Goal: Task Accomplishment & Management: Complete application form

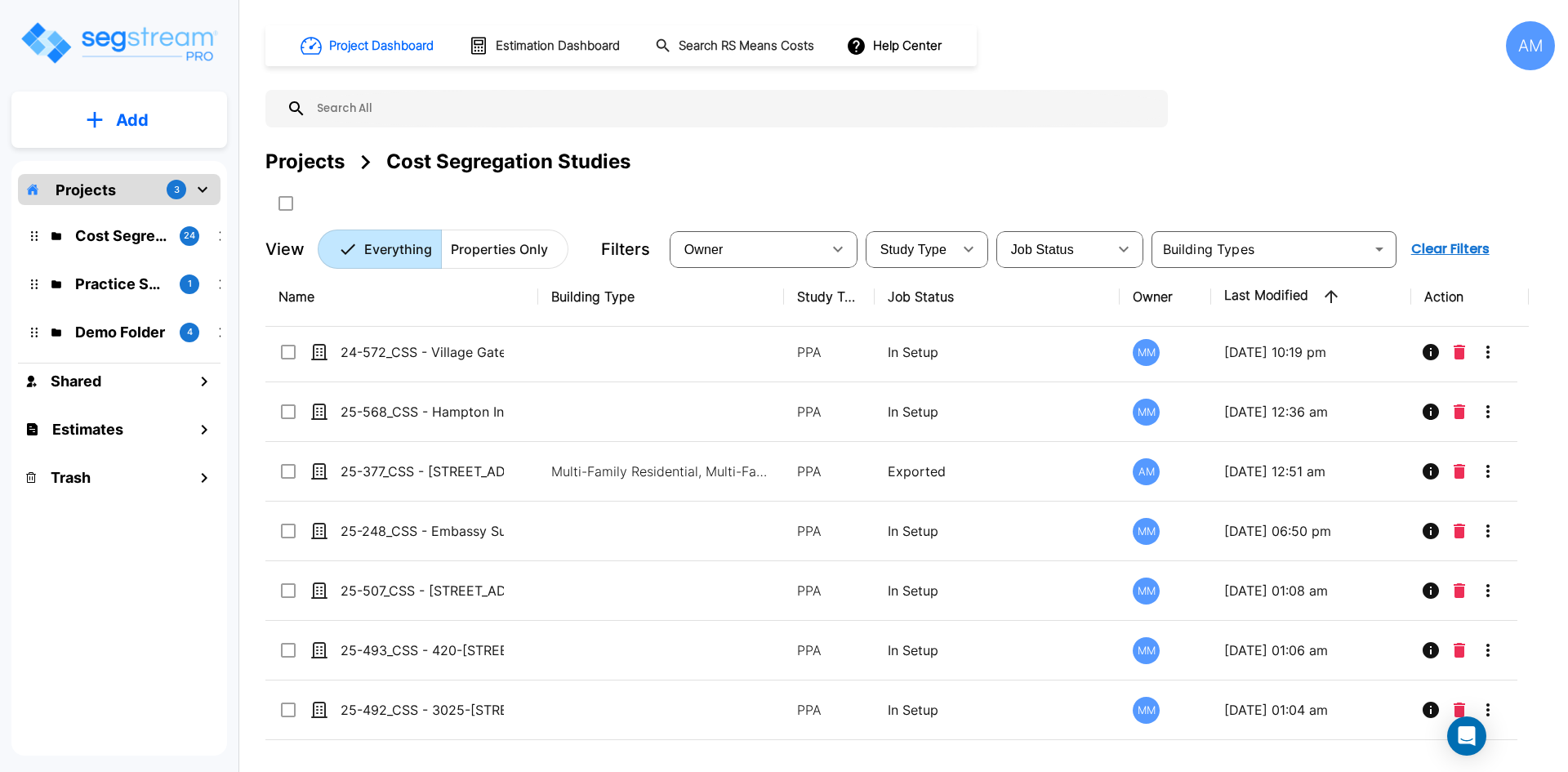
scroll to position [980, 0]
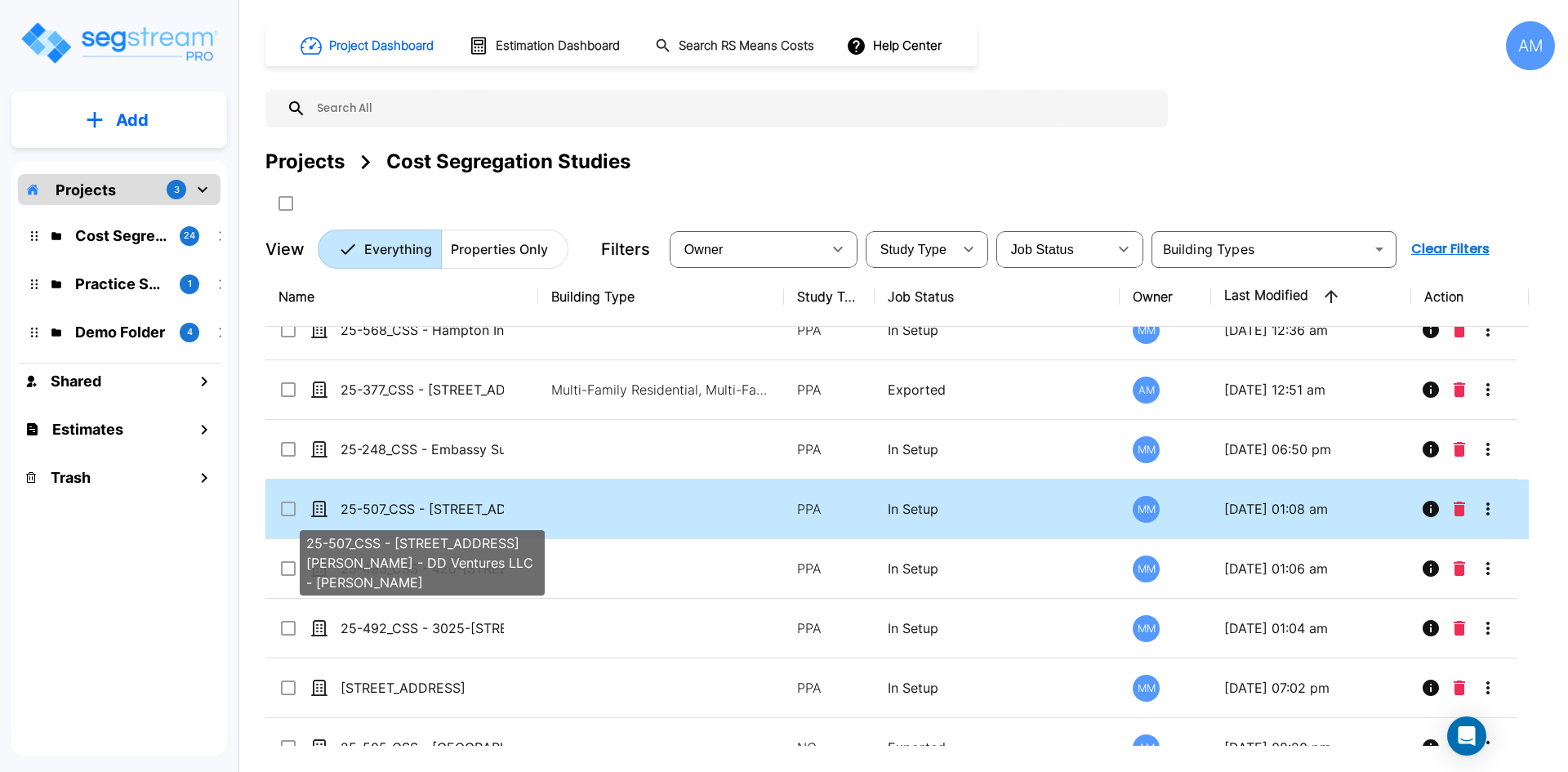
click at [467, 511] on p "25-507_CSS - [STREET_ADDRESS][PERSON_NAME] - DD Ventures LLC - [PERSON_NAME]" at bounding box center [422, 509] width 163 height 20
checkbox input "true"
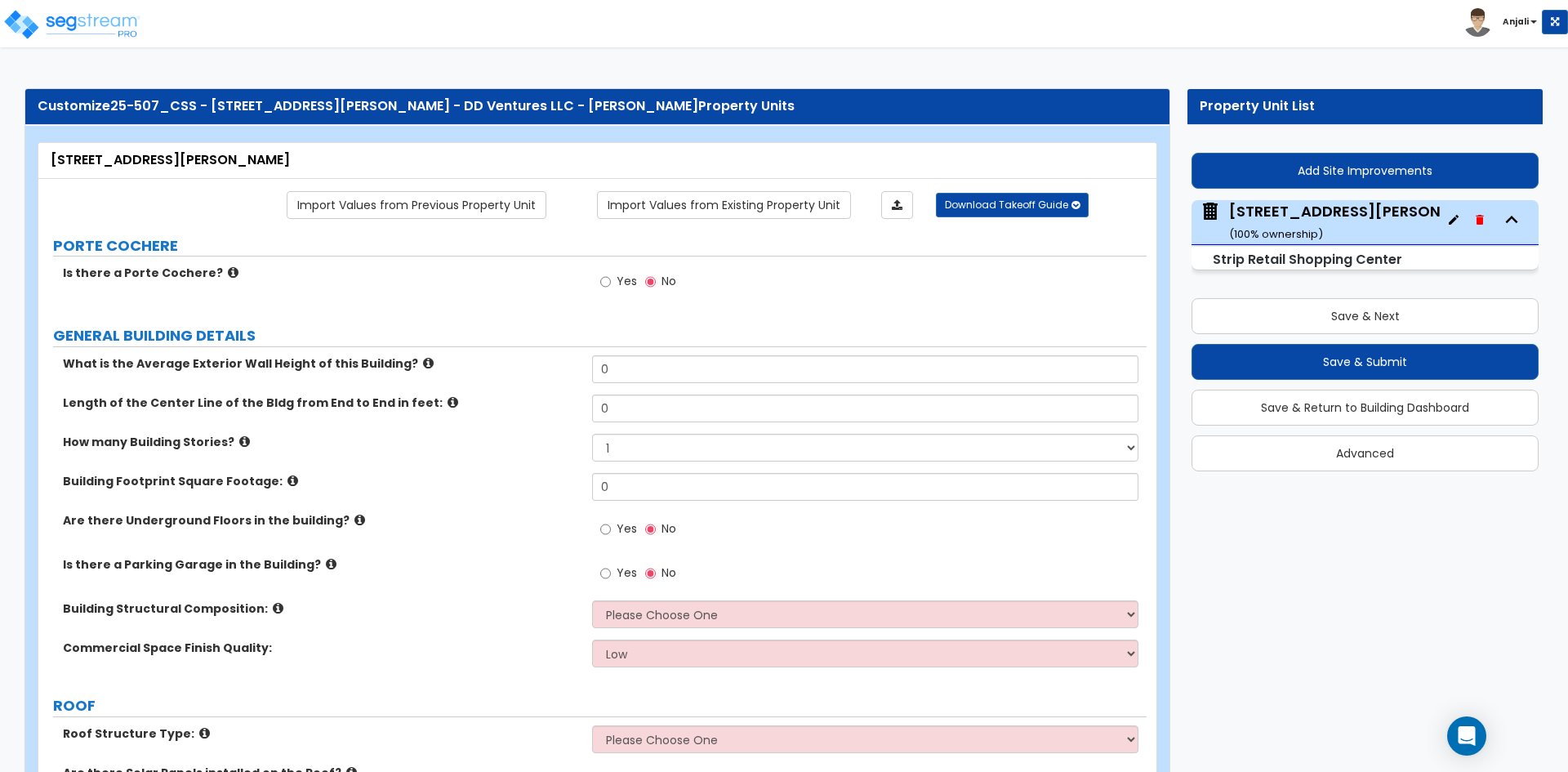
click at [1338, 261] on small "Strip Retail Shopping Center" at bounding box center [1307, 260] width 189 height 19
click at [1360, 159] on button "Add Site Improvements" at bounding box center [1365, 171] width 347 height 36
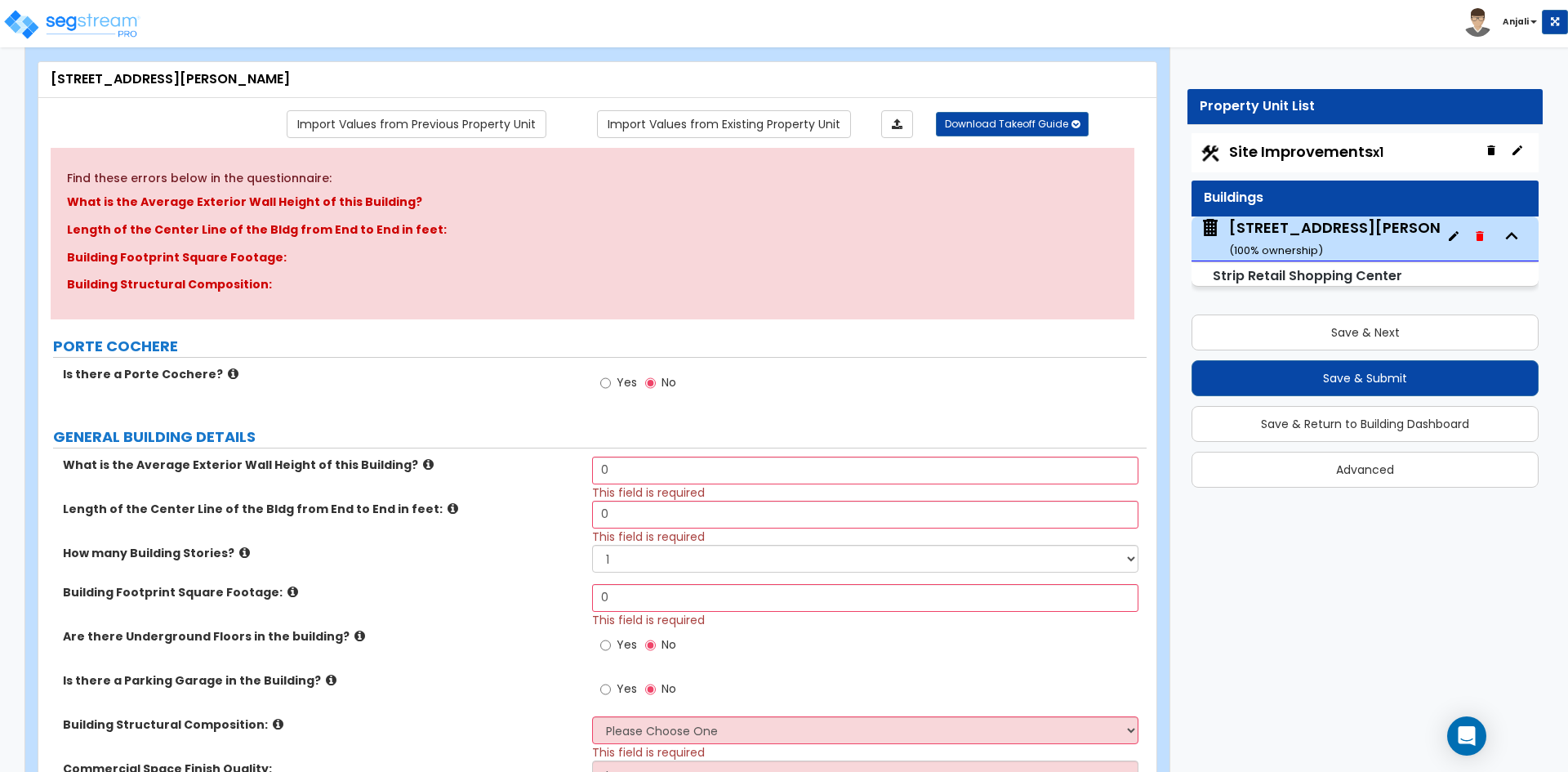
scroll to position [82, 0]
click at [1341, 145] on span "Site Improvements x1" at bounding box center [1306, 151] width 154 height 20
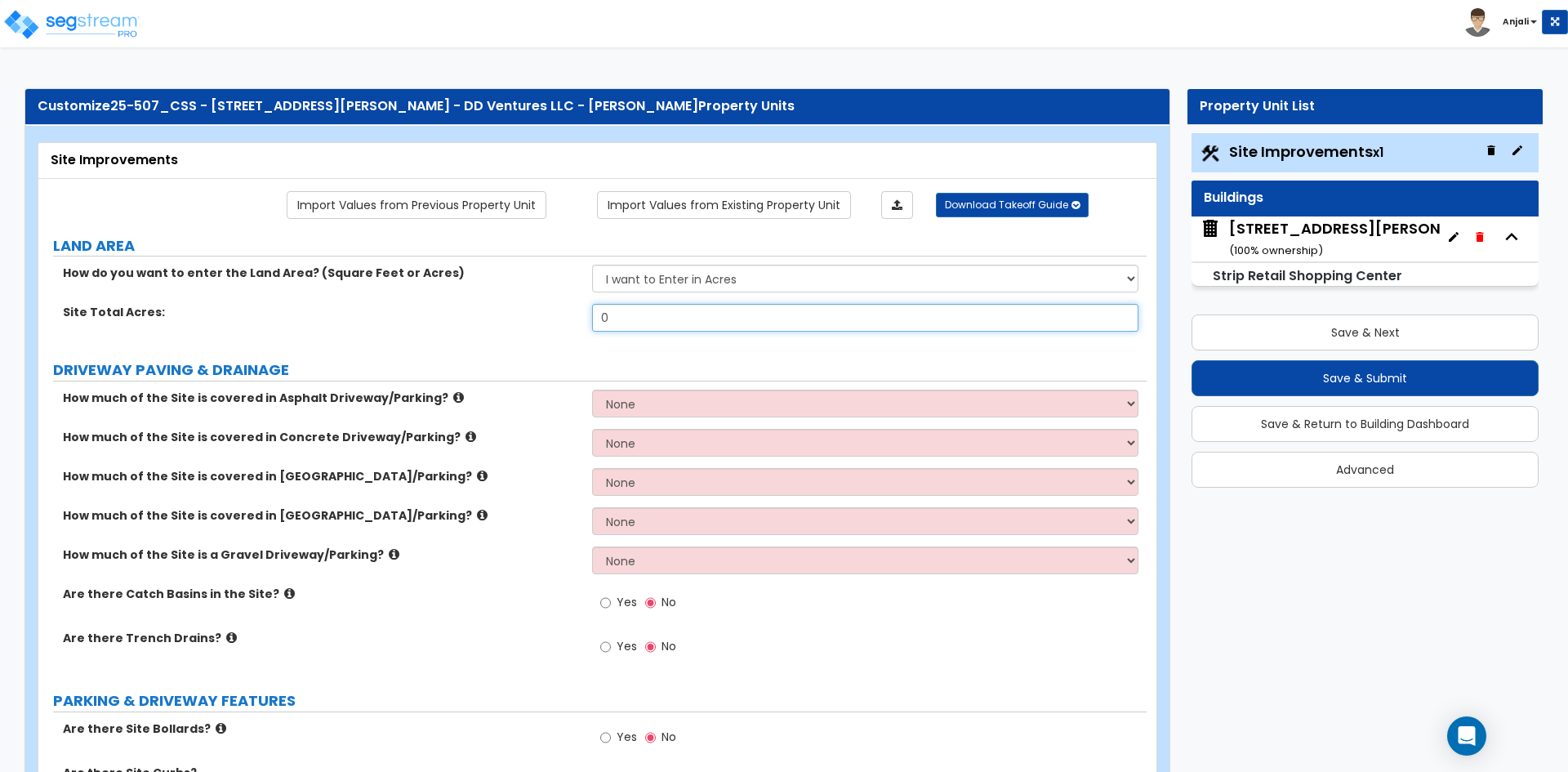
click at [621, 326] on input "0" at bounding box center [865, 318] width 545 height 28
type input "."
type input "4.27"
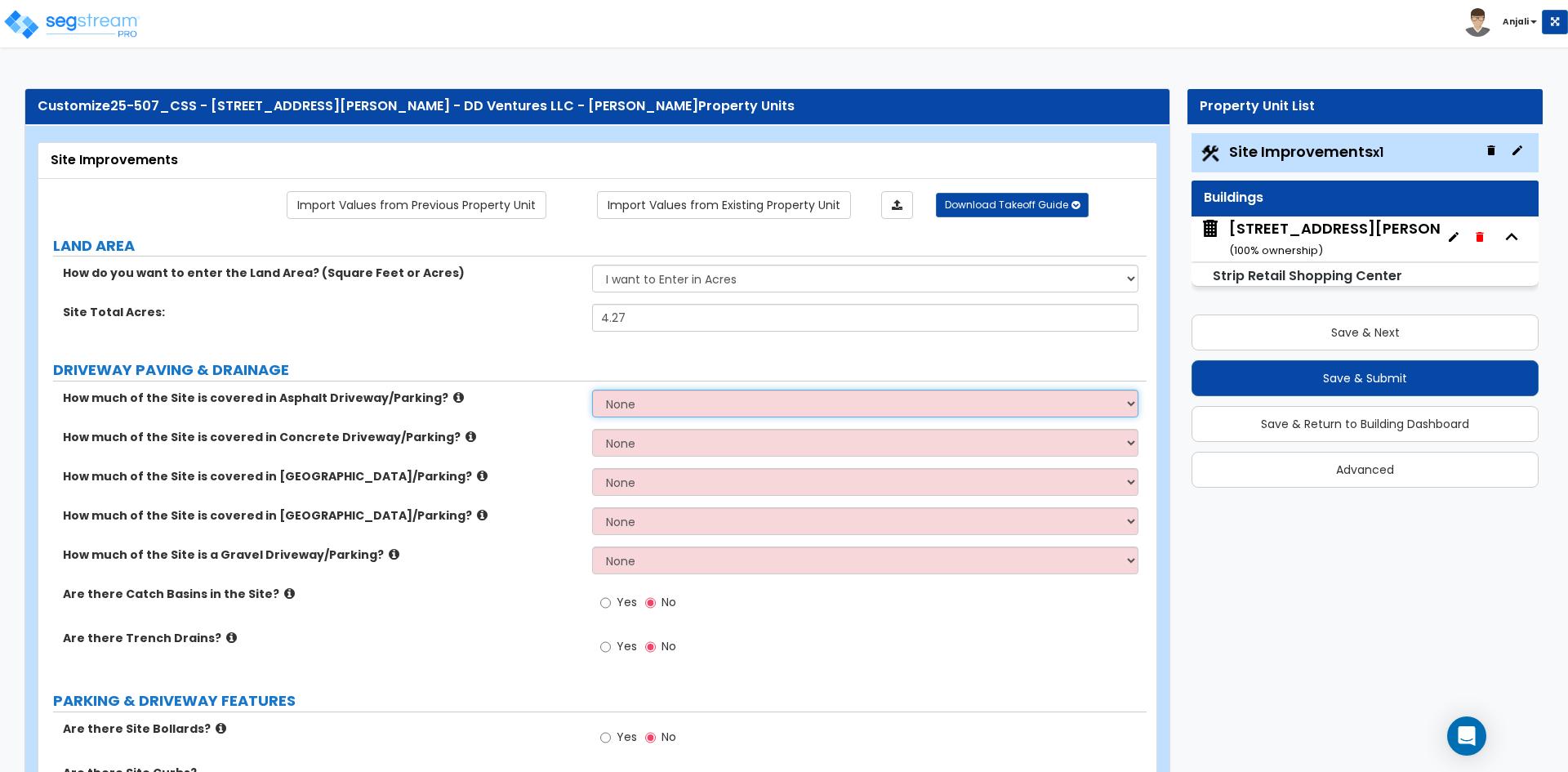
click at [700, 398] on select "None I want to Enter an Approximate Percentage I want to Enter the Square Foota…" at bounding box center [865, 403] width 545 height 28
drag, startPoint x: 714, startPoint y: 397, endPoint x: 708, endPoint y: 411, distance: 15.2
click at [714, 397] on select "None I want to Enter an Approximate Percentage I want to Enter the Square Foota…" at bounding box center [865, 403] width 545 height 28
select select "2"
click at [592, 390] on select "None I want to Enter an Approximate Percentage I want to Enter the Square Foota…" at bounding box center [865, 403] width 545 height 28
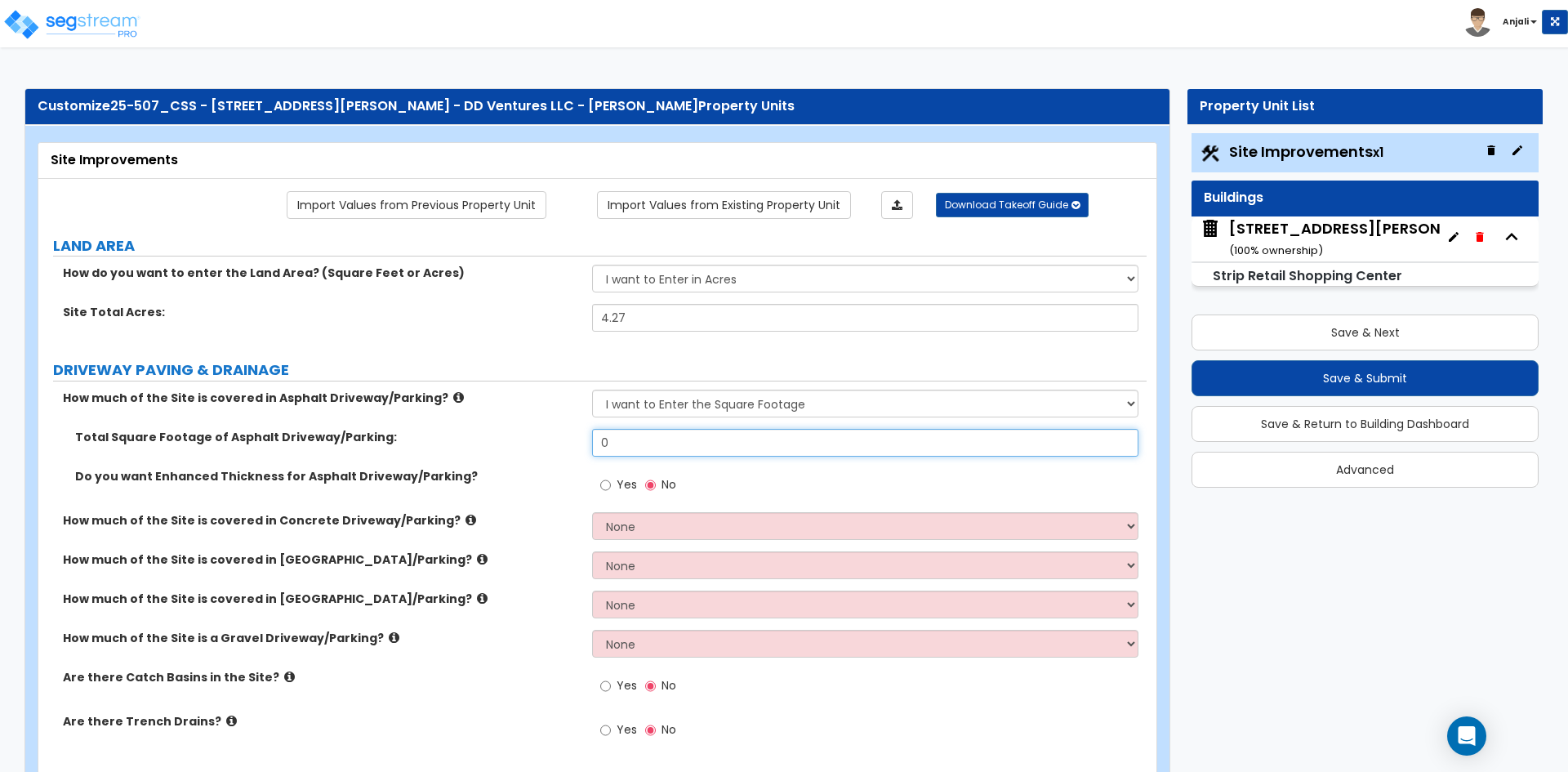
click at [644, 449] on input "0" at bounding box center [865, 442] width 545 height 28
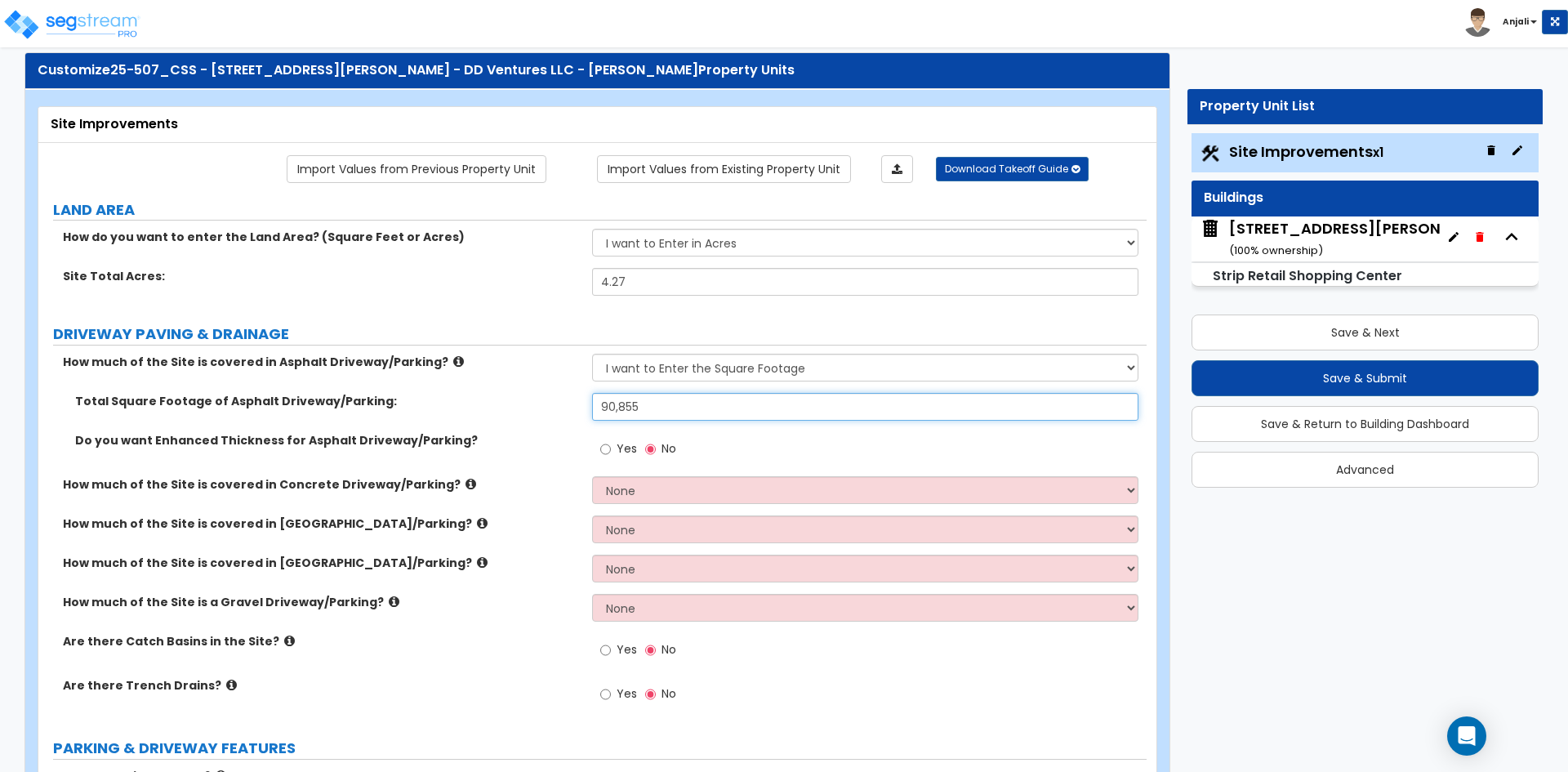
scroll to position [82, 0]
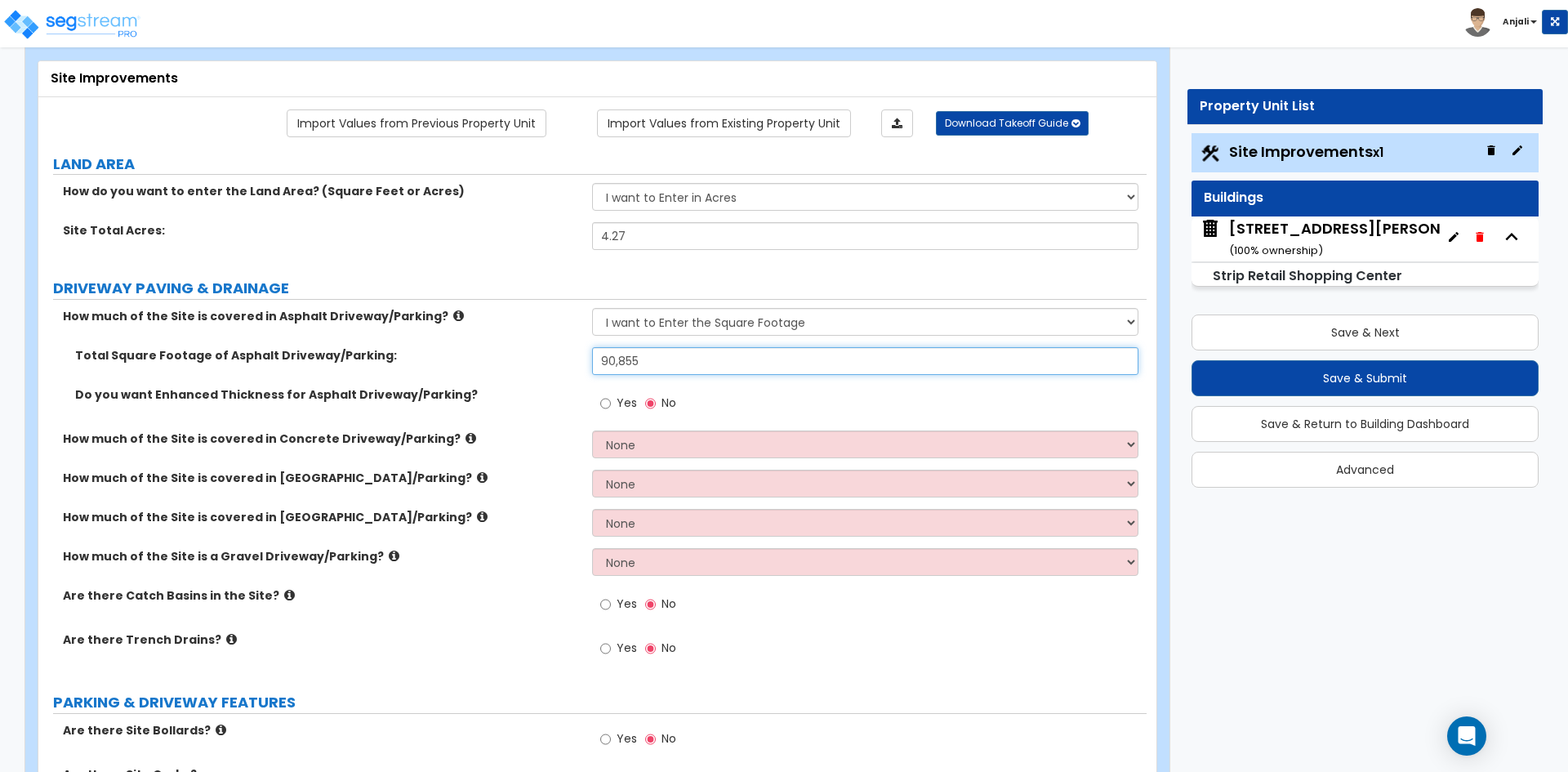
type input "90,855"
click at [647, 451] on select "None I want to Enter an Approximate Percentage I want to Enter the Square Foota…" at bounding box center [865, 444] width 545 height 28
select select "1"
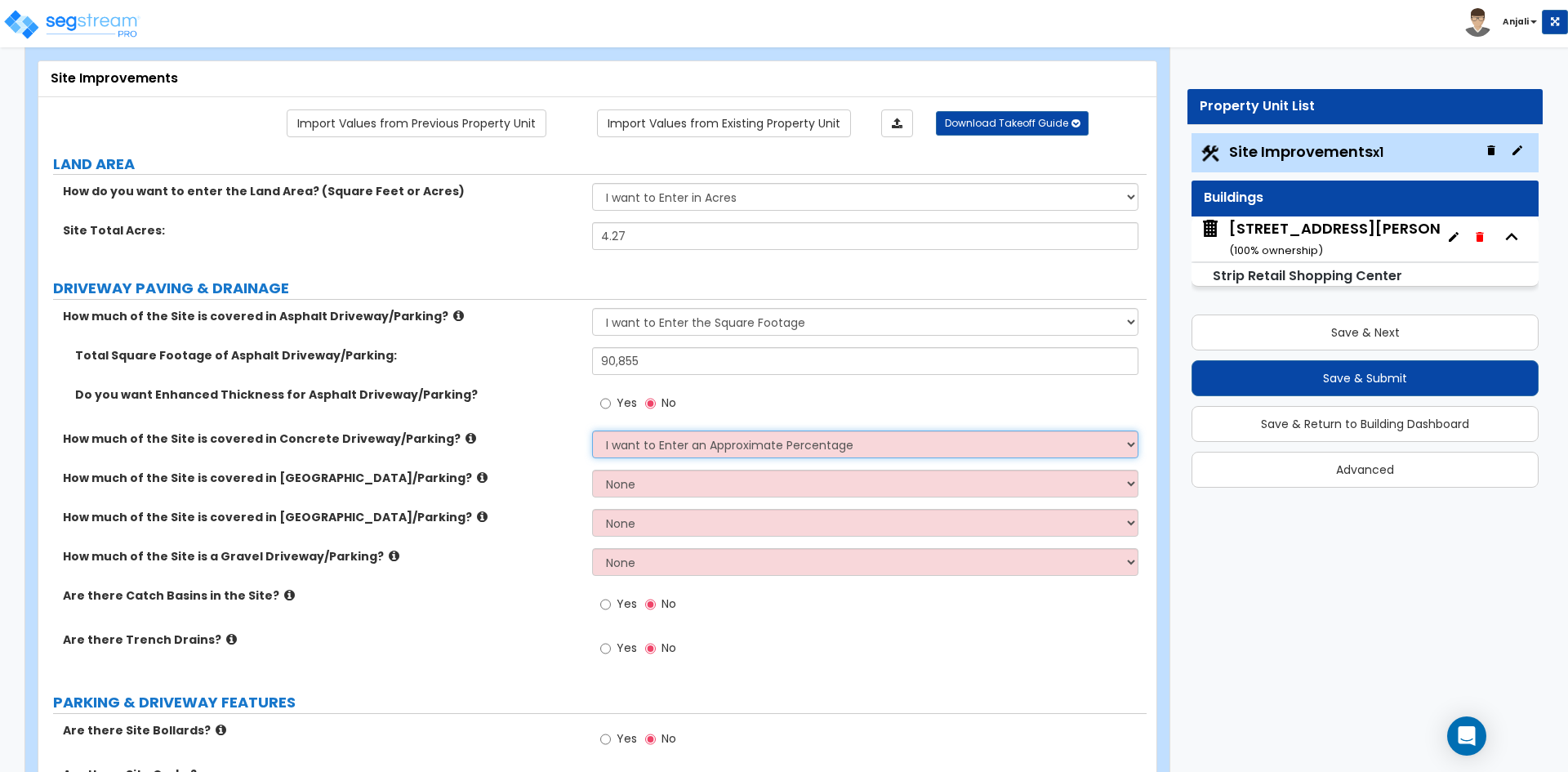
click at [592, 431] on select "None I want to Enter an Approximate Percentage I want to Enter the Square Foota…" at bounding box center [865, 444] width 545 height 28
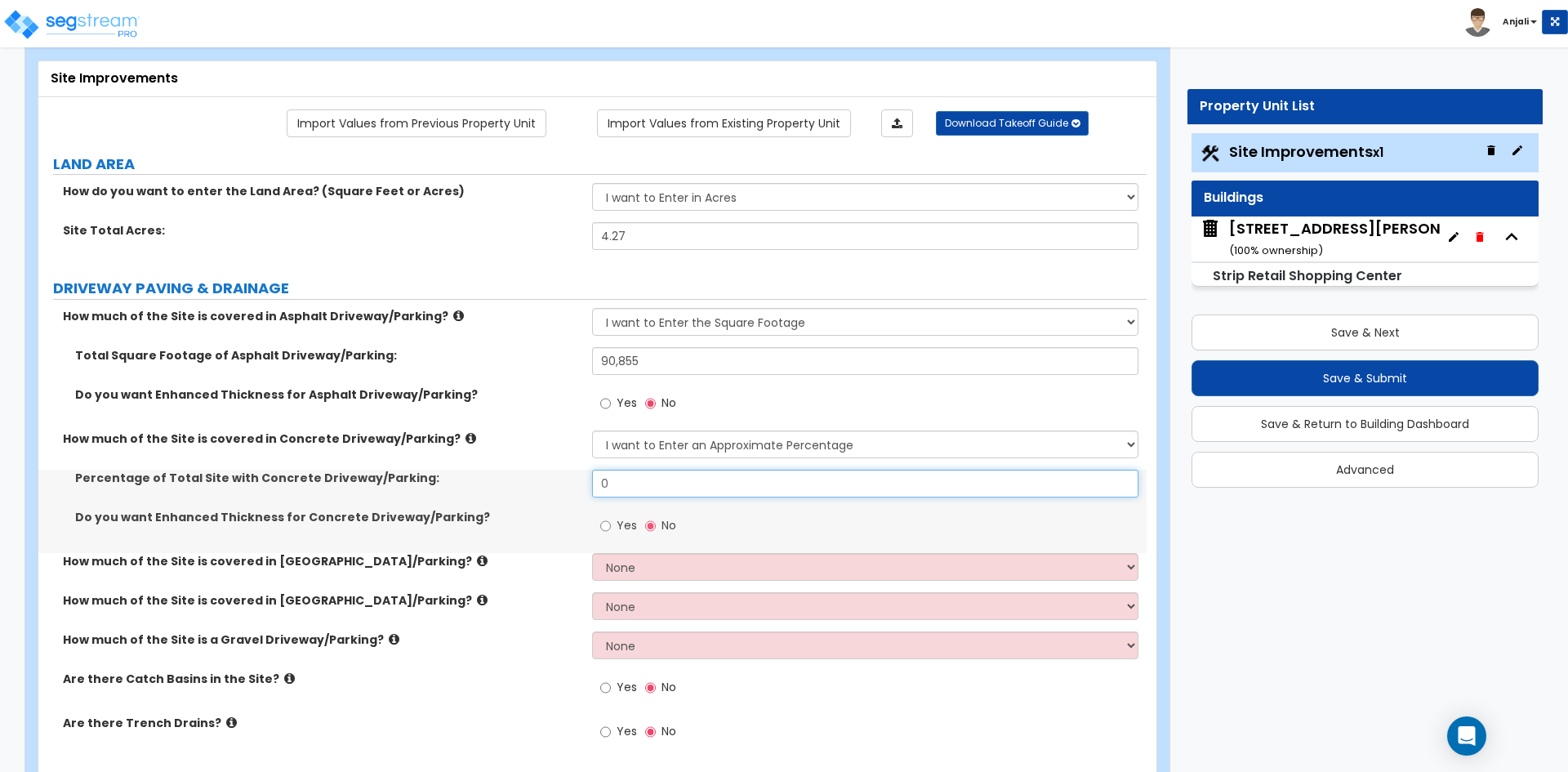
click at [630, 488] on input "0" at bounding box center [865, 483] width 545 height 28
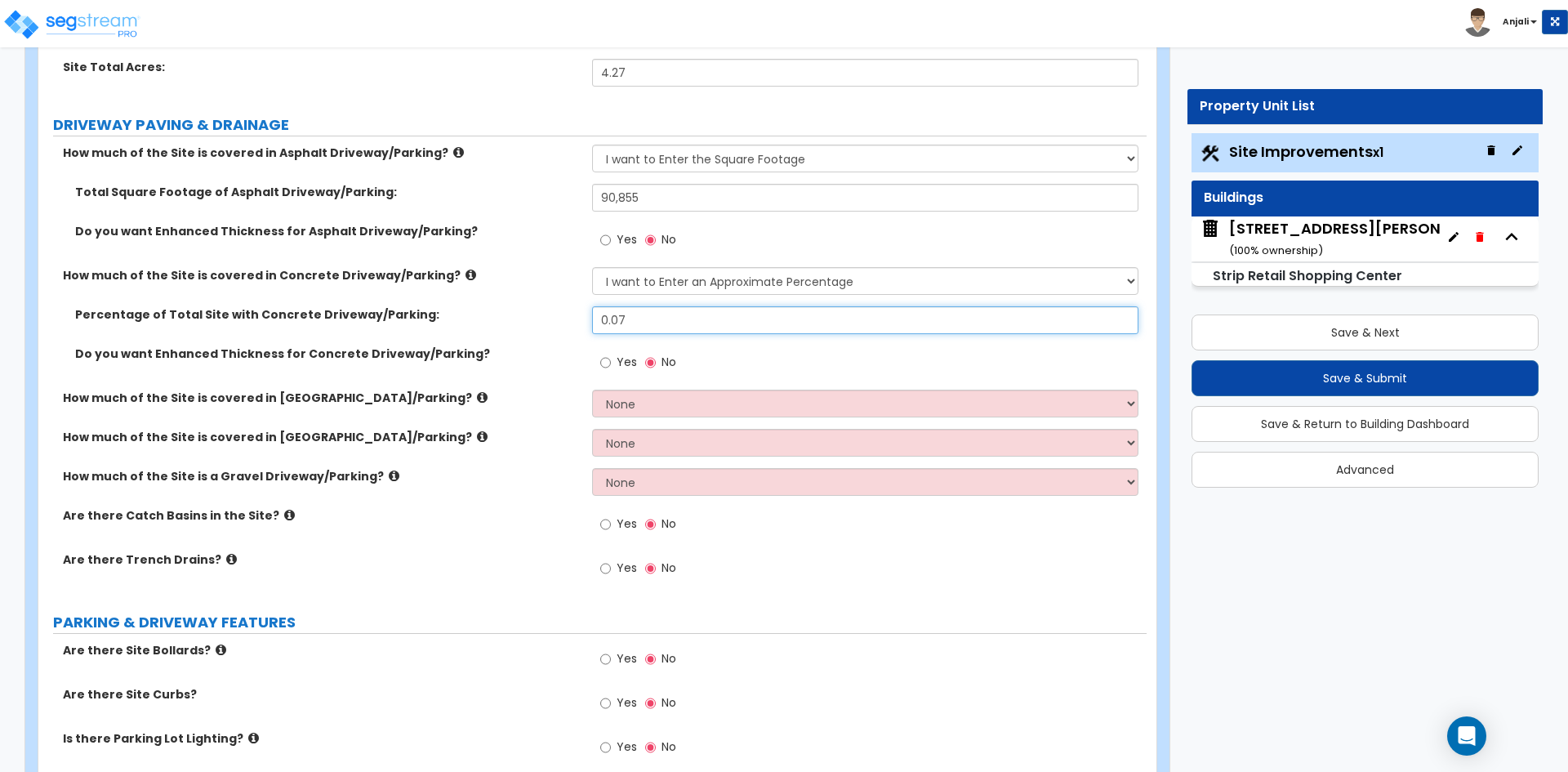
scroll to position [327, 0]
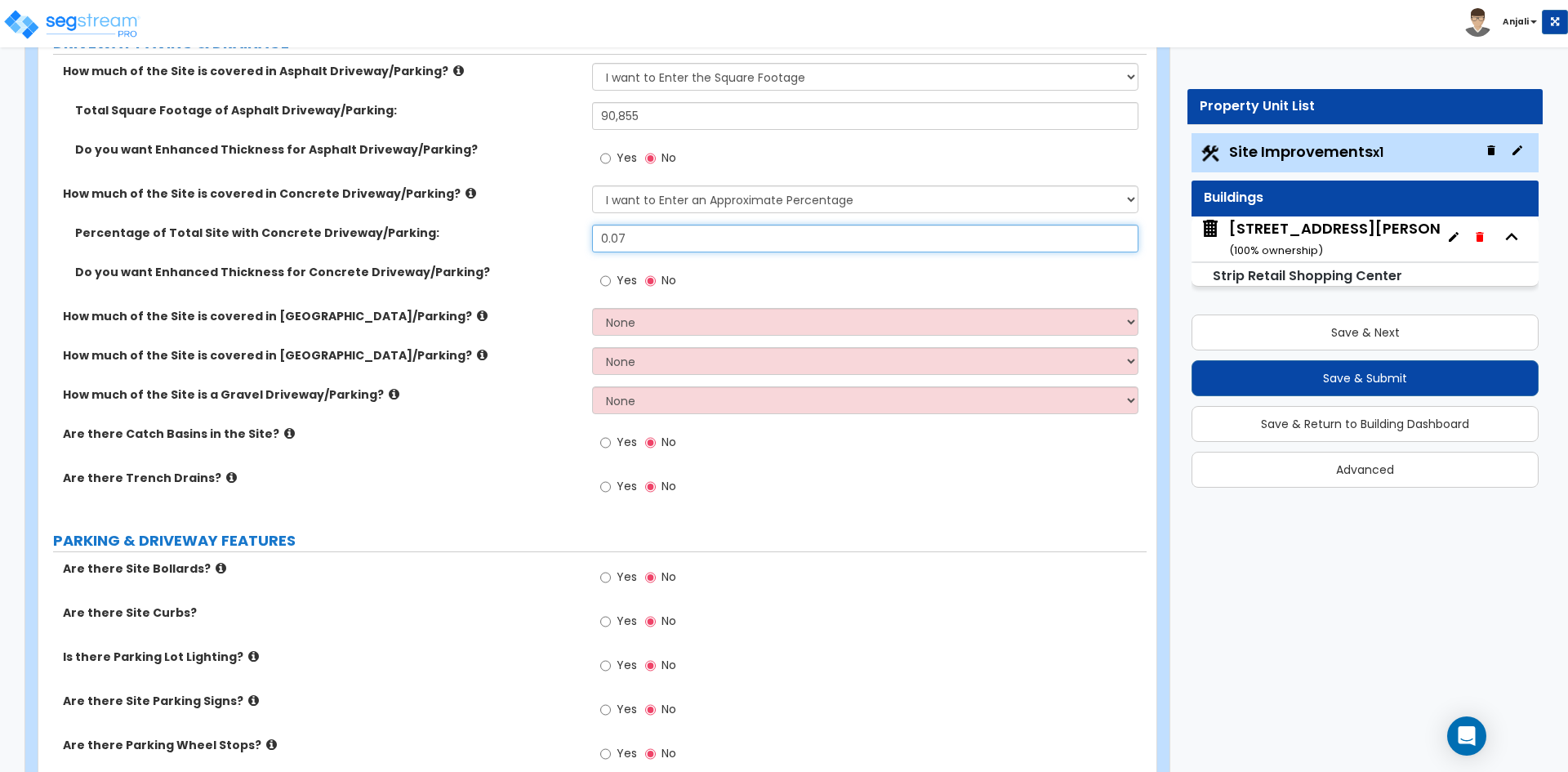
type input "0.07"
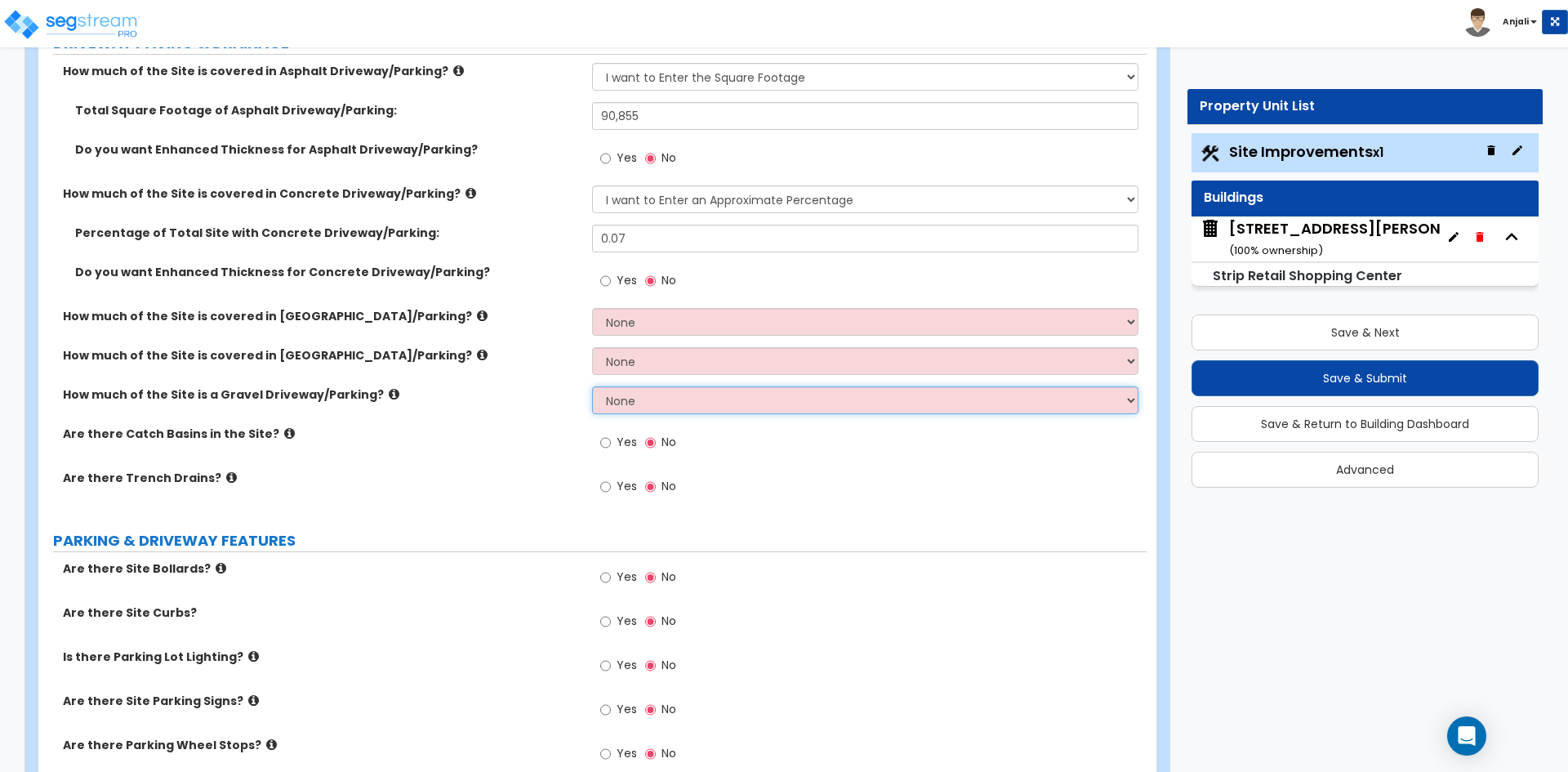
click at [641, 402] on select "None I want to Enter an Approximate Percentage I want to Enter the Square Foota…" at bounding box center [865, 400] width 545 height 28
click at [816, 492] on div "Yes No" at bounding box center [869, 492] width 554 height 44
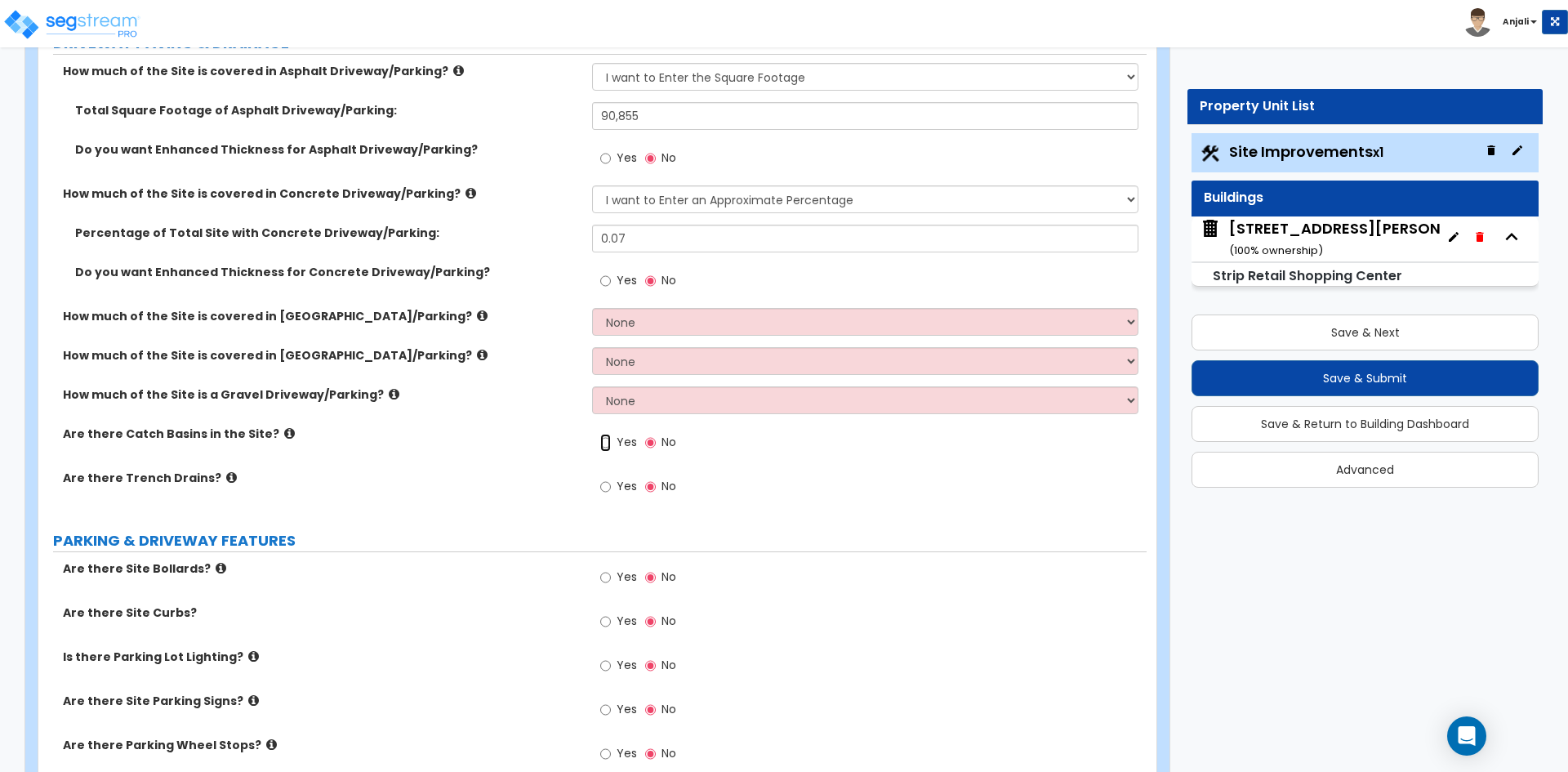
click at [607, 444] on input "Yes" at bounding box center [605, 442] width 10 height 18
radio input "true"
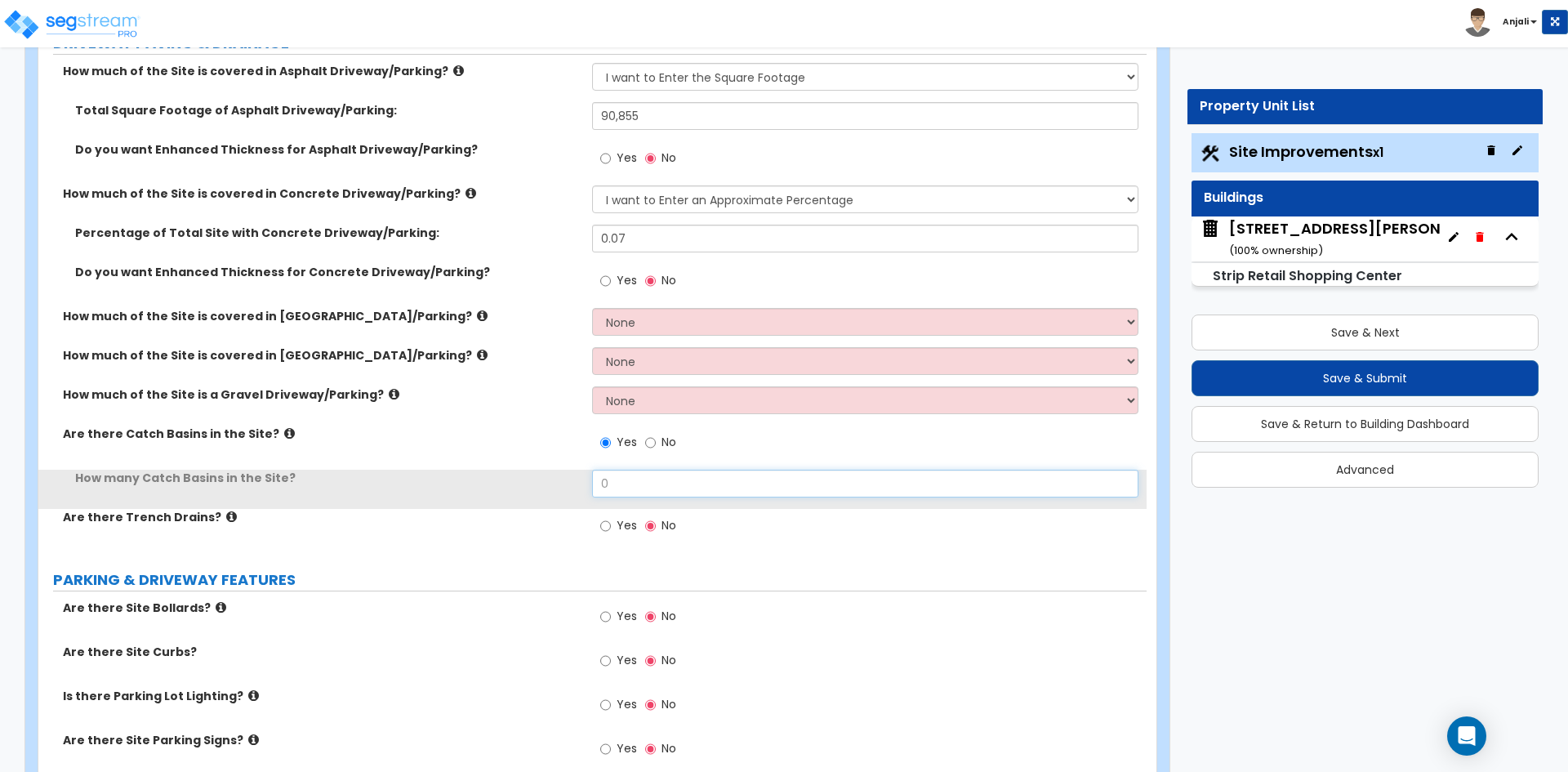
click at [648, 477] on input "0" at bounding box center [865, 483] width 545 height 28
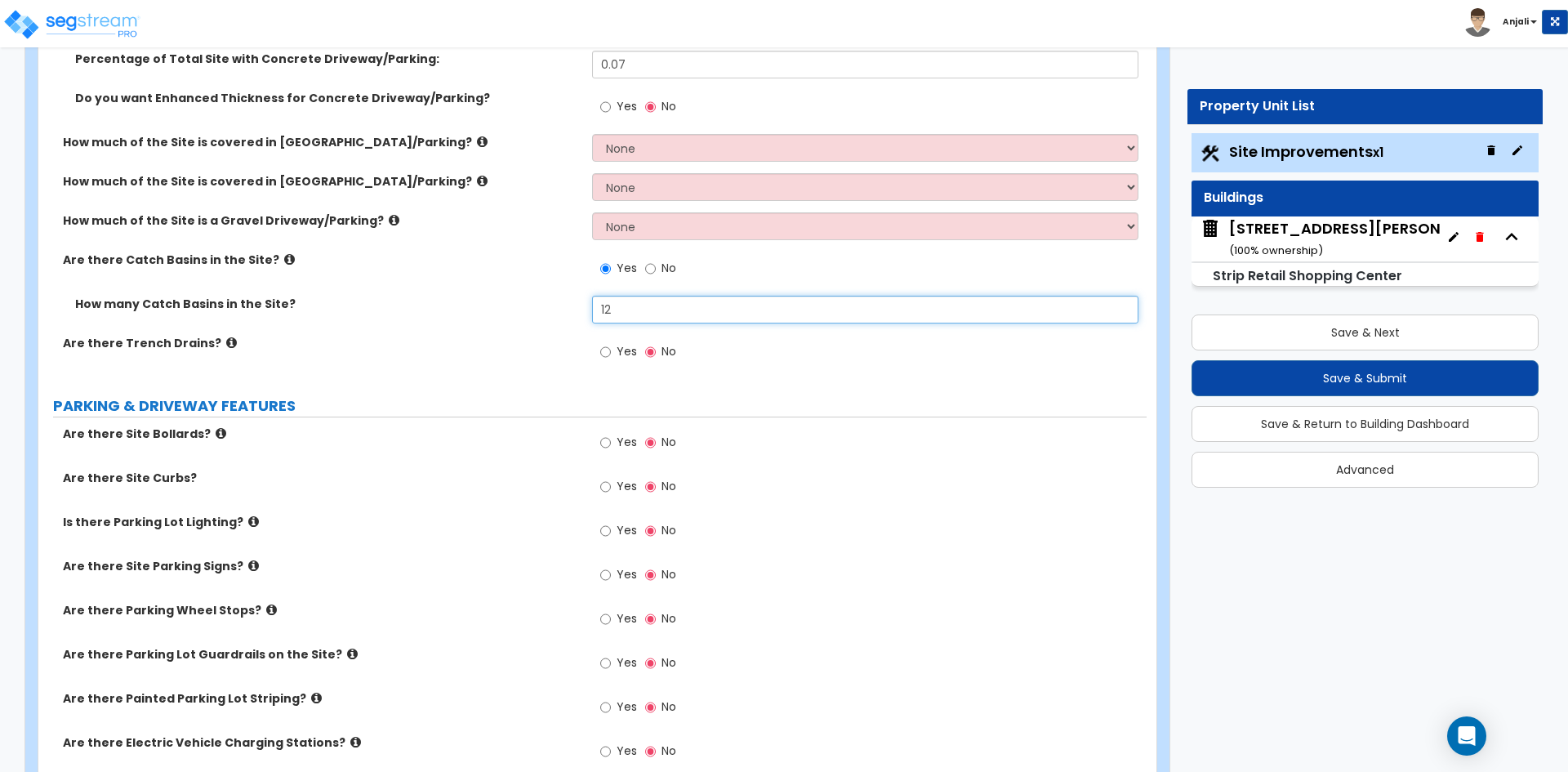
scroll to position [572, 0]
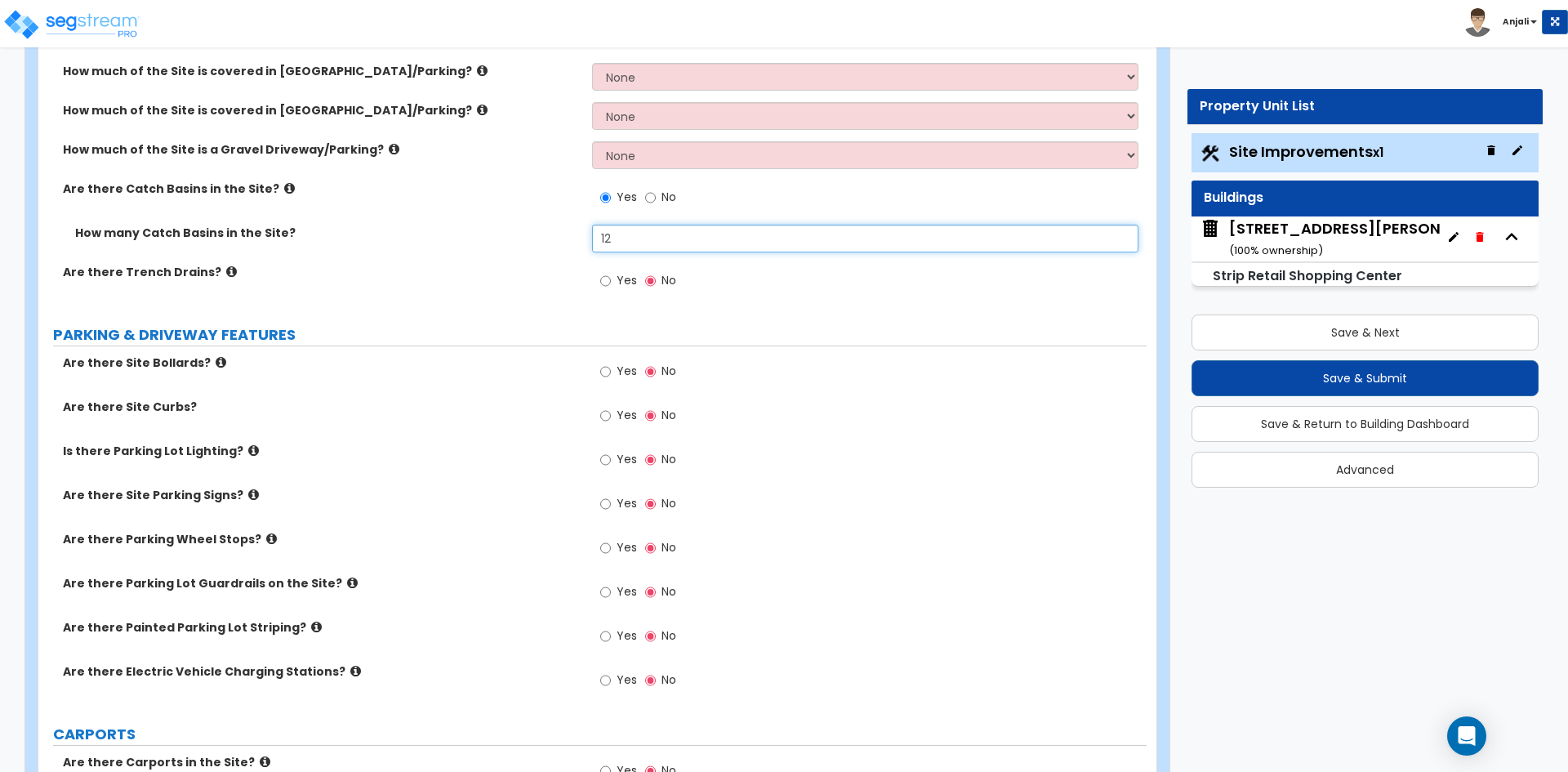
type input "12"
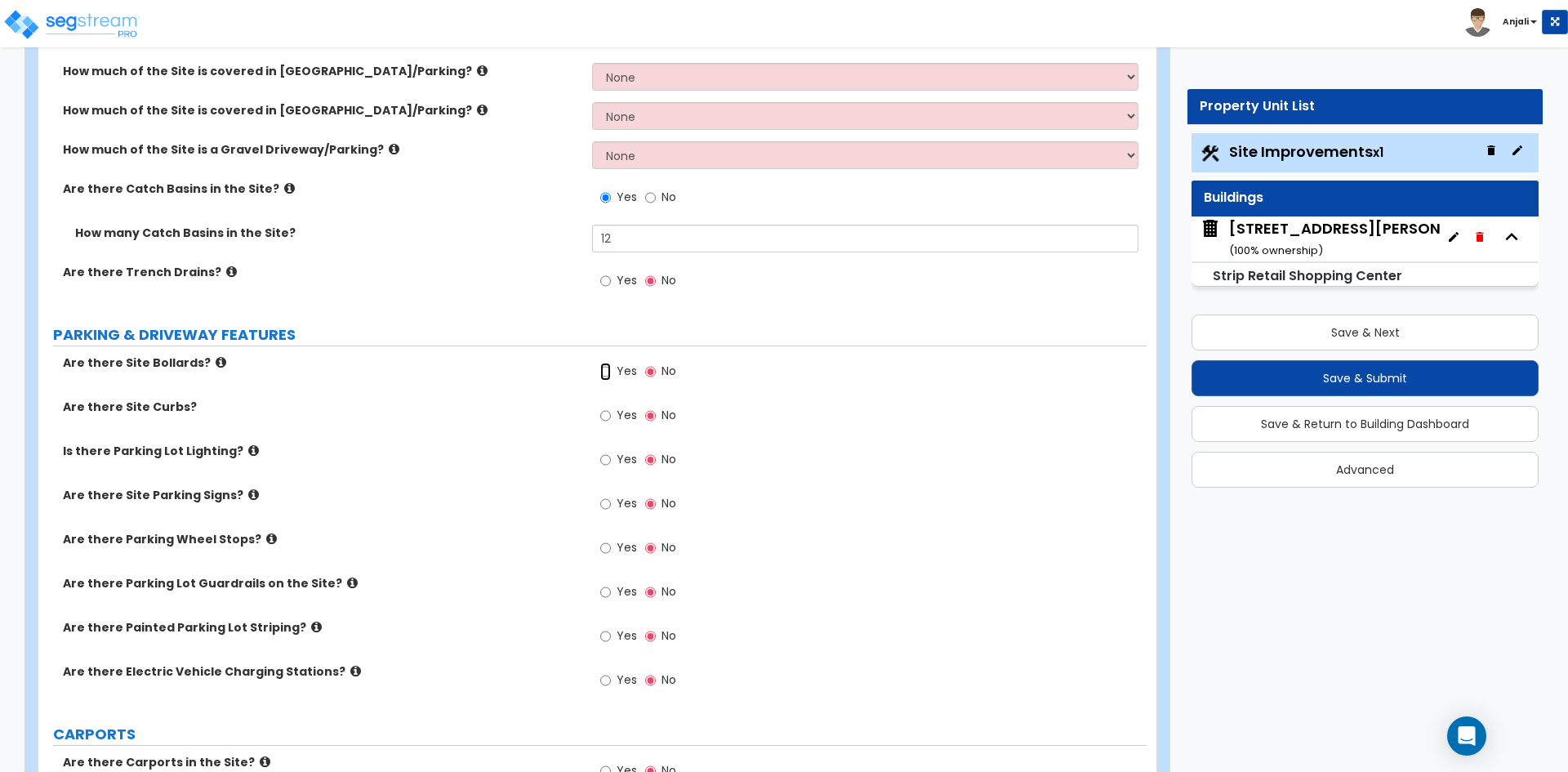
click at [602, 378] on input "Yes" at bounding box center [605, 372] width 10 height 18
radio input "true"
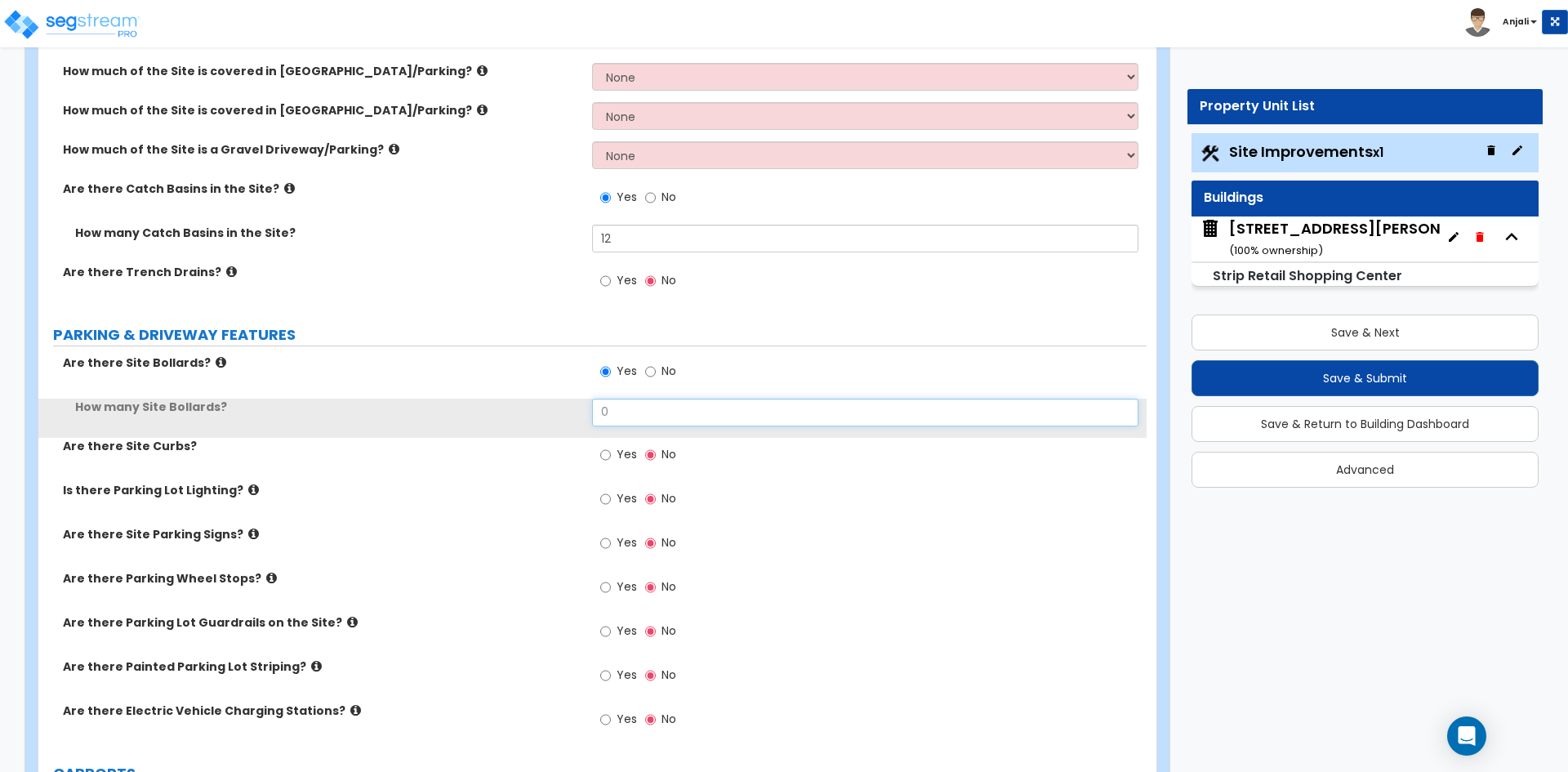
click at [621, 415] on input "0" at bounding box center [865, 412] width 545 height 28
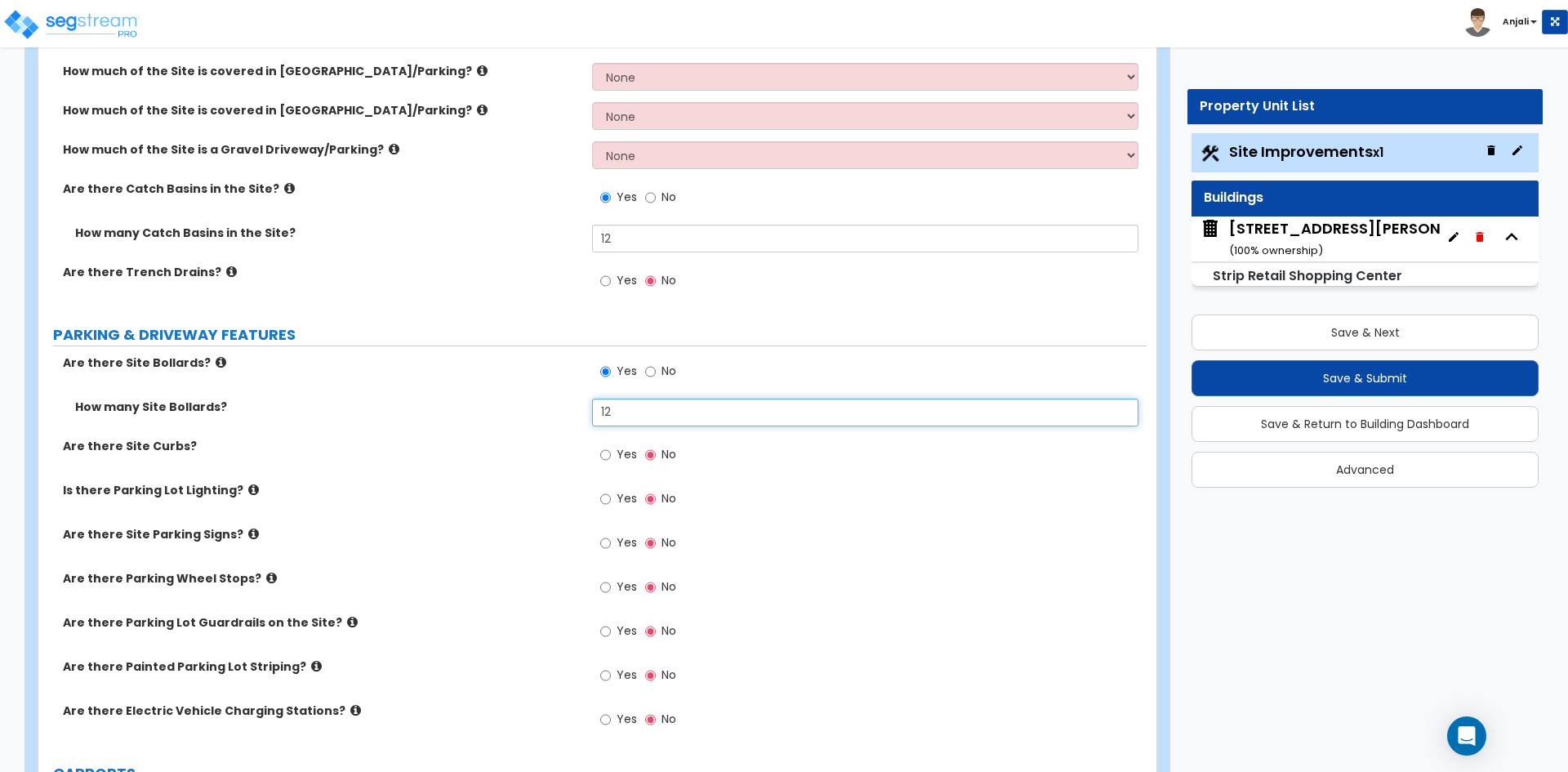
type input "12"
click at [605, 449] on input "Yes" at bounding box center [605, 454] width 10 height 18
radio input "true"
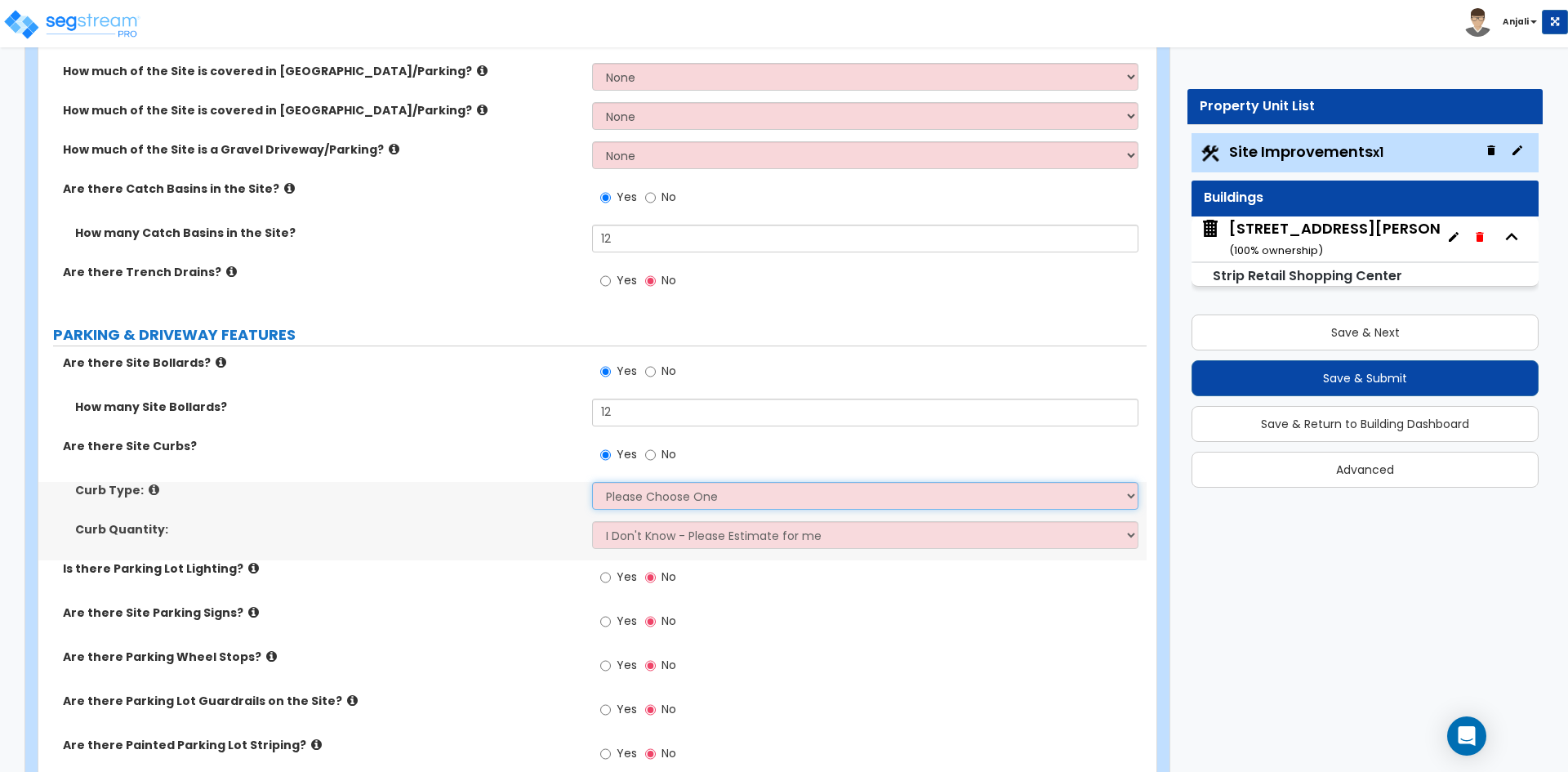
click at [672, 492] on select "Please Choose One Curb (Only) Curb & Gutter Asphalt Berm" at bounding box center [865, 495] width 545 height 28
select select "1"
click at [592, 482] on select "Please Choose One Curb (Only) Curb & Gutter Asphalt Berm" at bounding box center [865, 495] width 545 height 28
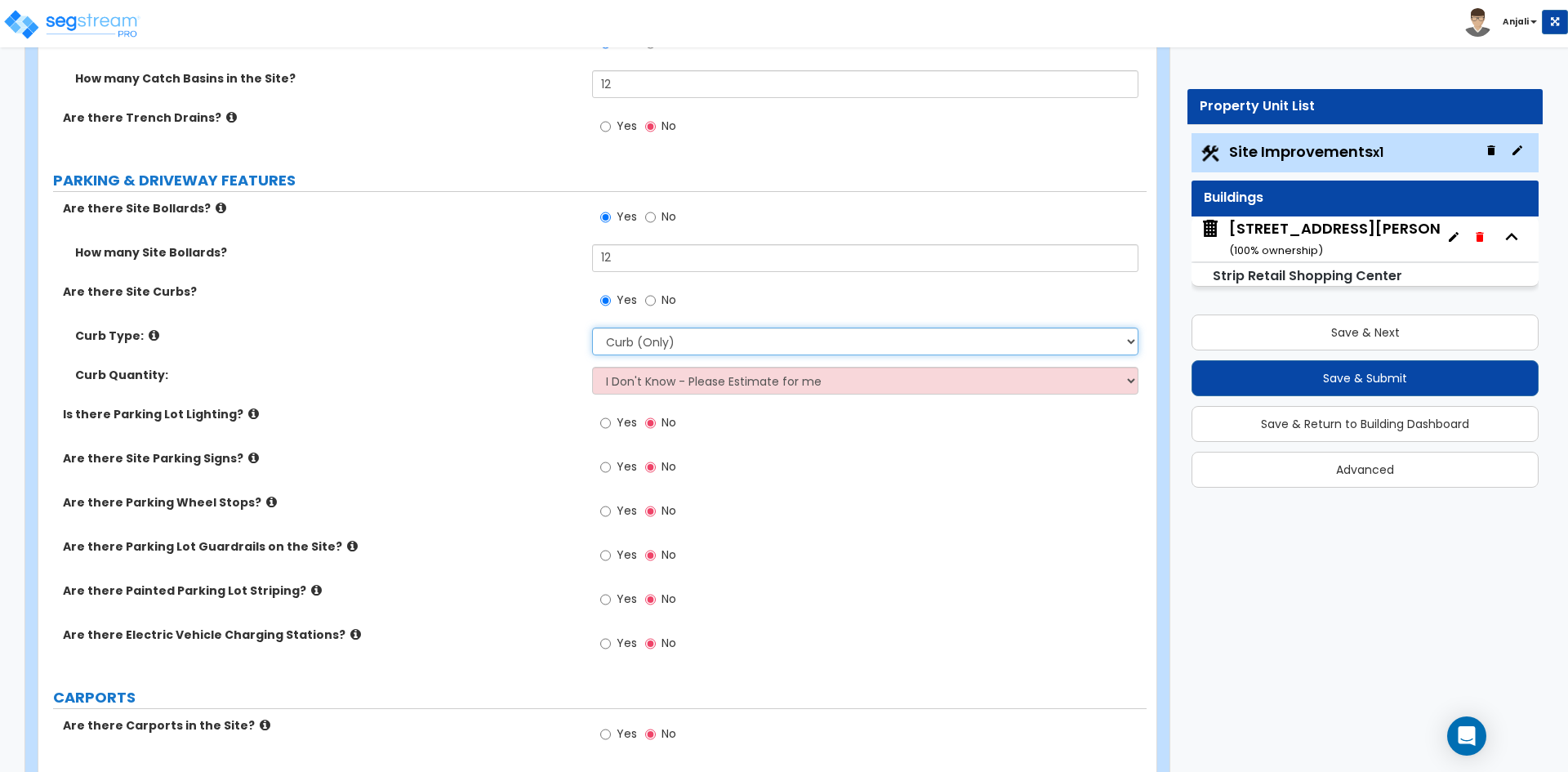
scroll to position [735, 0]
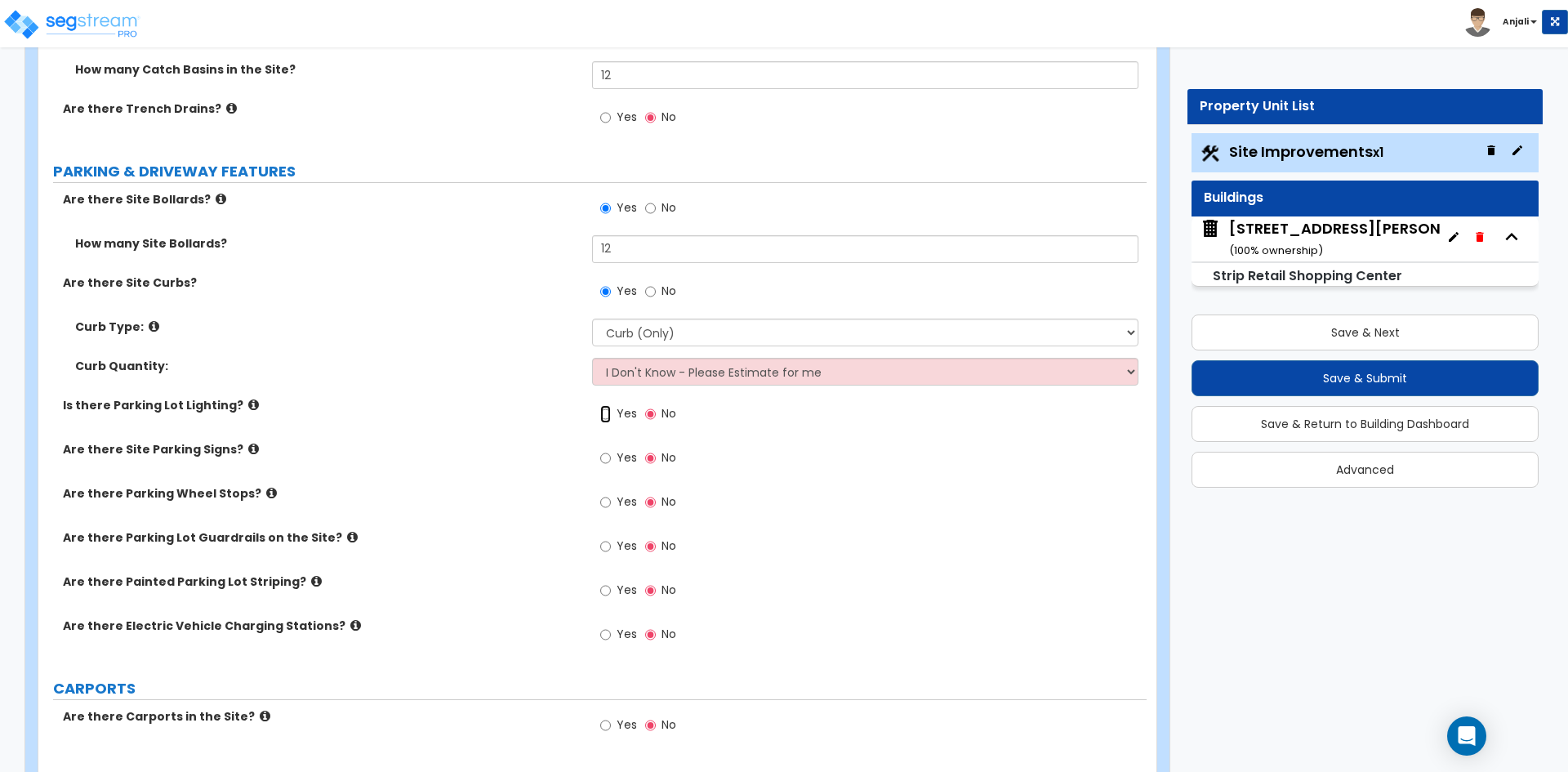
click at [609, 415] on input "Yes" at bounding box center [605, 414] width 10 height 18
radio input "true"
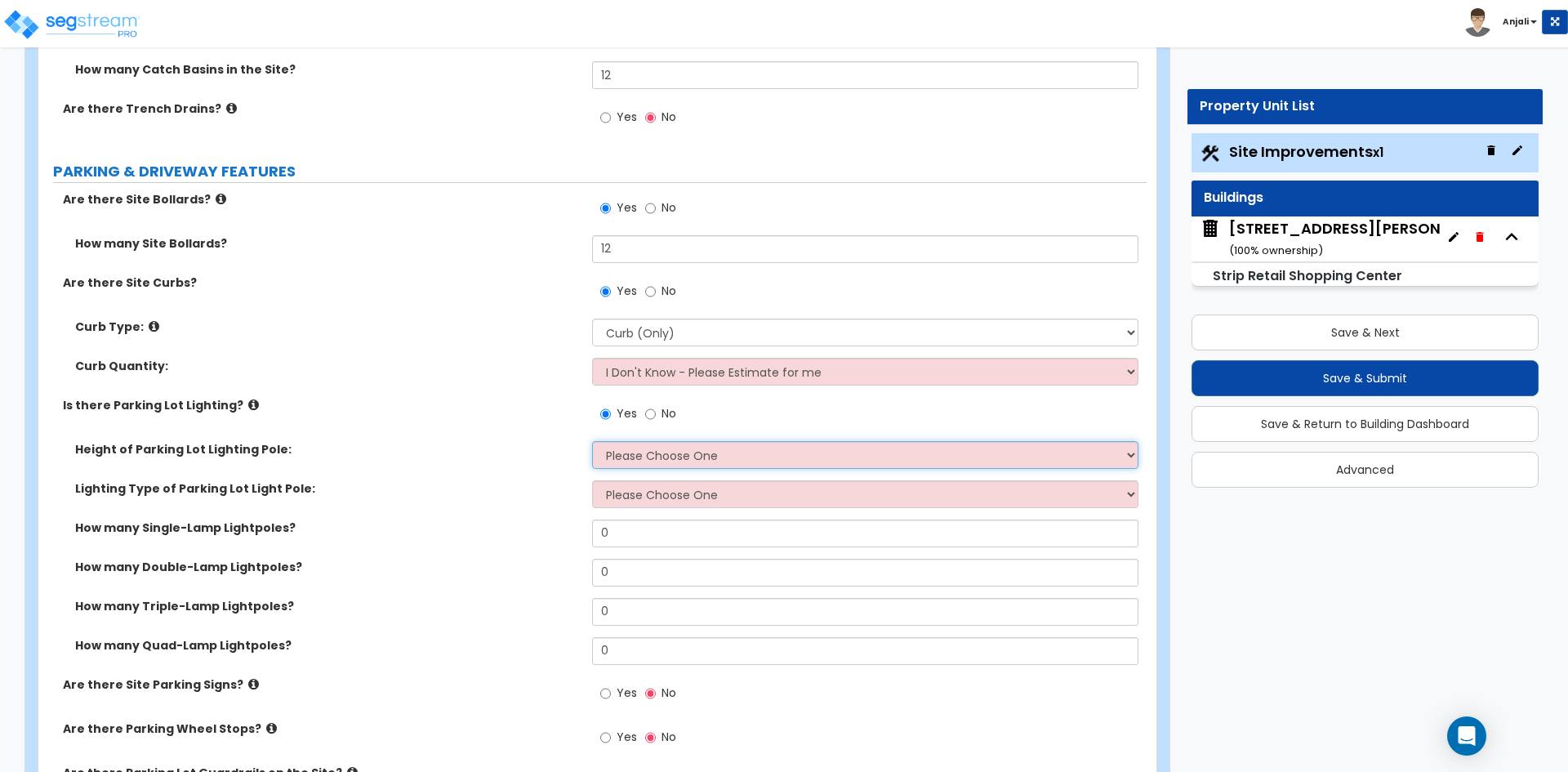
click at [714, 457] on select "Please Choose One 20' high 30' high 40' high" at bounding box center [865, 454] width 545 height 28
select select "1"
click at [592, 441] on select "Please Choose One 20' high 30' high 40' high" at bounding box center [865, 454] width 545 height 28
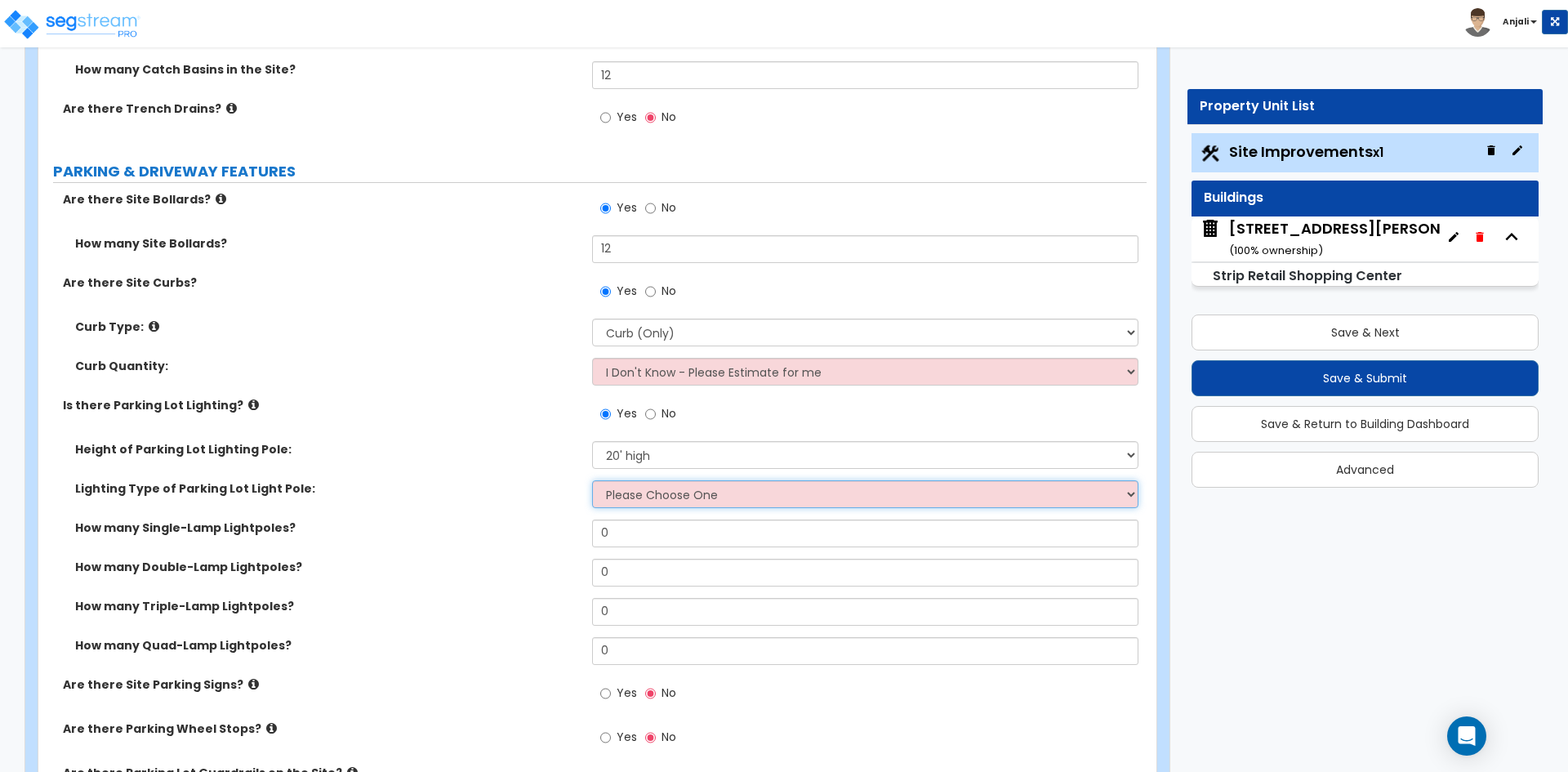
click at [683, 490] on select "Please Choose One LED Metal Halide High Pressure Sodium Please Choose for me" at bounding box center [865, 493] width 545 height 28
select select "2"
click at [592, 480] on select "Please Choose One LED Metal Halide High Pressure Sodium Please Choose for me" at bounding box center [865, 493] width 545 height 28
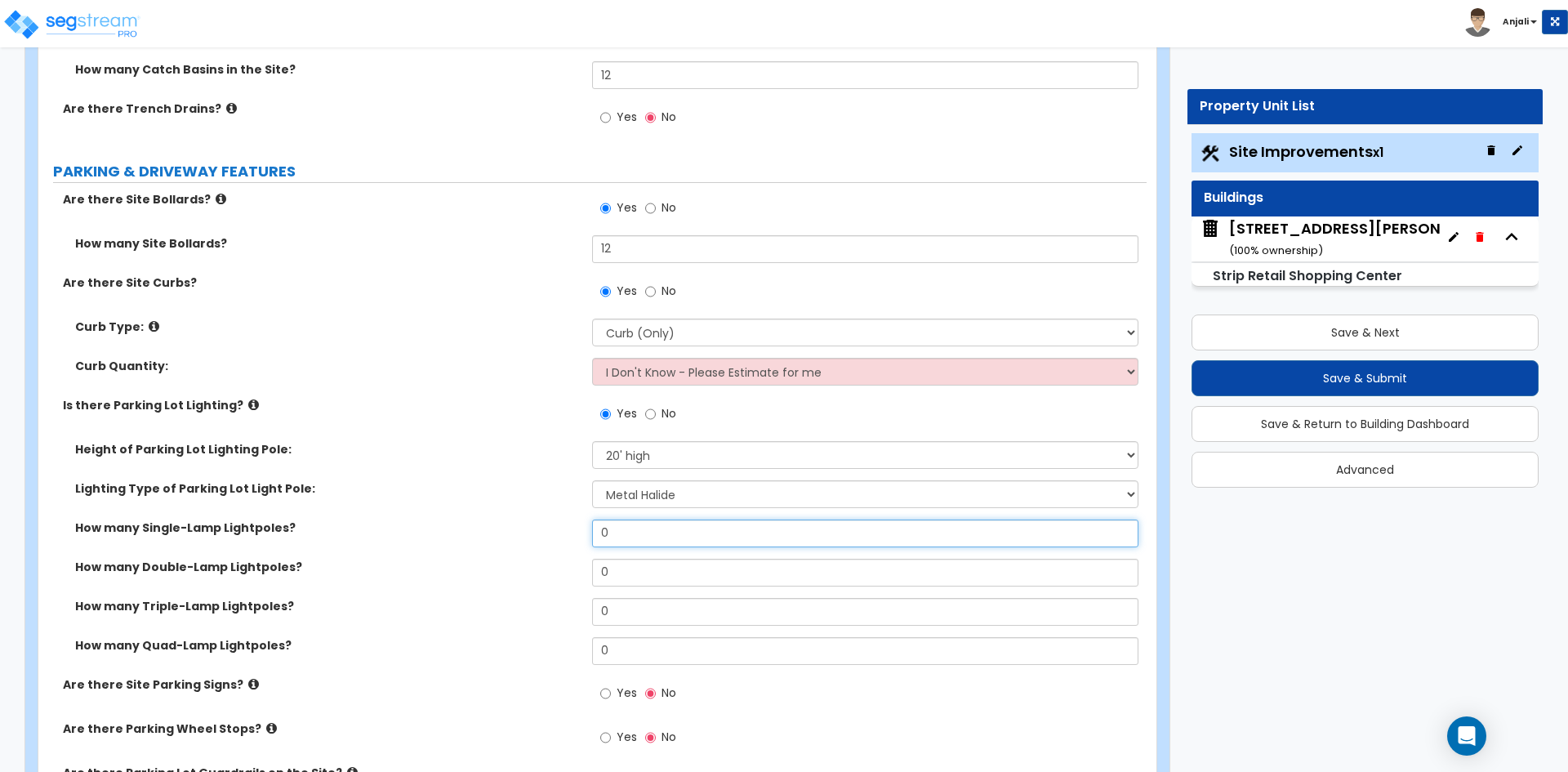
click at [654, 534] on input "0" at bounding box center [865, 533] width 545 height 28
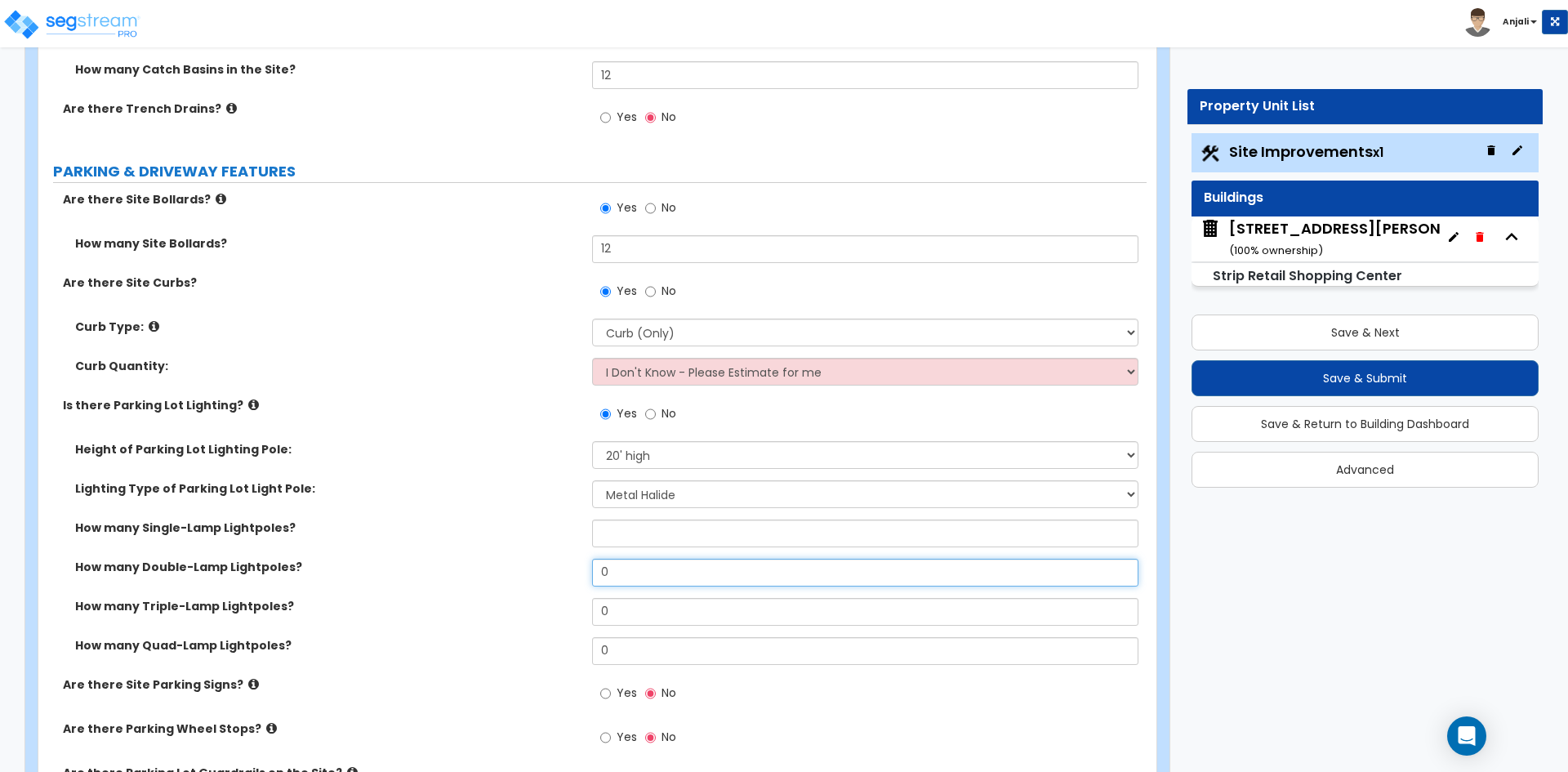
click at [652, 565] on input "0" at bounding box center [865, 572] width 545 height 28
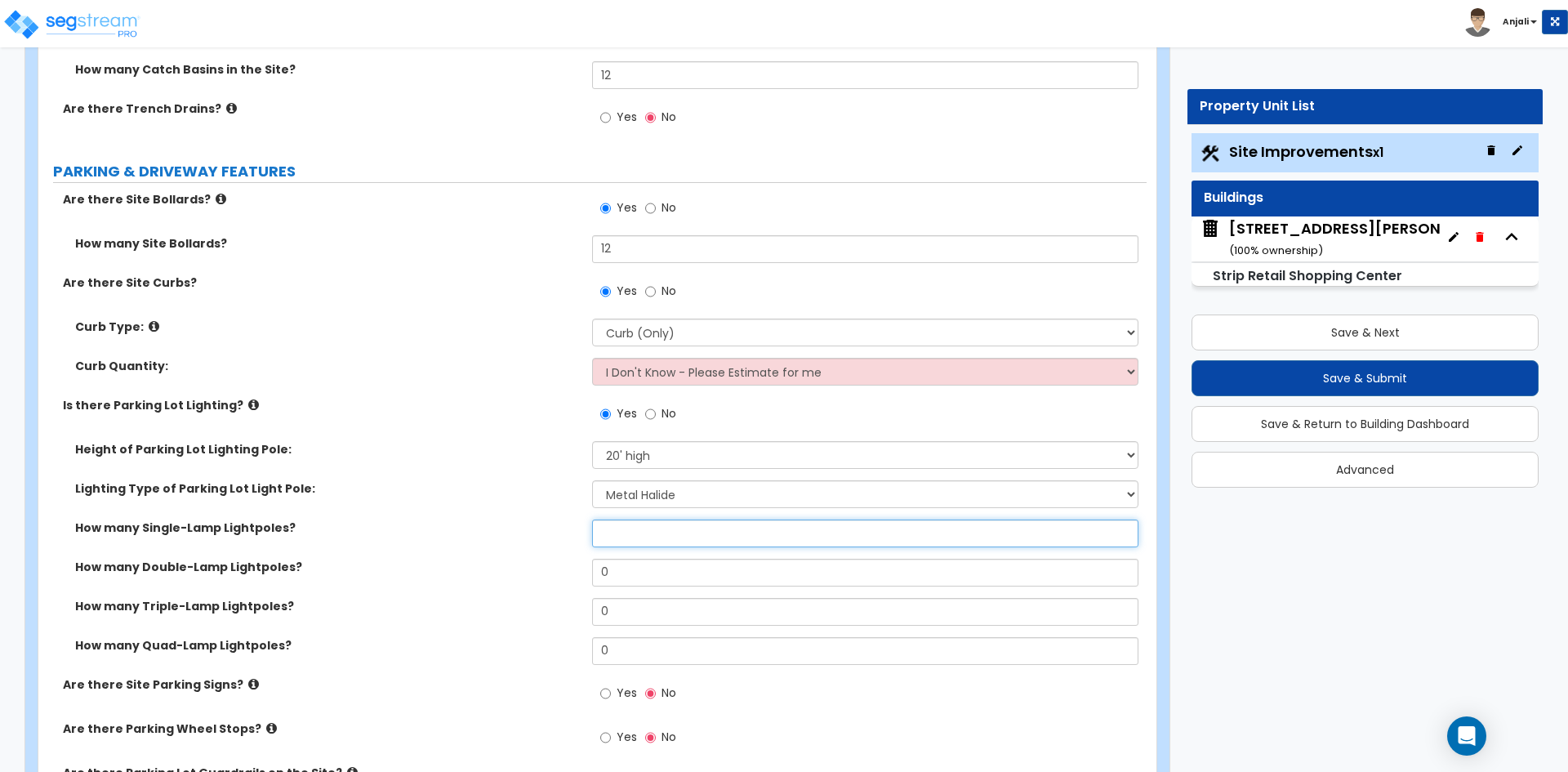
click at [663, 527] on input "text" at bounding box center [865, 533] width 545 height 28
type input "0"
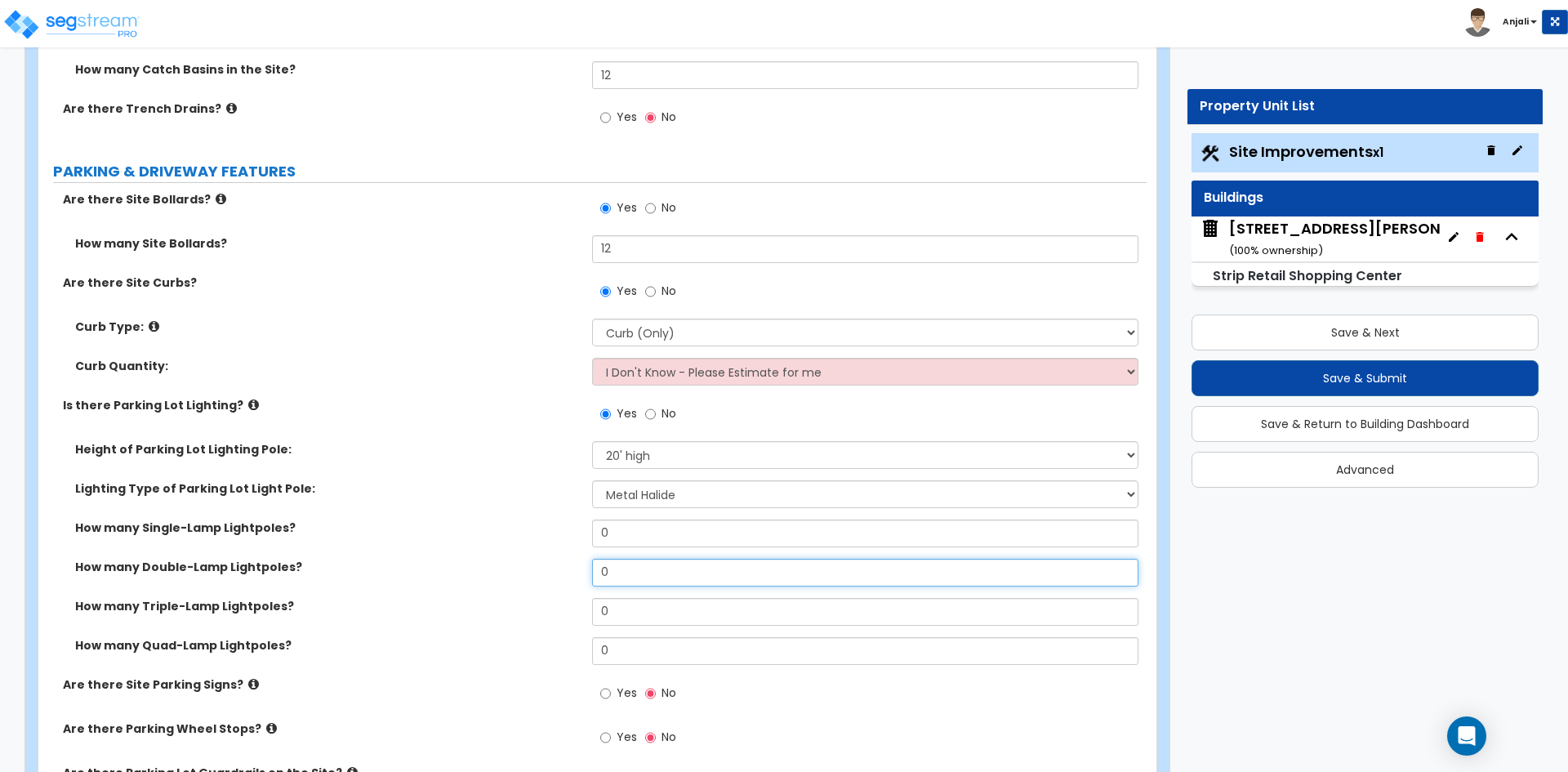
click at [642, 569] on input "0" at bounding box center [865, 572] width 545 height 28
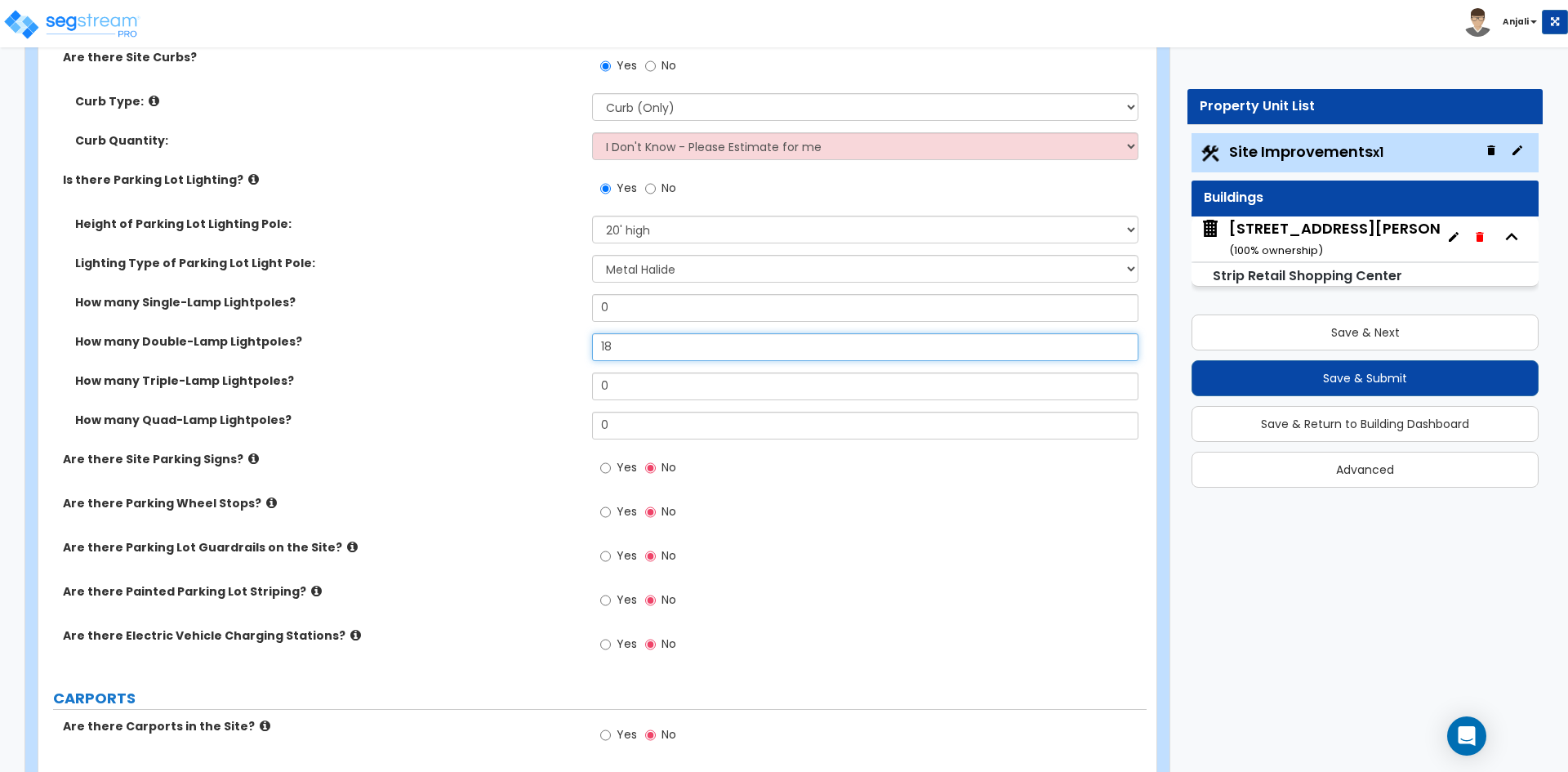
scroll to position [980, 0]
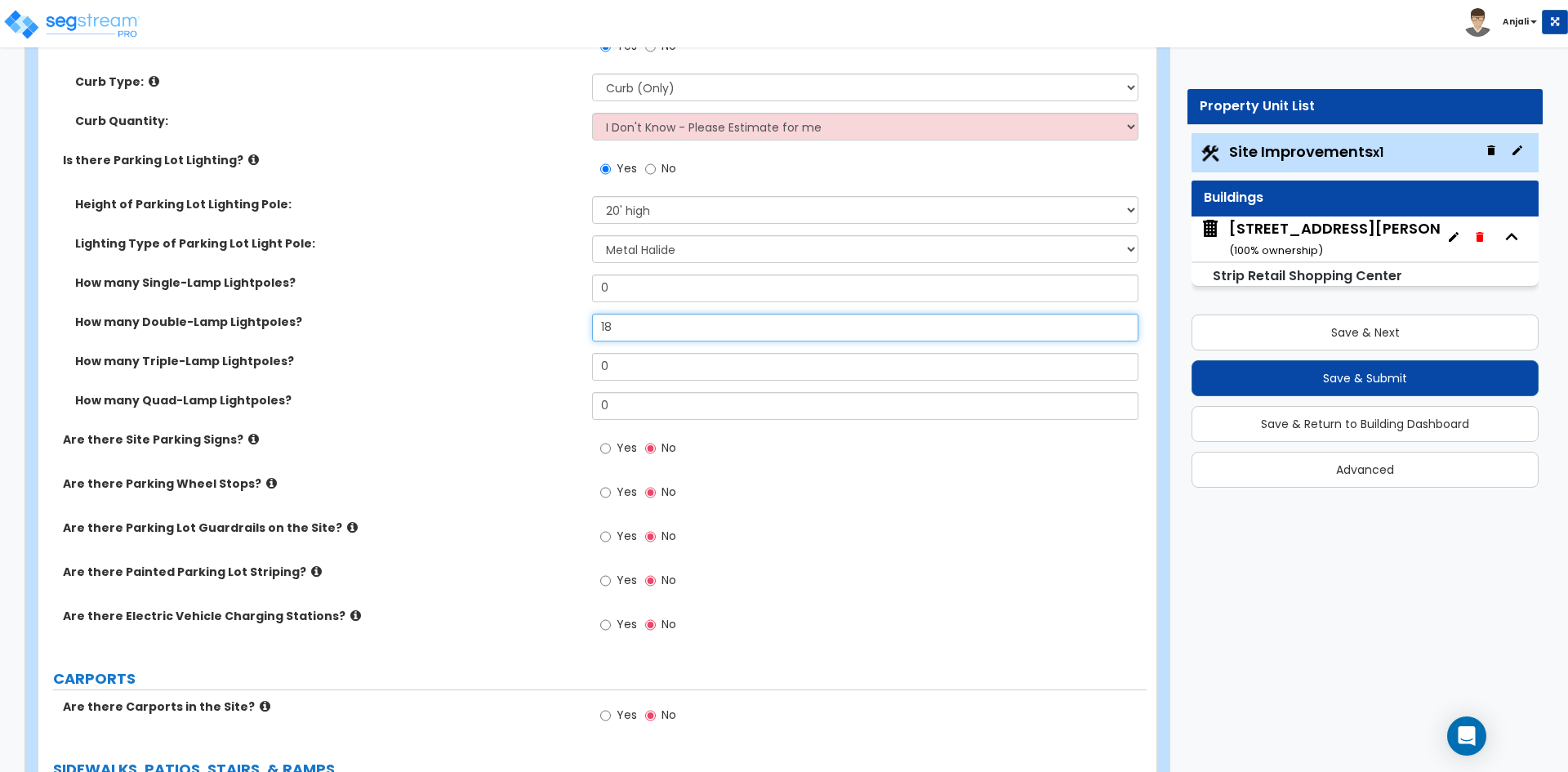
type input "18"
click at [606, 447] on input "Yes" at bounding box center [605, 448] width 10 height 18
radio input "true"
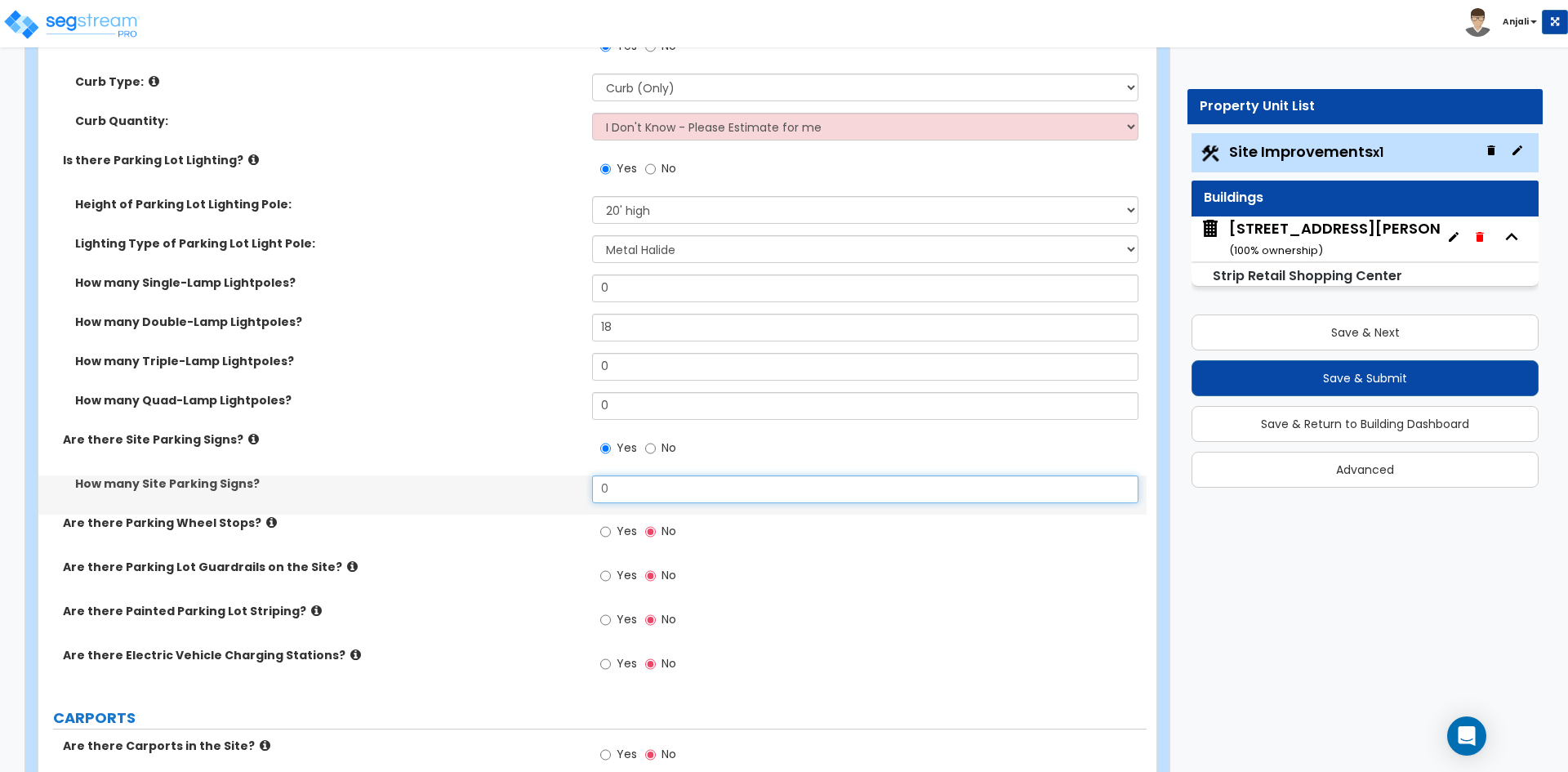
click at [671, 492] on input "0" at bounding box center [865, 489] width 545 height 28
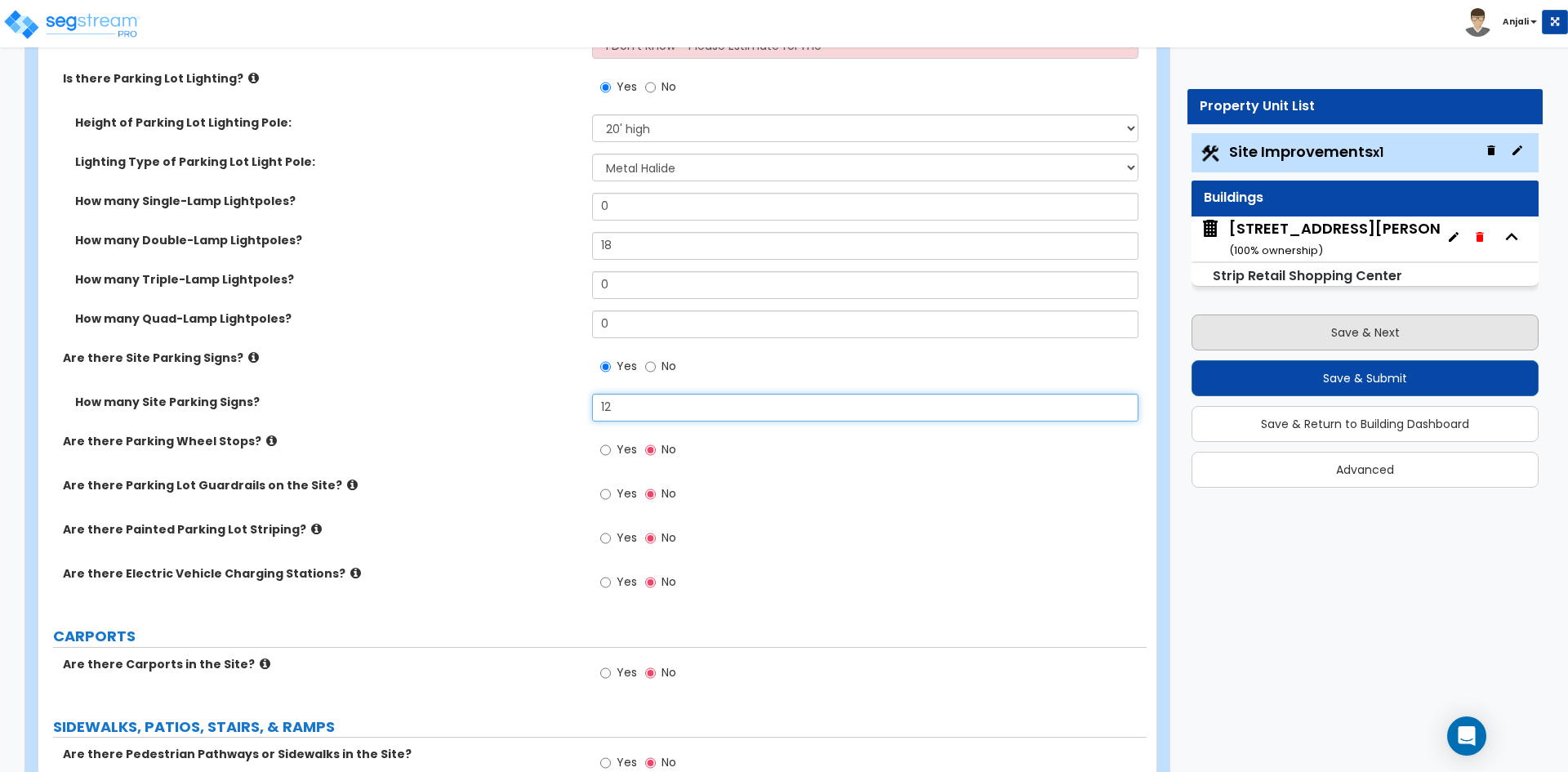
type input "12"
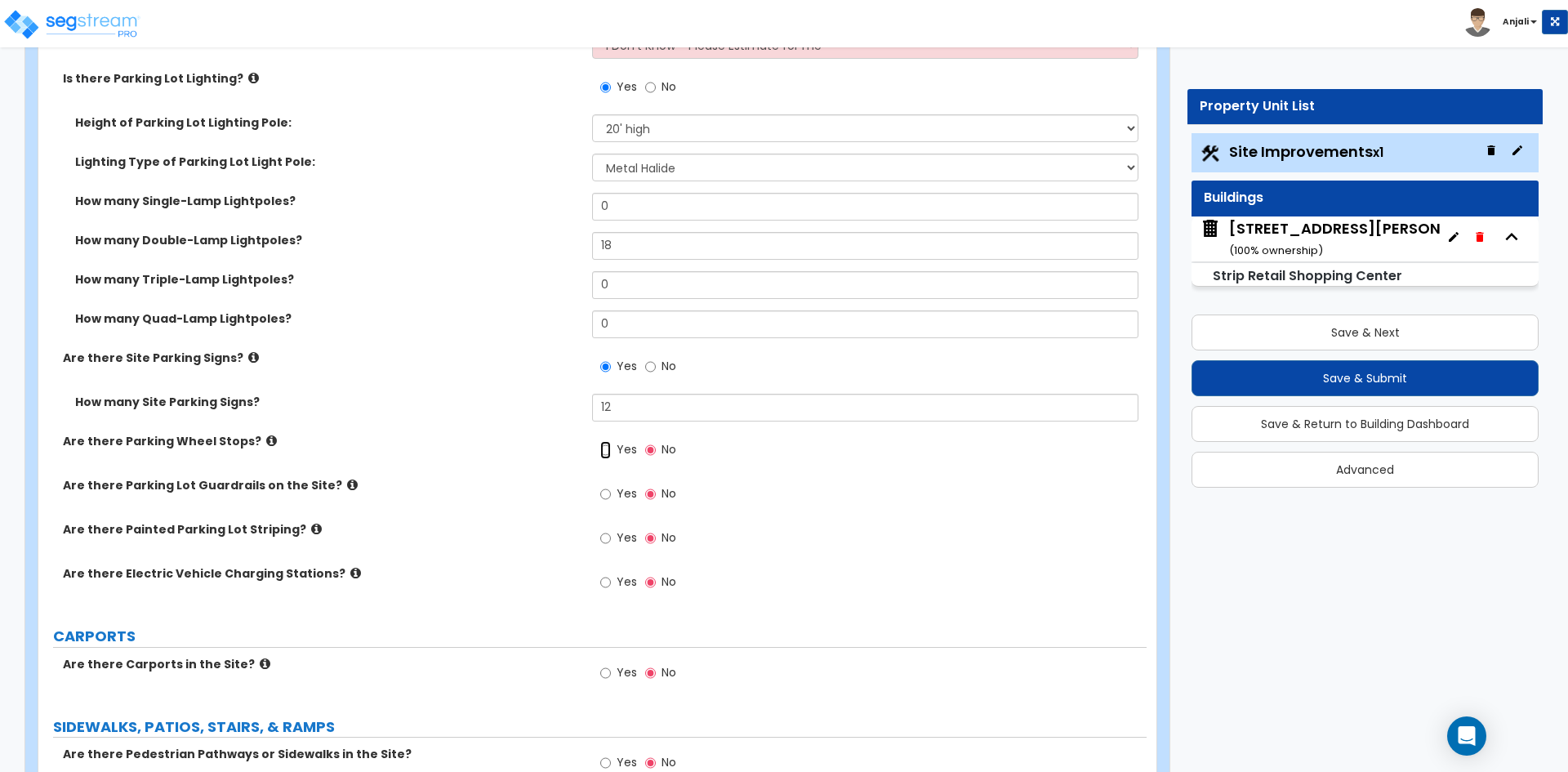
click at [607, 452] on input "Yes" at bounding box center [605, 450] width 10 height 18
radio input "true"
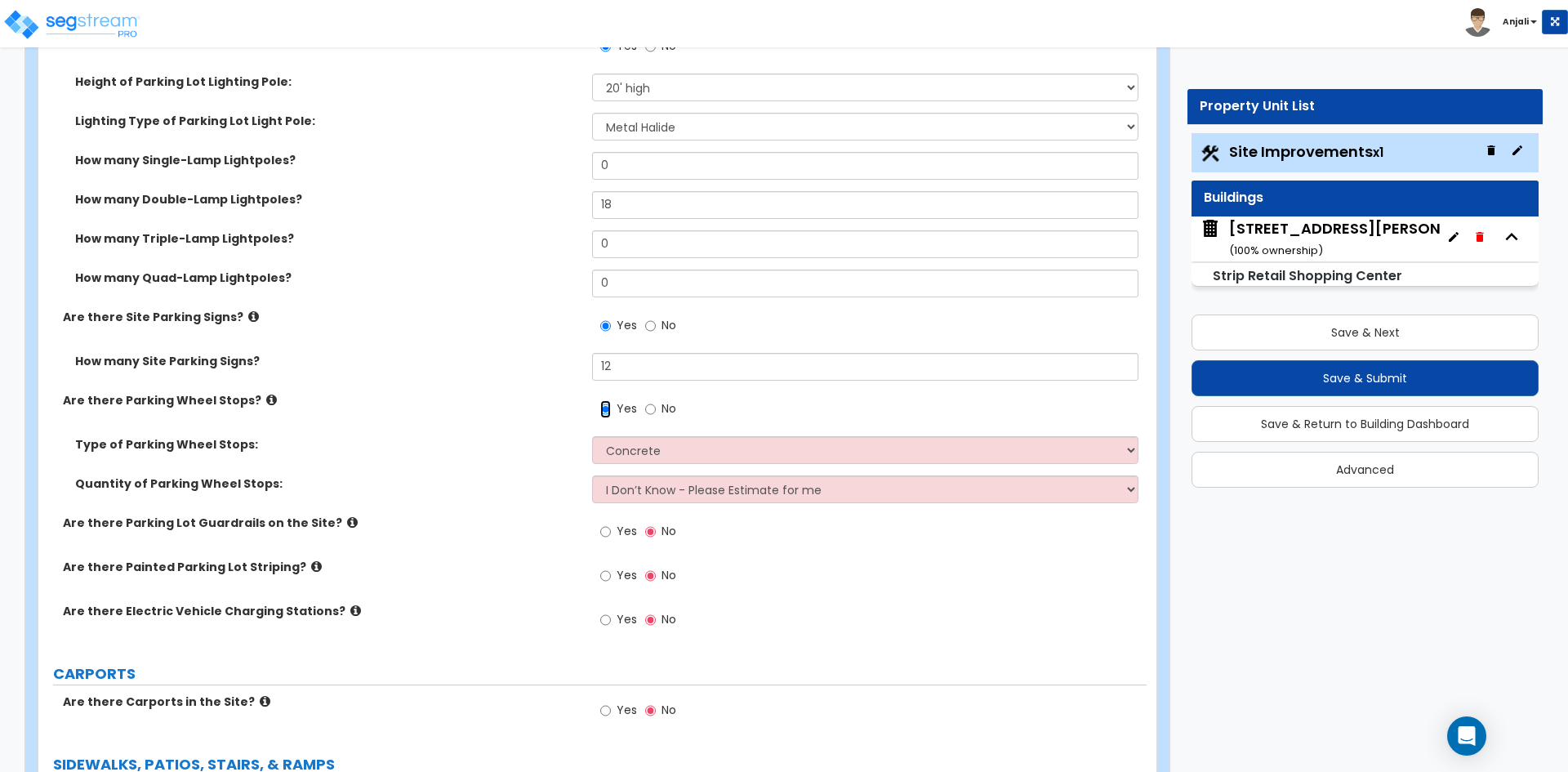
scroll to position [1144, 0]
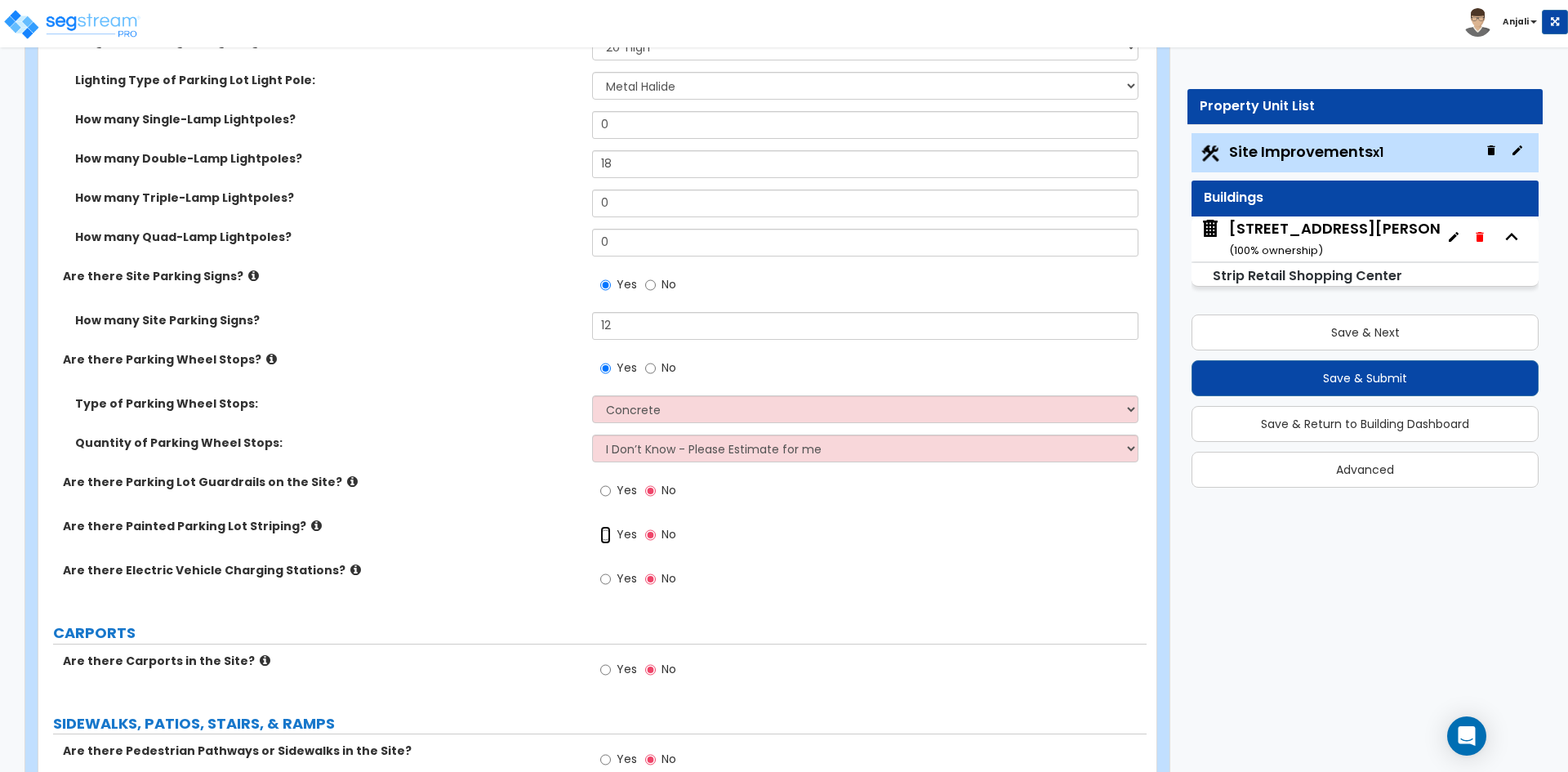
click at [609, 539] on input "Yes" at bounding box center [605, 534] width 10 height 18
radio input "true"
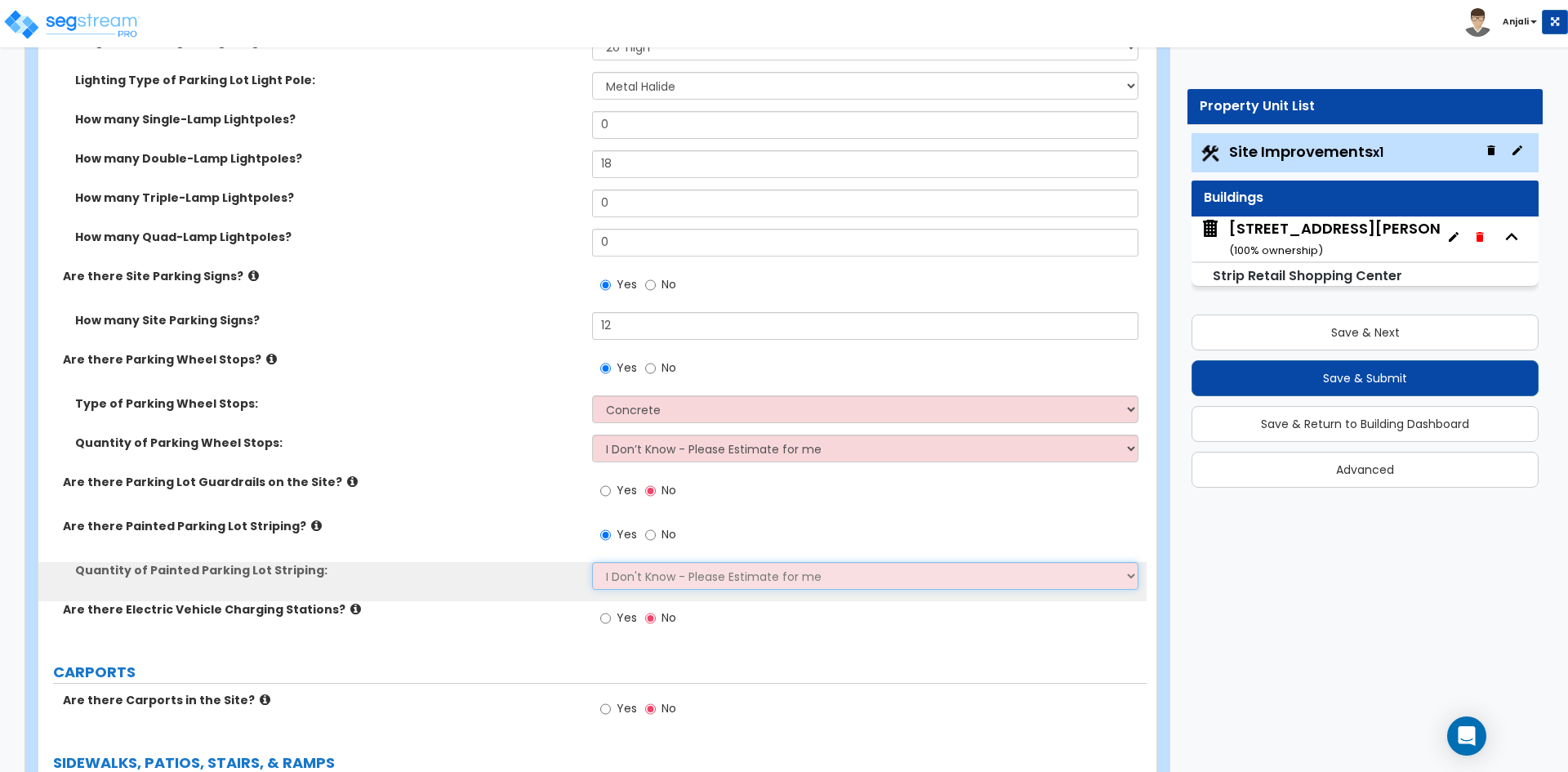
click at [657, 577] on select "I Don't Know - Please Estimate for me I Want to Enter the Number of Parking Spa…" at bounding box center [865, 575] width 545 height 28
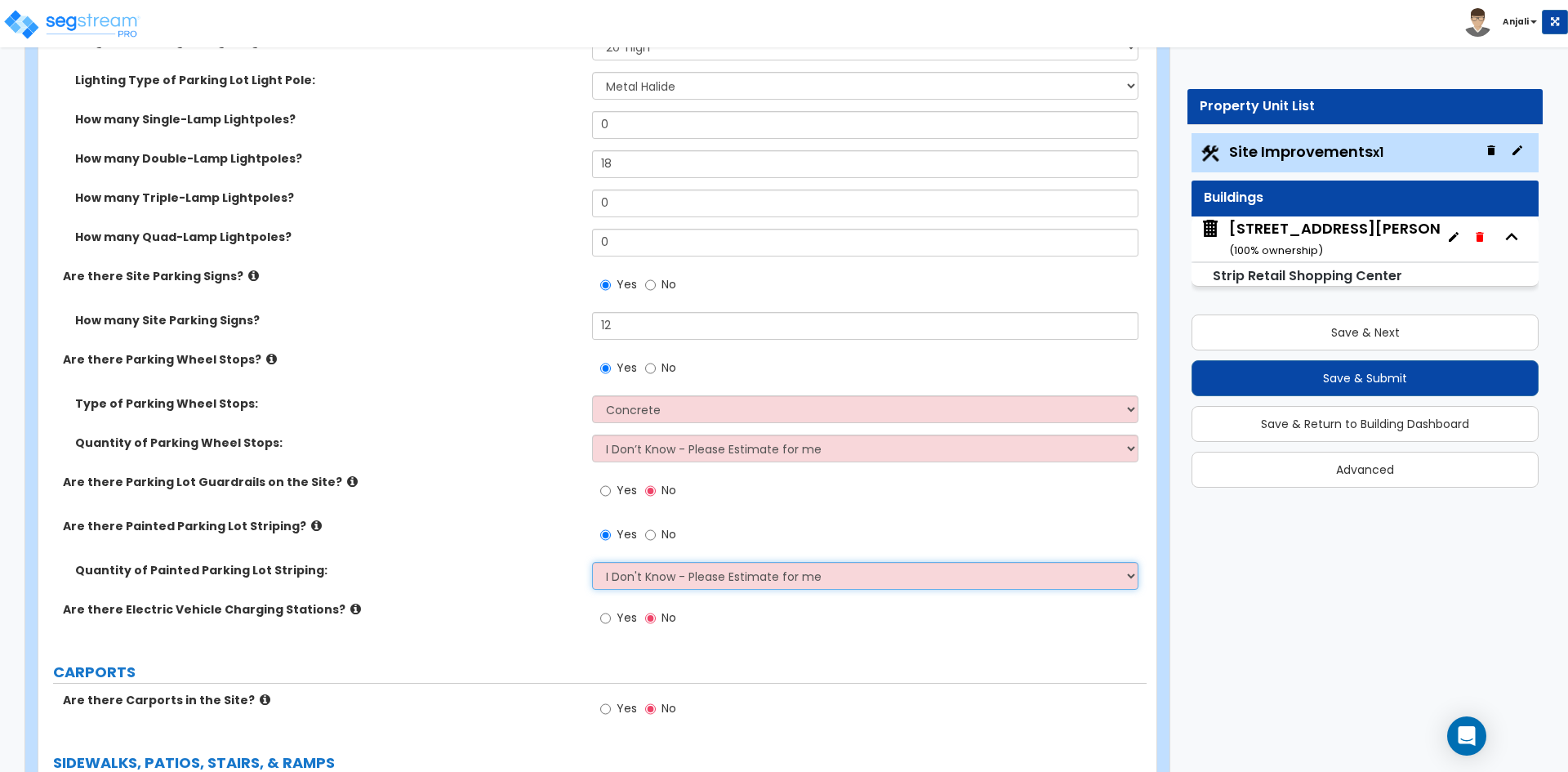
select select "1"
click at [592, 562] on select "I Don't Know - Please Estimate for me I Want to Enter the Number of Parking Spa…" at bounding box center [865, 575] width 545 height 28
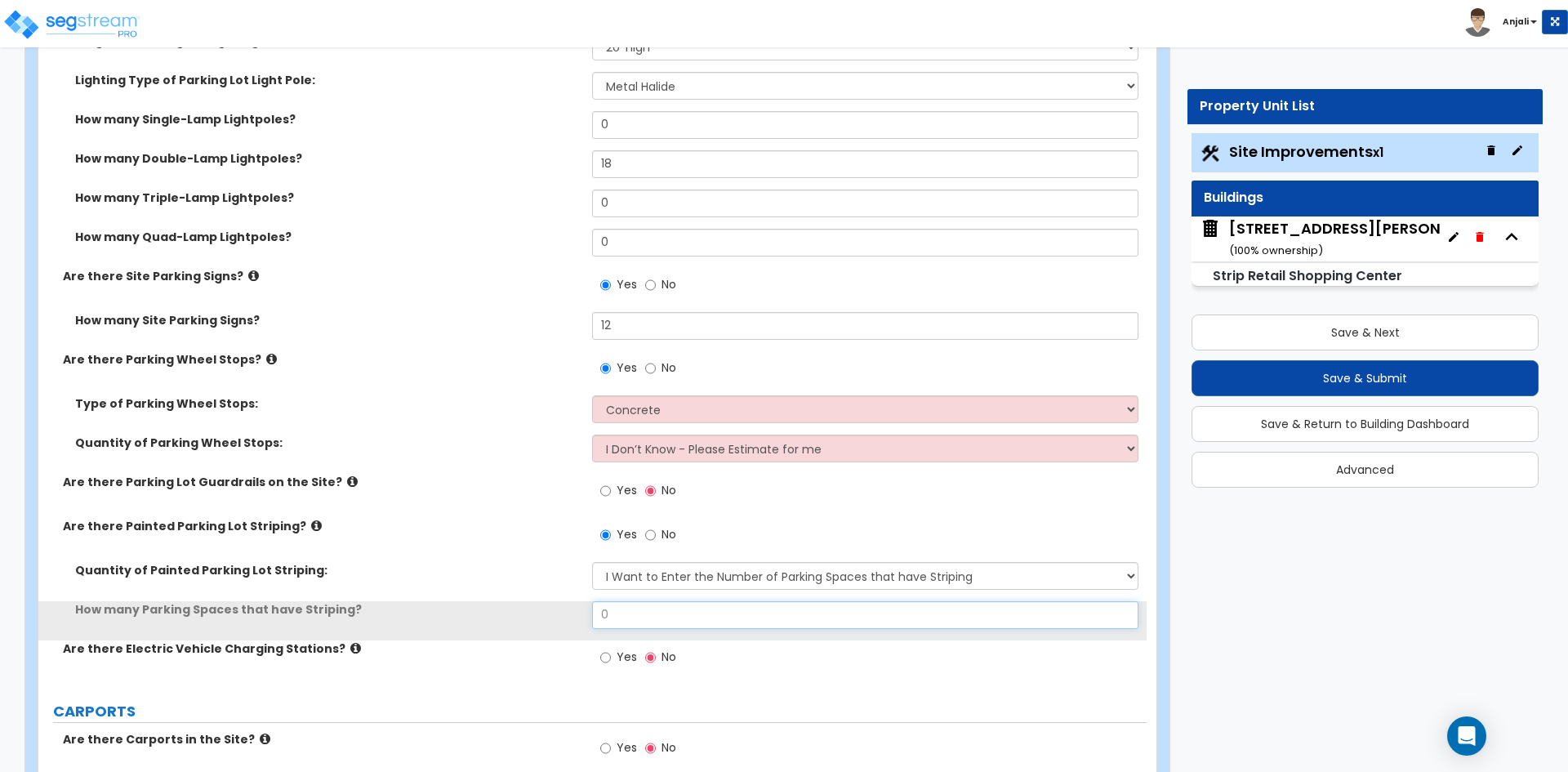
click at [637, 614] on input "0" at bounding box center [865, 615] width 545 height 28
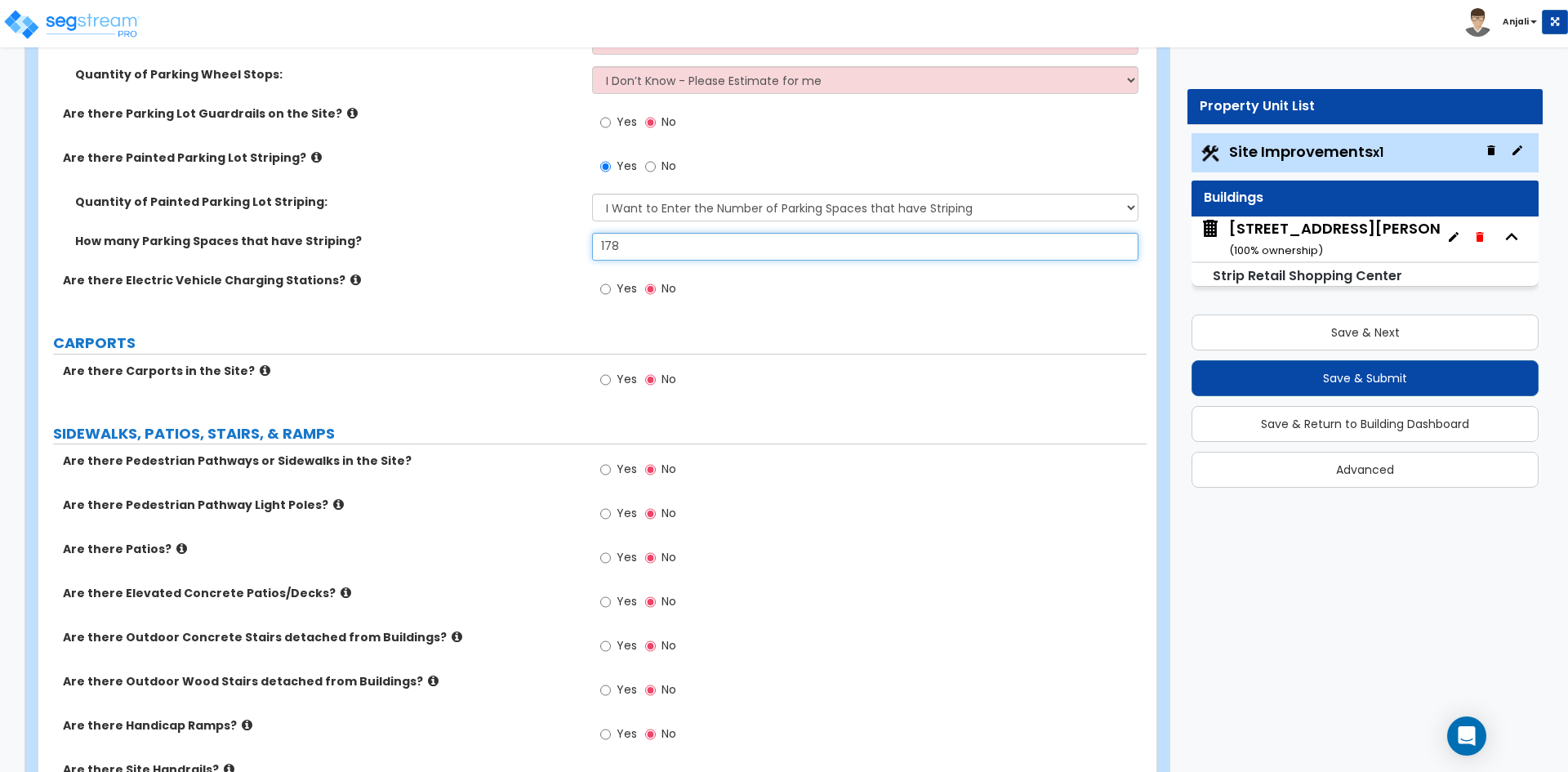
scroll to position [1553, 0]
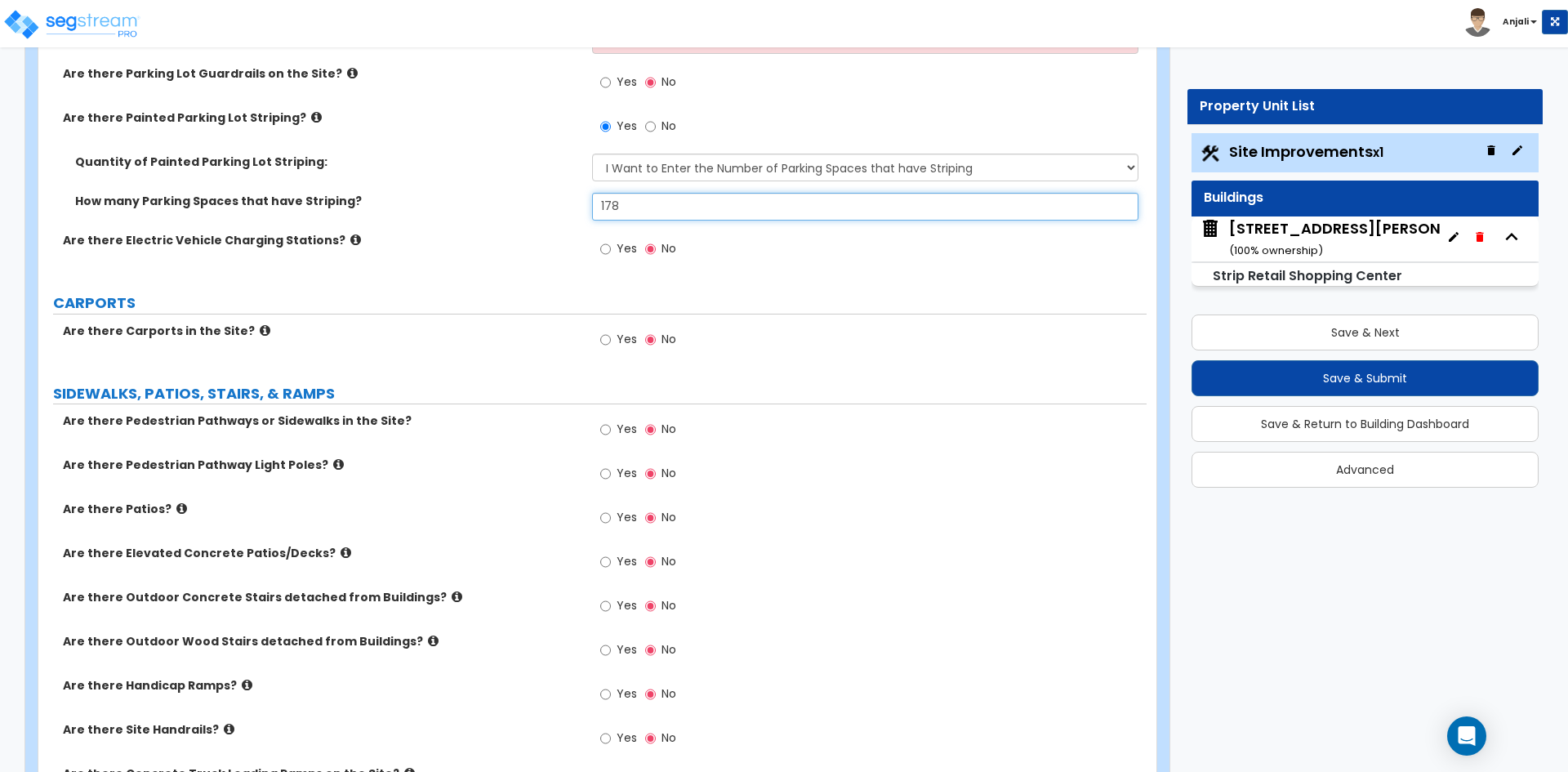
type input "178"
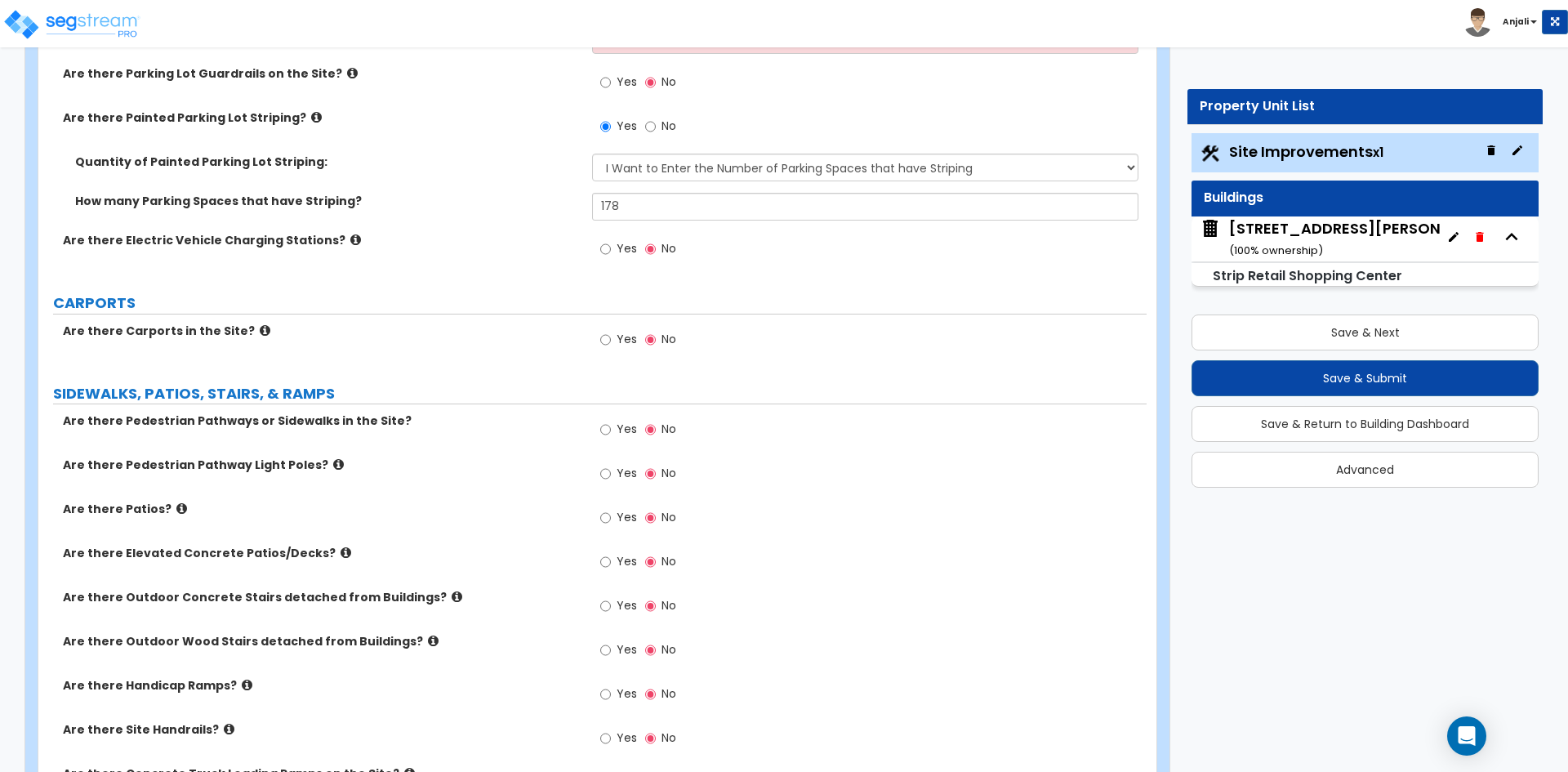
click at [610, 433] on label "Yes" at bounding box center [619, 431] width 37 height 28
click at [603, 433] on input "Yes" at bounding box center [605, 430] width 10 height 18
radio input "true"
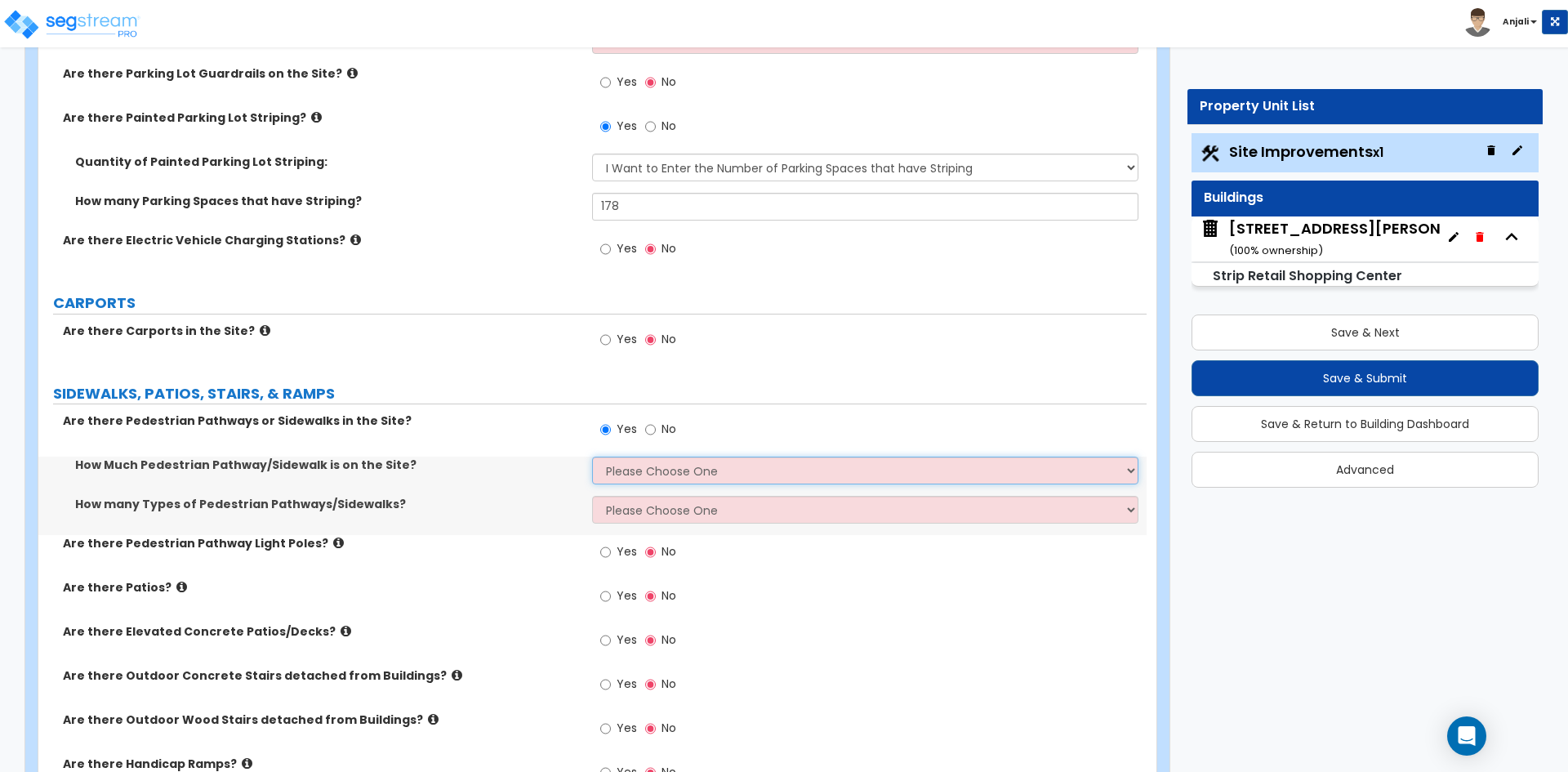
click at [680, 468] on select "Please Choose One I Don't Know, Please Estimate For Me Enter Linear Footage" at bounding box center [865, 470] width 545 height 28
select select "1"
click at [592, 456] on select "Please Choose One I Don't Know, Please Estimate For Me Enter Linear Footage" at bounding box center [865, 470] width 545 height 28
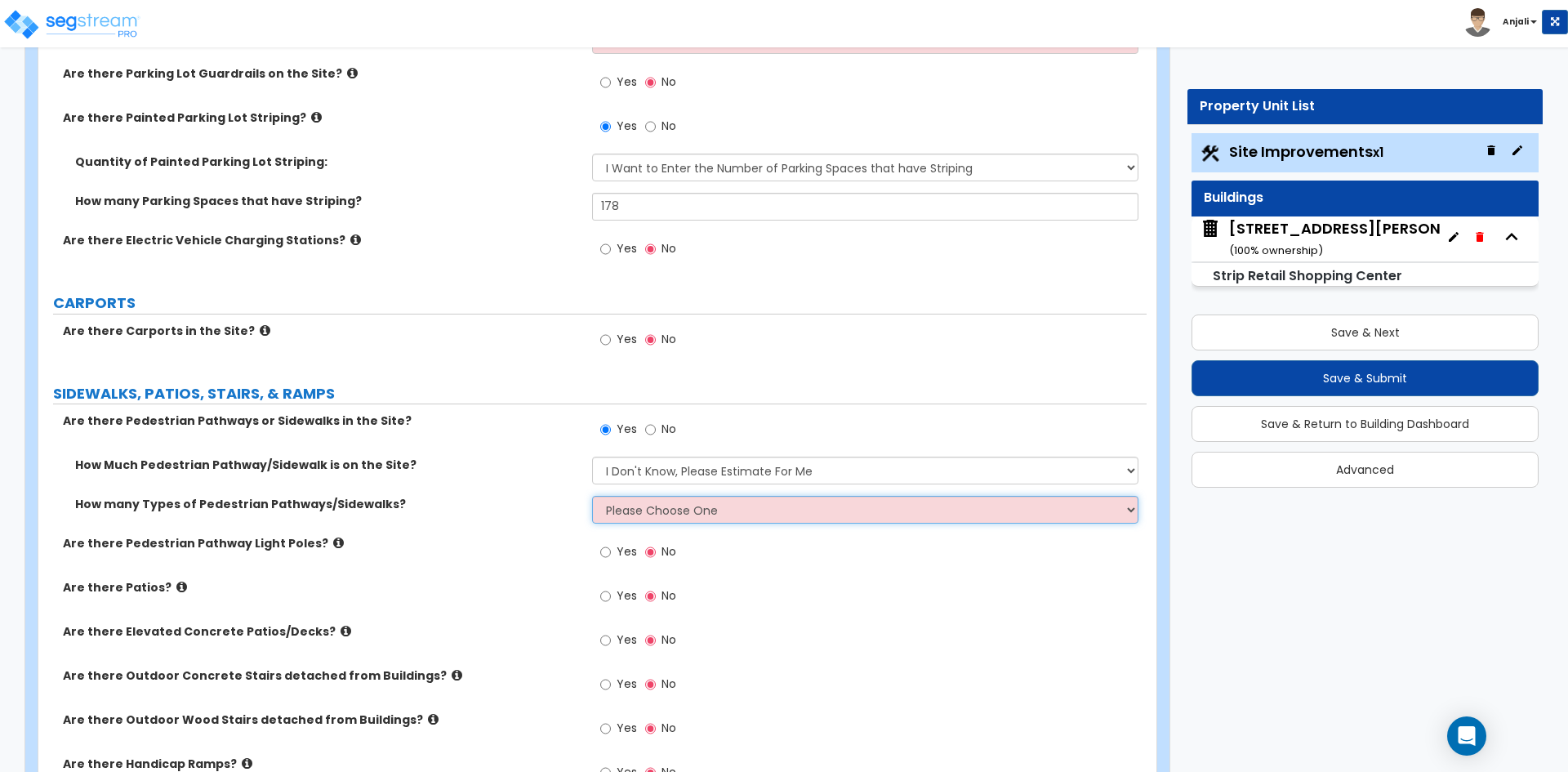
click at [680, 511] on select "Please Choose One 1 2 3" at bounding box center [865, 510] width 545 height 28
select select "1"
click at [592, 496] on select "Please Choose One 1 2 3" at bounding box center [865, 510] width 545 height 28
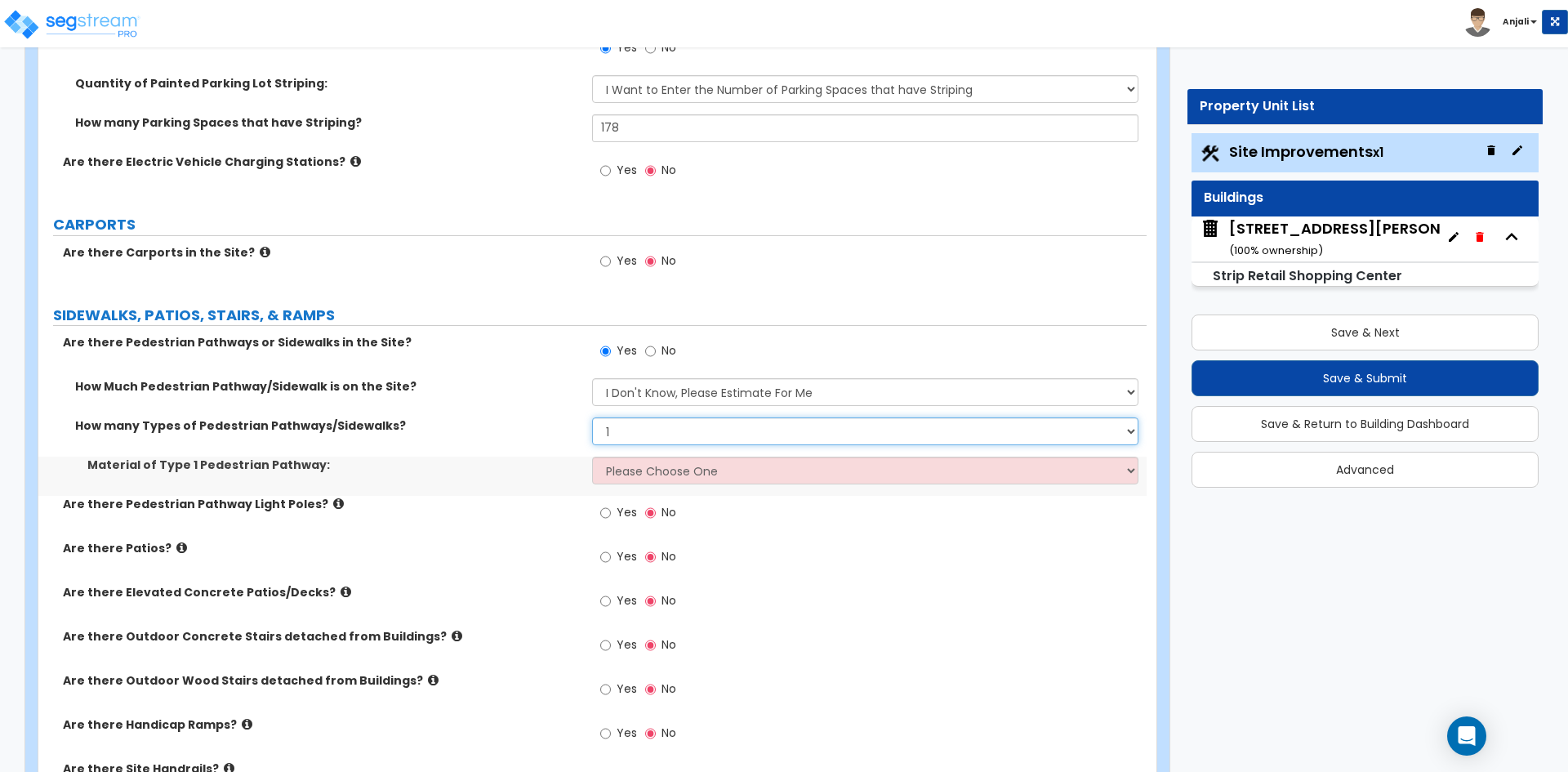
scroll to position [1634, 0]
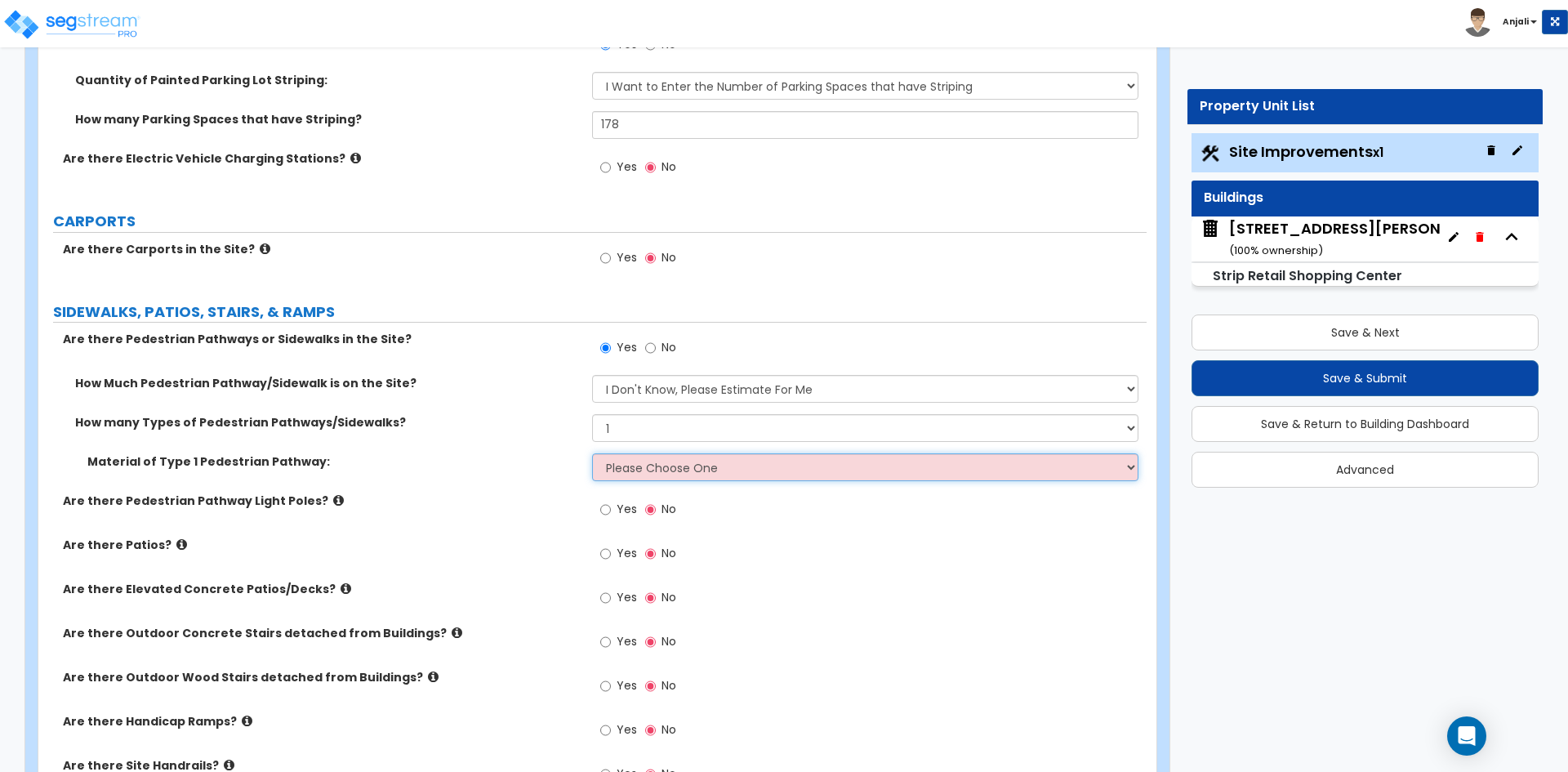
click at [672, 471] on select "Please Choose One Bare Concrete Stamped Concrete Brick Pavers Stone Pavers Wood…" at bounding box center [865, 467] width 545 height 28
select select "1"
click at [592, 454] on select "Please Choose One Bare Concrete Stamped Concrete Brick Pavers Stone Pavers Wood…" at bounding box center [865, 467] width 545 height 28
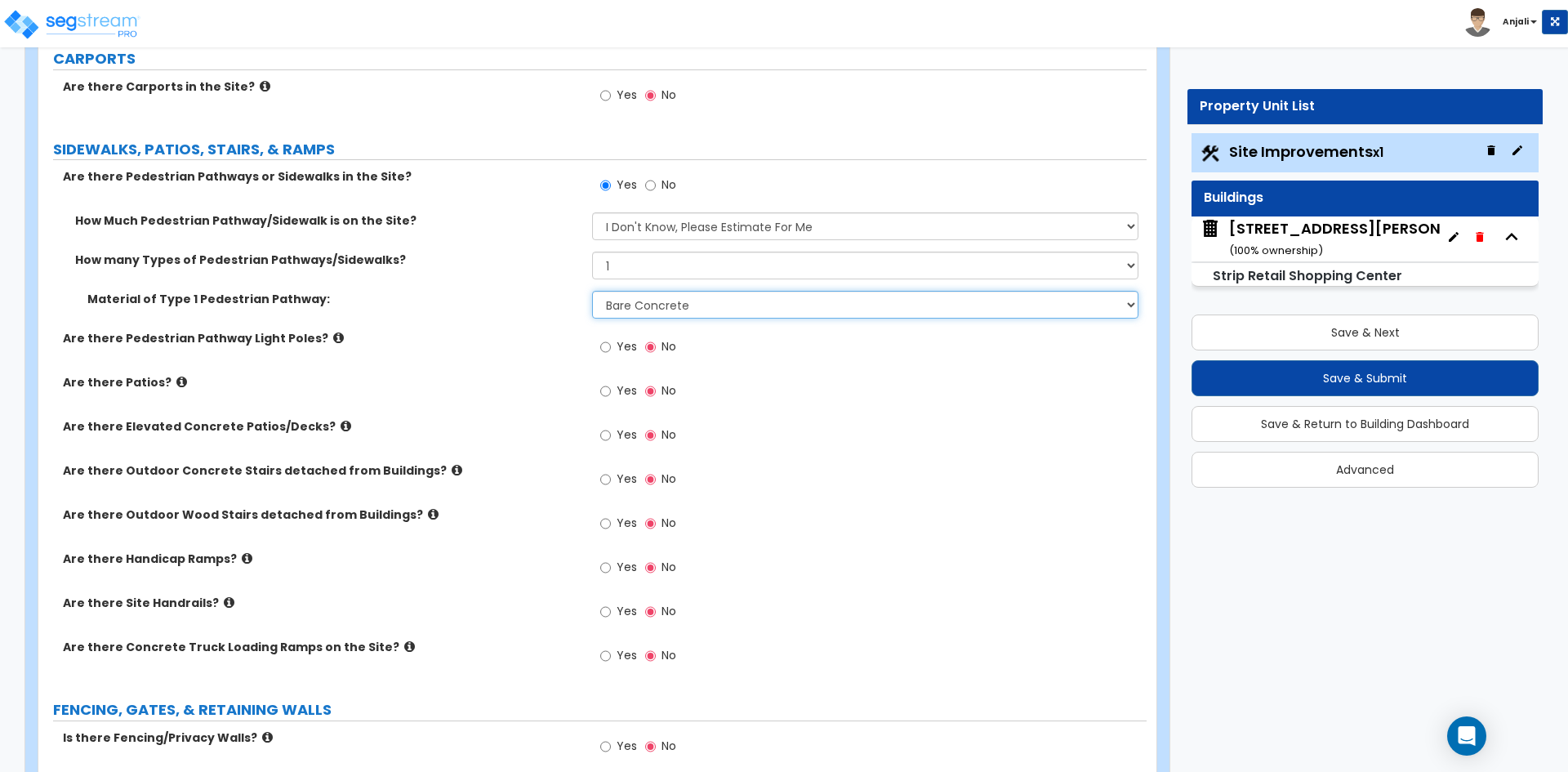
scroll to position [1798, 0]
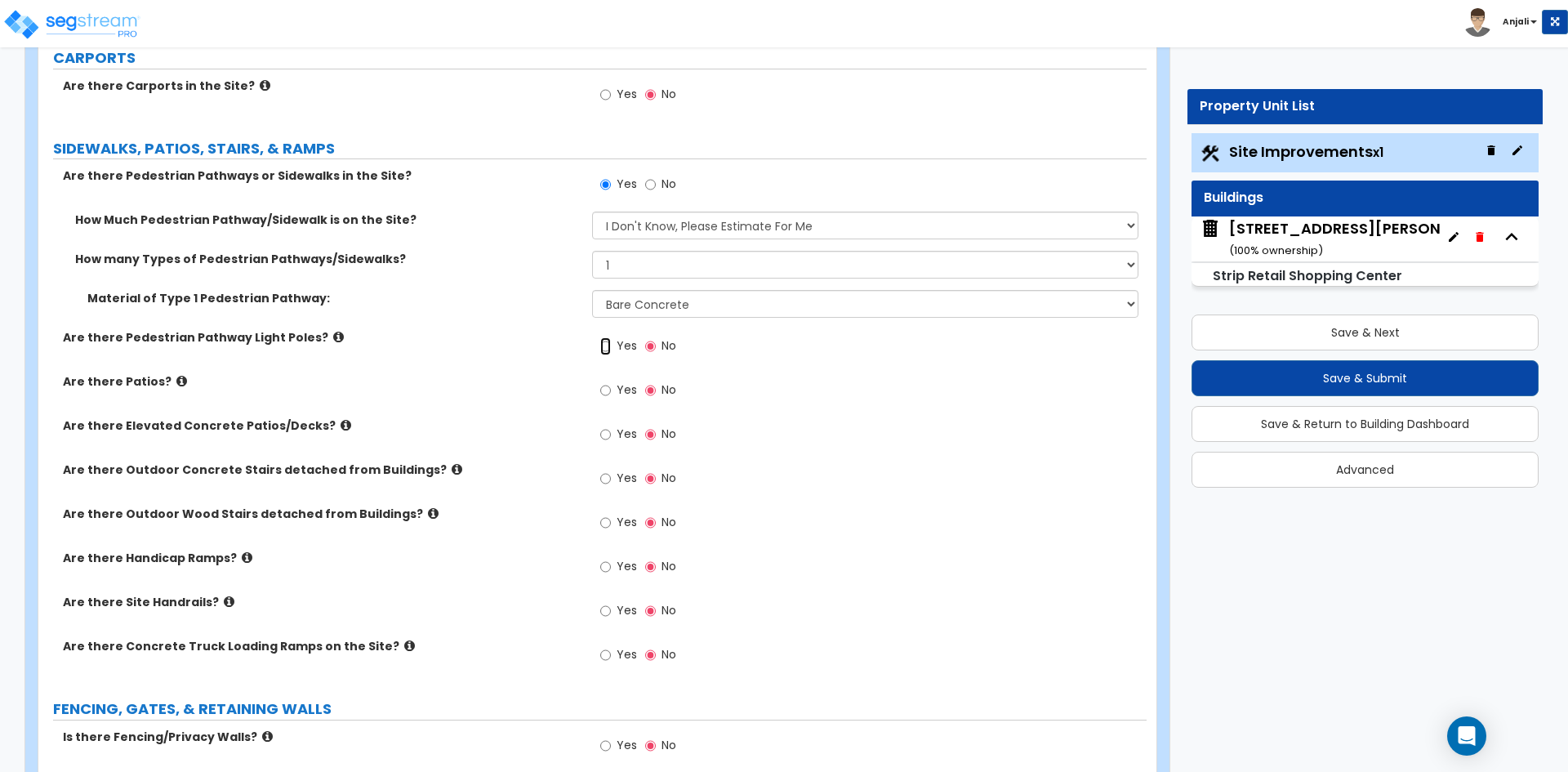
click at [602, 345] on input "Yes" at bounding box center [605, 346] width 10 height 18
radio input "true"
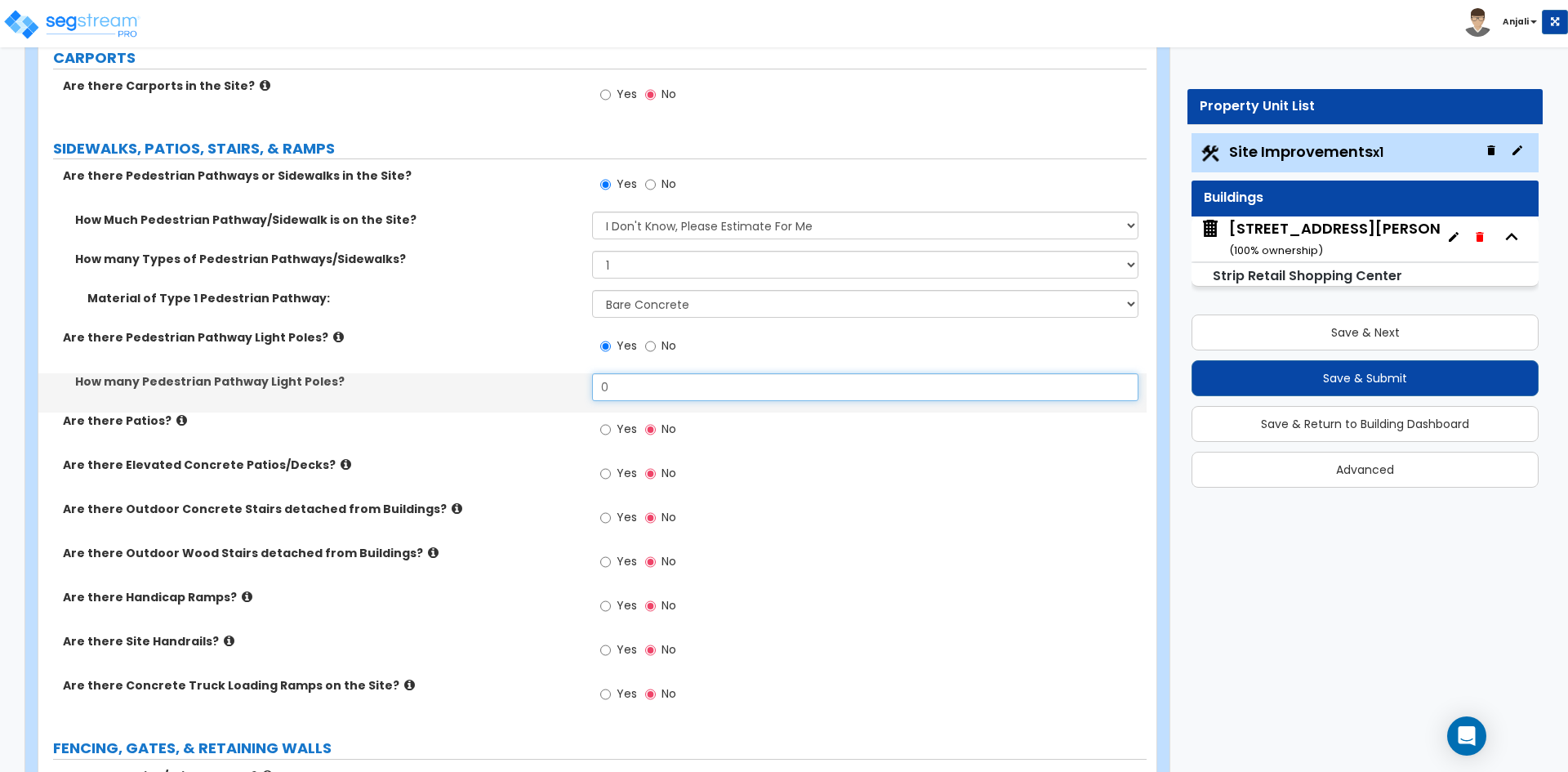
click at [671, 387] on input "0" at bounding box center [865, 387] width 545 height 28
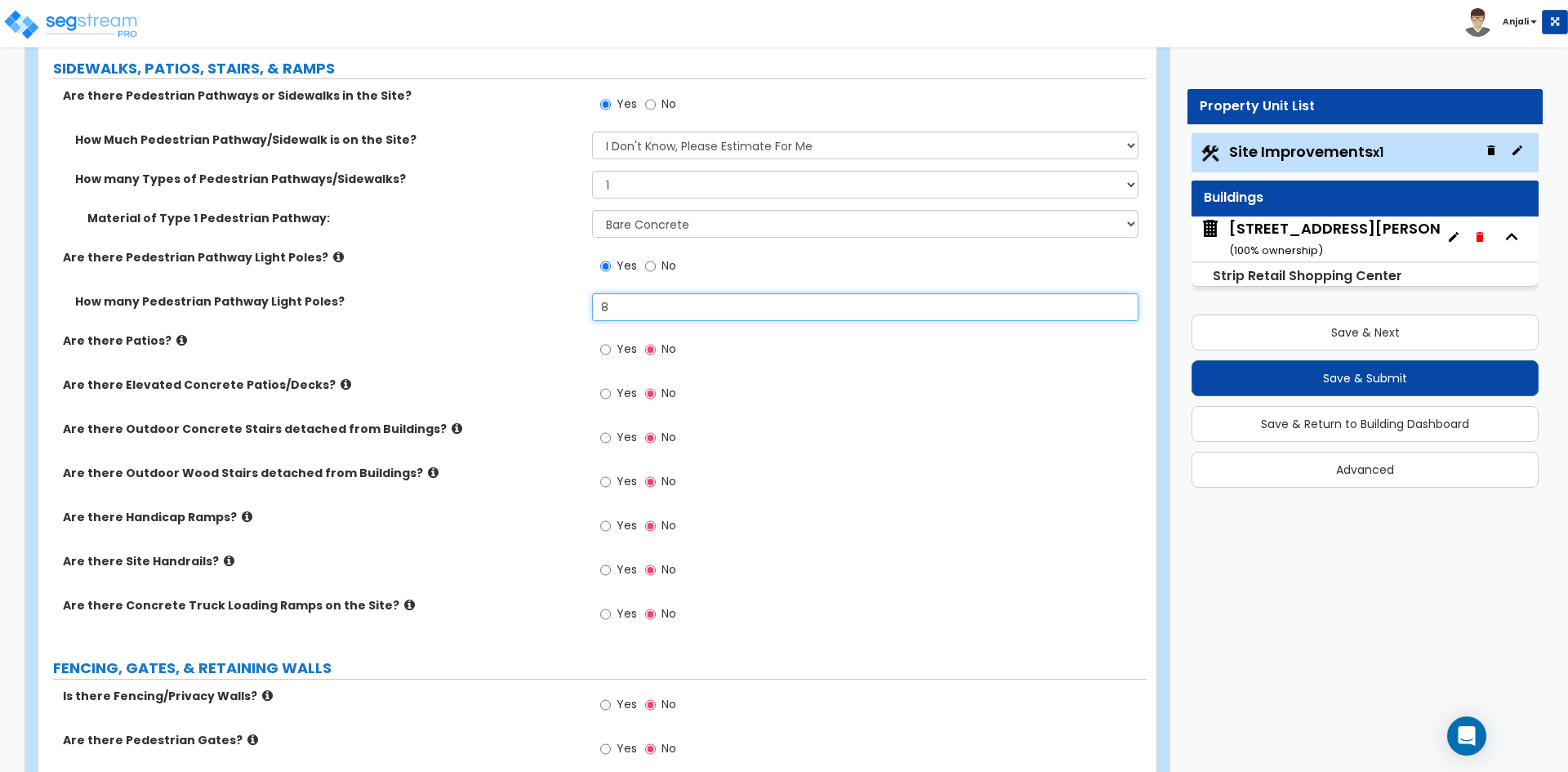
scroll to position [1880, 0]
type input "8"
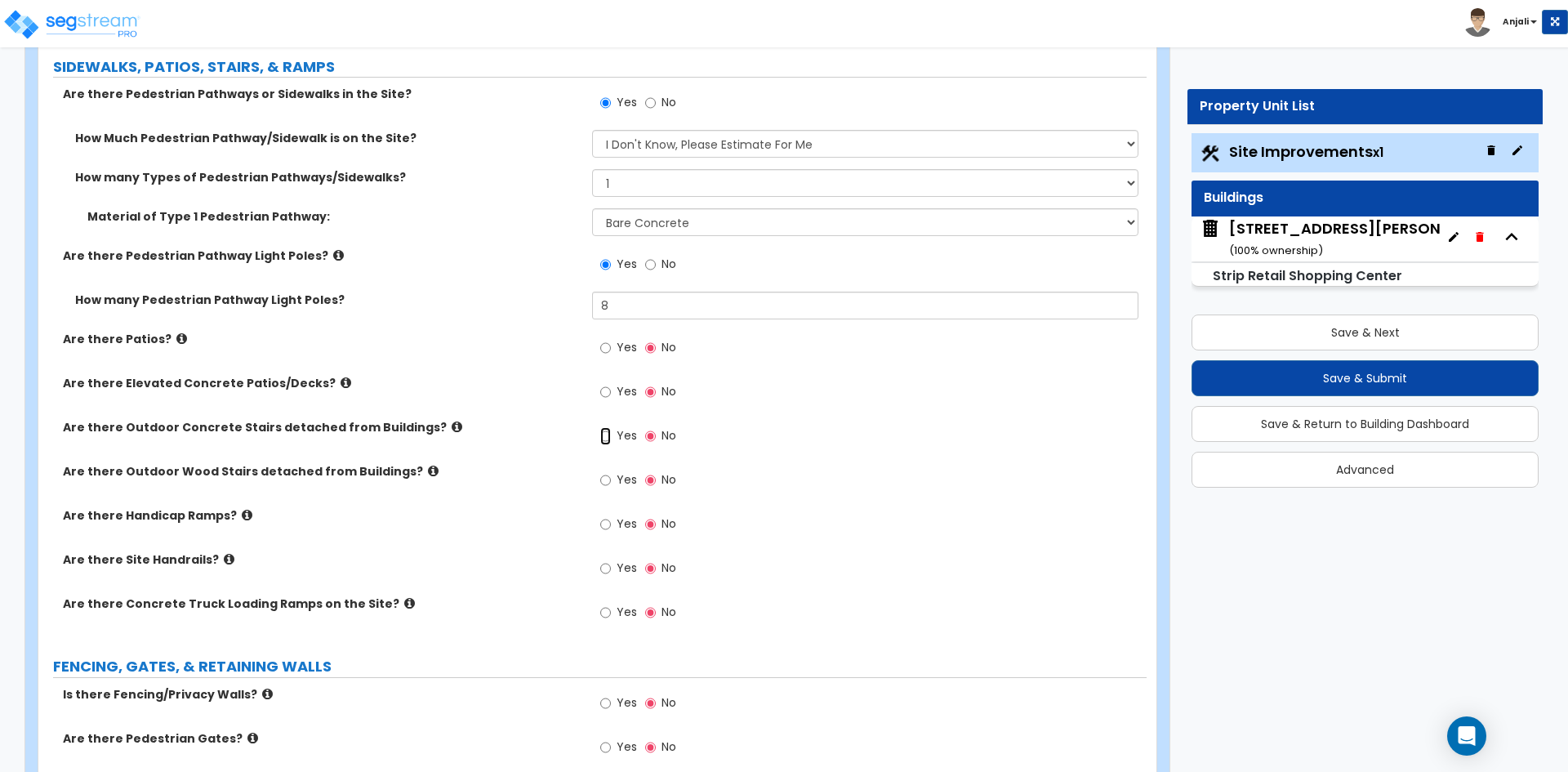
click at [602, 437] on input "Yes" at bounding box center [605, 435] width 10 height 18
radio input "true"
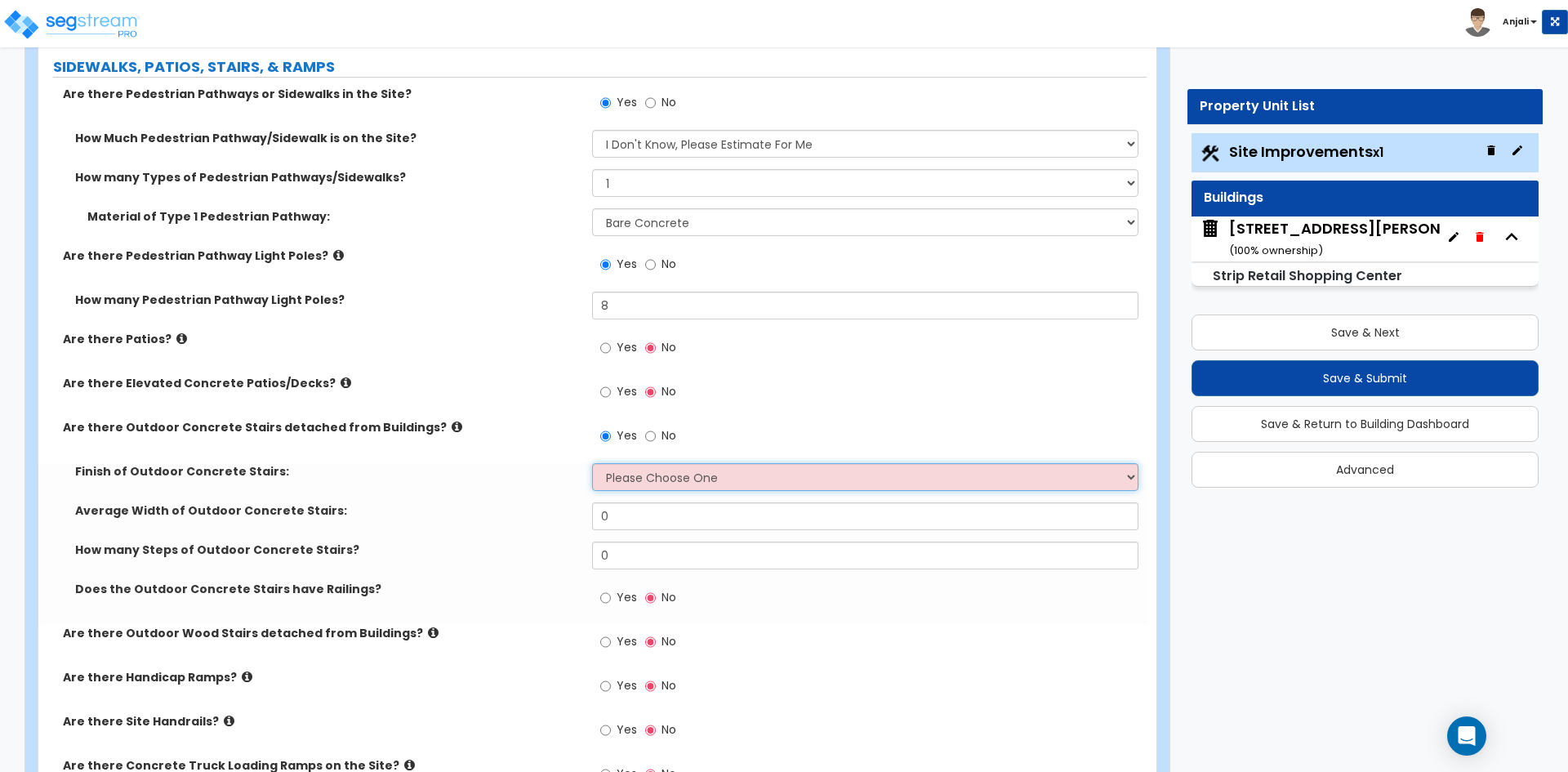
click at [682, 475] on select "Please Choose One Bare Concrete Exposed Aggregate Brick Paved Stone Paved" at bounding box center [865, 476] width 545 height 28
select select "1"
click at [592, 463] on select "Please Choose One Bare Concrete Exposed Aggregate Brick Paved Stone Paved" at bounding box center [865, 476] width 545 height 28
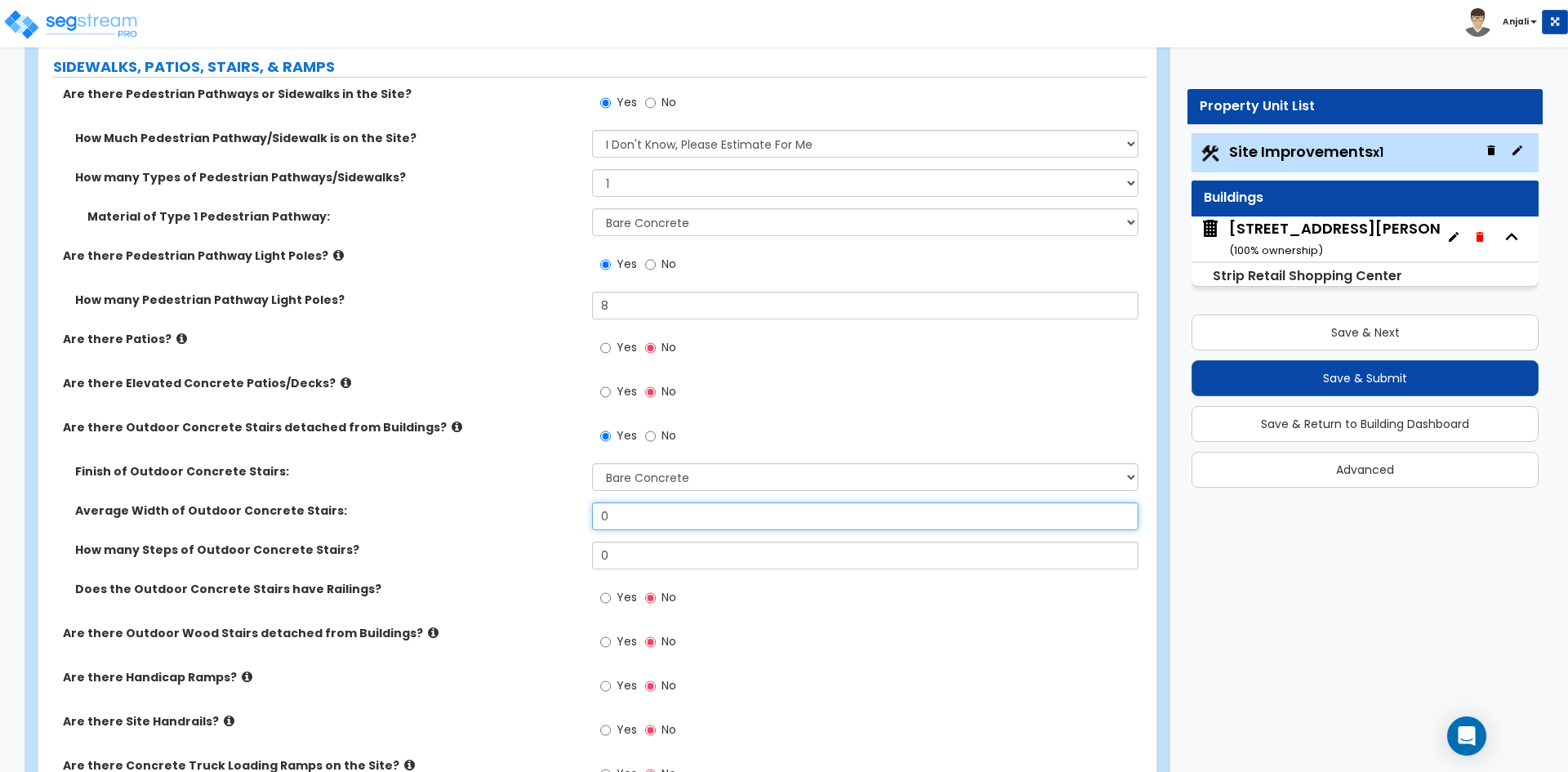
click at [660, 520] on input "0" at bounding box center [865, 516] width 545 height 28
type input "3"
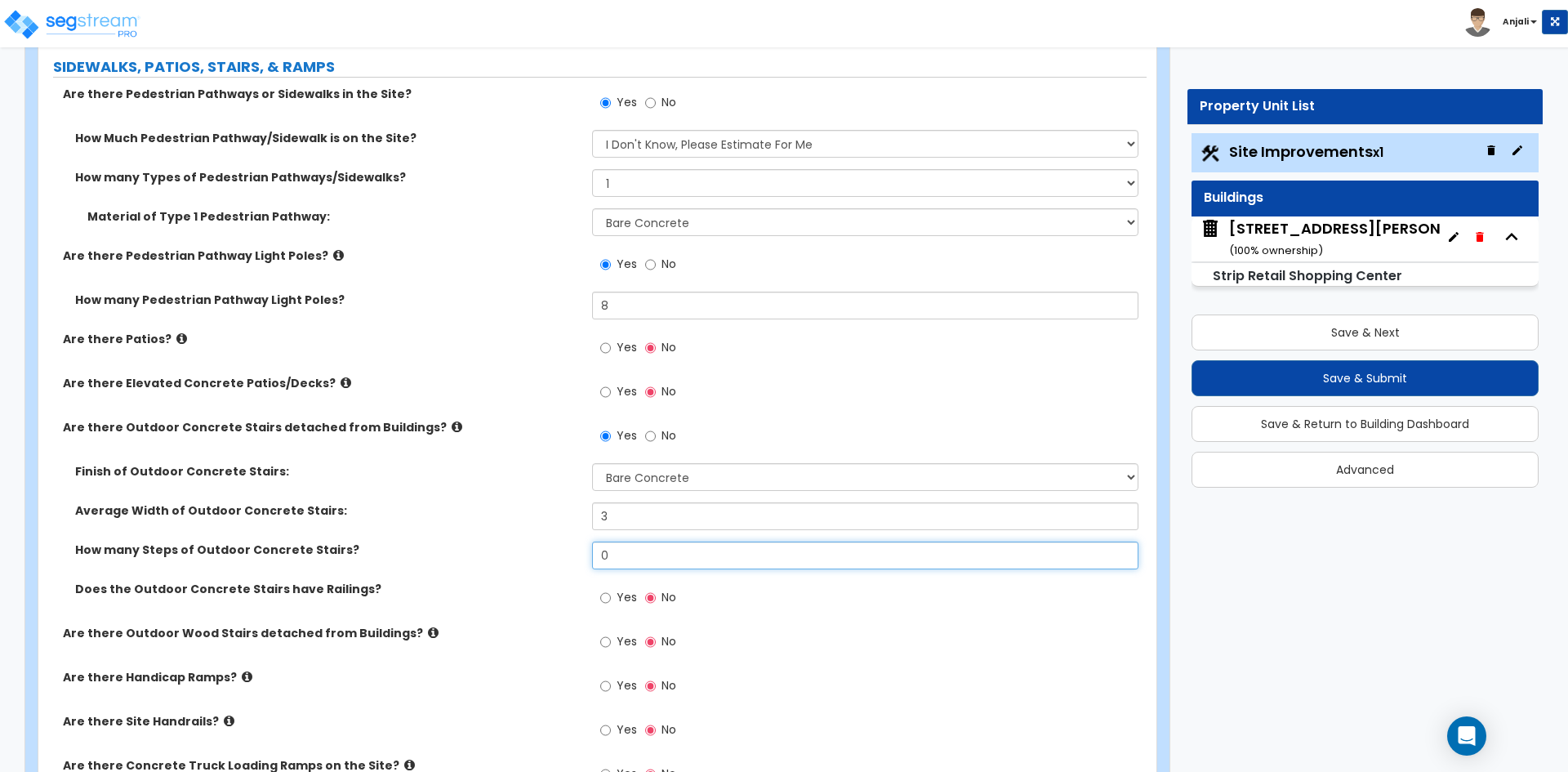
click at [648, 553] on input "0" at bounding box center [865, 555] width 545 height 28
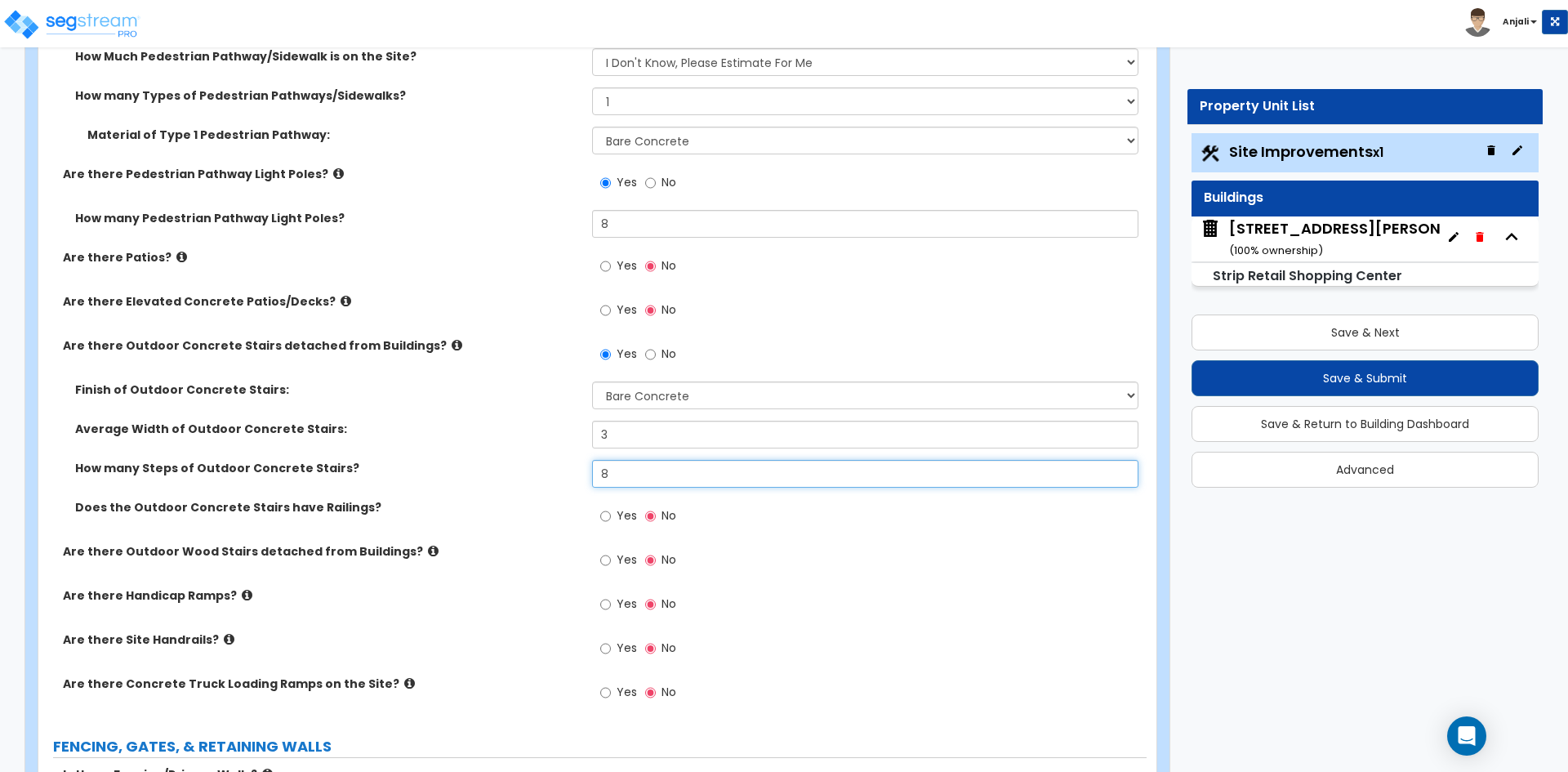
scroll to position [2043, 0]
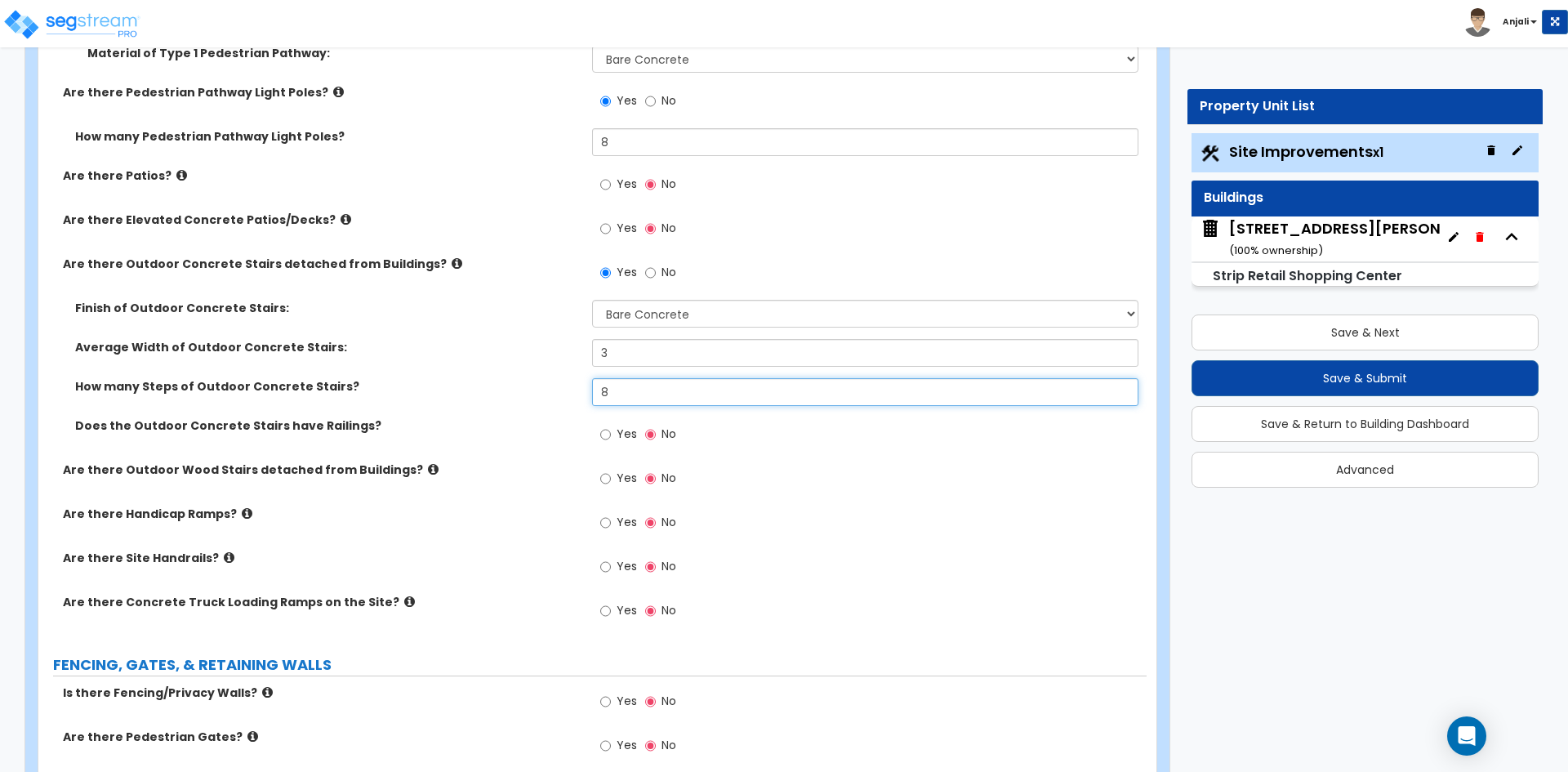
type input "8"
click at [608, 523] on input "Yes" at bounding box center [605, 523] width 10 height 18
radio input "true"
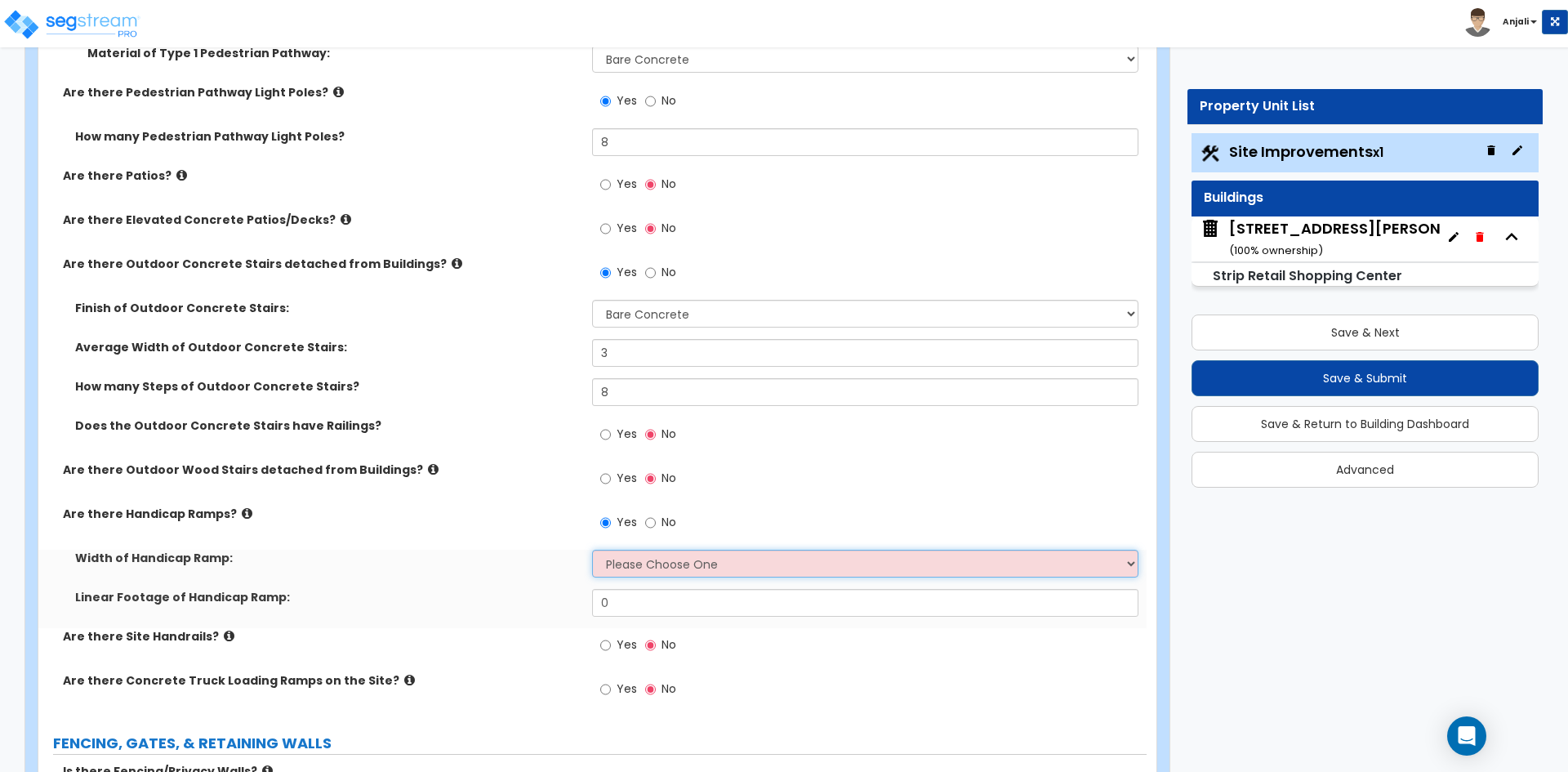
click at [670, 567] on select "Please Choose One 3' width 5' width" at bounding box center [865, 563] width 545 height 28
click at [592, 550] on select "Please Choose One 3' width 5' width" at bounding box center [865, 563] width 545 height 28
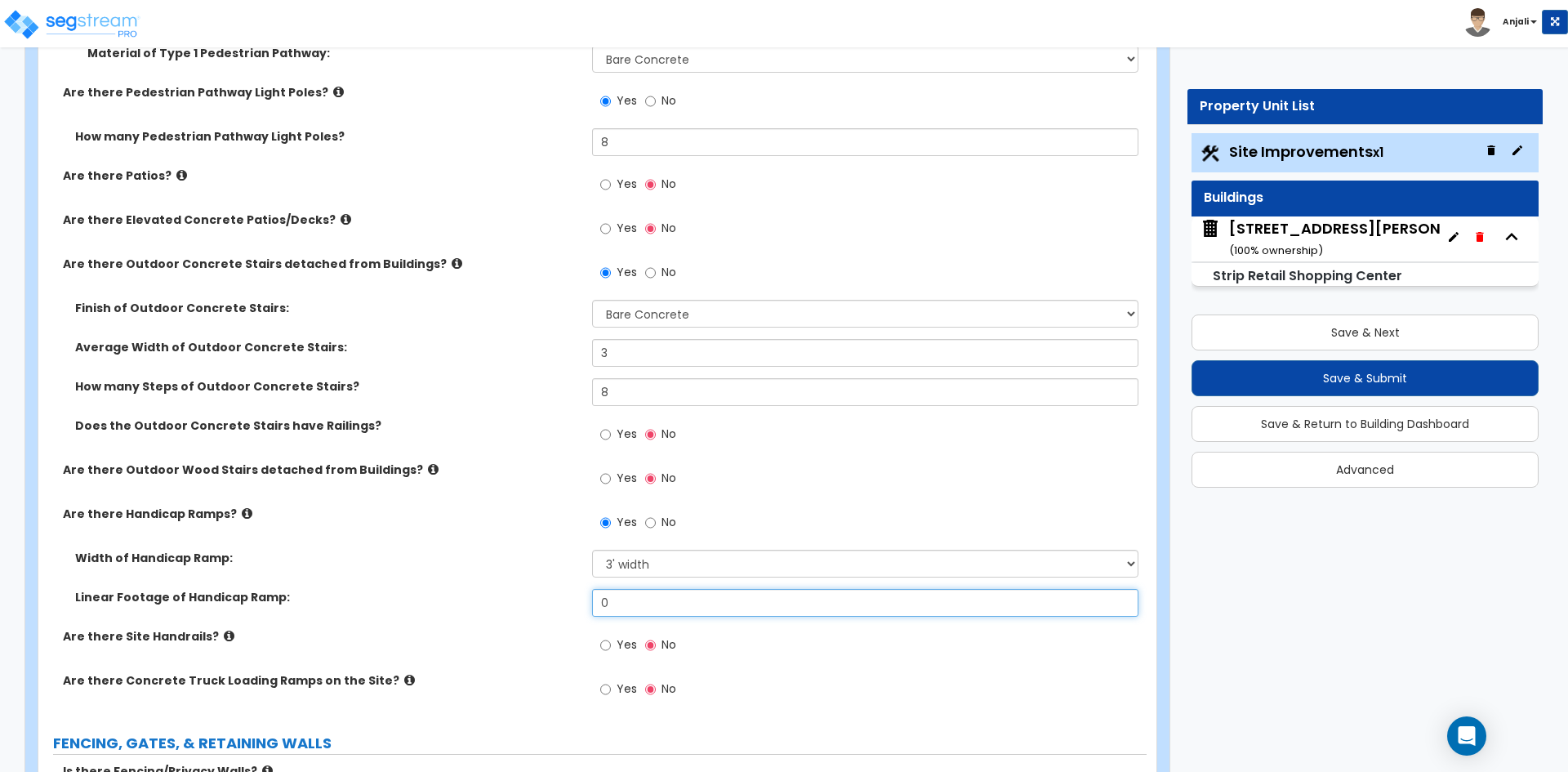
click at [628, 608] on input "0" at bounding box center [865, 603] width 545 height 28
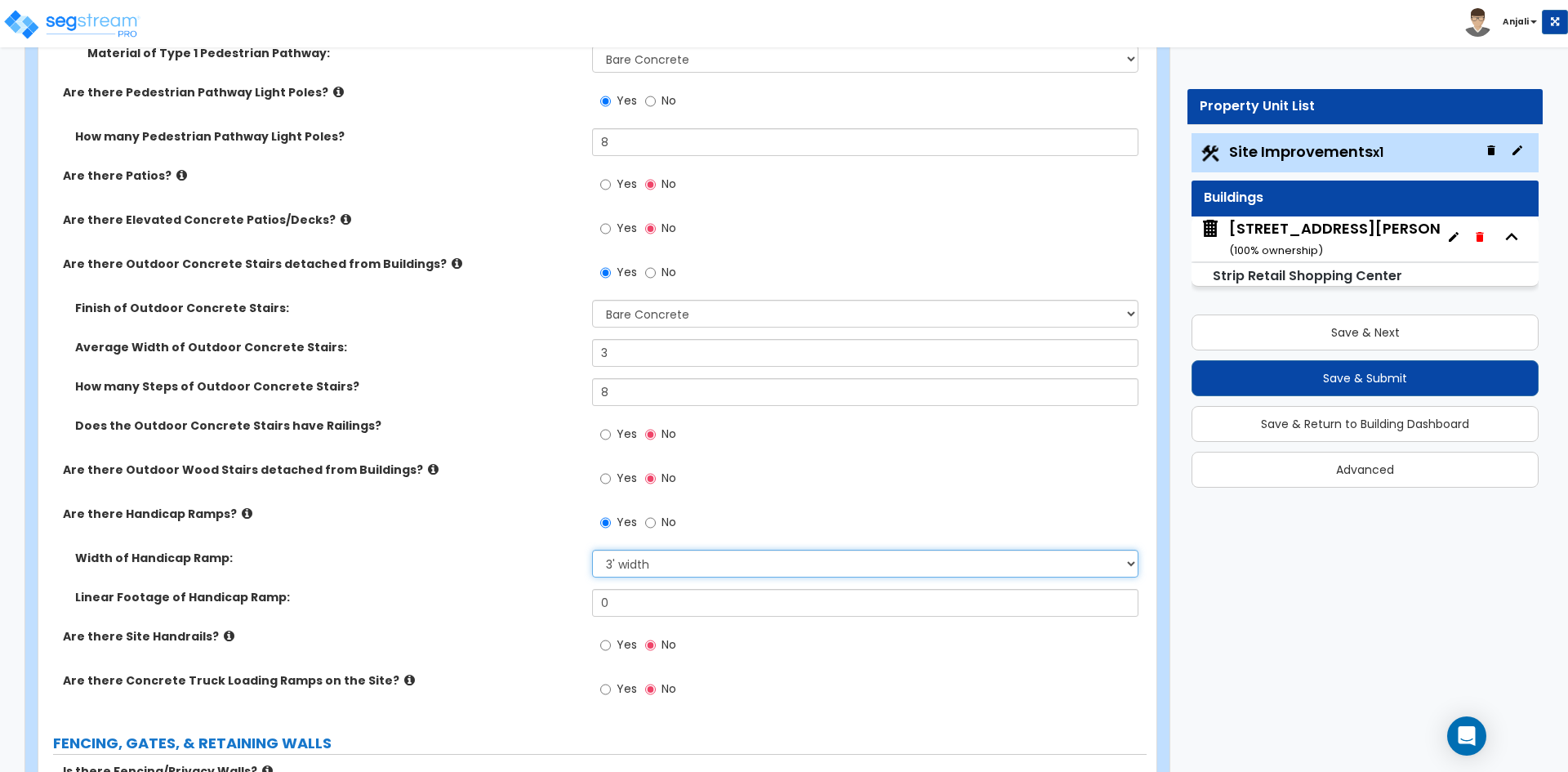
click at [648, 567] on select "Please Choose One 3' width 5' width" at bounding box center [865, 563] width 545 height 28
select select "2"
click at [592, 550] on select "Please Choose One 3' width 5' width" at bounding box center [865, 563] width 545 height 28
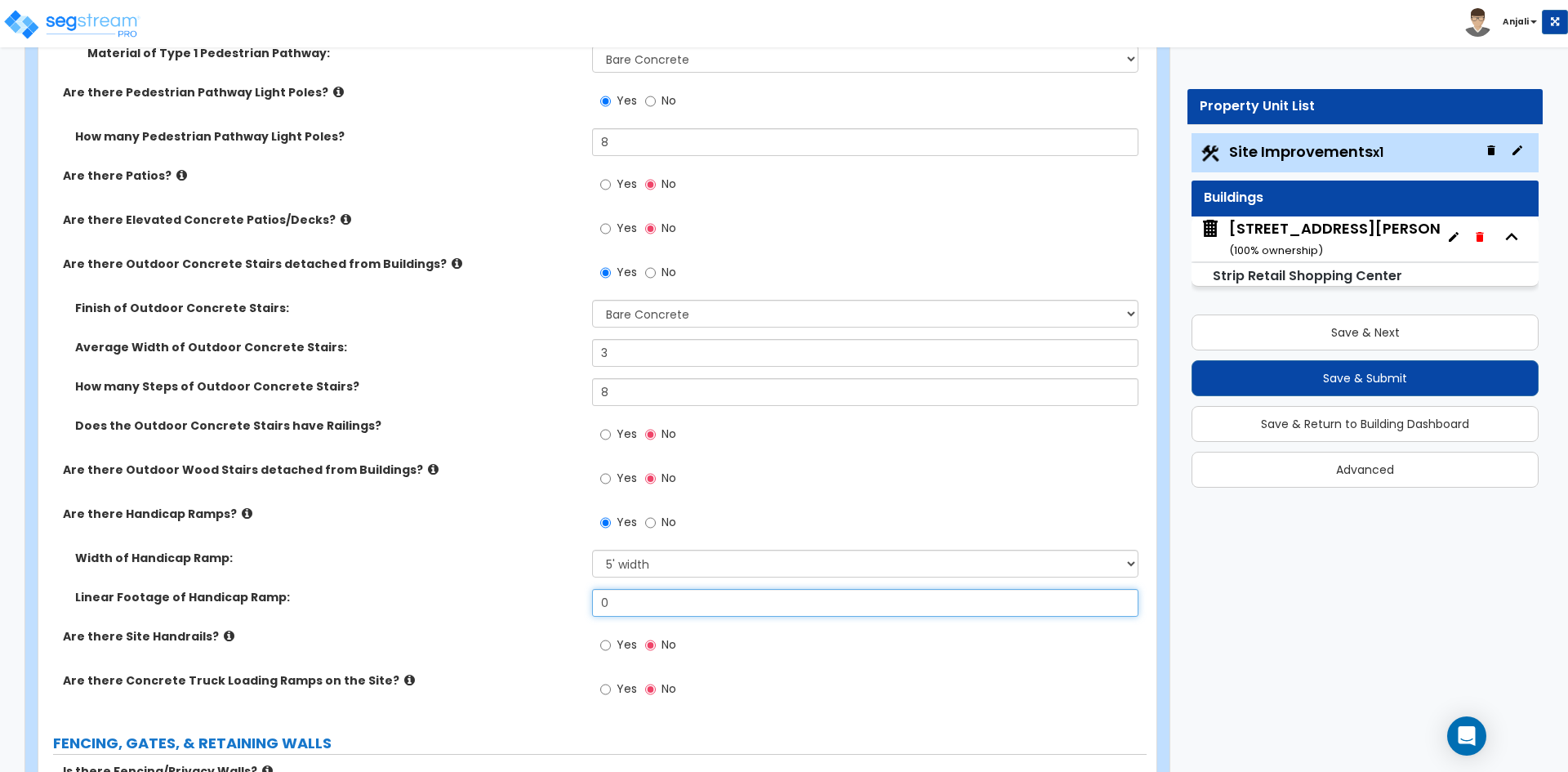
click at [634, 617] on input "0" at bounding box center [865, 603] width 545 height 28
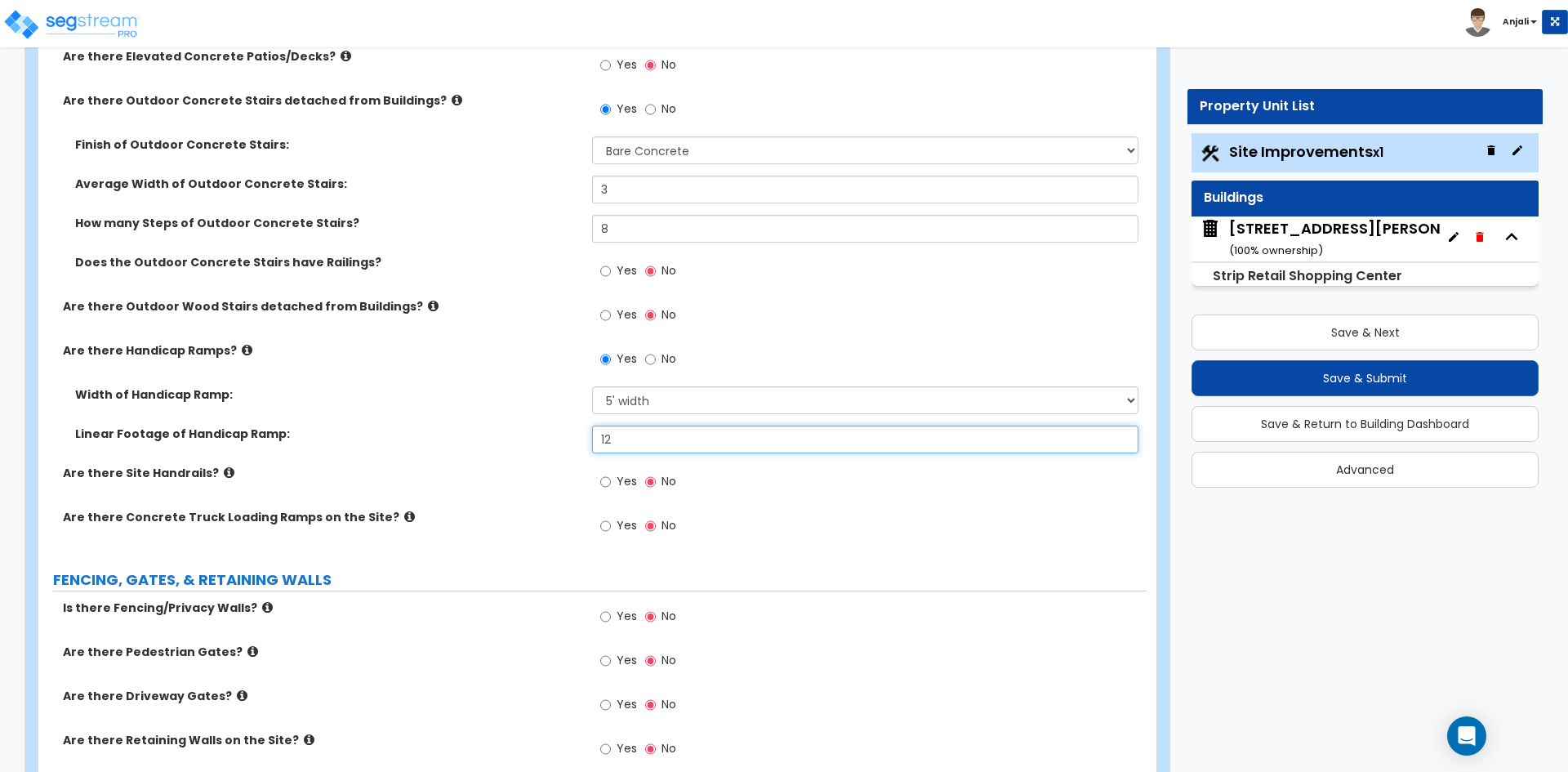
scroll to position [2287, 0]
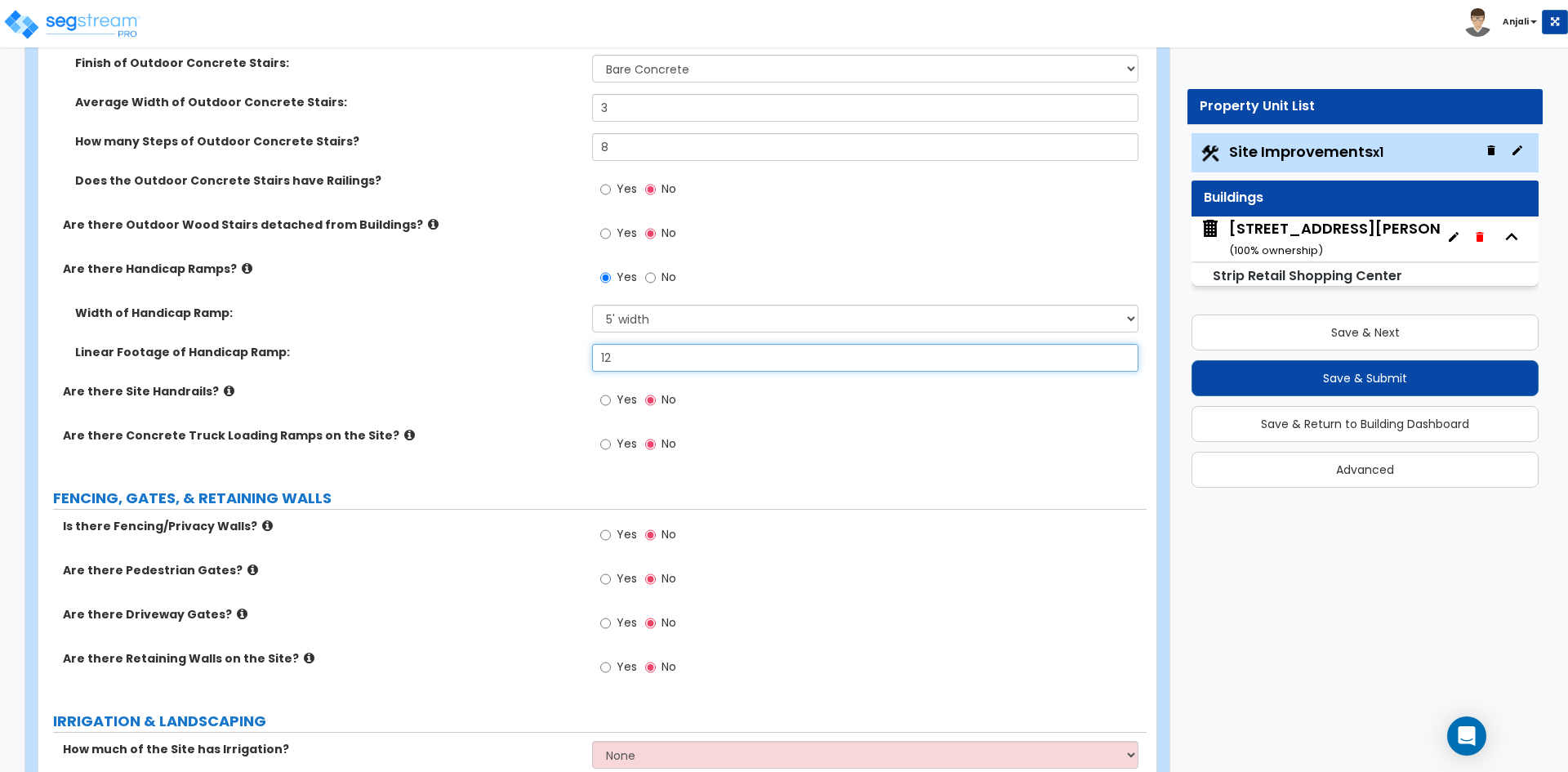
type input "12"
click at [607, 442] on input "Yes" at bounding box center [605, 444] width 10 height 18
radio input "true"
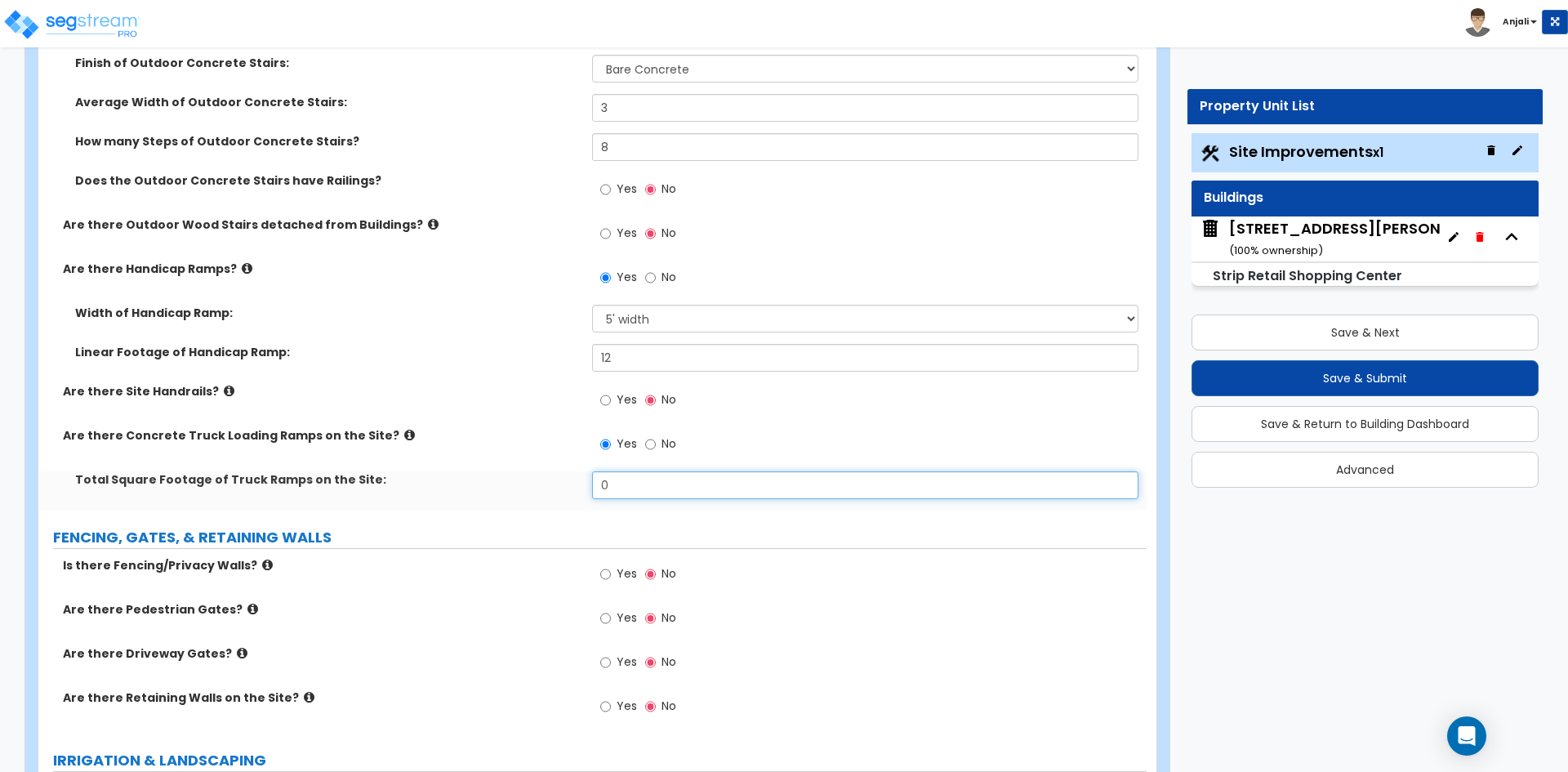
click at [645, 473] on input "0" at bounding box center [865, 485] width 545 height 28
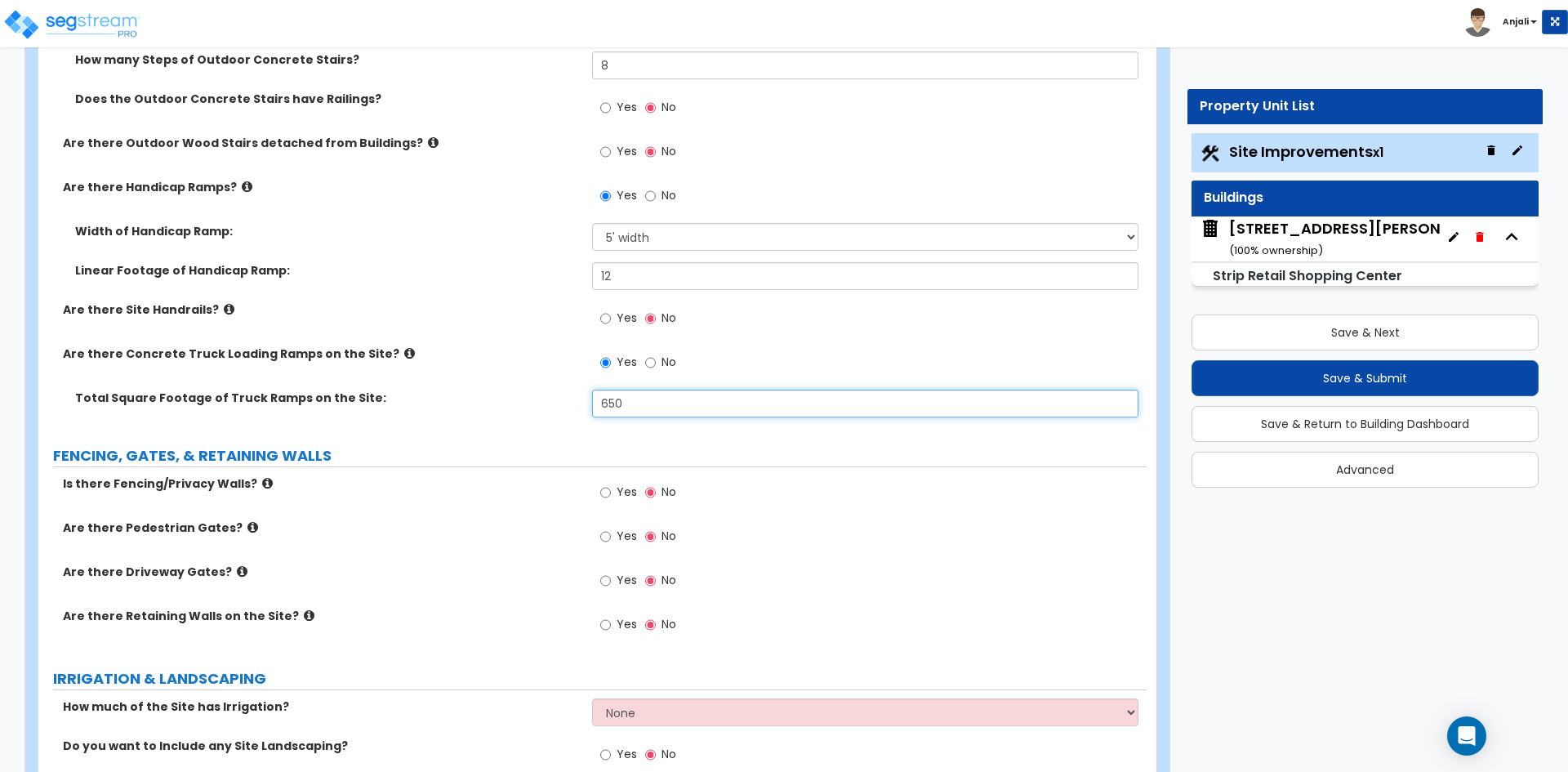
scroll to position [2451, 0]
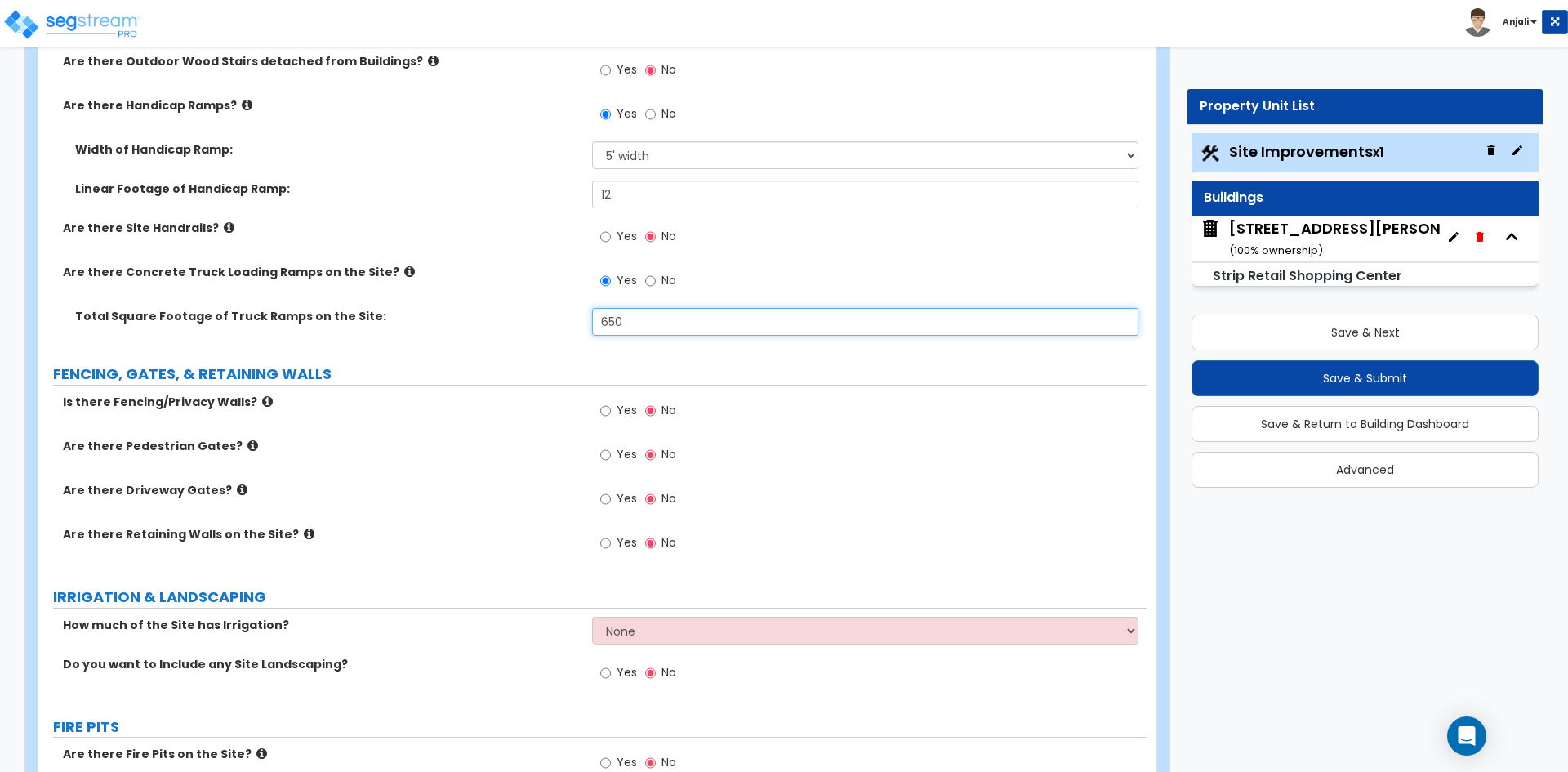
type input "650"
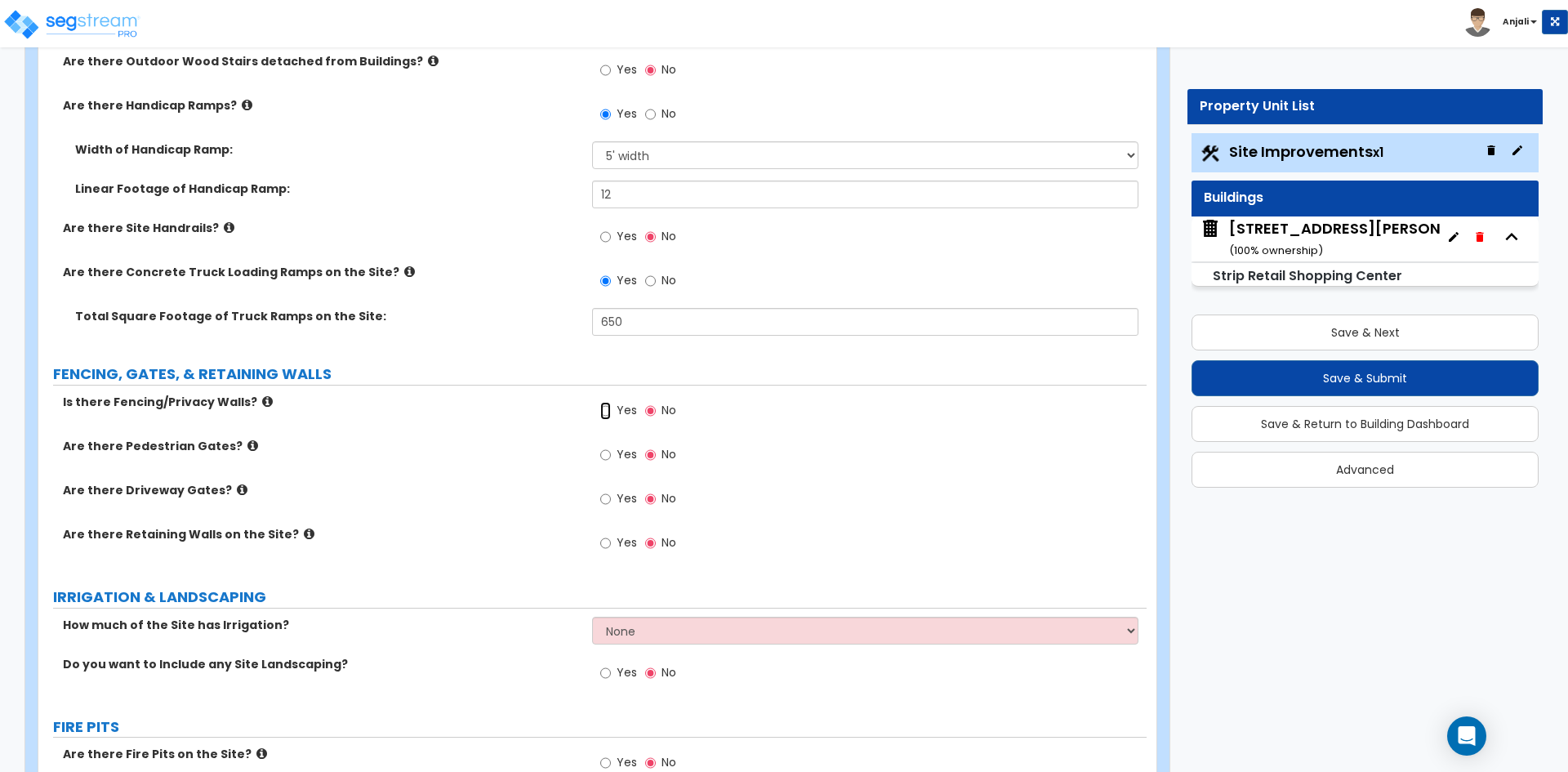
click at [610, 408] on input "Yes" at bounding box center [605, 411] width 10 height 18
radio input "true"
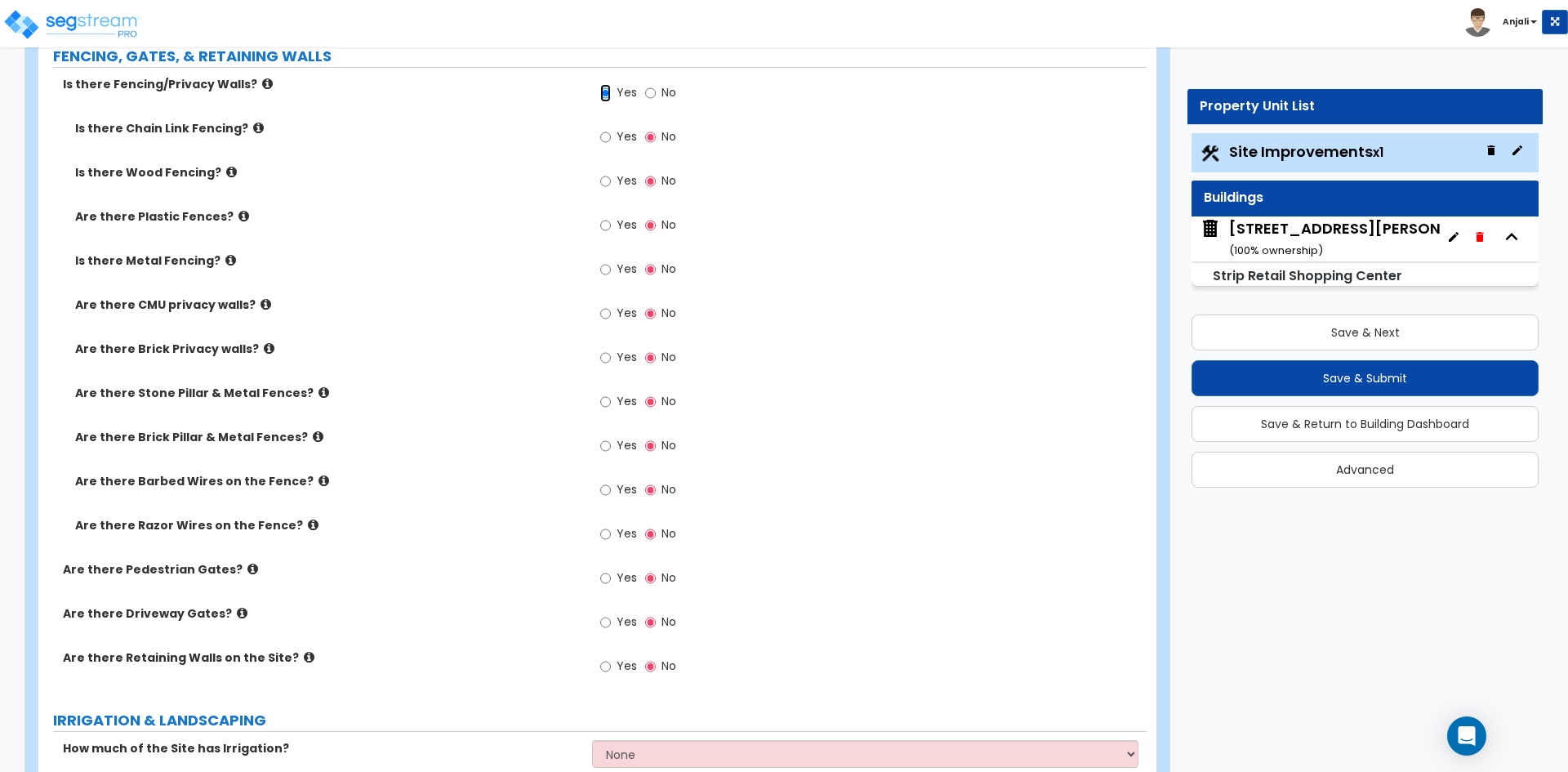
scroll to position [2778, 0]
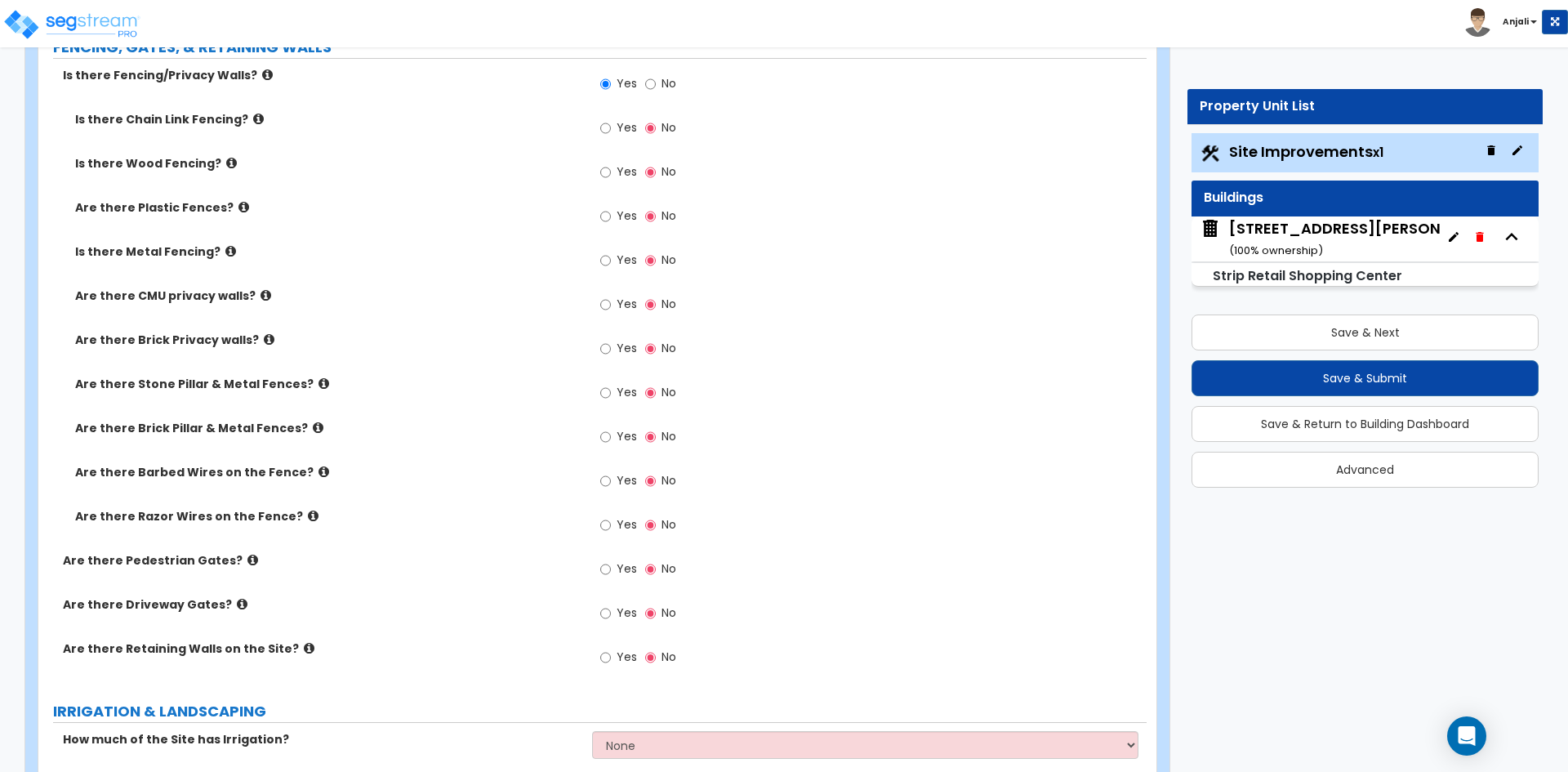
click at [612, 126] on label "Yes" at bounding box center [619, 129] width 37 height 28
click at [611, 126] on input "Yes" at bounding box center [605, 127] width 10 height 18
radio input "true"
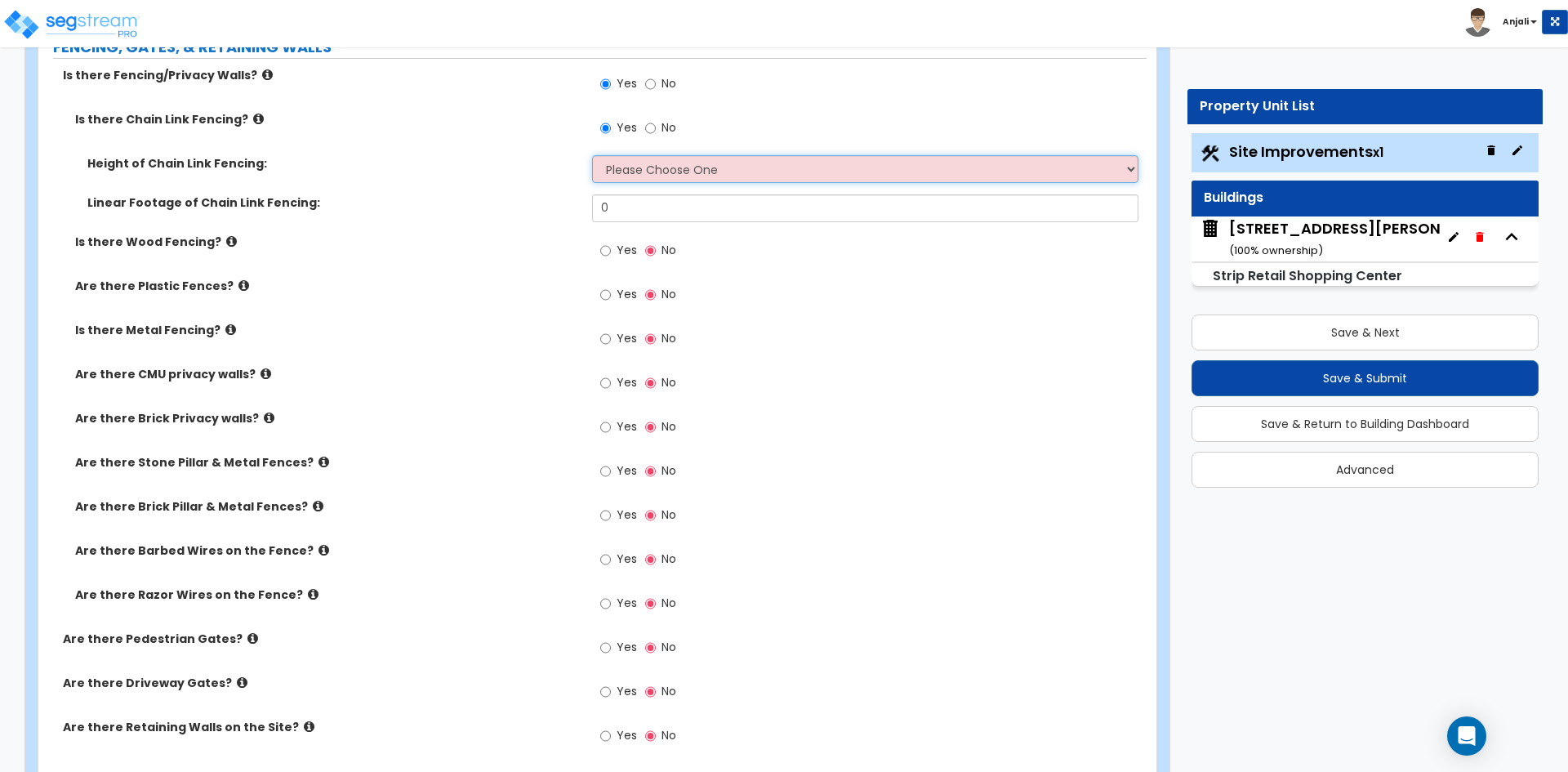
click at [712, 177] on select "Please Choose One 3 feet 4 feet 5 feet 6 feet 10 feet 12 feet" at bounding box center [865, 168] width 545 height 28
select select "4"
click at [592, 155] on select "Please Choose One 3 feet 4 feet 5 feet 6 feet 10 feet 12 feet" at bounding box center [865, 168] width 545 height 28
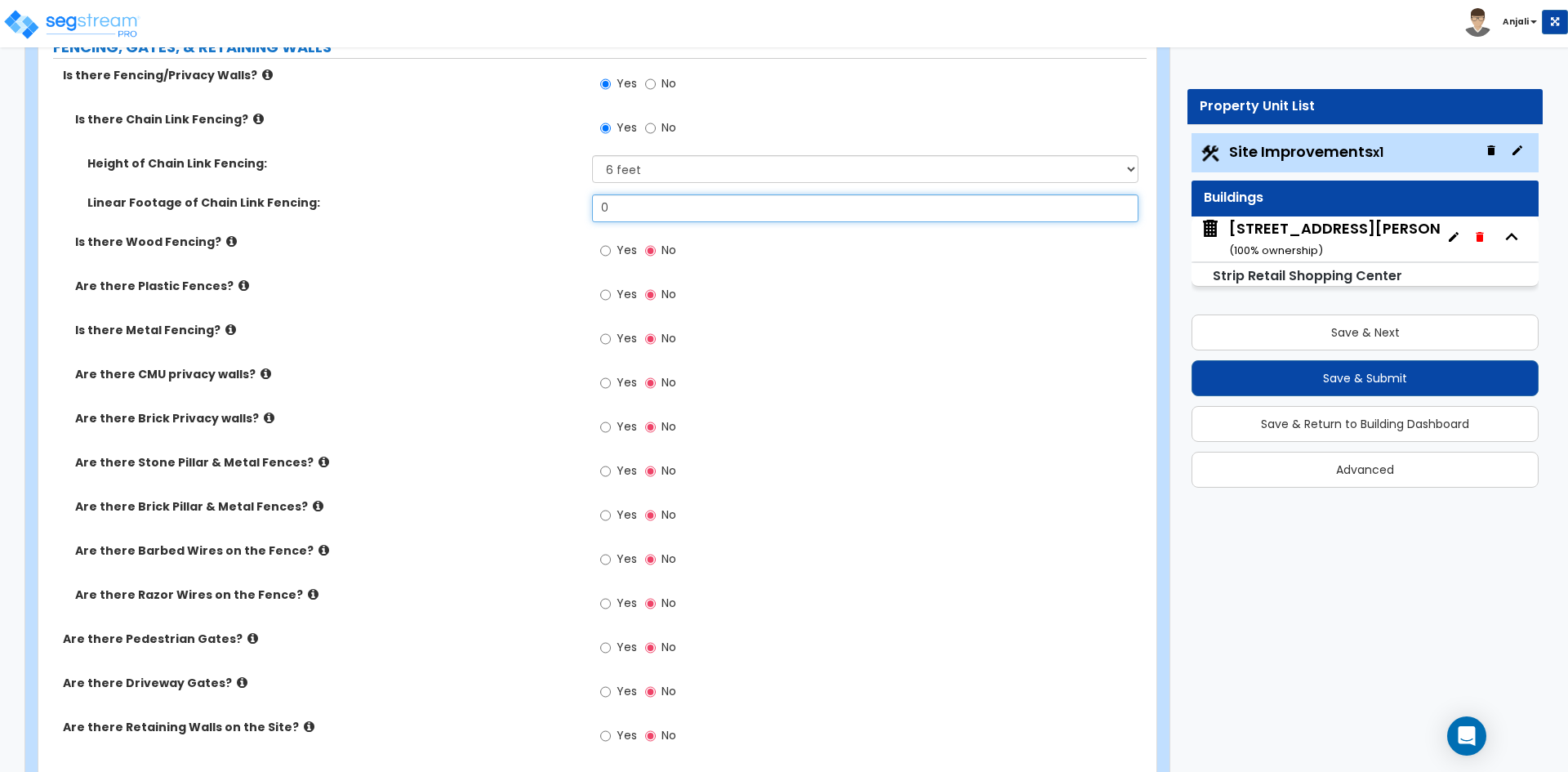
click at [632, 212] on input "0" at bounding box center [865, 208] width 545 height 28
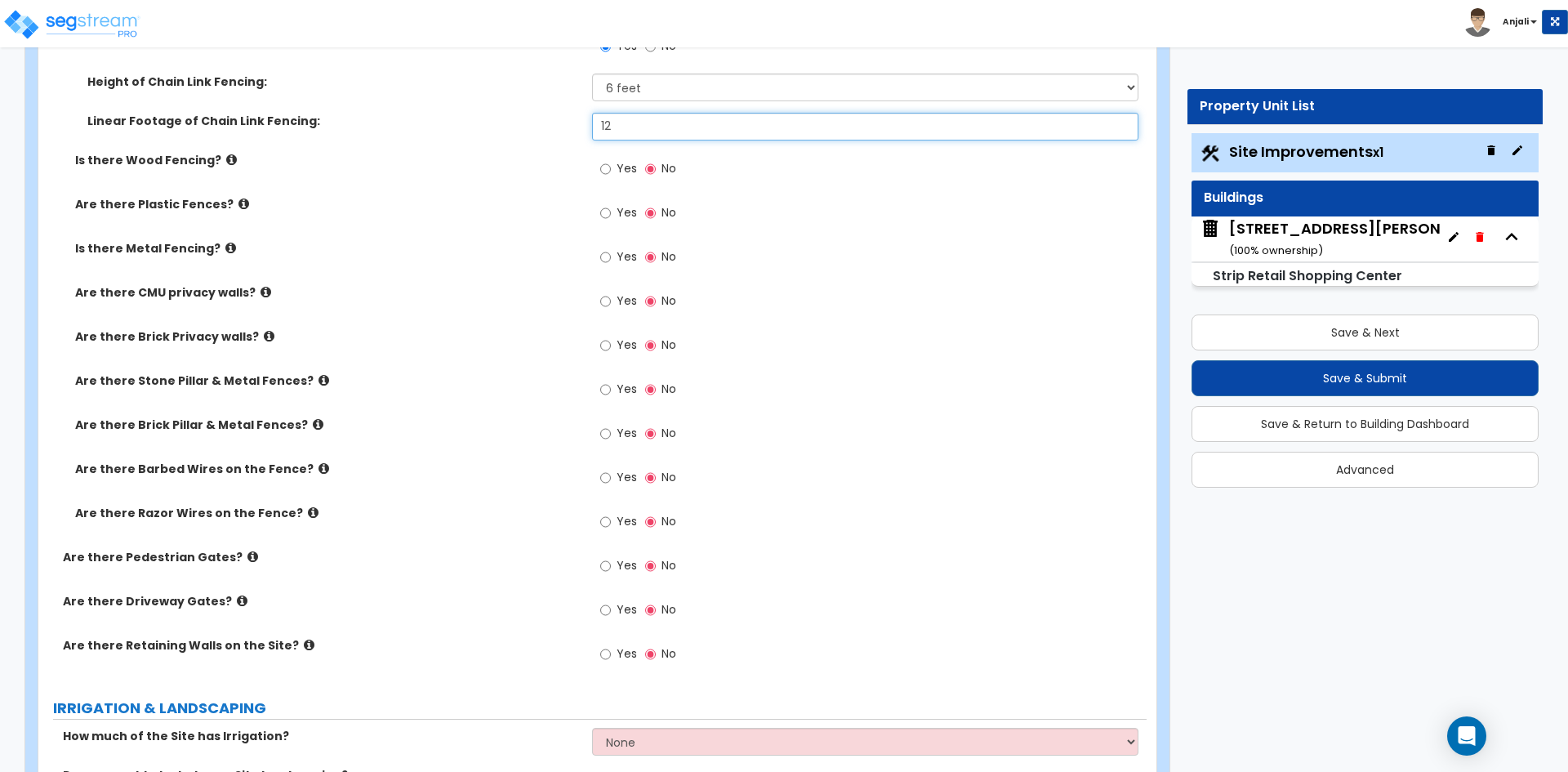
type input "12"
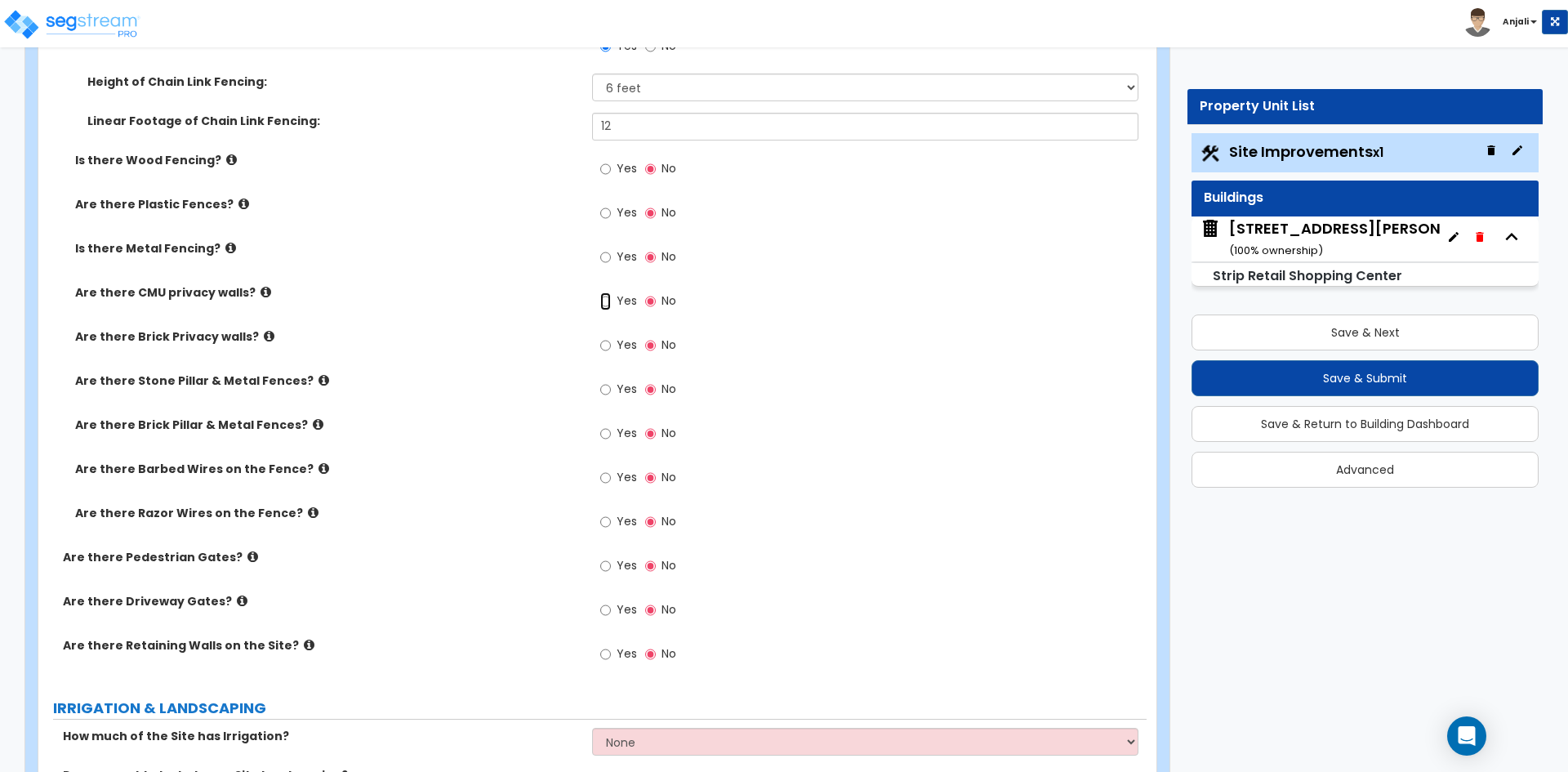
click at [606, 305] on input "Yes" at bounding box center [605, 301] width 10 height 18
radio input "true"
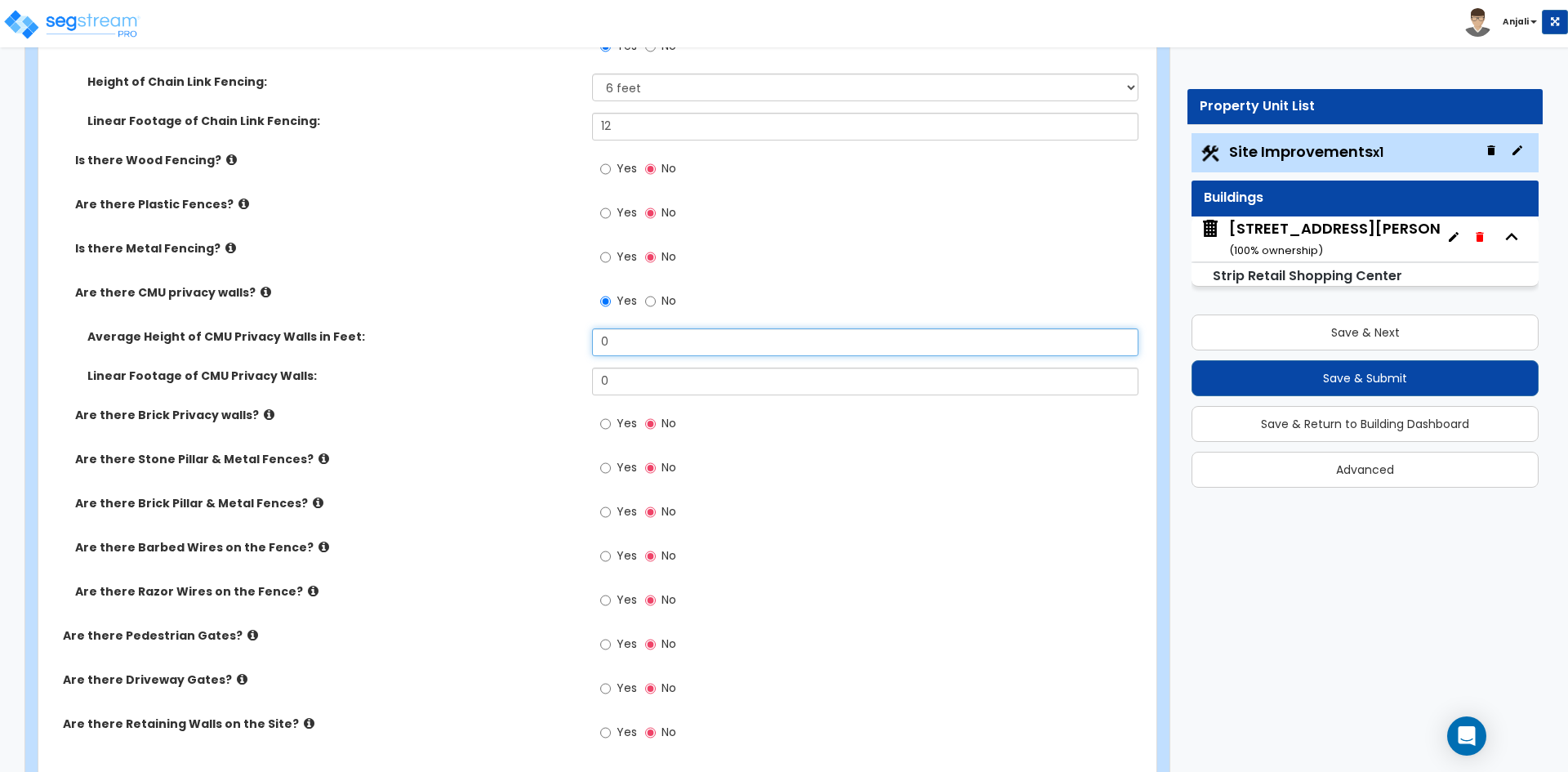
click at [650, 340] on input "0" at bounding box center [865, 341] width 545 height 28
type input "5"
click at [647, 383] on input "0" at bounding box center [865, 381] width 545 height 28
click at [644, 338] on input "5" at bounding box center [865, 341] width 545 height 28
type input "1"
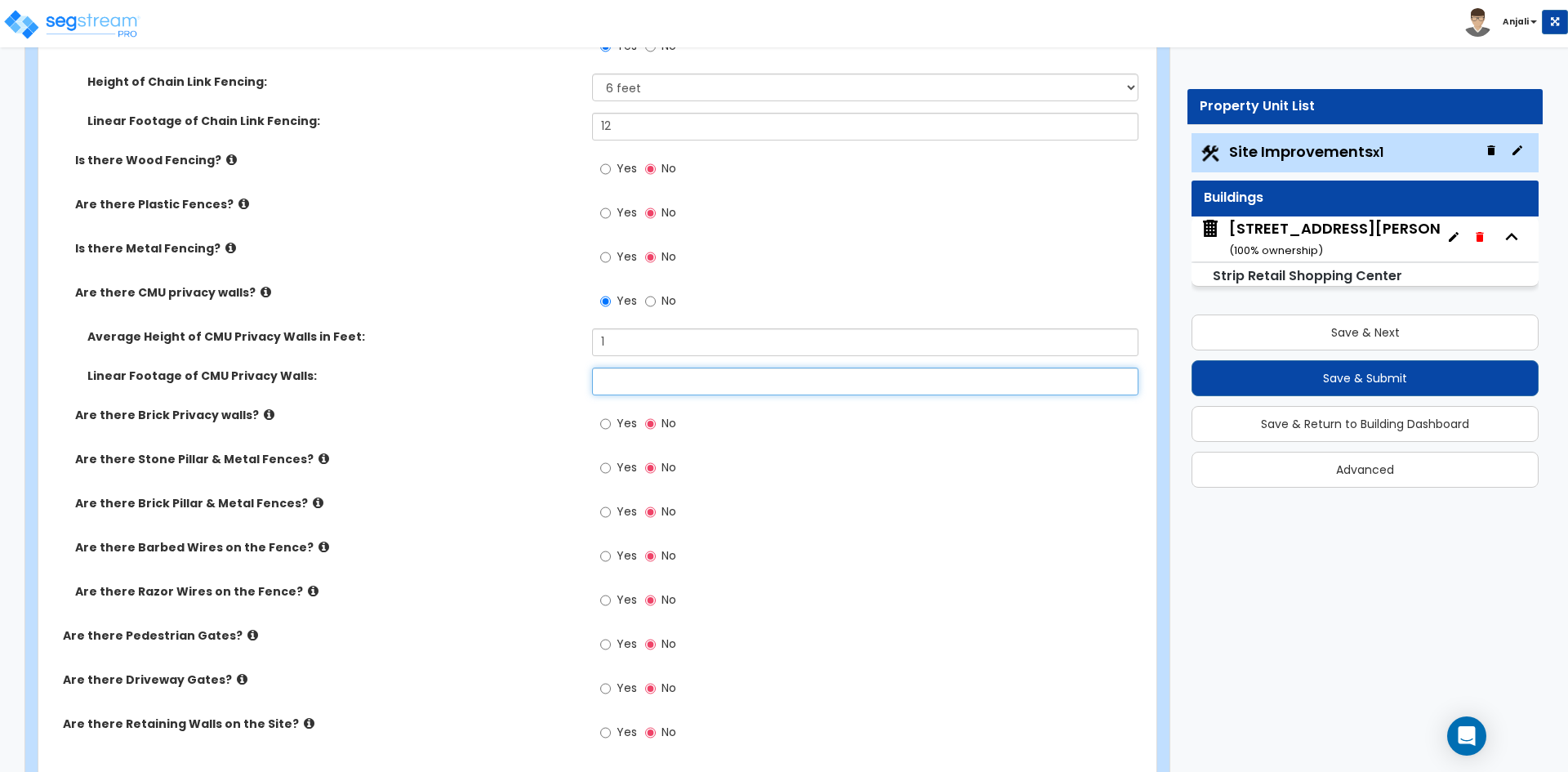
click at [650, 391] on input "text" at bounding box center [865, 381] width 545 height 28
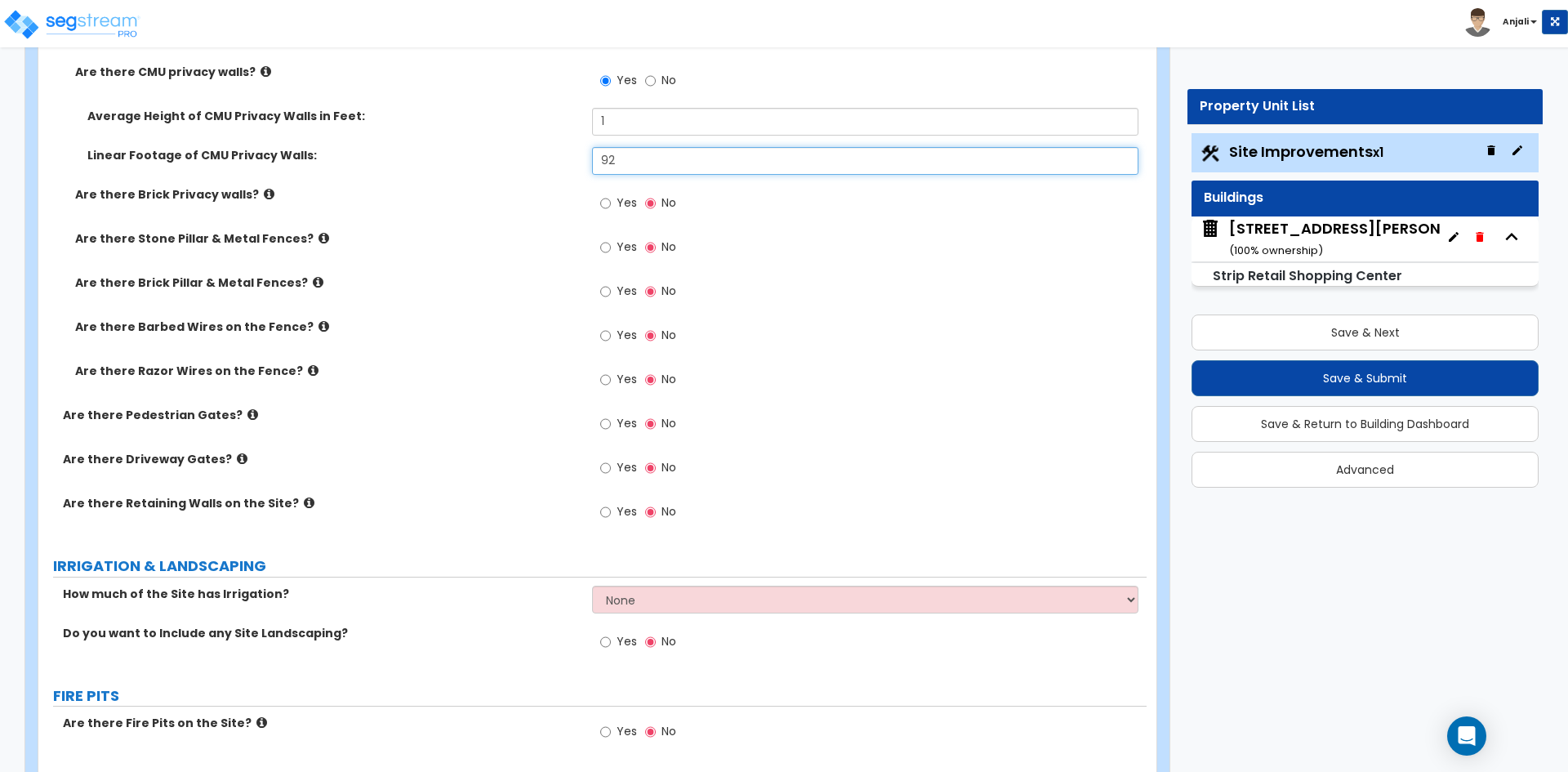
scroll to position [3105, 0]
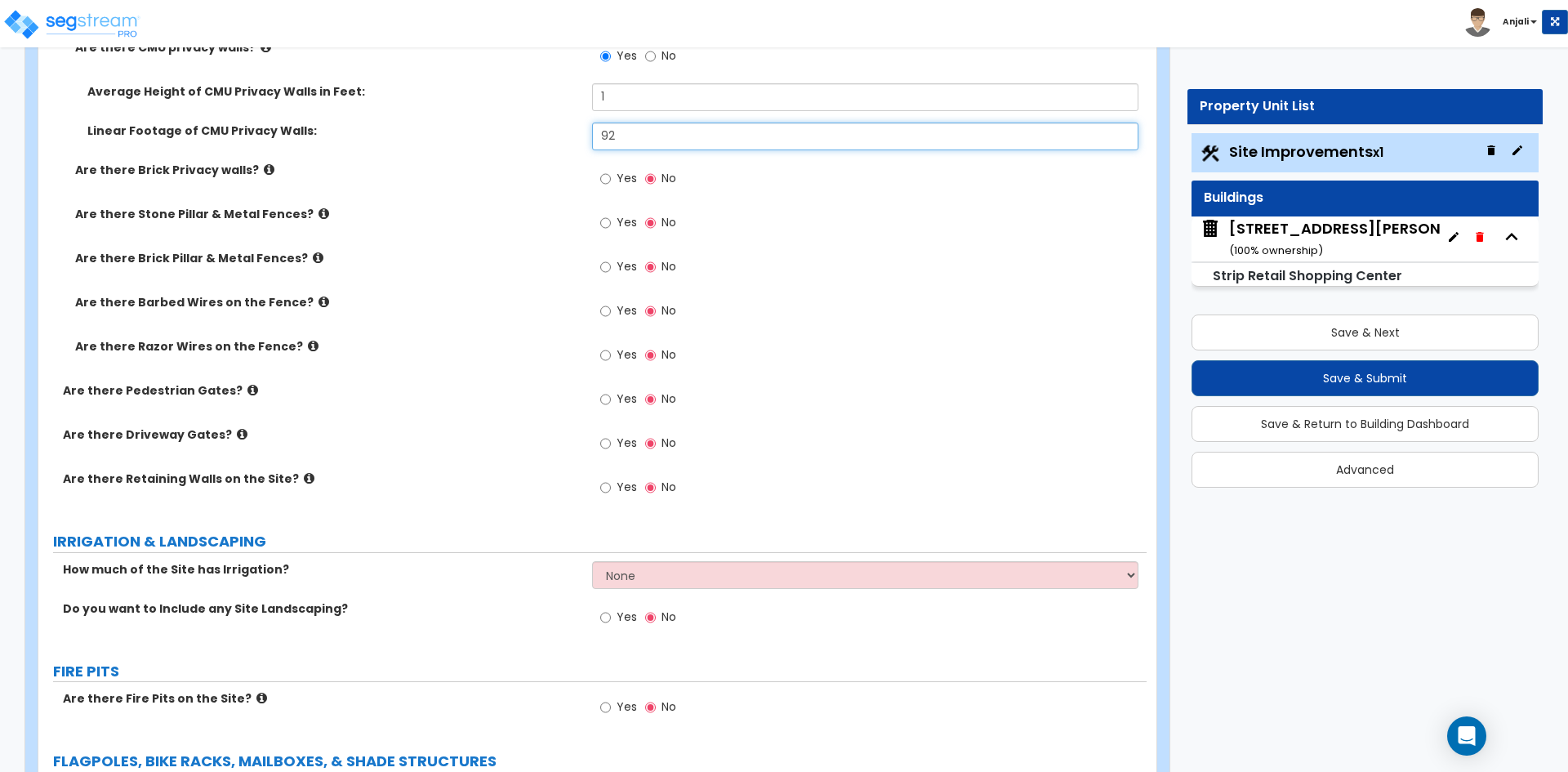
type input "92"
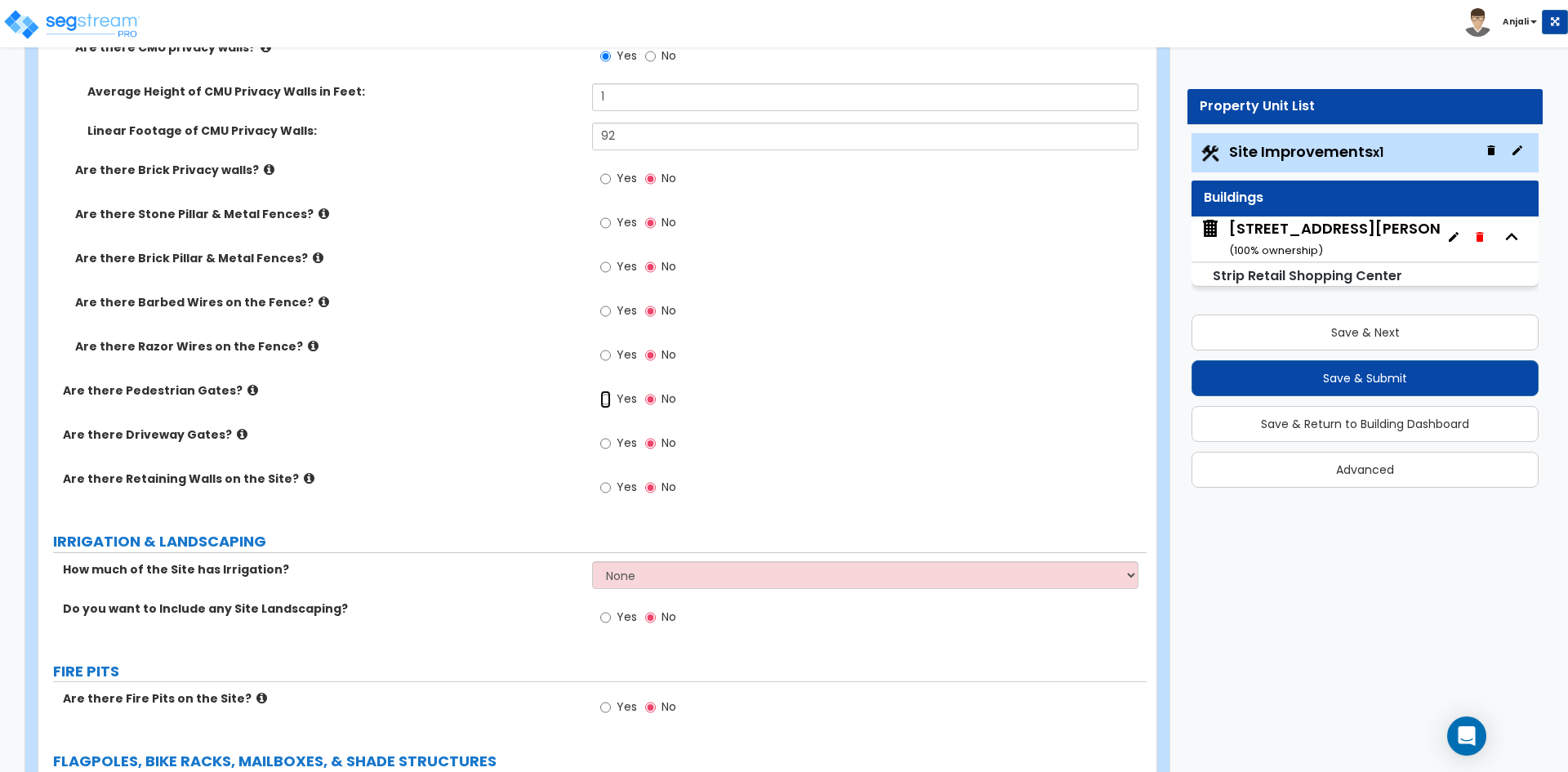
click at [607, 398] on input "Yes" at bounding box center [605, 399] width 10 height 18
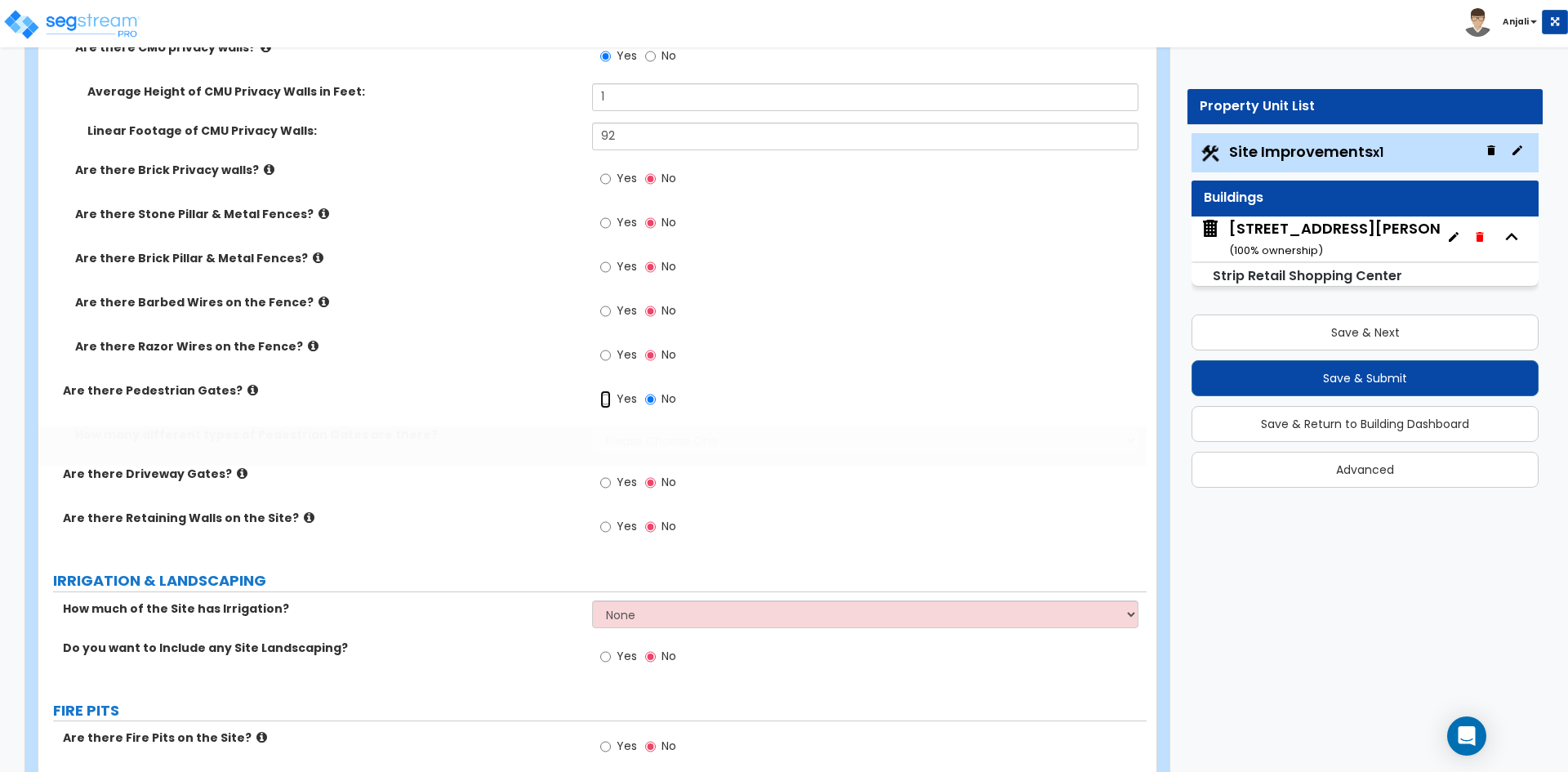
radio input "true"
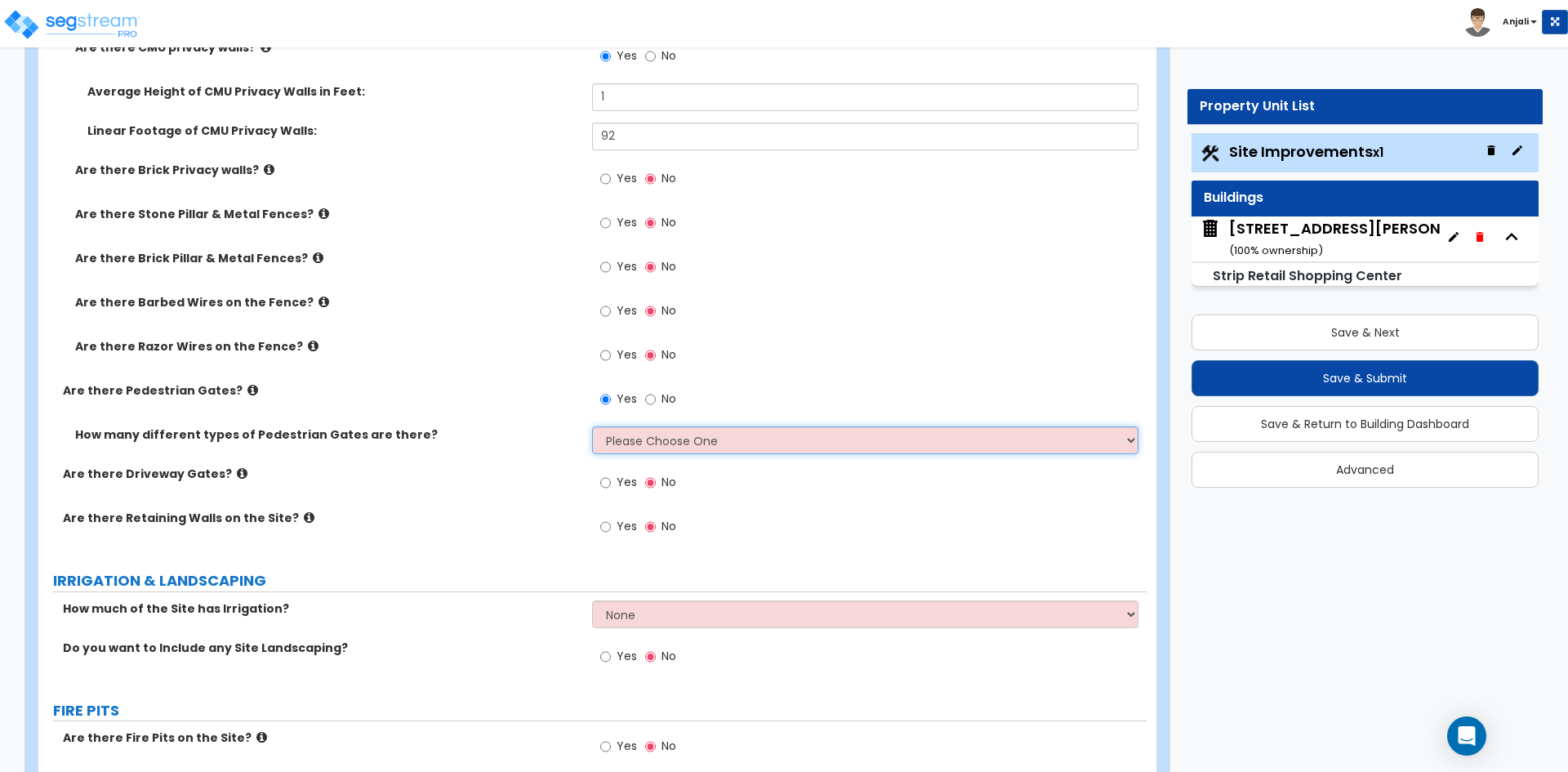
click at [683, 434] on select "Please Choose One 1 2 3" at bounding box center [865, 440] width 545 height 28
select select "1"
click at [592, 427] on select "Please Choose One 1 2 3" at bounding box center [865, 440] width 545 height 28
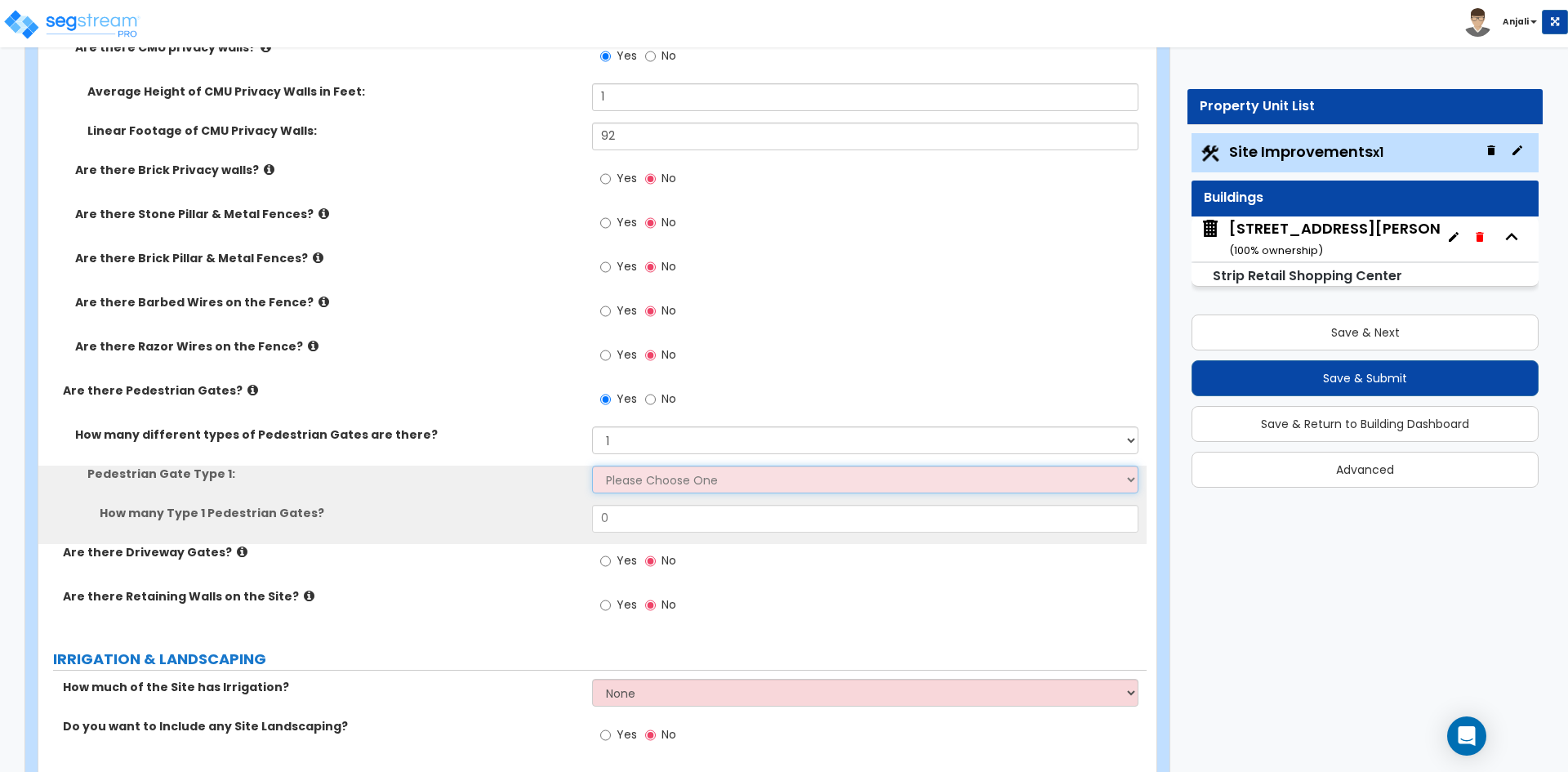
click at [665, 479] on select "Please Choose One Chain Link, 3 ft Height Chain Link, 4 ft Height Chain Link, 6…" at bounding box center [865, 479] width 545 height 28
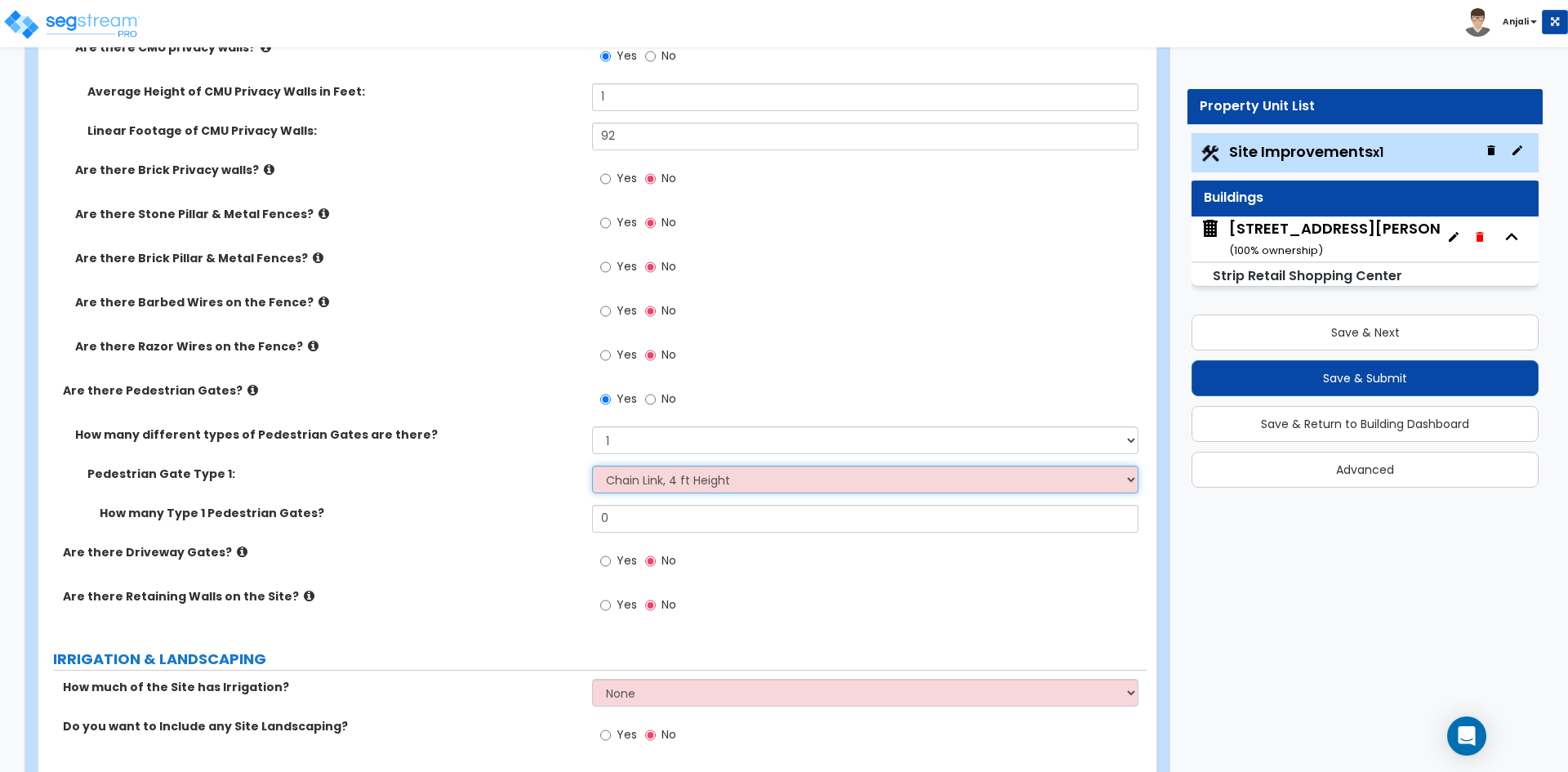
click at [592, 466] on select "Please Choose One Chain Link, 3 ft Height Chain Link, 4 ft Height Chain Link, 6…" at bounding box center [865, 479] width 545 height 28
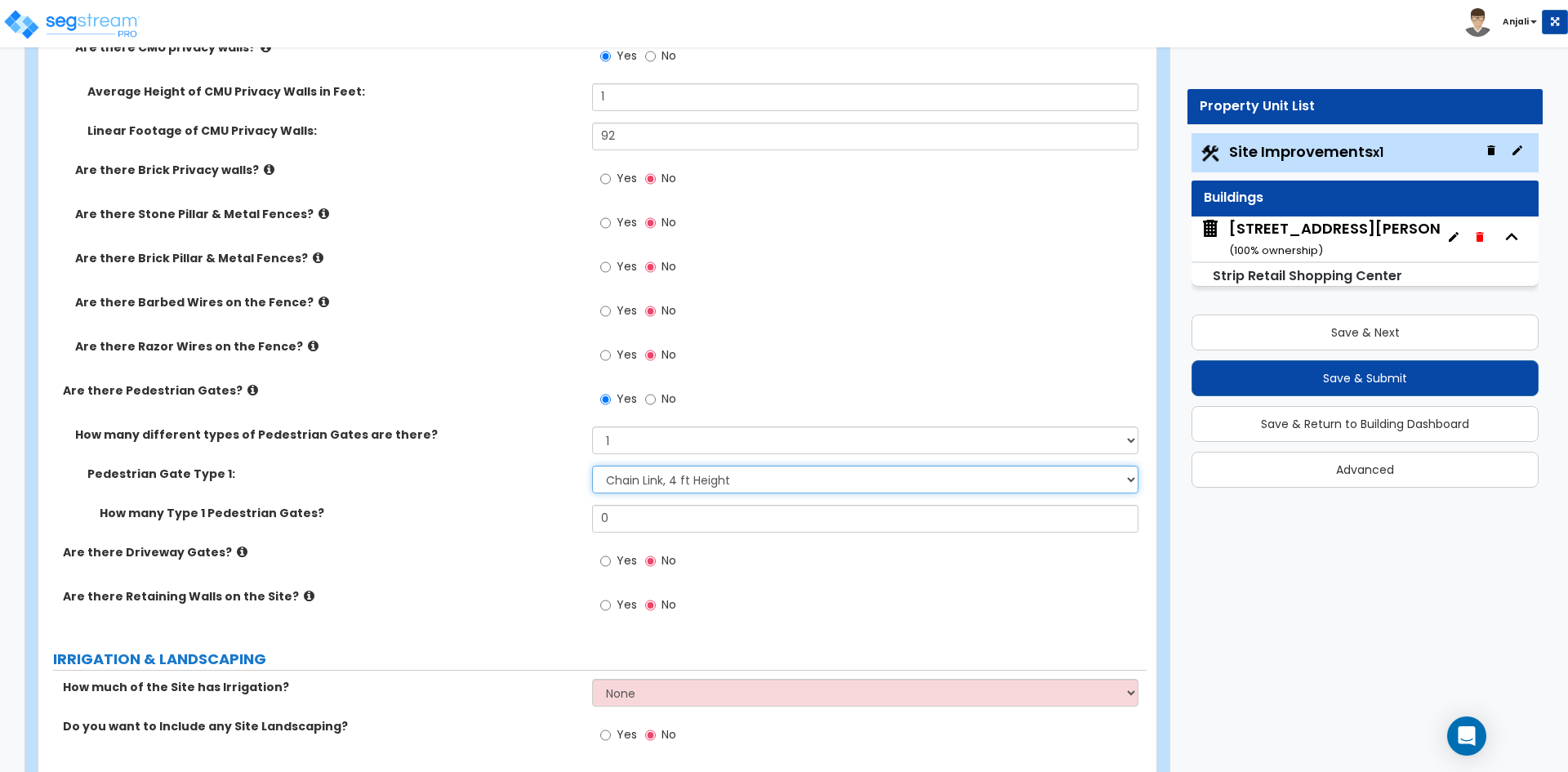
click at [705, 492] on select "Please Choose One Chain Link, 3 ft Height Chain Link, 4 ft Height Chain Link, 6…" at bounding box center [865, 479] width 545 height 28
select select "3"
click at [592, 466] on select "Please Choose One Chain Link, 3 ft Height Chain Link, 4 ft Height Chain Link, 6…" at bounding box center [865, 479] width 545 height 28
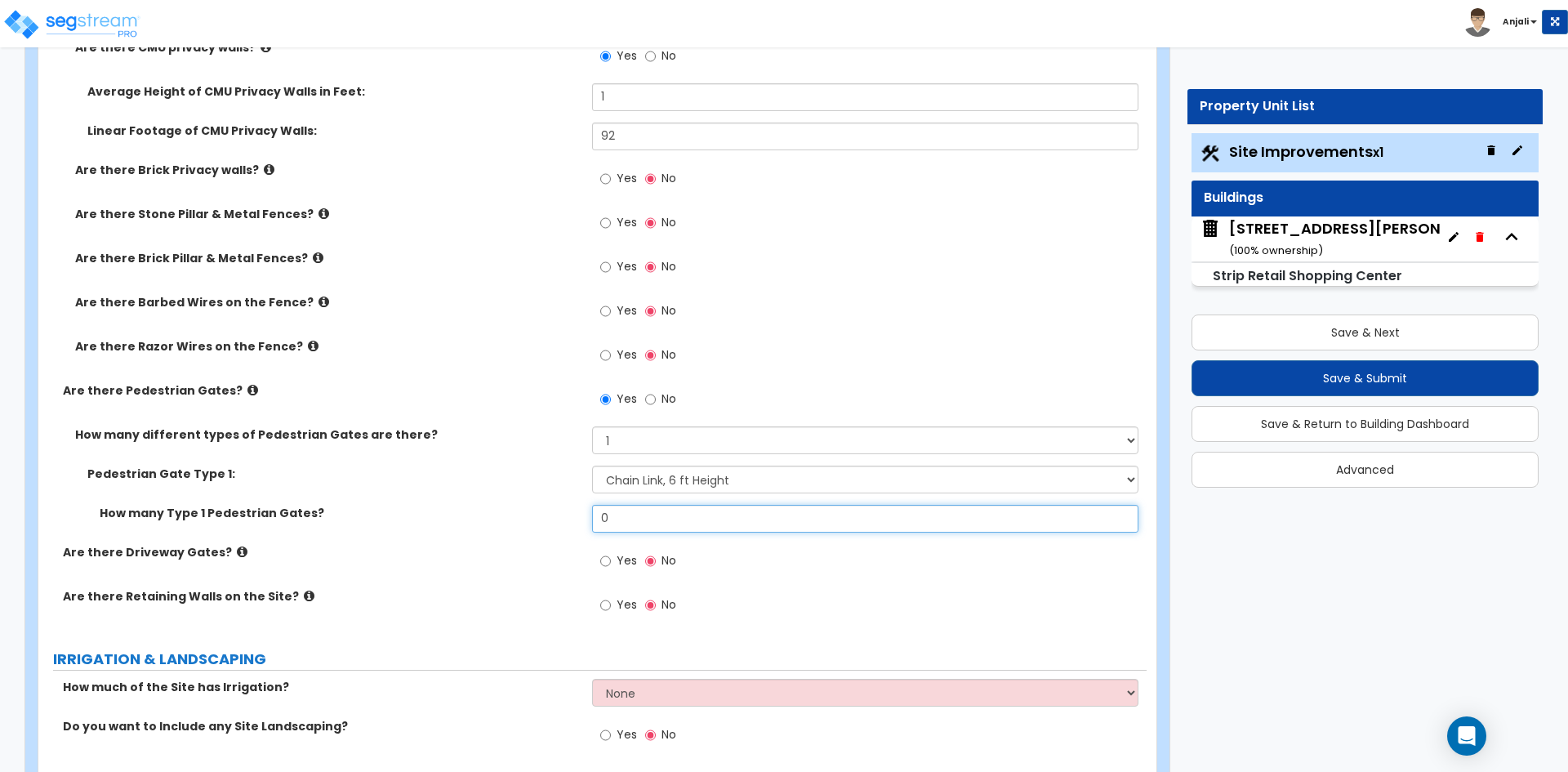
click at [655, 510] on input "0" at bounding box center [865, 518] width 545 height 28
type input "2"
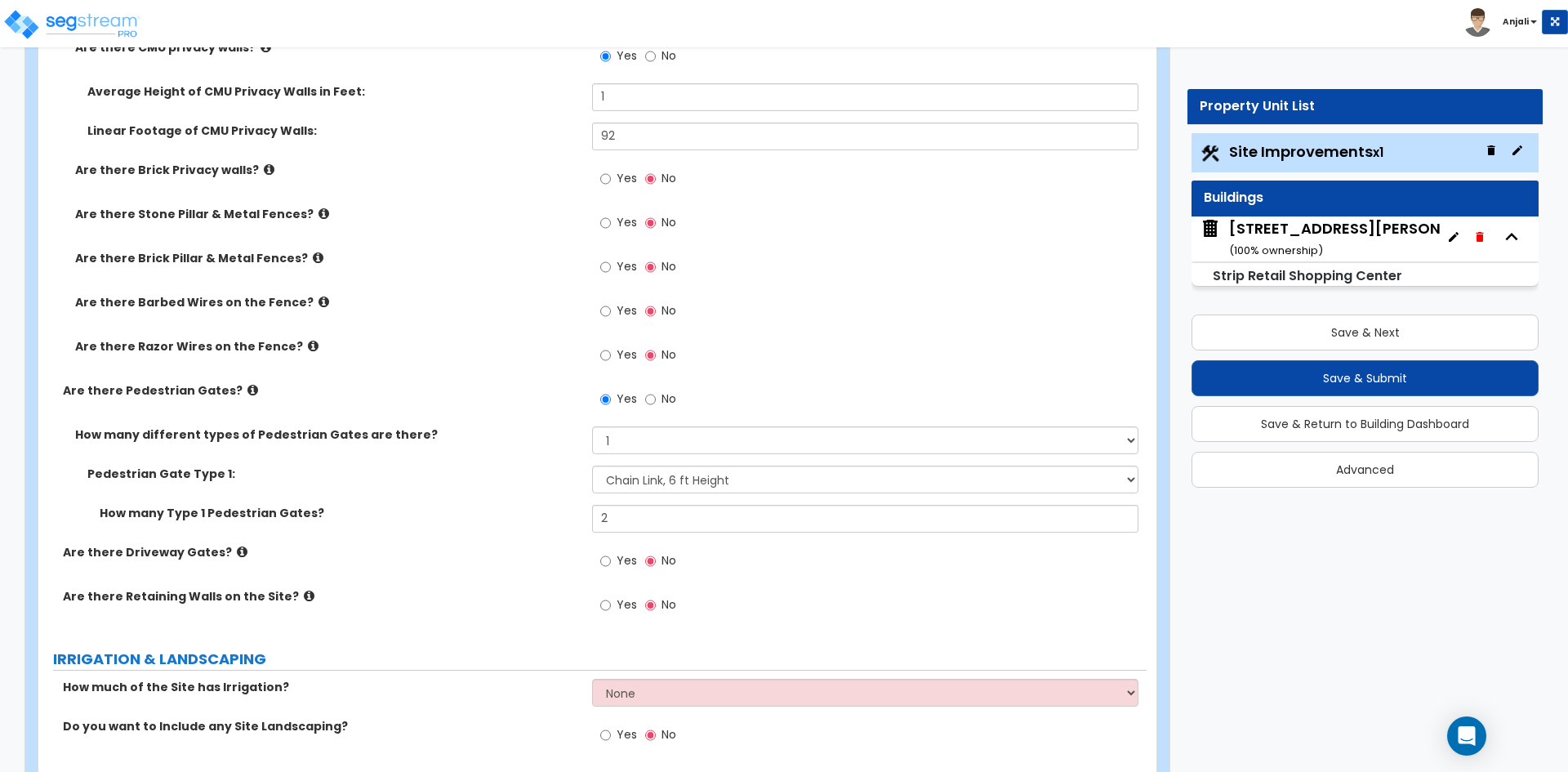
click at [874, 596] on div "Yes No" at bounding box center [869, 610] width 554 height 44
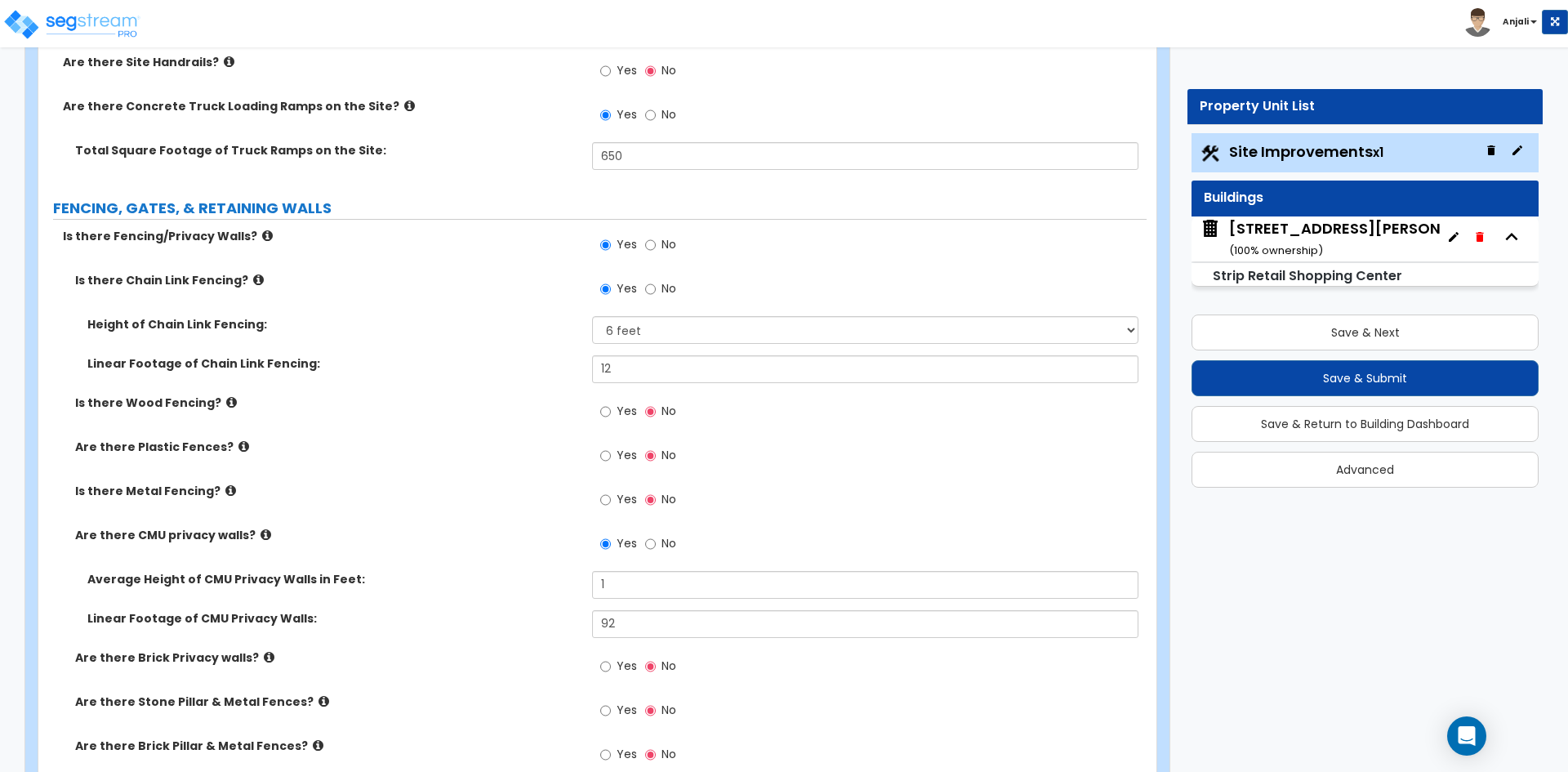
scroll to position [2615, 0]
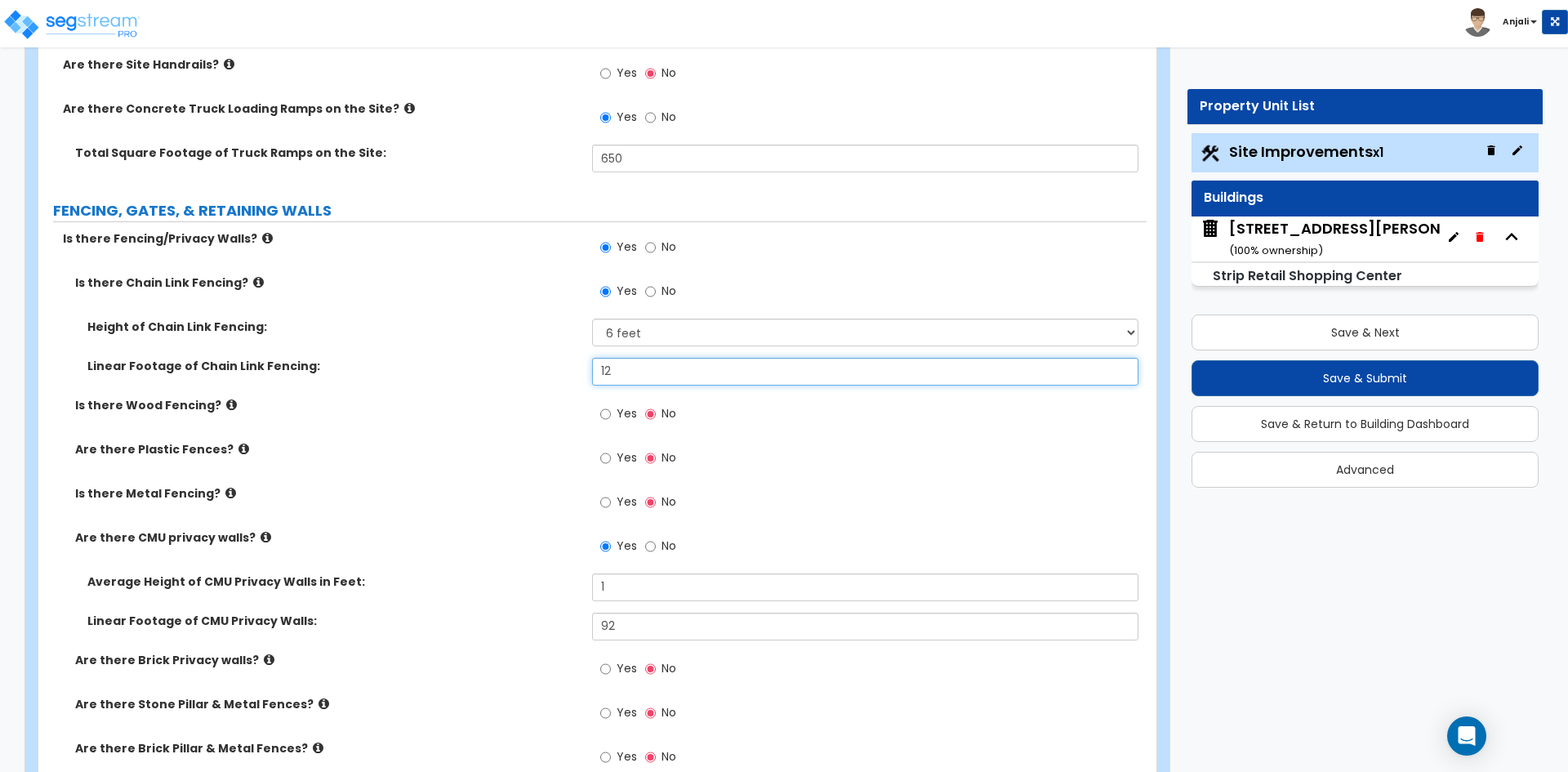
click at [621, 373] on input "12" at bounding box center [865, 371] width 545 height 28
type input "1"
type input "2"
type input "182"
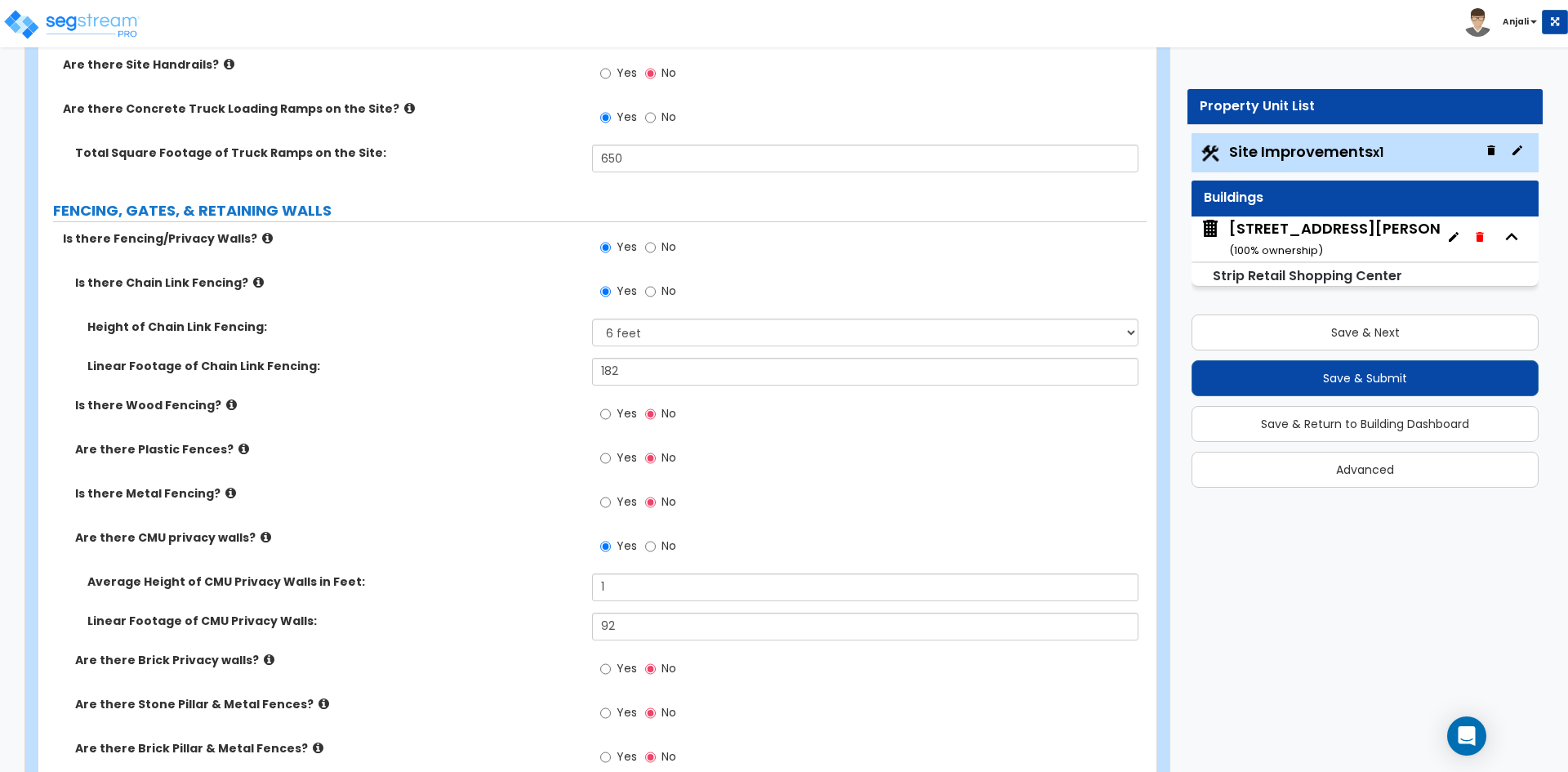
click at [504, 388] on div "Linear Footage of Chain Link Fencing: 182" at bounding box center [592, 376] width 1108 height 39
click at [607, 503] on input "Yes" at bounding box center [605, 502] width 10 height 18
radio input "true"
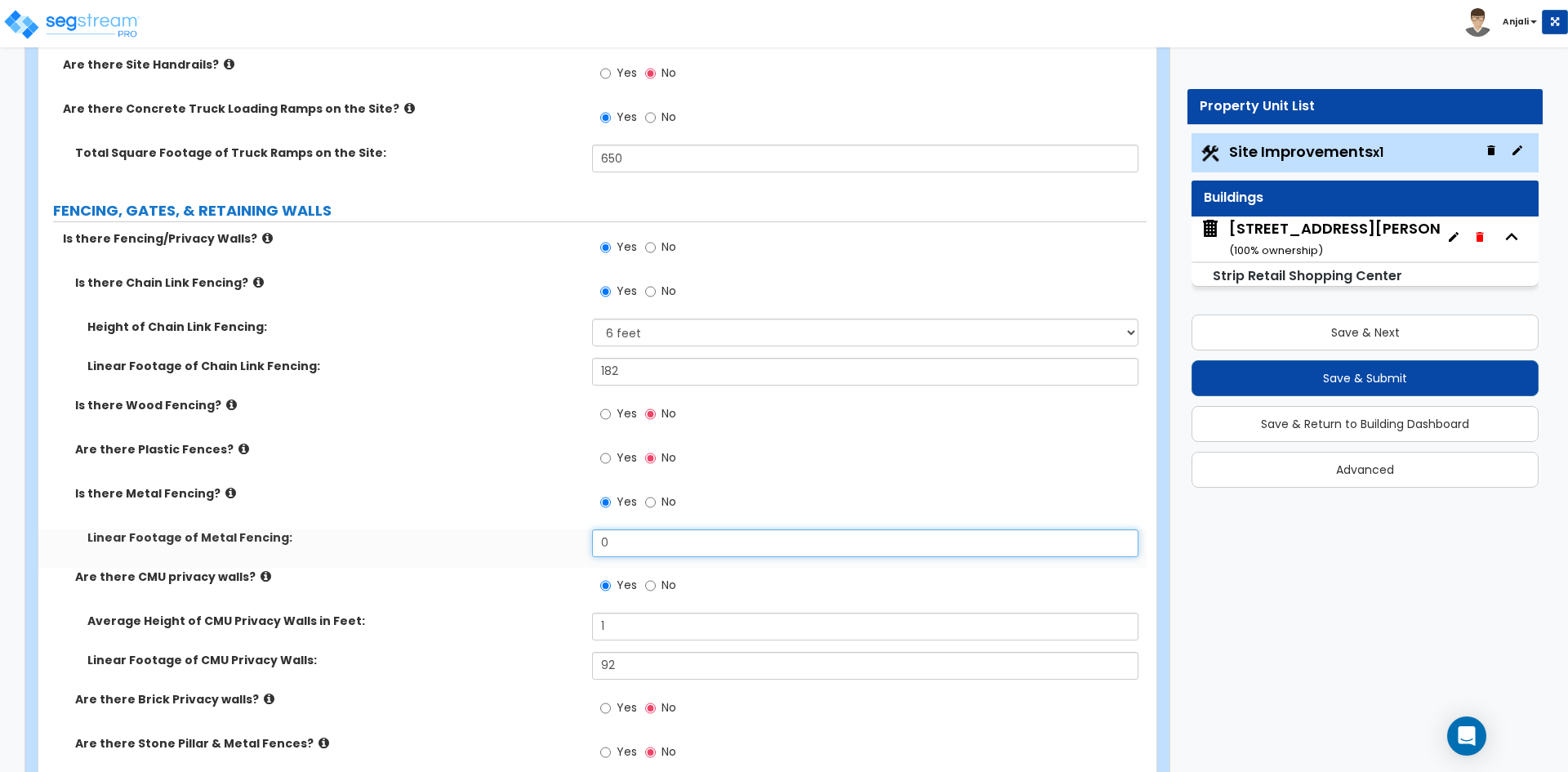
click at [661, 550] on input "0" at bounding box center [865, 543] width 545 height 28
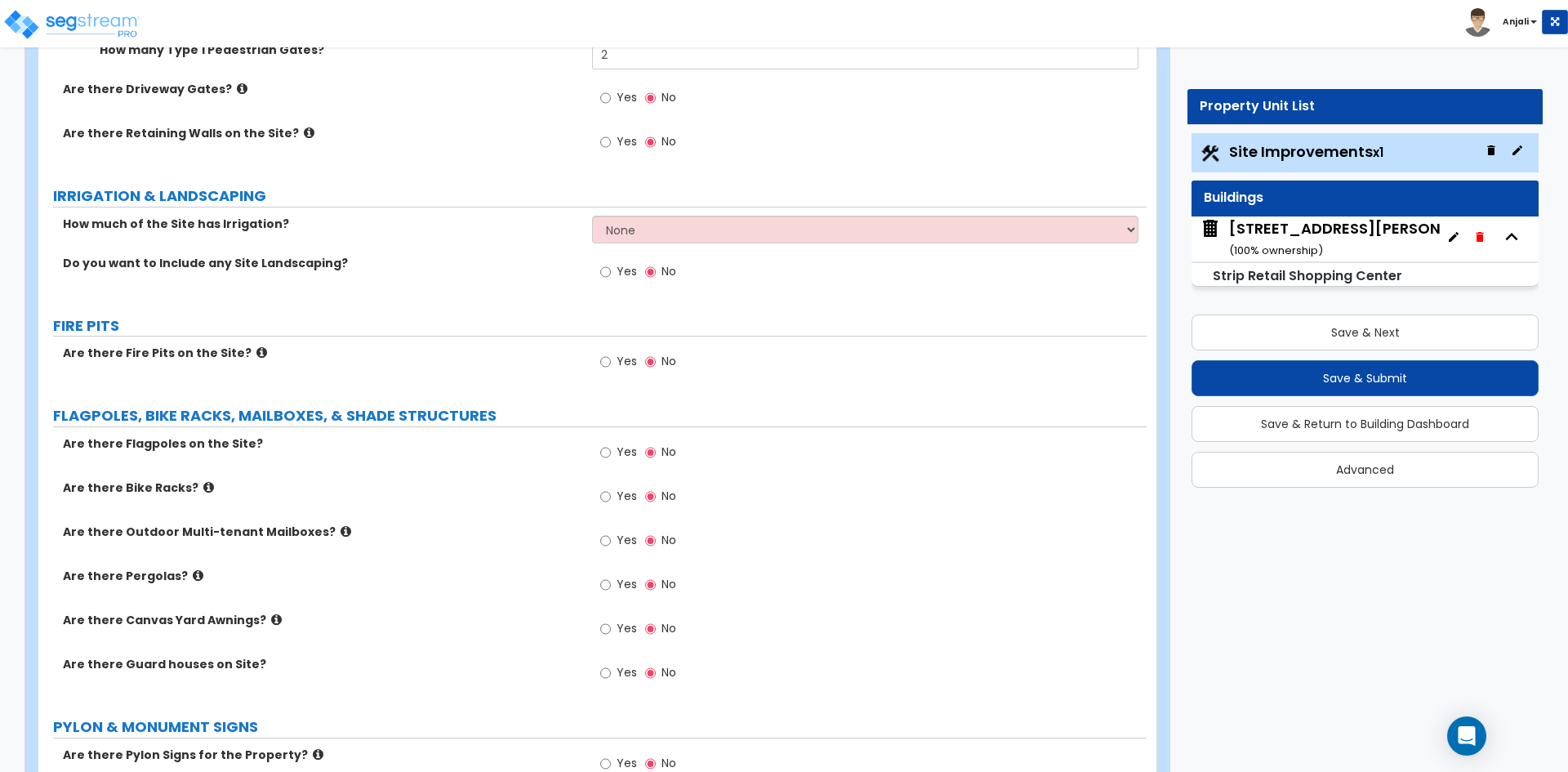
scroll to position [3596, 0]
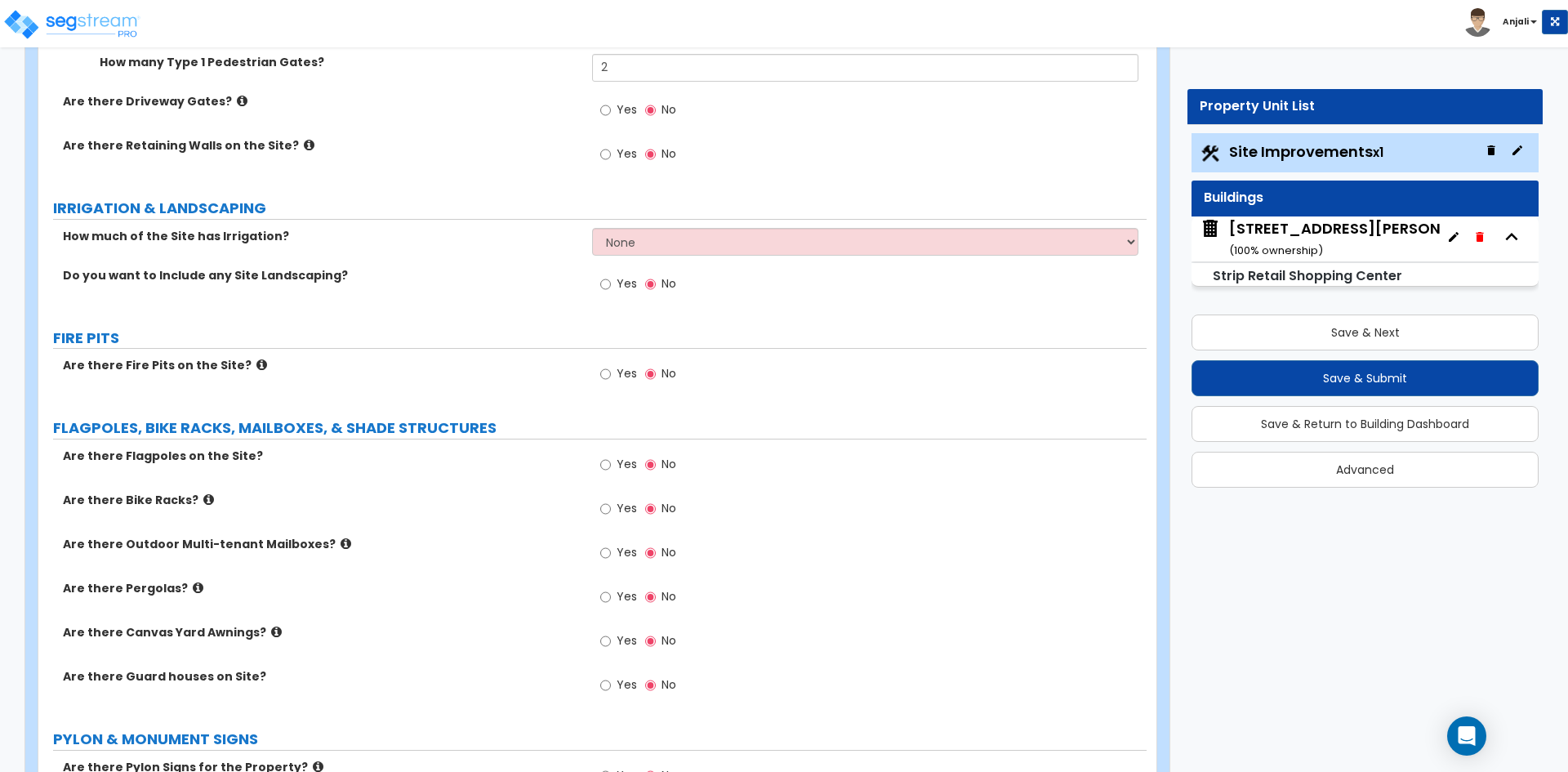
type input "325"
click at [598, 286] on div "Yes No" at bounding box center [638, 286] width 92 height 38
click at [611, 284] on input "Yes" at bounding box center [605, 284] width 10 height 18
radio input "true"
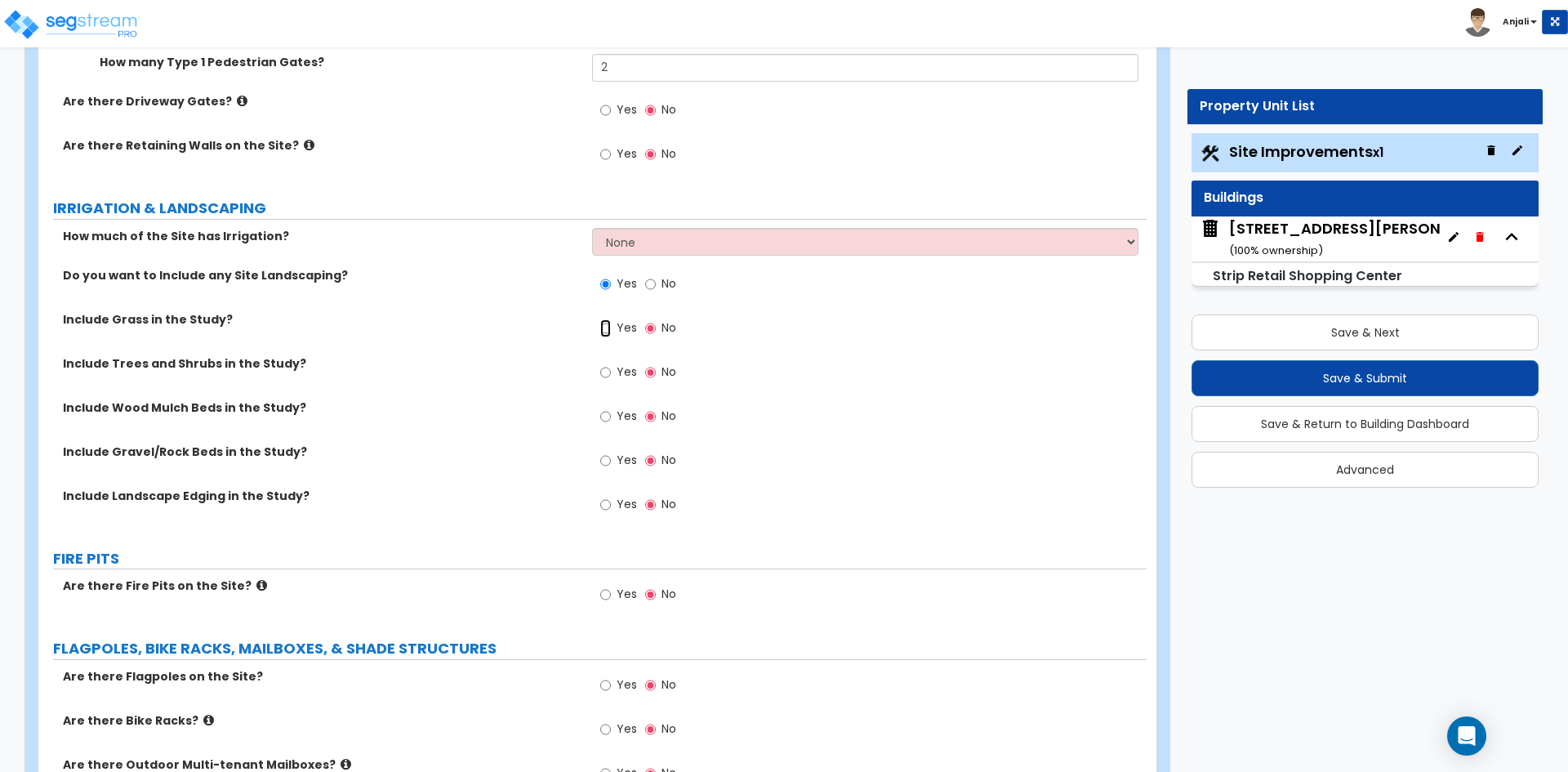
click at [610, 331] on input "Yes" at bounding box center [605, 328] width 10 height 18
radio input "true"
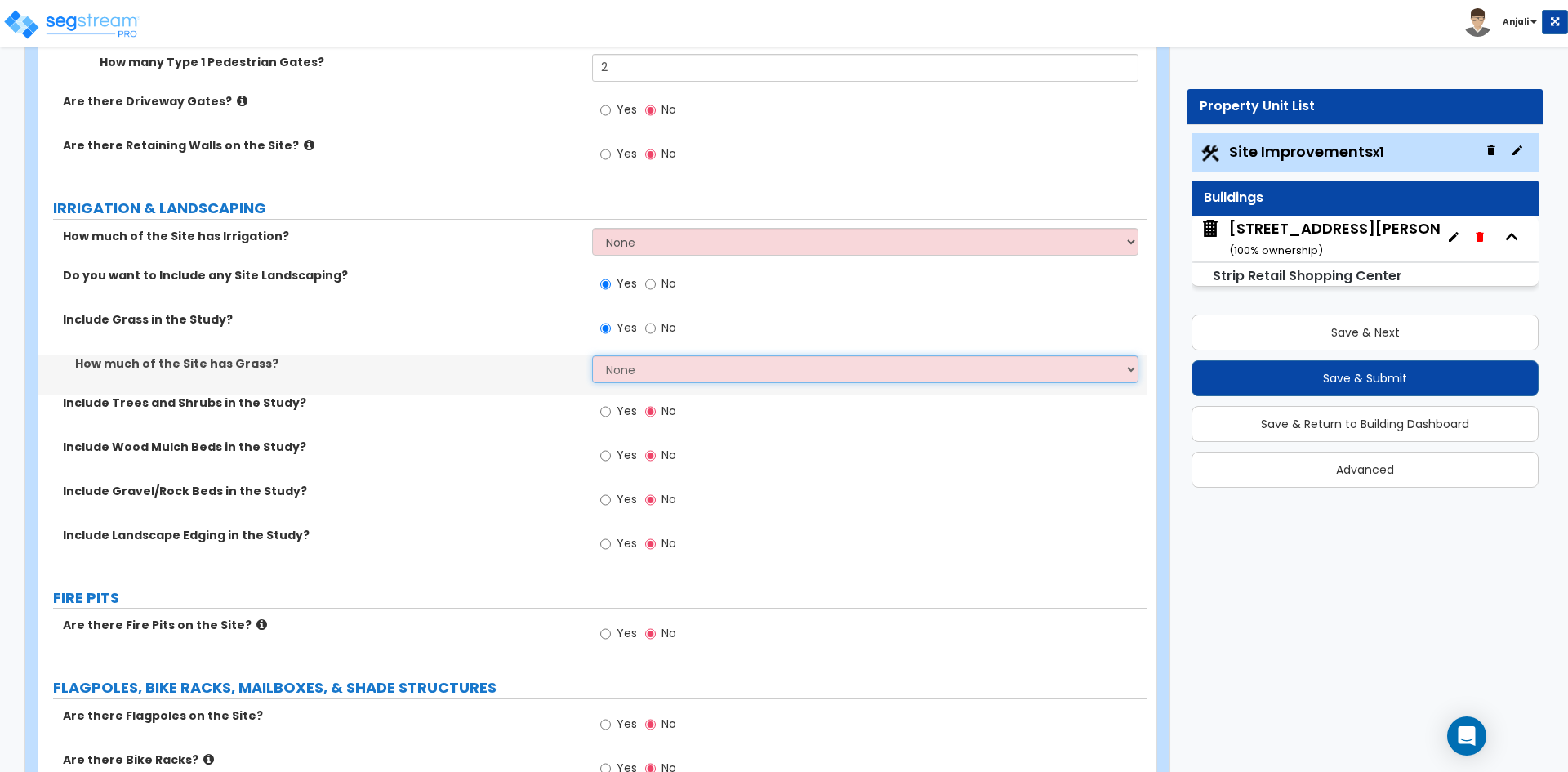
click at [657, 362] on select "None I want to Enter an Approximate Percentage I want to Enter the Square Foota…" at bounding box center [865, 369] width 545 height 28
select select "1"
click at [592, 356] on select "None I want to Enter an Approximate Percentage I want to Enter the Square Foota…" at bounding box center [865, 369] width 545 height 28
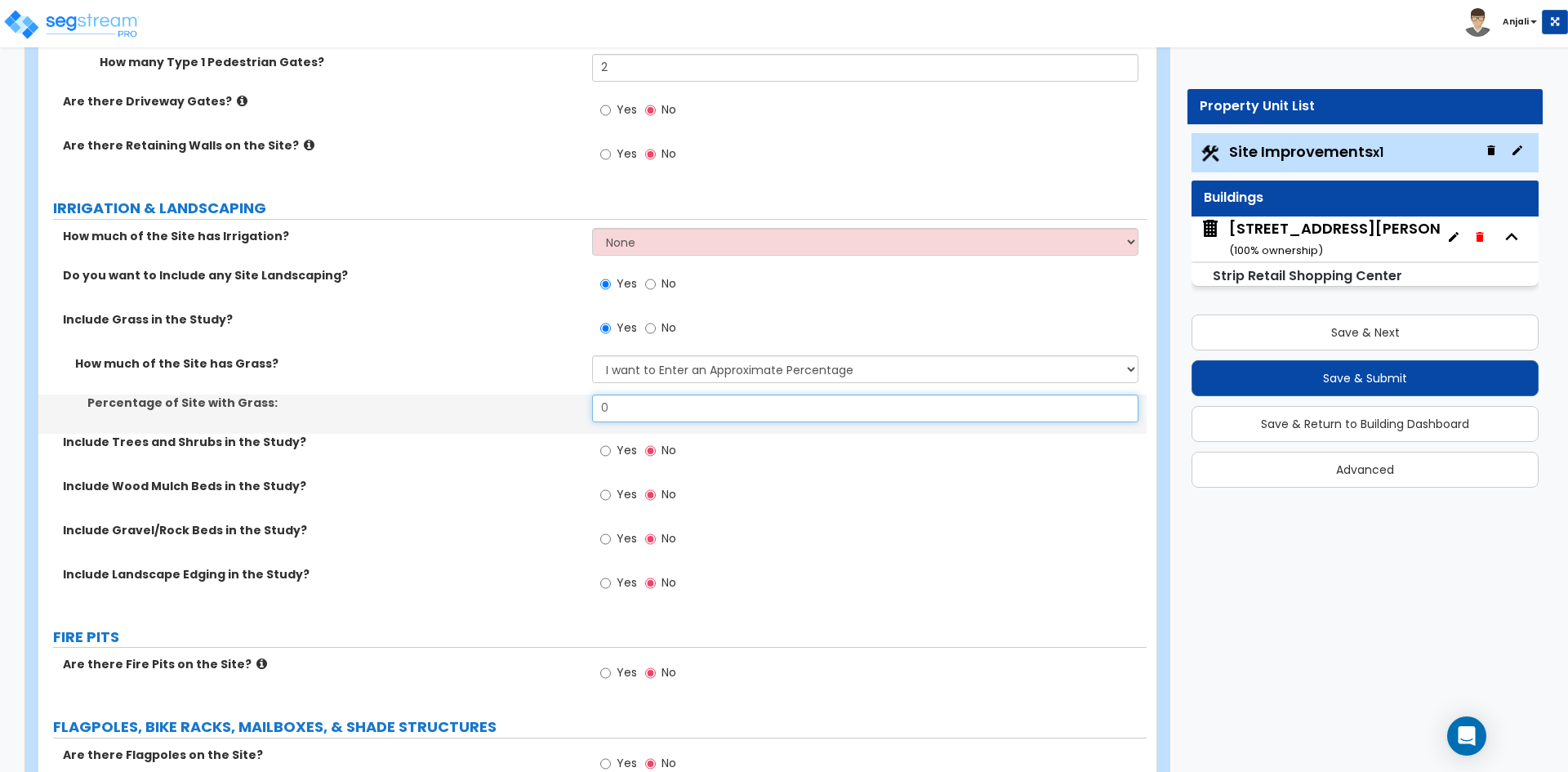
click at [664, 410] on input "0" at bounding box center [865, 408] width 545 height 28
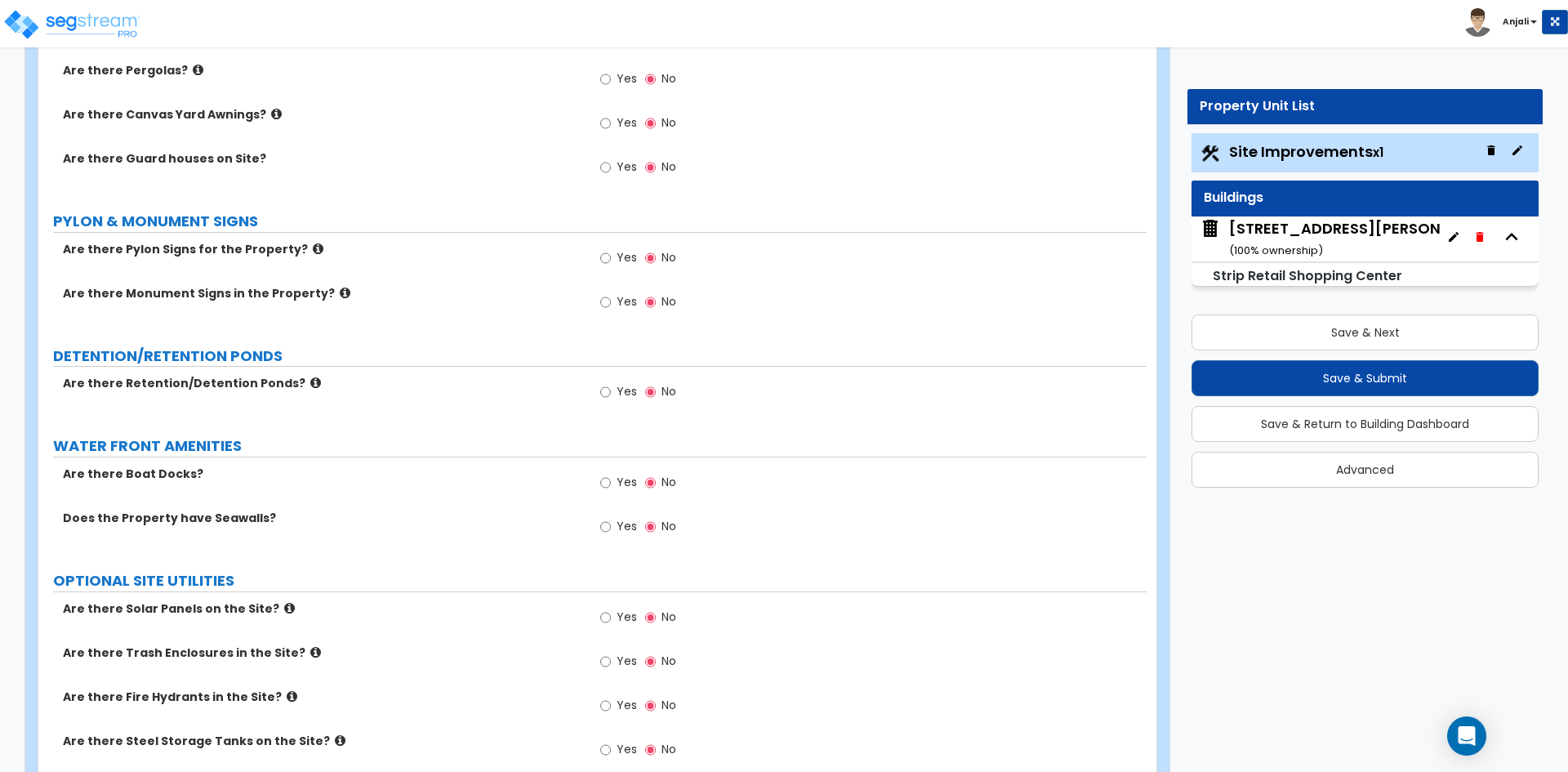
scroll to position [4492, 0]
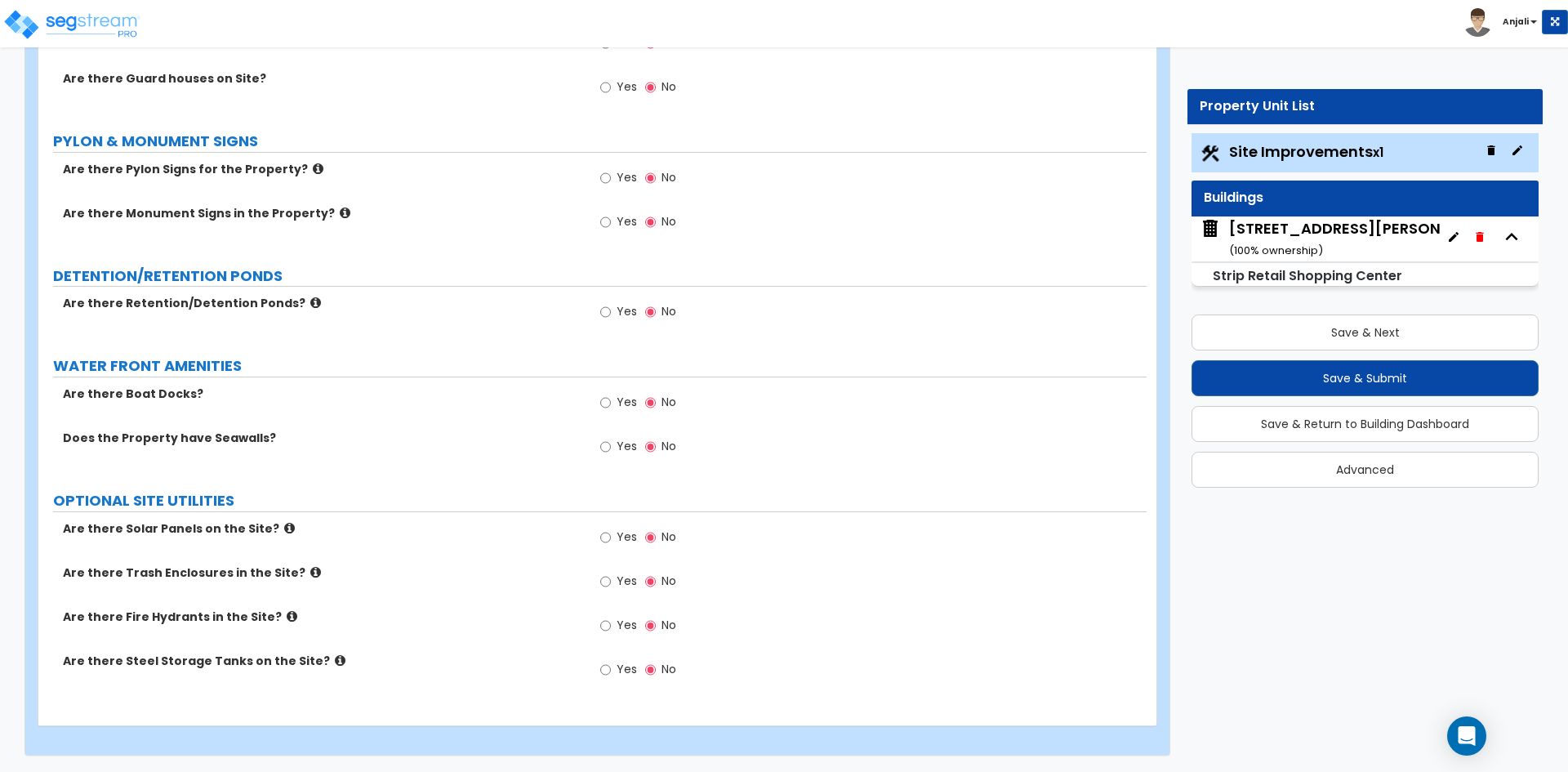
type input "0.12"
click at [606, 538] on input "Yes" at bounding box center [605, 537] width 10 height 18
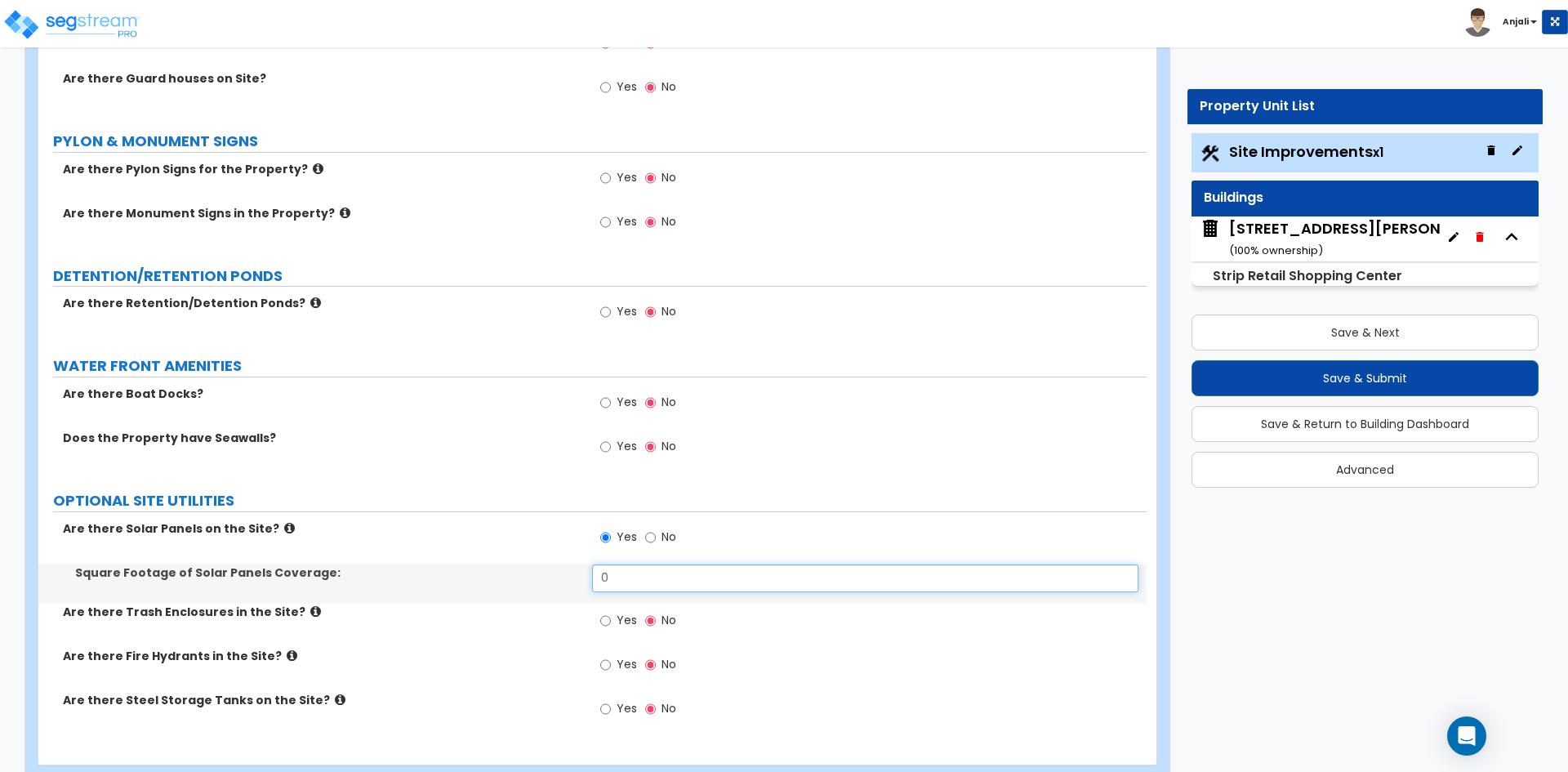
click at [645, 565] on input "0" at bounding box center [865, 578] width 545 height 28
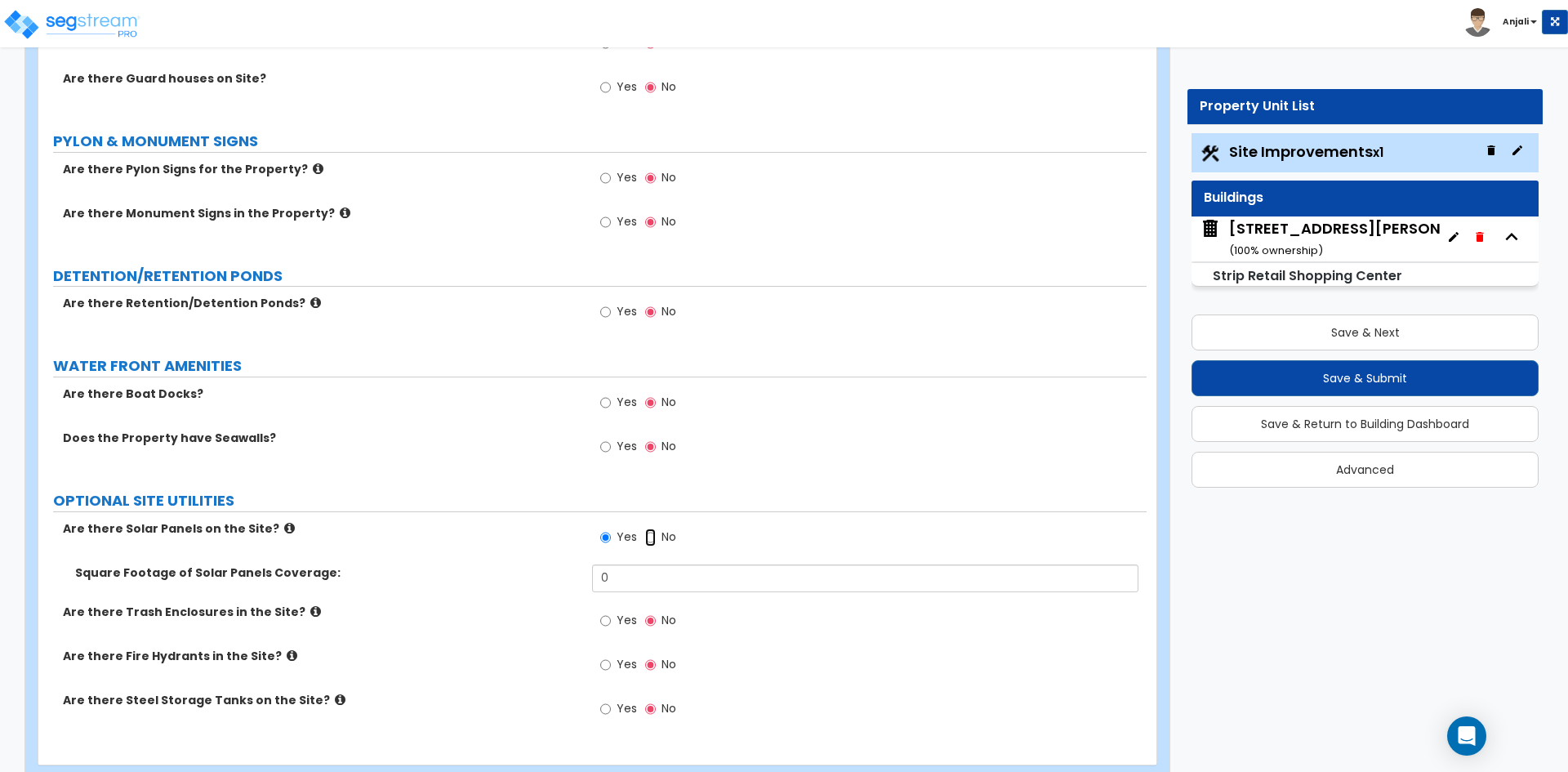
click at [651, 536] on input "No" at bounding box center [650, 537] width 10 height 18
radio input "false"
radio input "true"
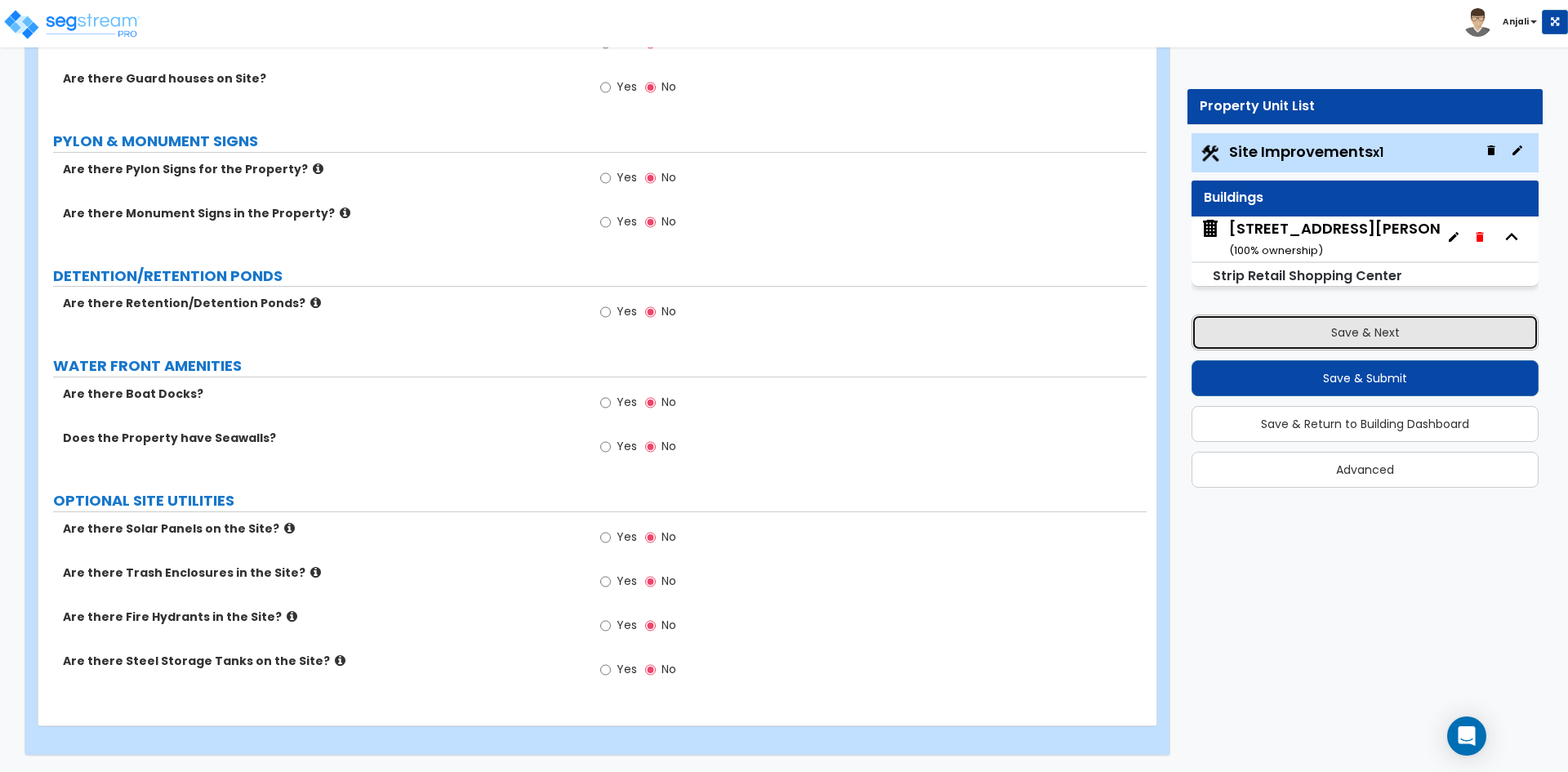
click at [1426, 337] on button "Save & Next" at bounding box center [1365, 333] width 347 height 36
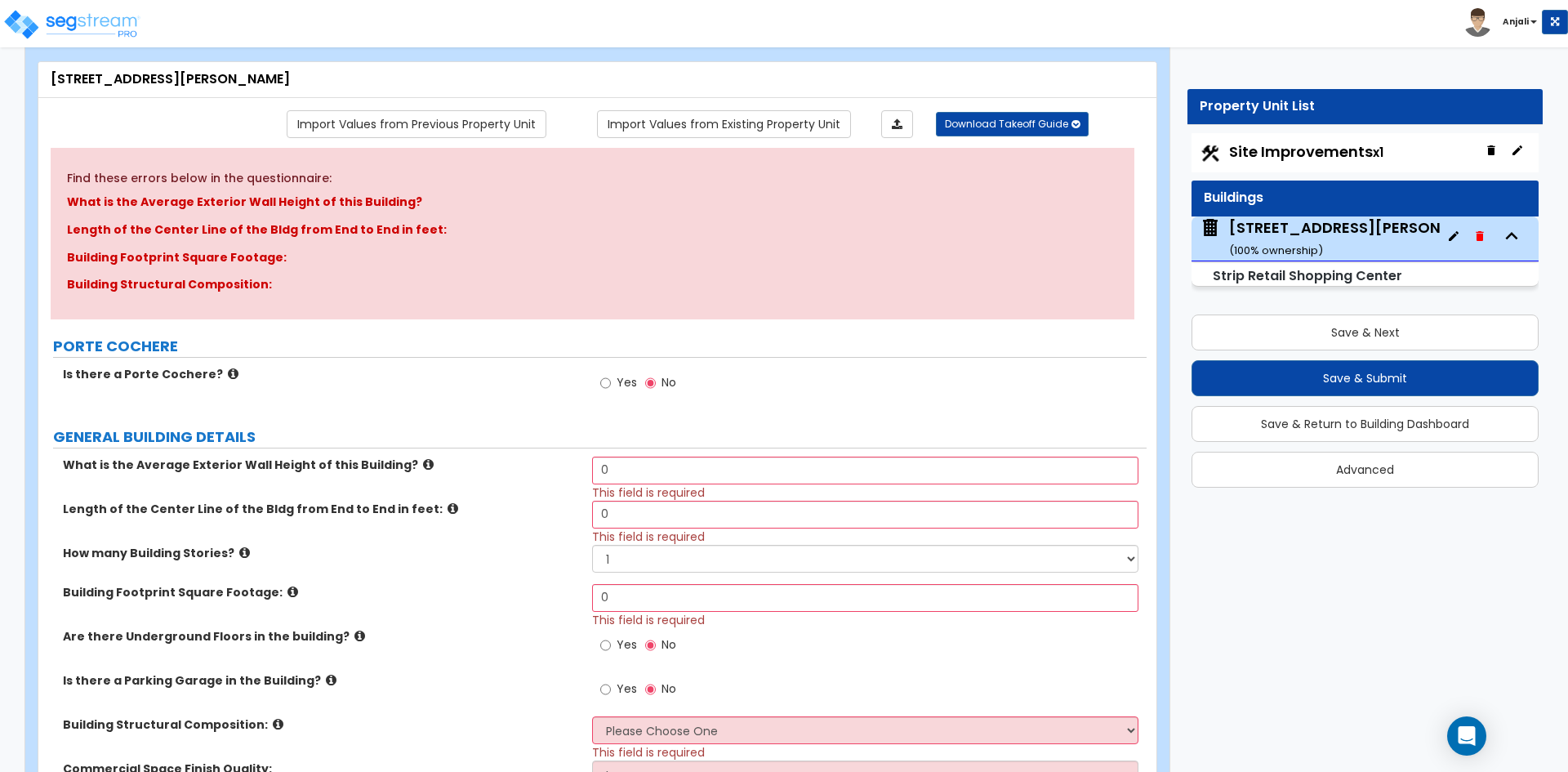
scroll to position [82, 0]
click at [652, 472] on input "0" at bounding box center [865, 470] width 545 height 28
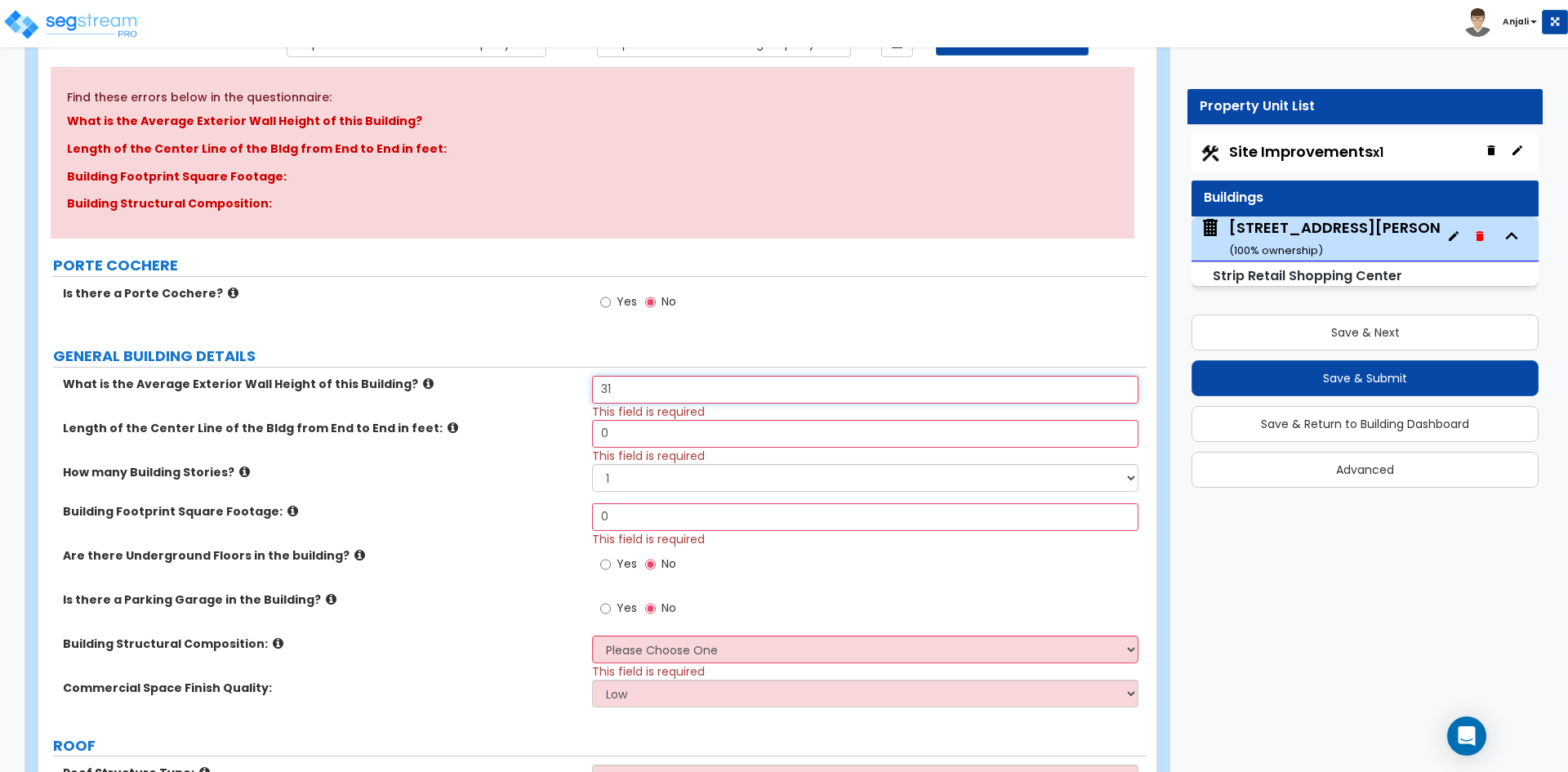
scroll to position [164, 0]
type input "31"
click at [651, 427] on input "0" at bounding box center [865, 432] width 545 height 28
type input "253"
click at [641, 473] on select "1 2 3 4 5" at bounding box center [865, 475] width 545 height 28
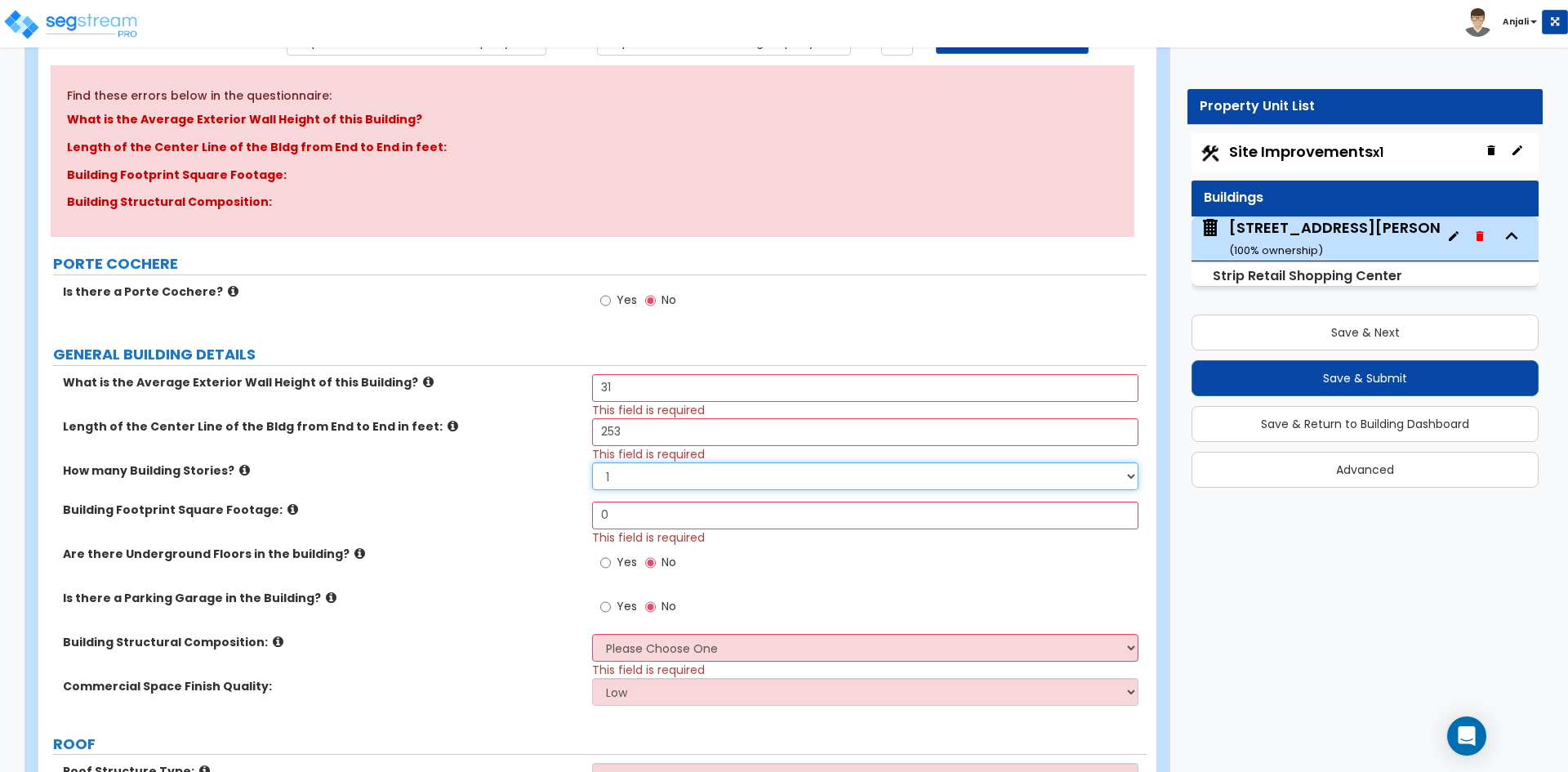
select select "2"
click at [592, 462] on select "1 2 3 4 5" at bounding box center [865, 475] width 545 height 28
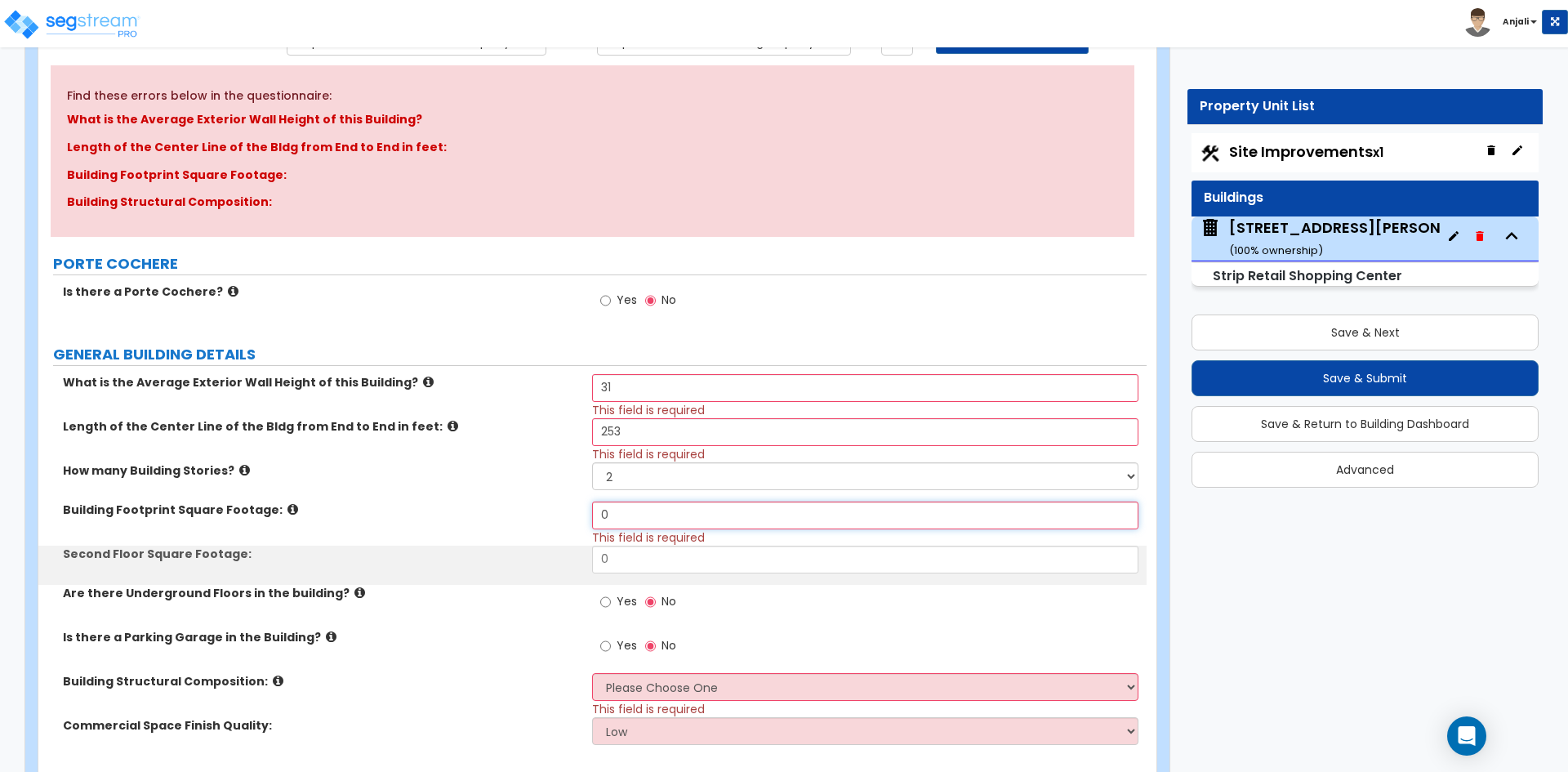
click at [632, 515] on input "0" at bounding box center [865, 515] width 545 height 28
type input "44,688"
click at [631, 552] on input "0" at bounding box center [865, 559] width 545 height 28
click at [624, 565] on input "text" at bounding box center [865, 559] width 545 height 28
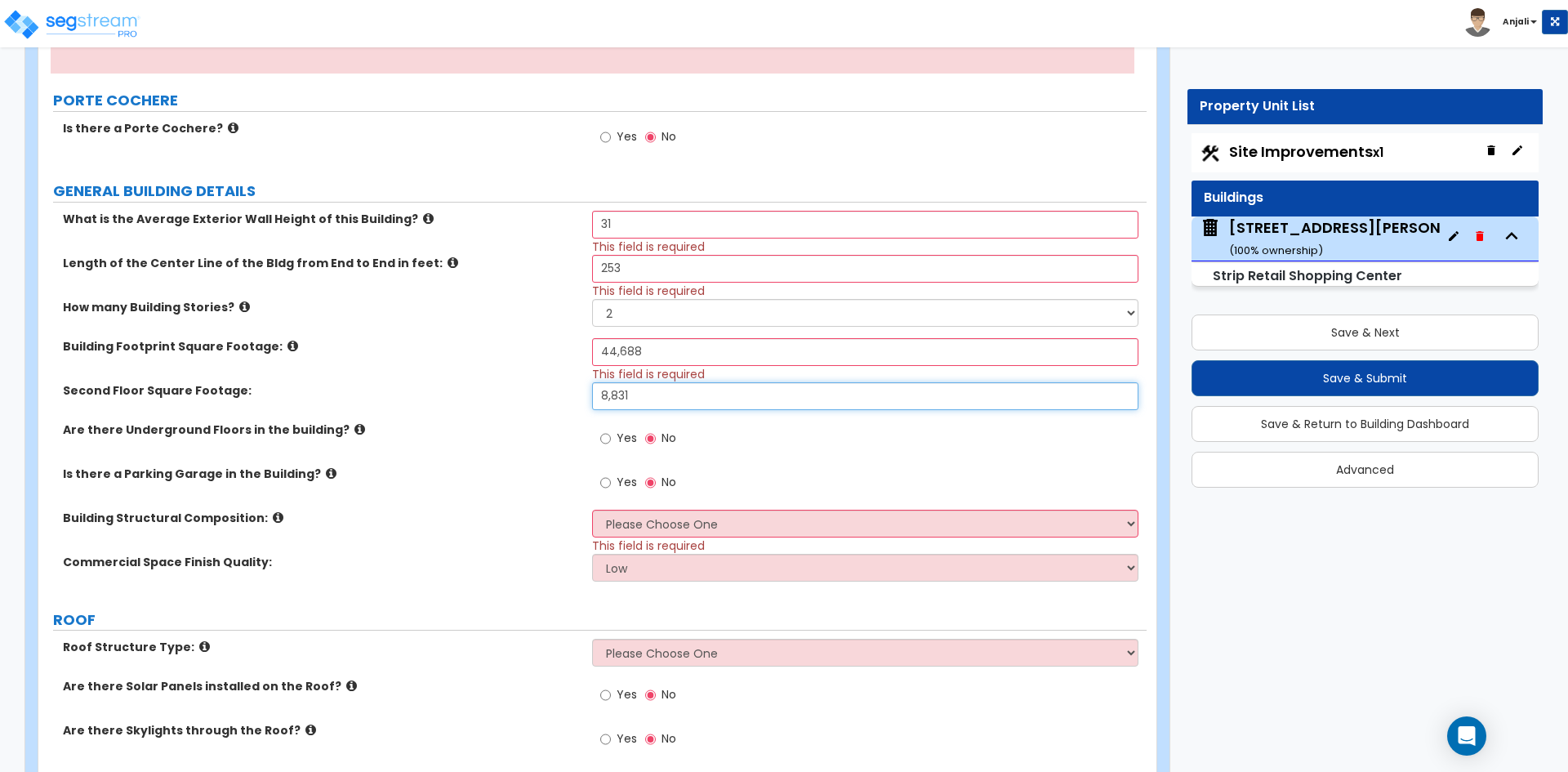
scroll to position [409, 0]
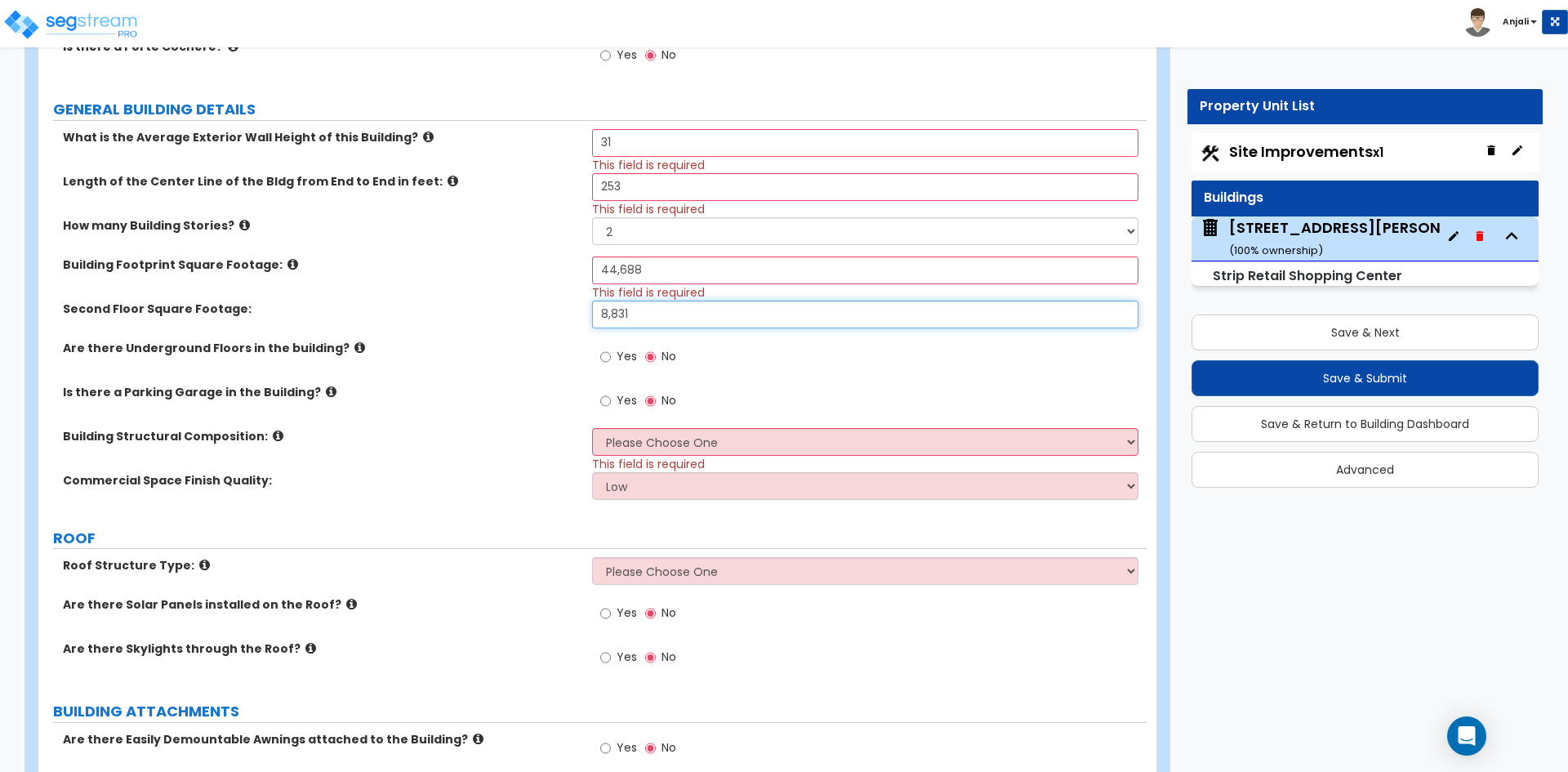
type input "8,831"
click at [671, 445] on select "Please Choose One Tilt-up Wall Construction Reinforced Concrete Structural Stee…" at bounding box center [865, 441] width 545 height 28
select select "6"
click at [592, 428] on select "Please Choose One Tilt-up Wall Construction Reinforced Concrete Structural Stee…" at bounding box center [865, 441] width 545 height 28
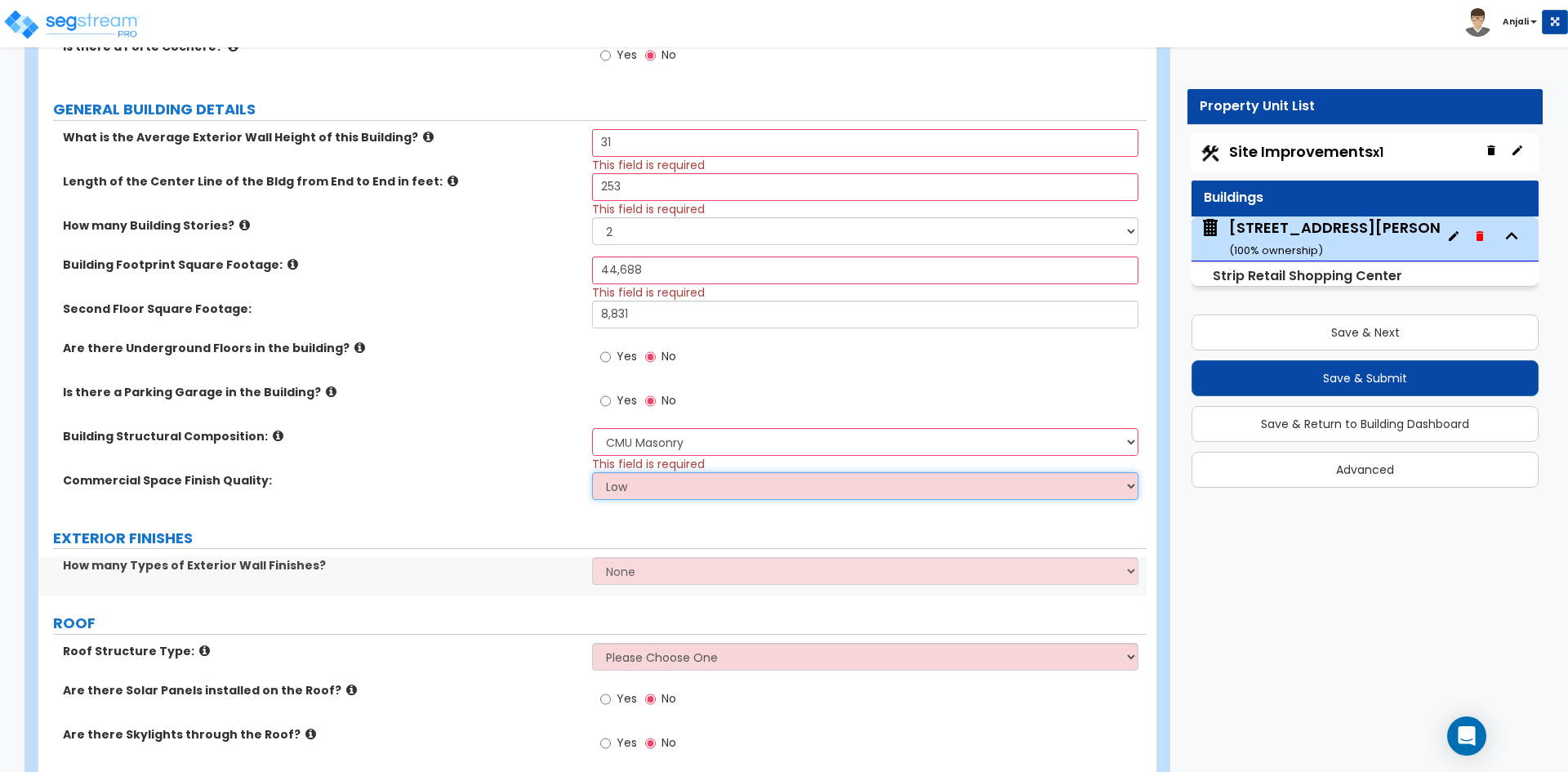
click at [677, 484] on select "Low Average High" at bounding box center [865, 486] width 545 height 28
select select "1"
click at [592, 473] on select "Low Average High" at bounding box center [865, 486] width 545 height 28
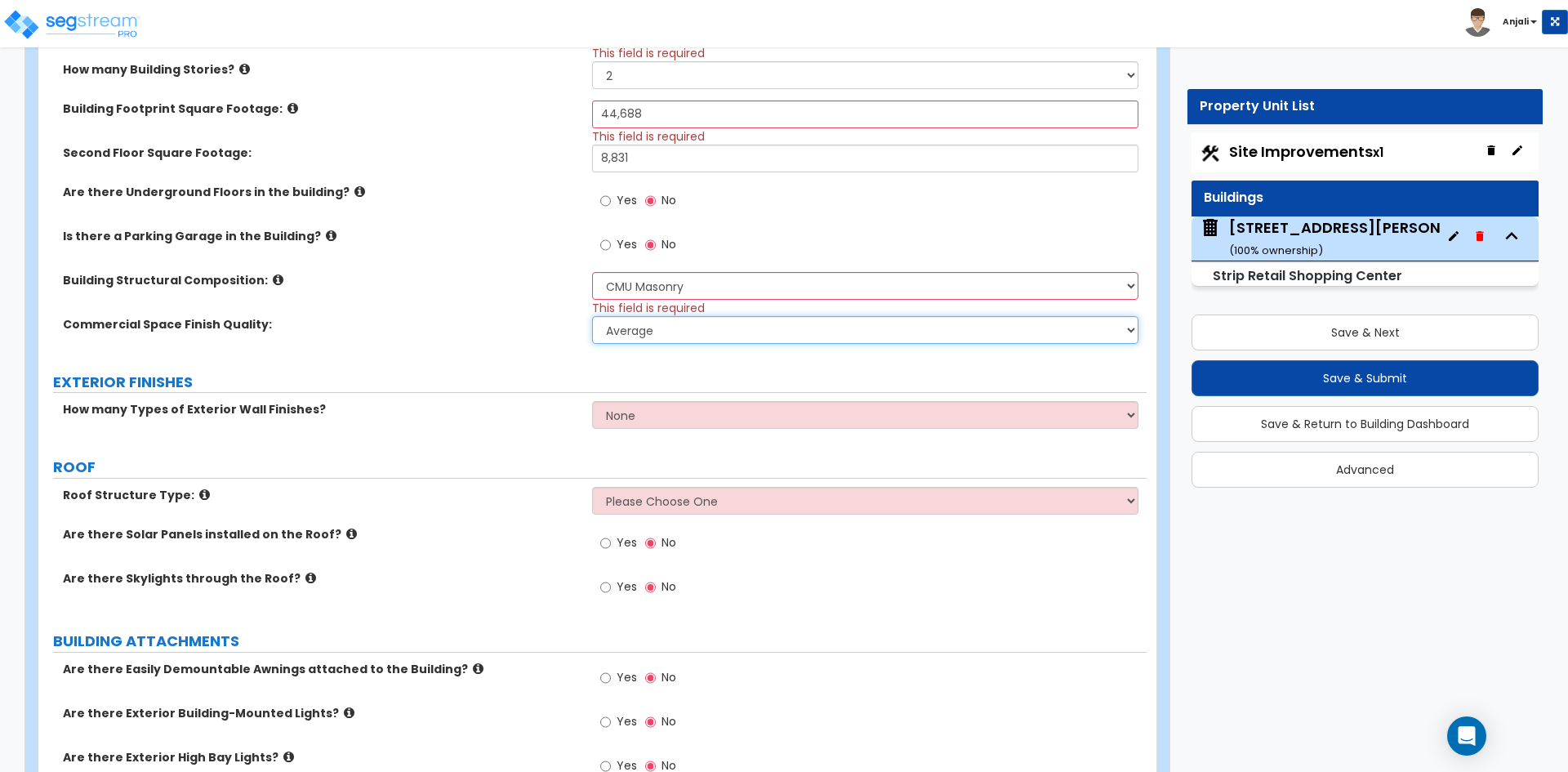
scroll to position [572, 0]
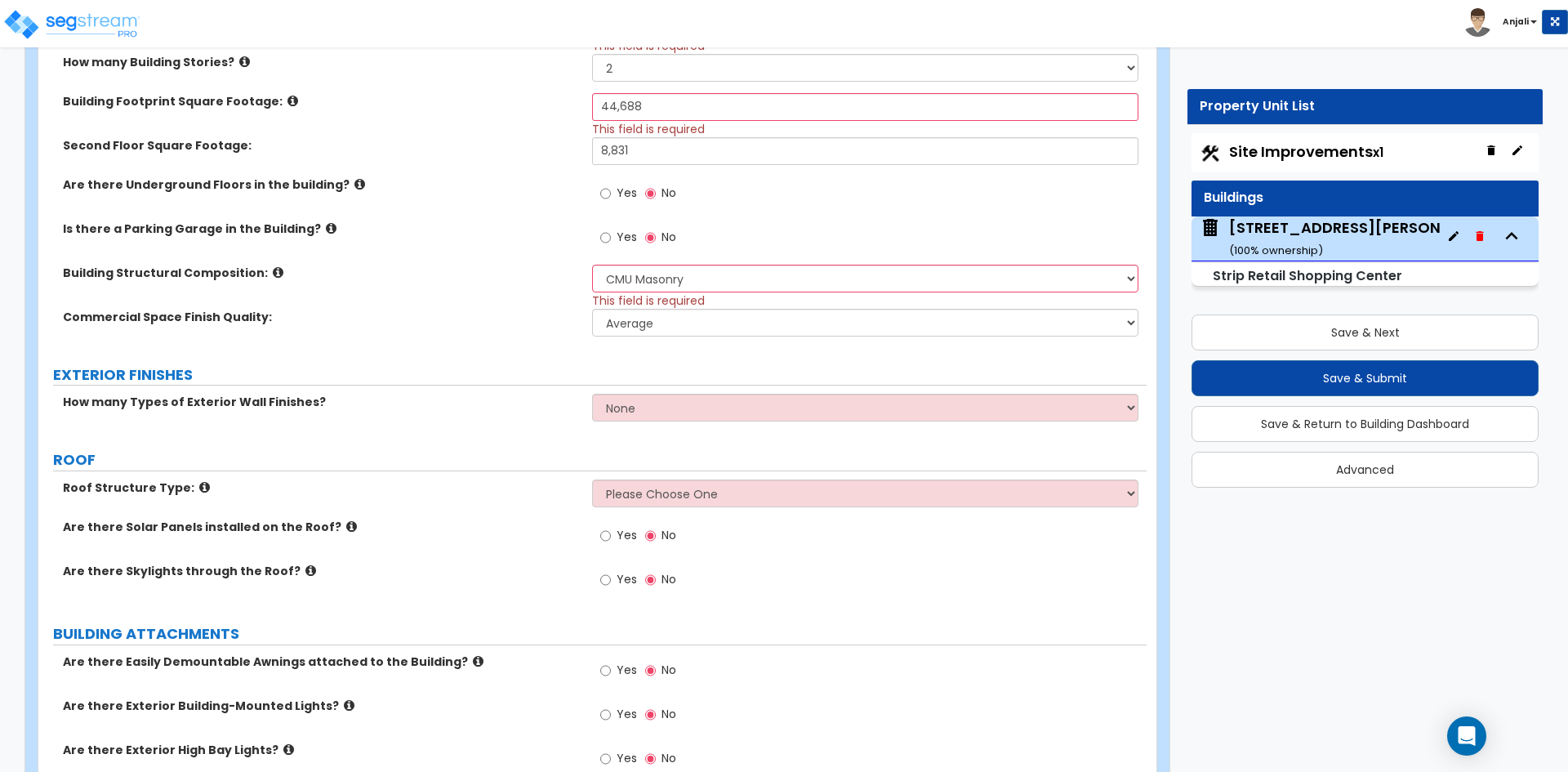
click at [655, 403] on select "None 1 2 3" at bounding box center [865, 407] width 545 height 28
select select "1"
click at [592, 394] on select "None 1 2 3" at bounding box center [865, 407] width 545 height 28
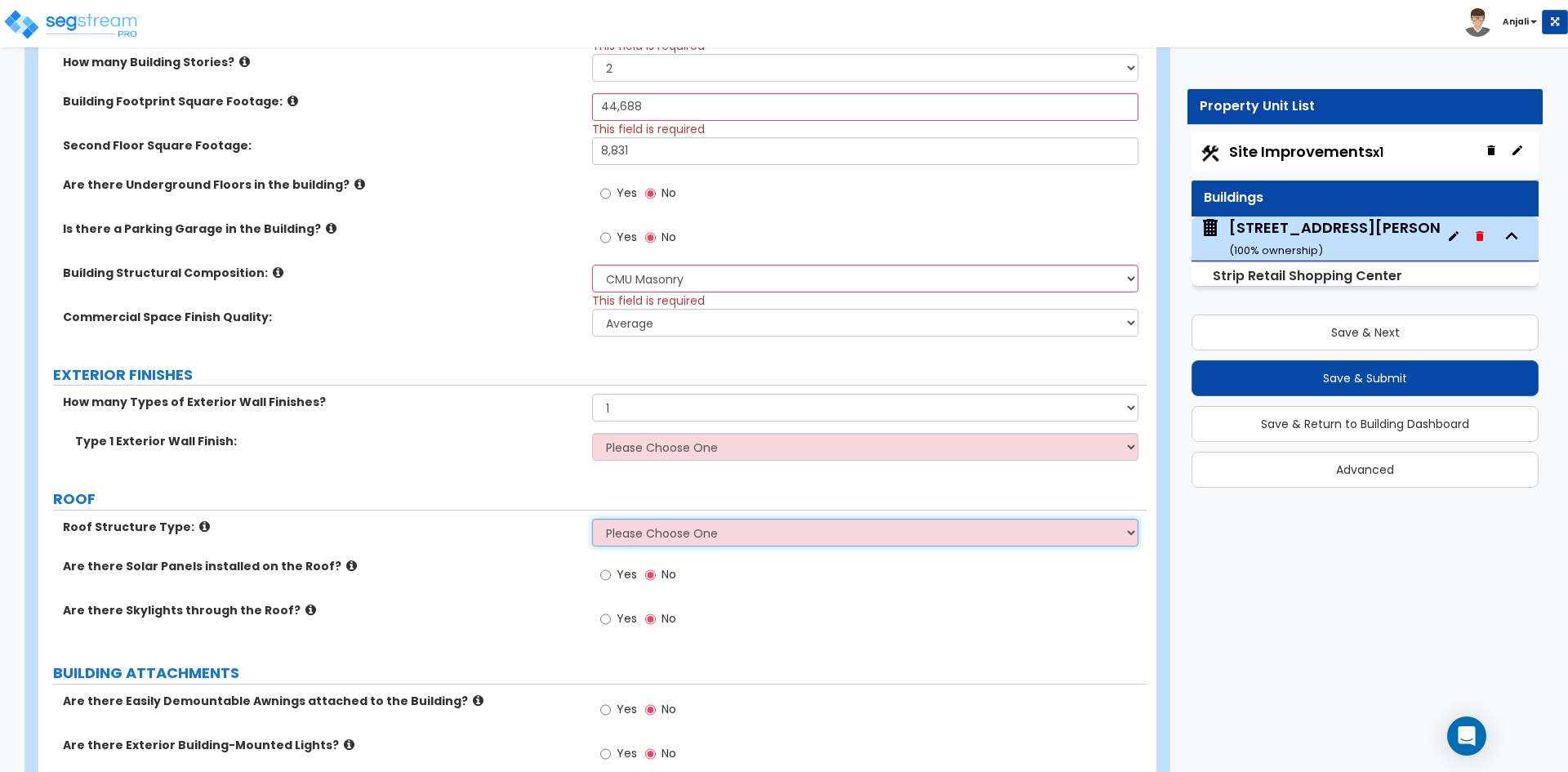
click at [664, 530] on select "Please Choose One Gable Roof Flat Roof Hybrid Gable & Flat Roof" at bounding box center [865, 532] width 545 height 28
select select "3"
click at [592, 519] on select "Please Choose One Gable Roof Flat Roof Hybrid Gable & Flat Roof" at bounding box center [865, 532] width 545 height 28
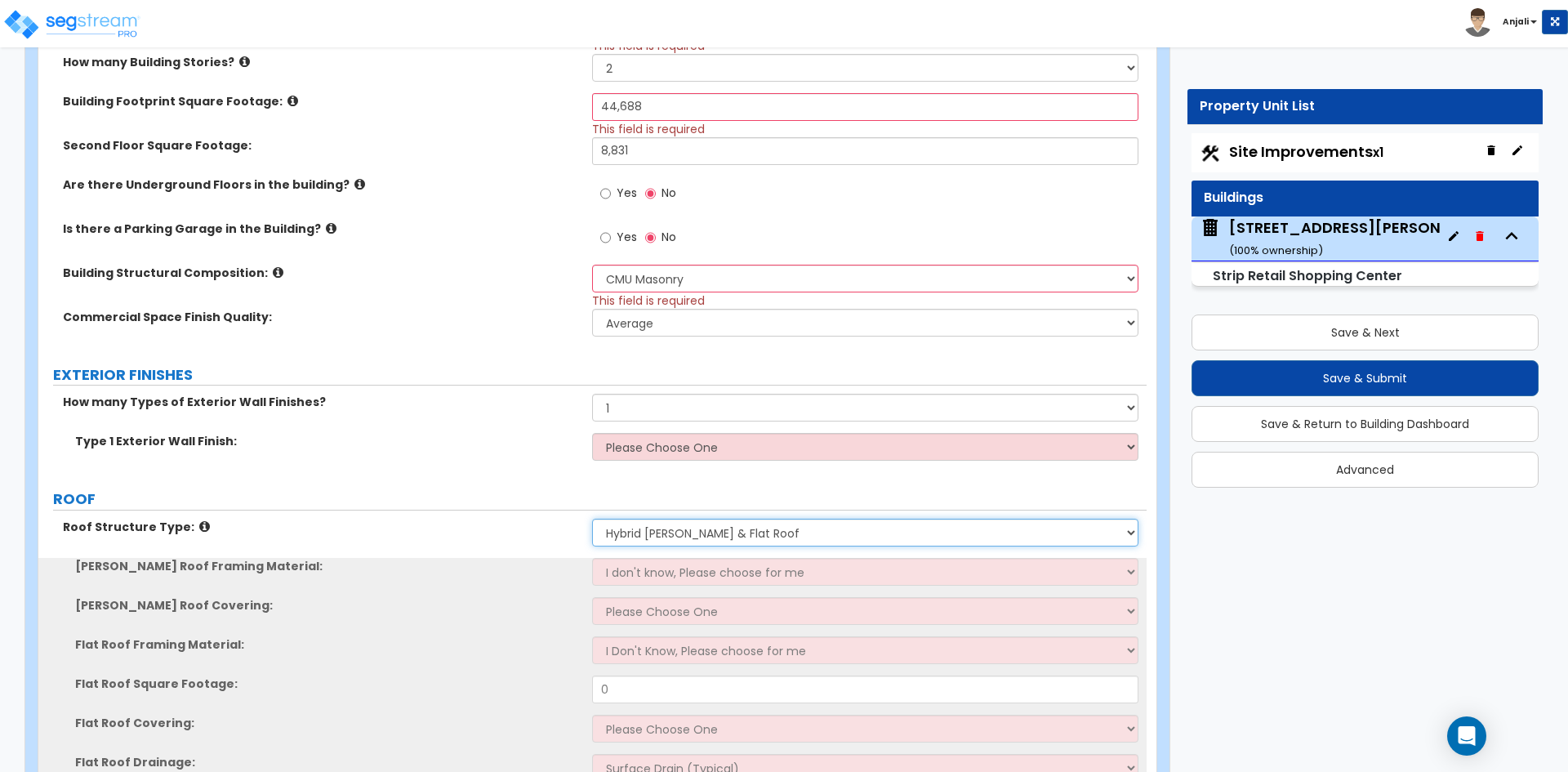
scroll to position [654, 0]
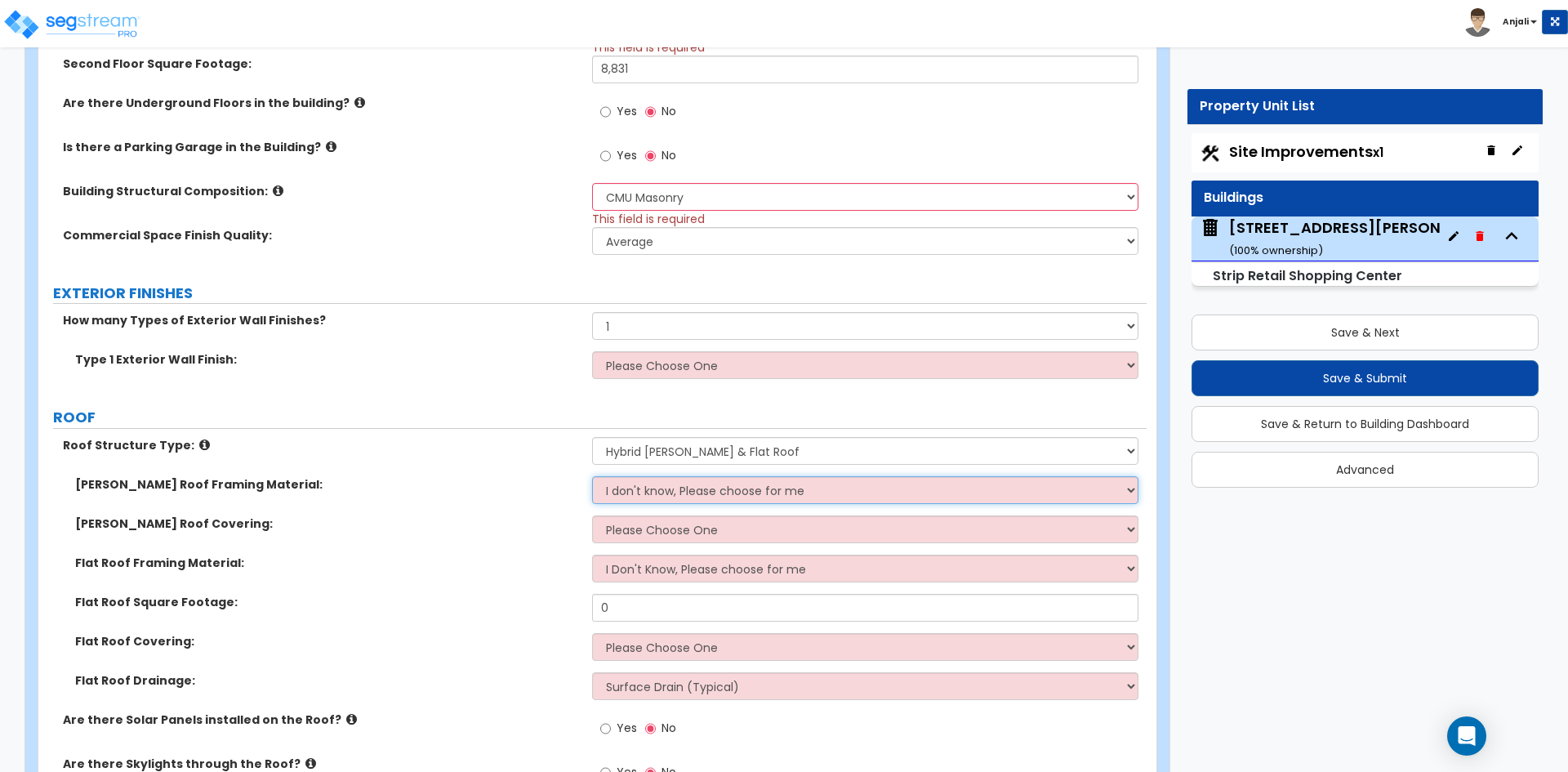
click at [713, 488] on select "I don't know, Please choose for me Metal Wood" at bounding box center [865, 490] width 545 height 28
select select "1"
click at [592, 476] on select "I don't know, Please choose for me Metal Wood" at bounding box center [865, 490] width 545 height 28
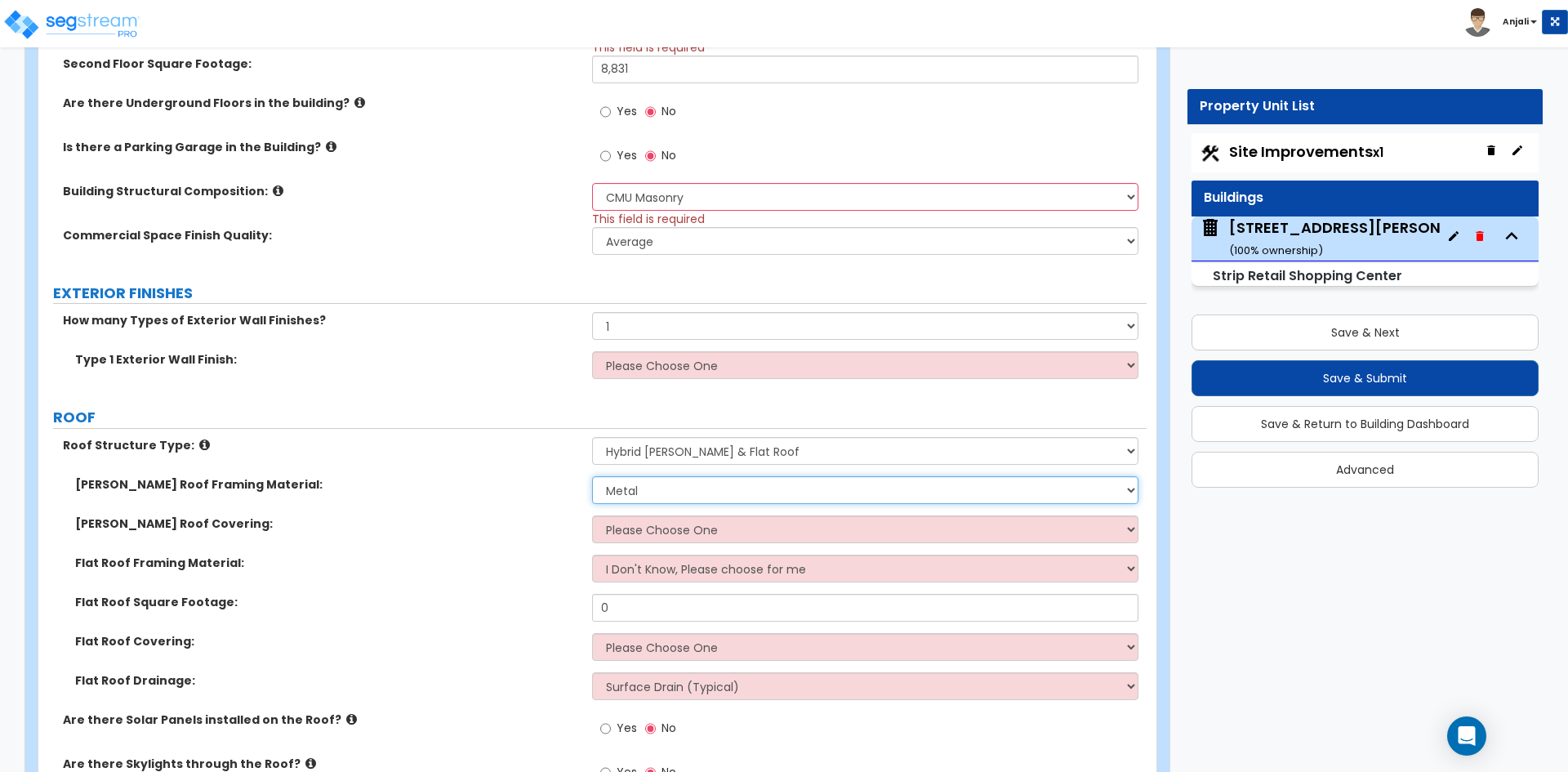
click at [691, 492] on select "I don't know, Please choose for me Metal Wood" at bounding box center [865, 490] width 545 height 28
click at [592, 476] on select "I don't know, Please choose for me Metal Wood" at bounding box center [865, 490] width 545 height 28
click at [677, 538] on select "Please Choose One Asphalt Shingle Clay Tile Wood Shingle Metal Shingle Standing…" at bounding box center [865, 529] width 545 height 28
select select "4"
click at [592, 515] on select "Please Choose One Asphalt Shingle Clay Tile Wood Shingle Metal Shingle Standing…" at bounding box center [865, 529] width 545 height 28
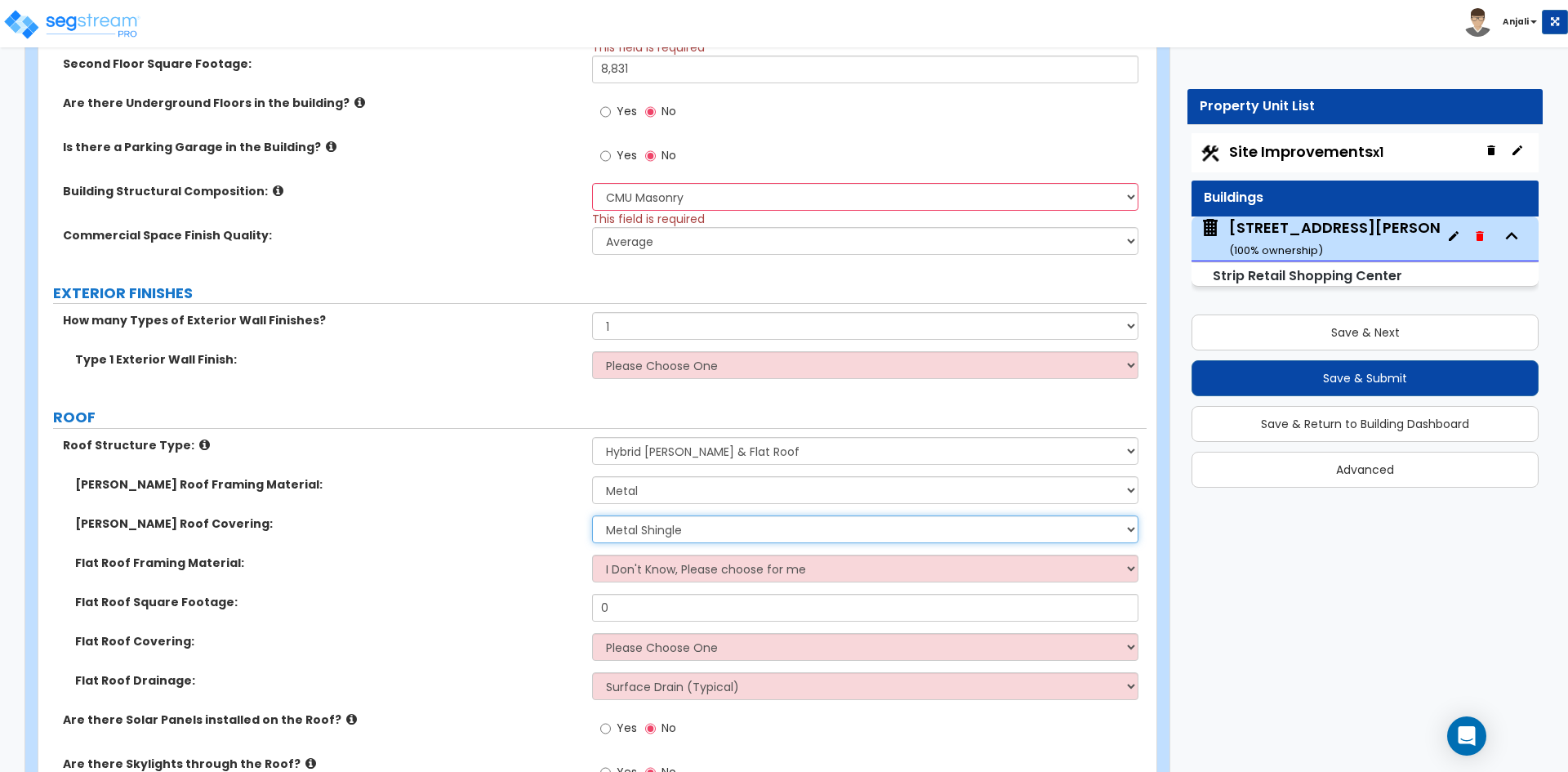
scroll to position [735, 0]
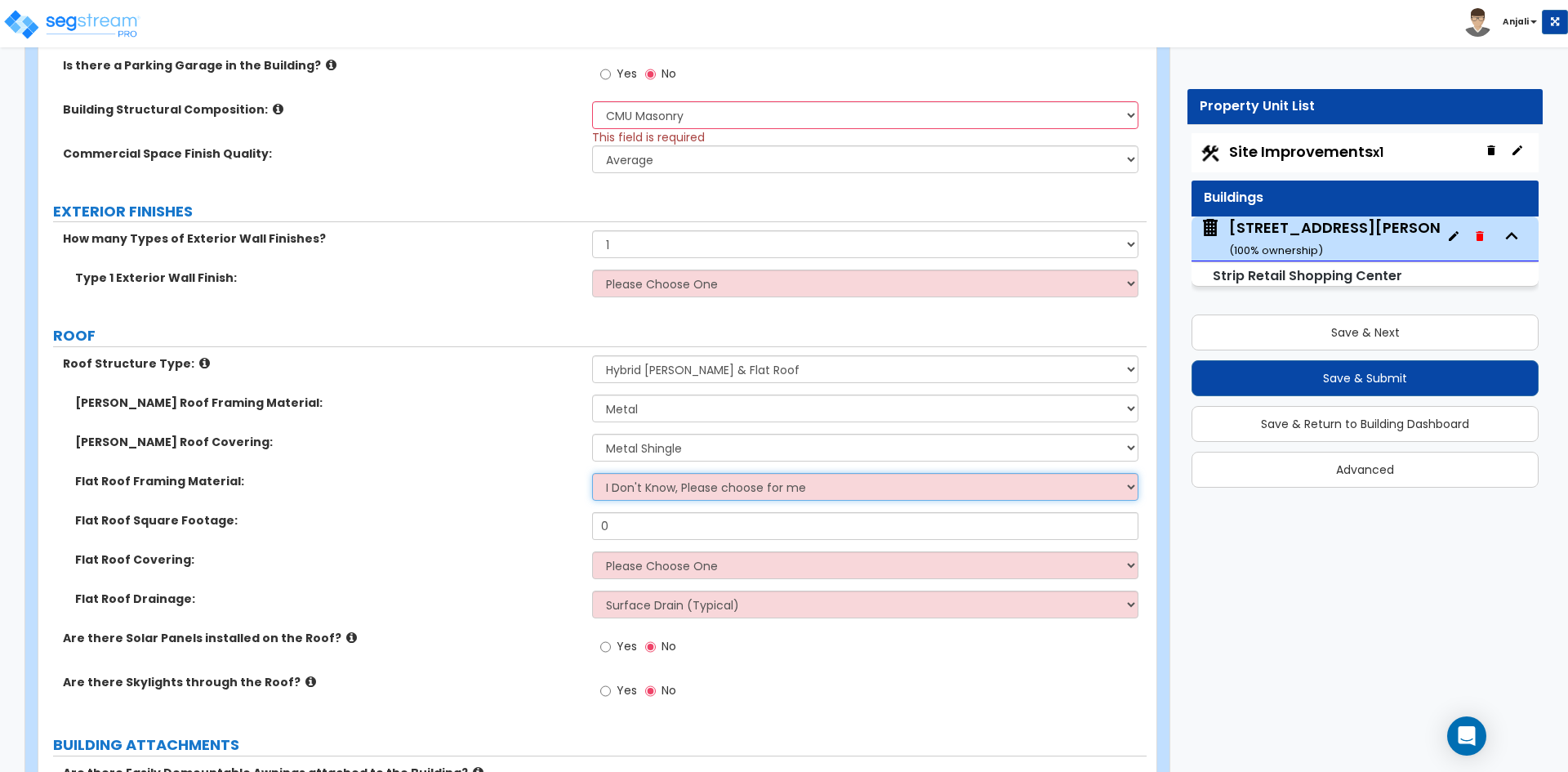
click at [665, 474] on select "I Don't Know, Please choose for me Metal Wood" at bounding box center [865, 487] width 545 height 28
select select "1"
click at [592, 473] on select "I Don't Know, Please choose for me Metal Wood" at bounding box center [865, 487] width 545 height 28
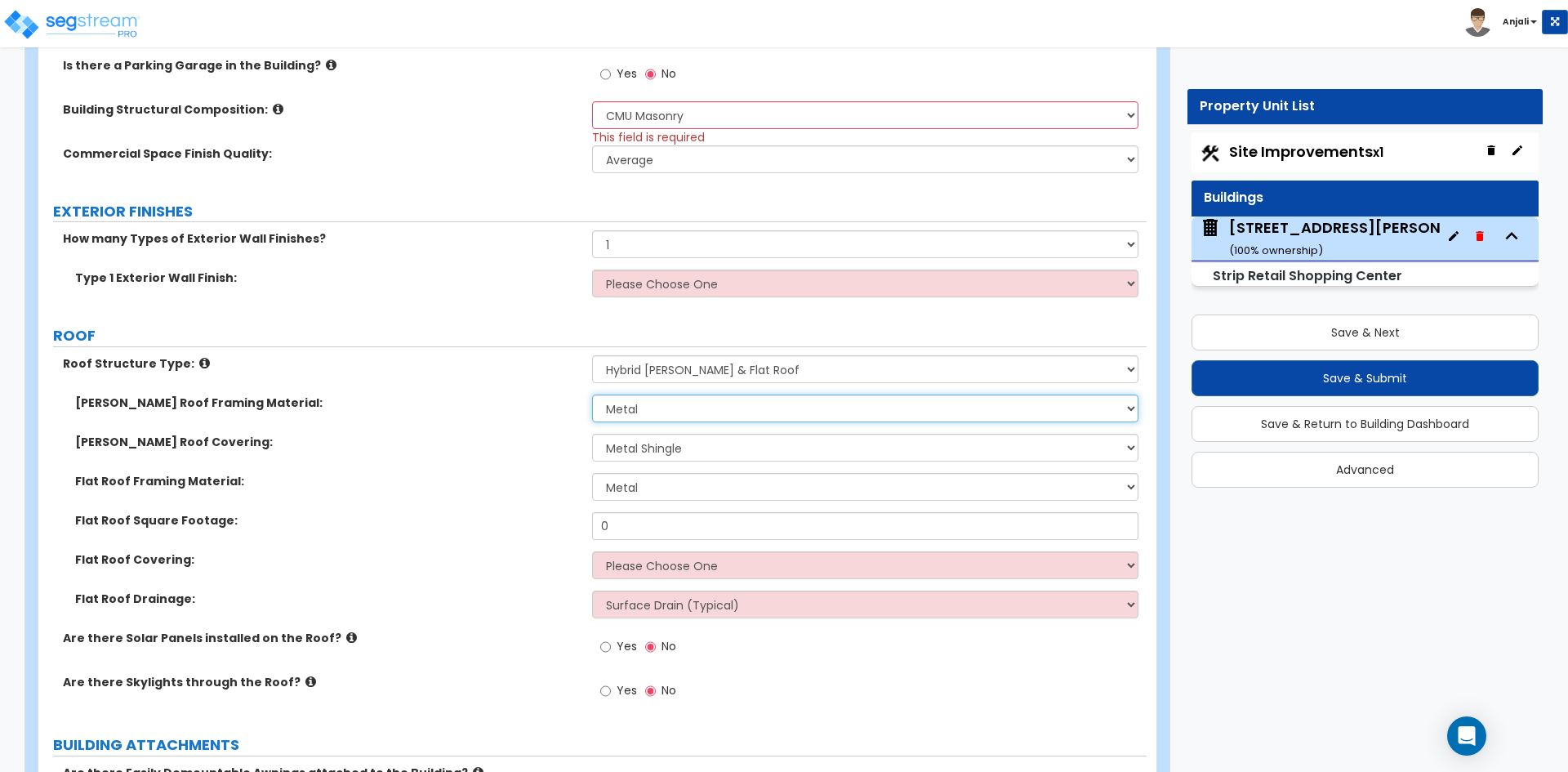
click at [661, 418] on select "I don't know, Please choose for me Metal Wood" at bounding box center [865, 408] width 545 height 28
select select "2"
click at [592, 395] on select "I don't know, Please choose for me Metal Wood" at bounding box center [865, 408] width 545 height 28
click at [634, 516] on input "0" at bounding box center [865, 526] width 545 height 28
type input "44,743"
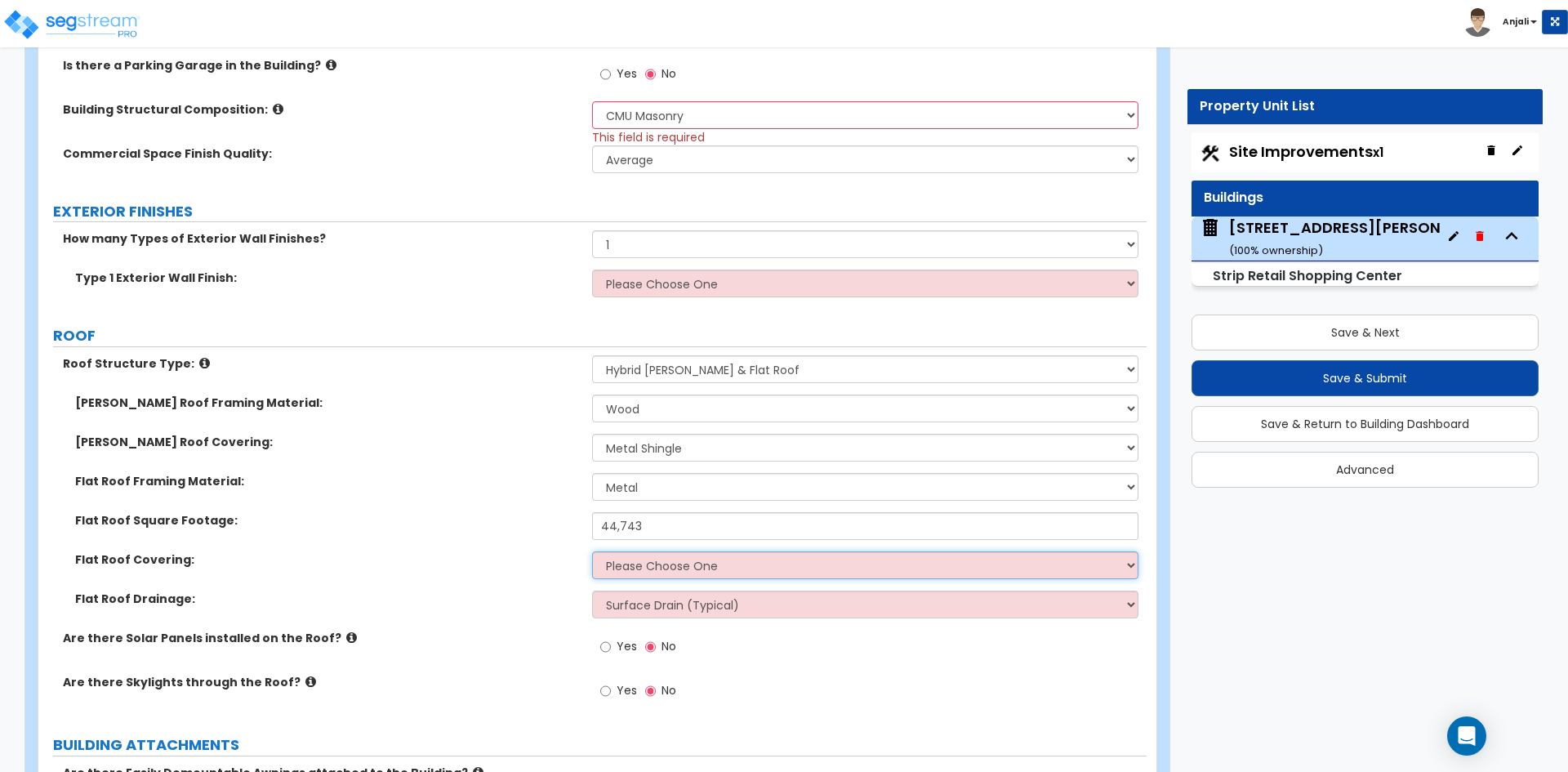
click at [684, 559] on select "Please Choose One Rolled Asphalt PVC Membrane Plastic (EPDM) Membrane Asphalt F…" at bounding box center [865, 565] width 545 height 28
select select "1"
click at [592, 551] on select "Please Choose One Rolled Asphalt PVC Membrane Plastic (EPDM) Membrane Asphalt F…" at bounding box center [865, 565] width 545 height 28
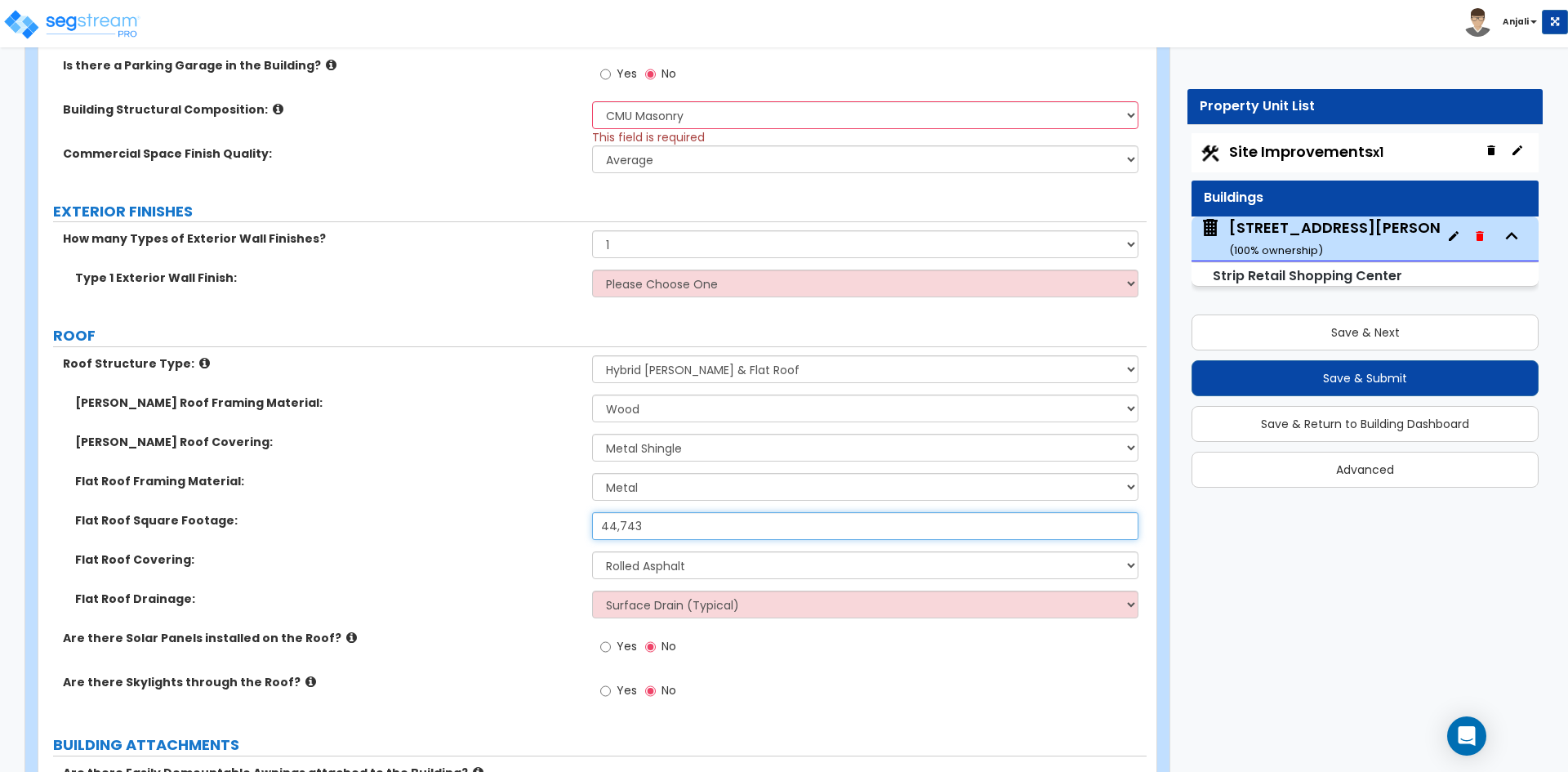
click at [658, 520] on input "44,743" at bounding box center [865, 526] width 545 height 28
type input "4"
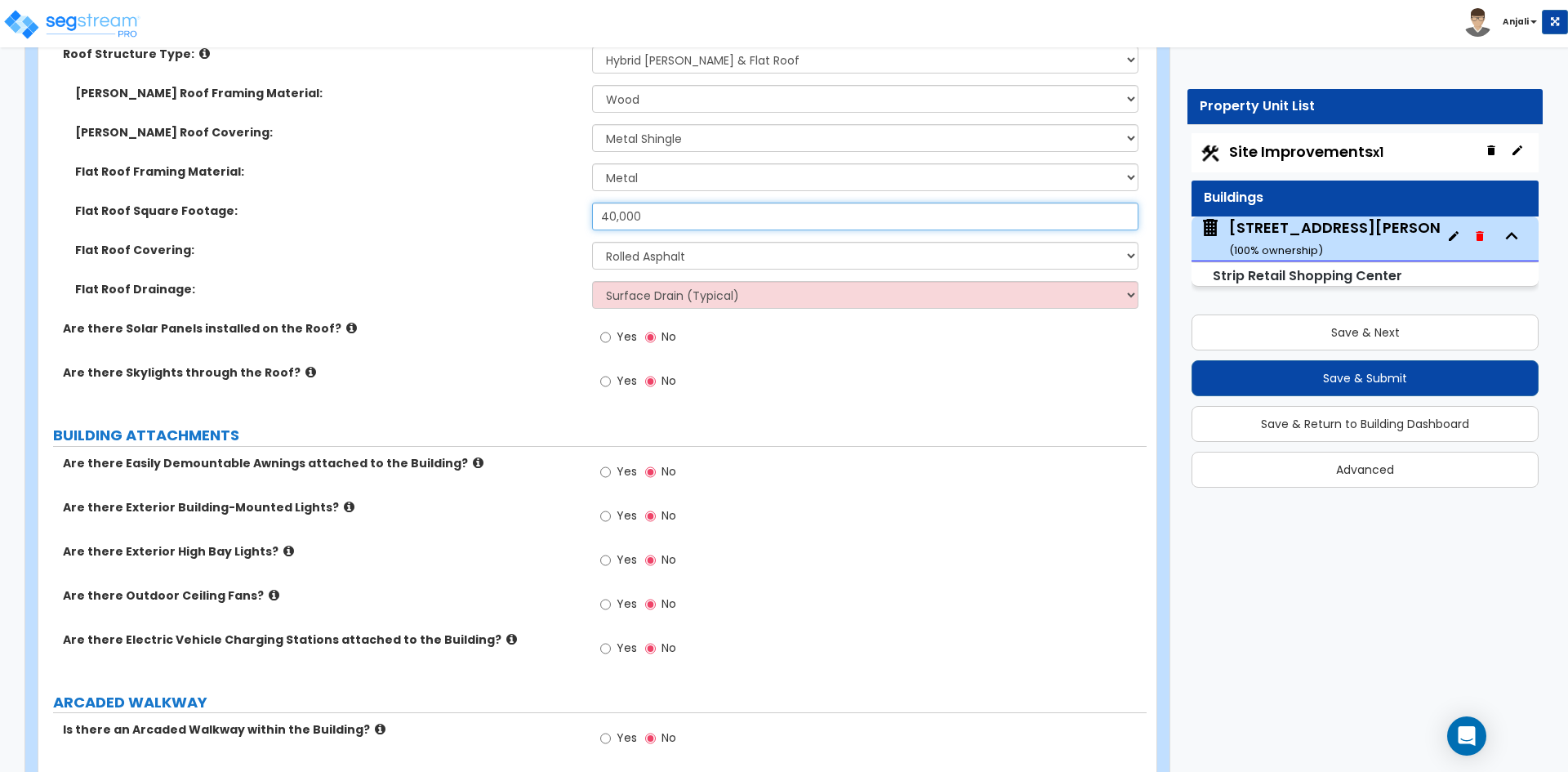
scroll to position [1307, 0]
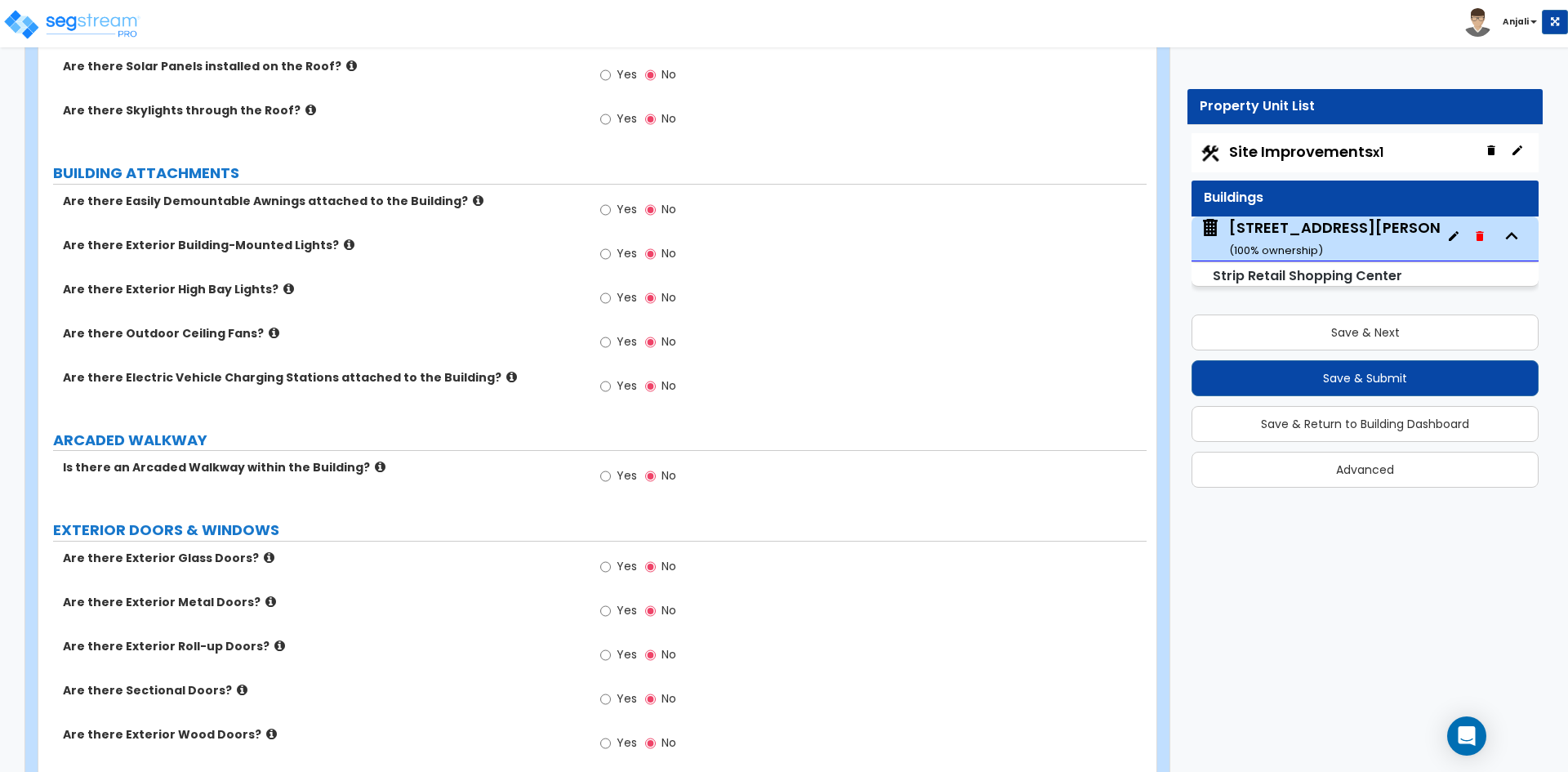
type input "40,000"
click at [607, 254] on input "Yes" at bounding box center [605, 254] width 10 height 18
radio input "true"
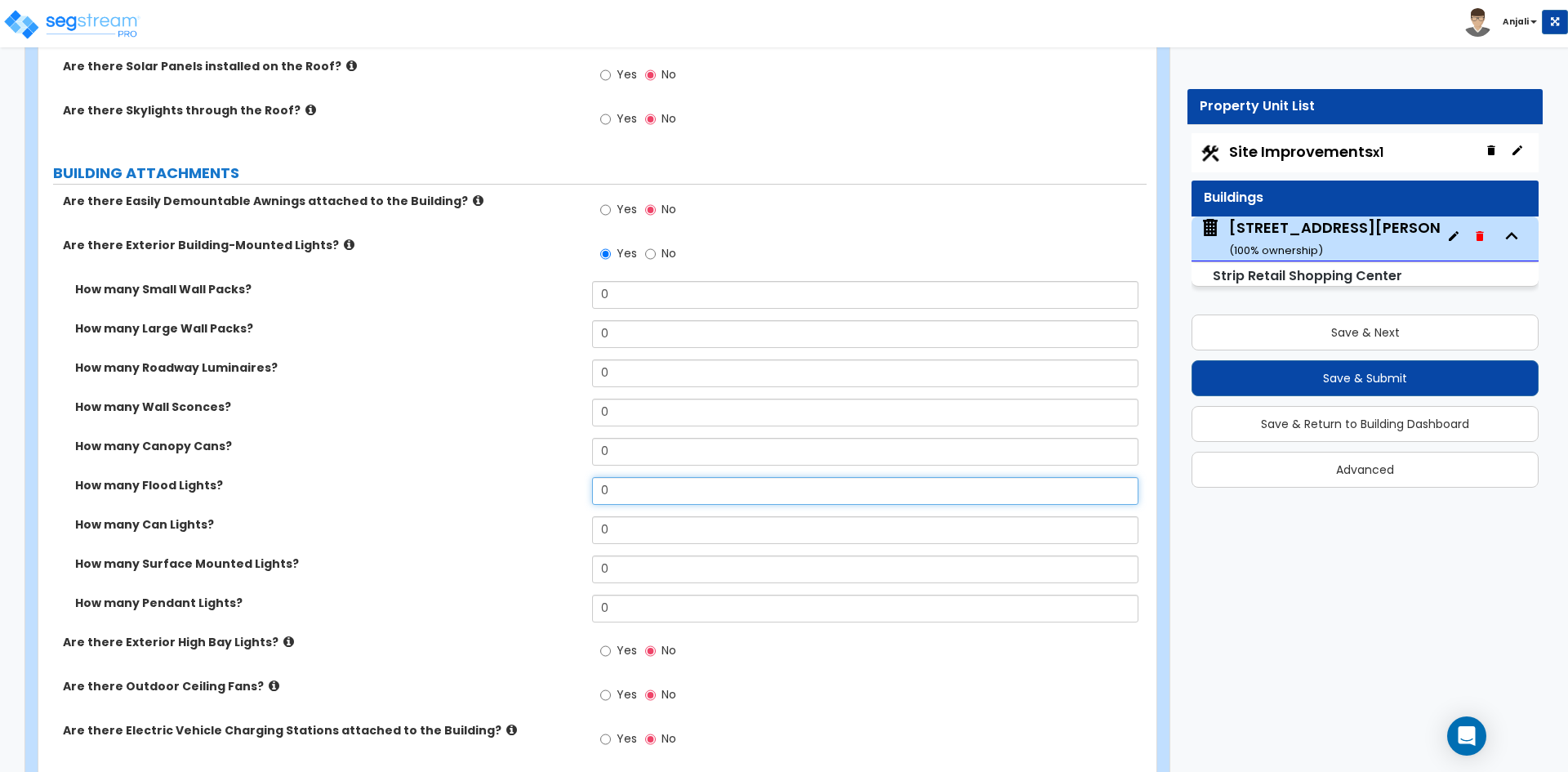
click at [628, 501] on input "0" at bounding box center [865, 491] width 545 height 28
type input "12"
click at [650, 398] on input "0" at bounding box center [865, 412] width 545 height 28
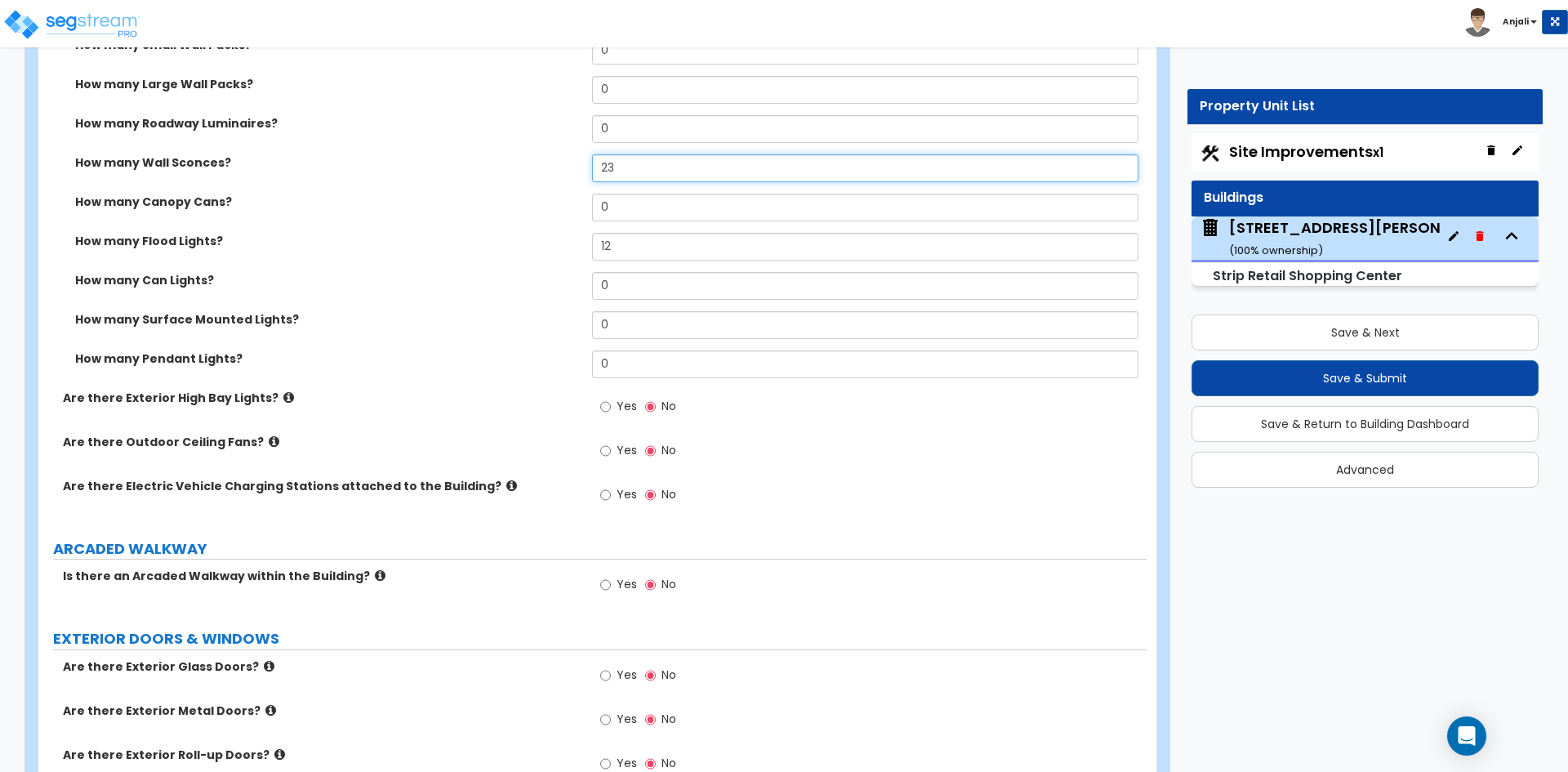
scroll to position [1553, 0]
type input "23"
click at [608, 408] on input "Yes" at bounding box center [605, 406] width 10 height 18
radio input "true"
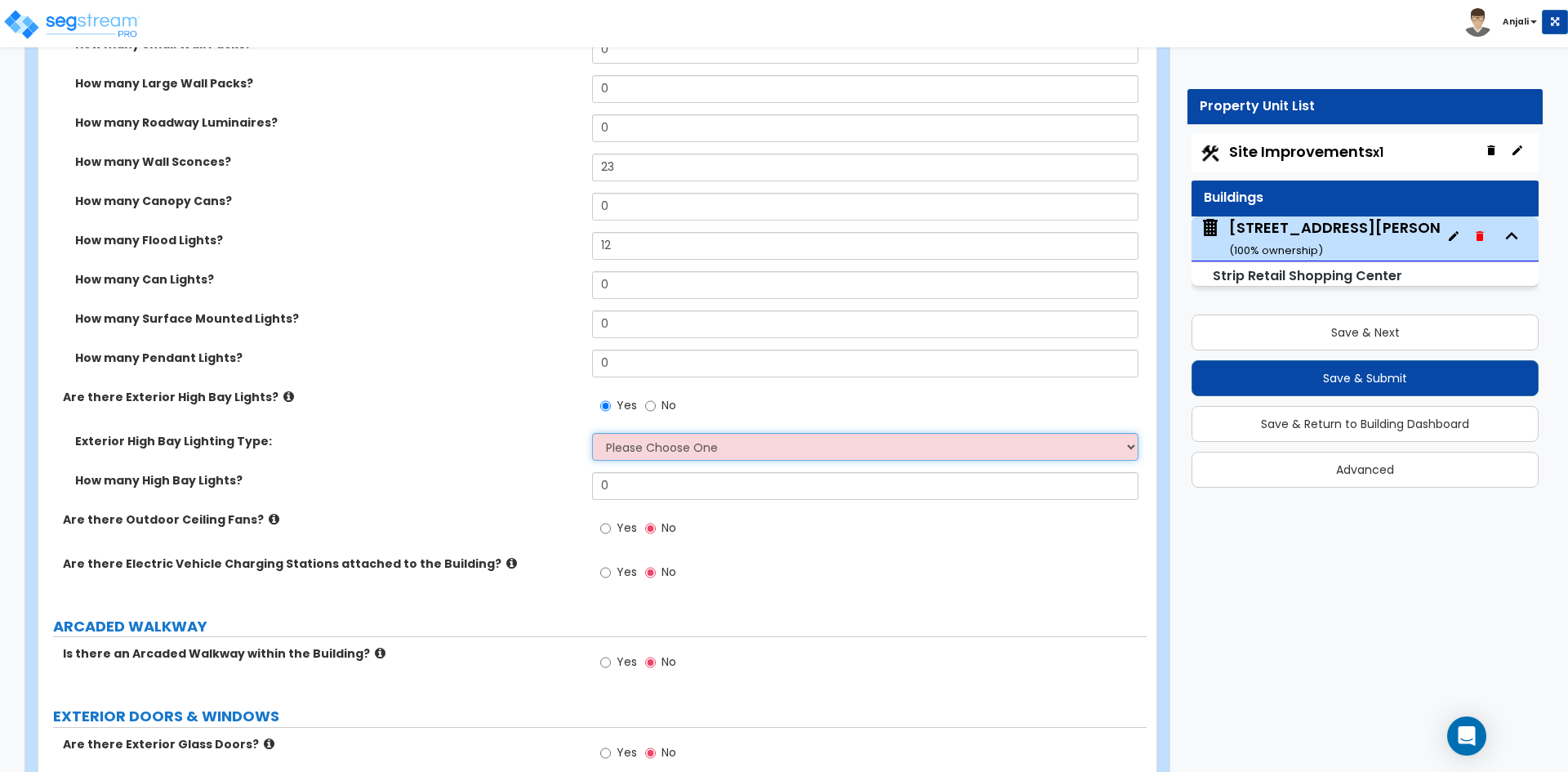
click at [685, 445] on select "Please Choose One High Intensity Discharge (HID) Lighting High Bay LED High Bay…" at bounding box center [865, 447] width 545 height 28
select select "1"
click at [592, 434] on select "Please Choose One High Intensity Discharge (HID) Lighting High Bay LED High Bay…" at bounding box center [865, 447] width 545 height 28
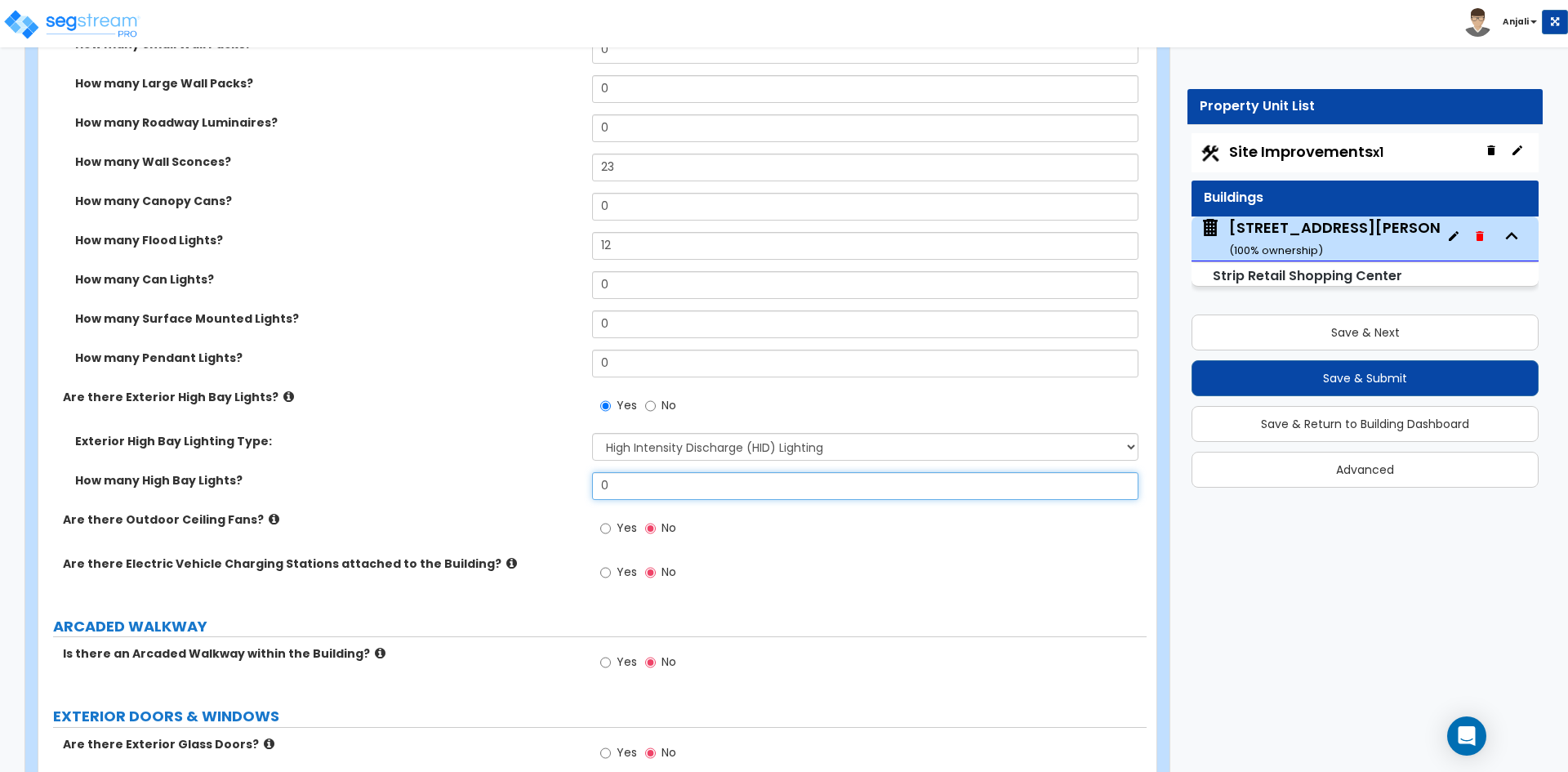
click at [660, 479] on input "0" at bounding box center [865, 486] width 545 height 28
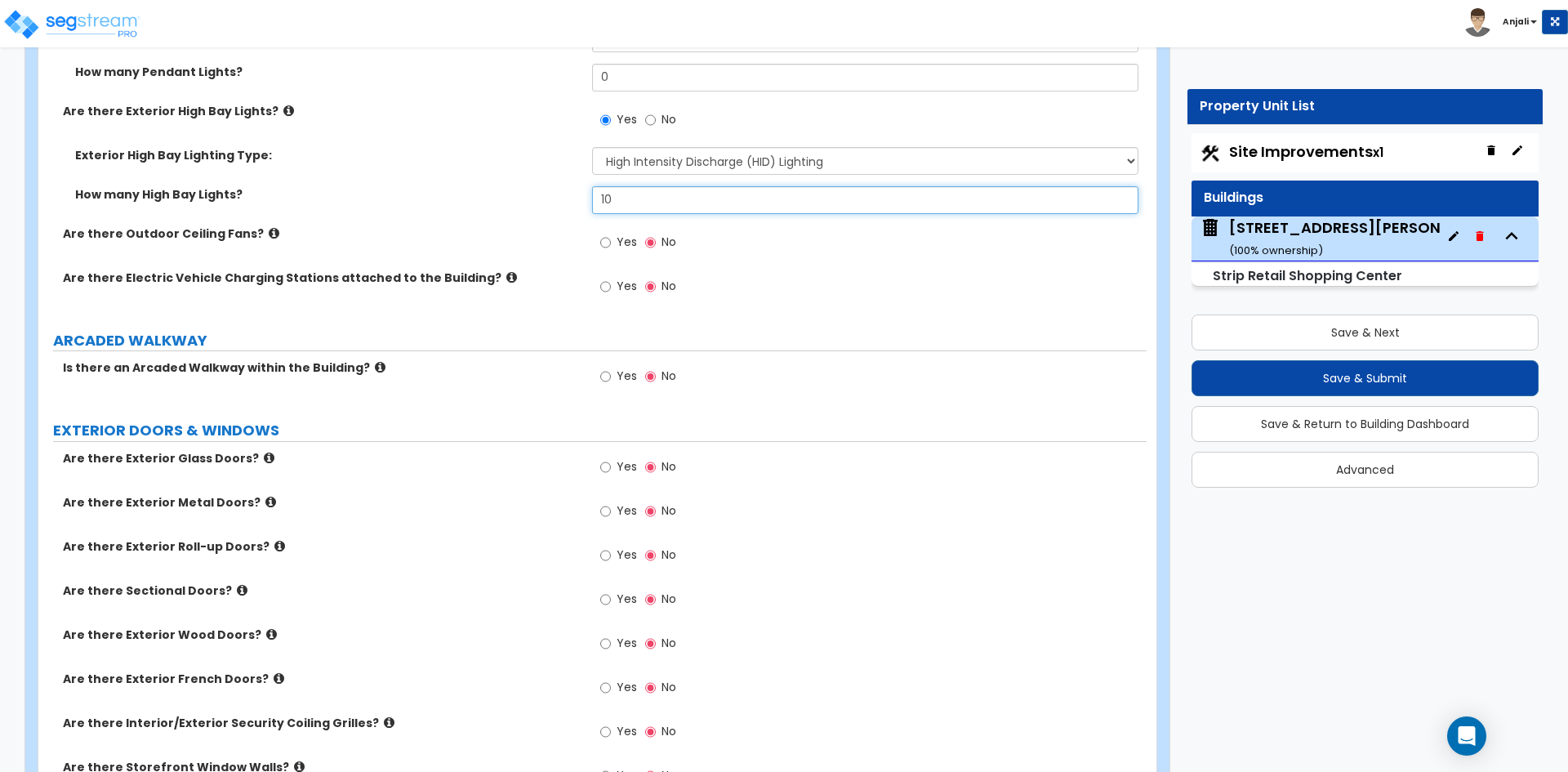
scroll to position [1880, 0]
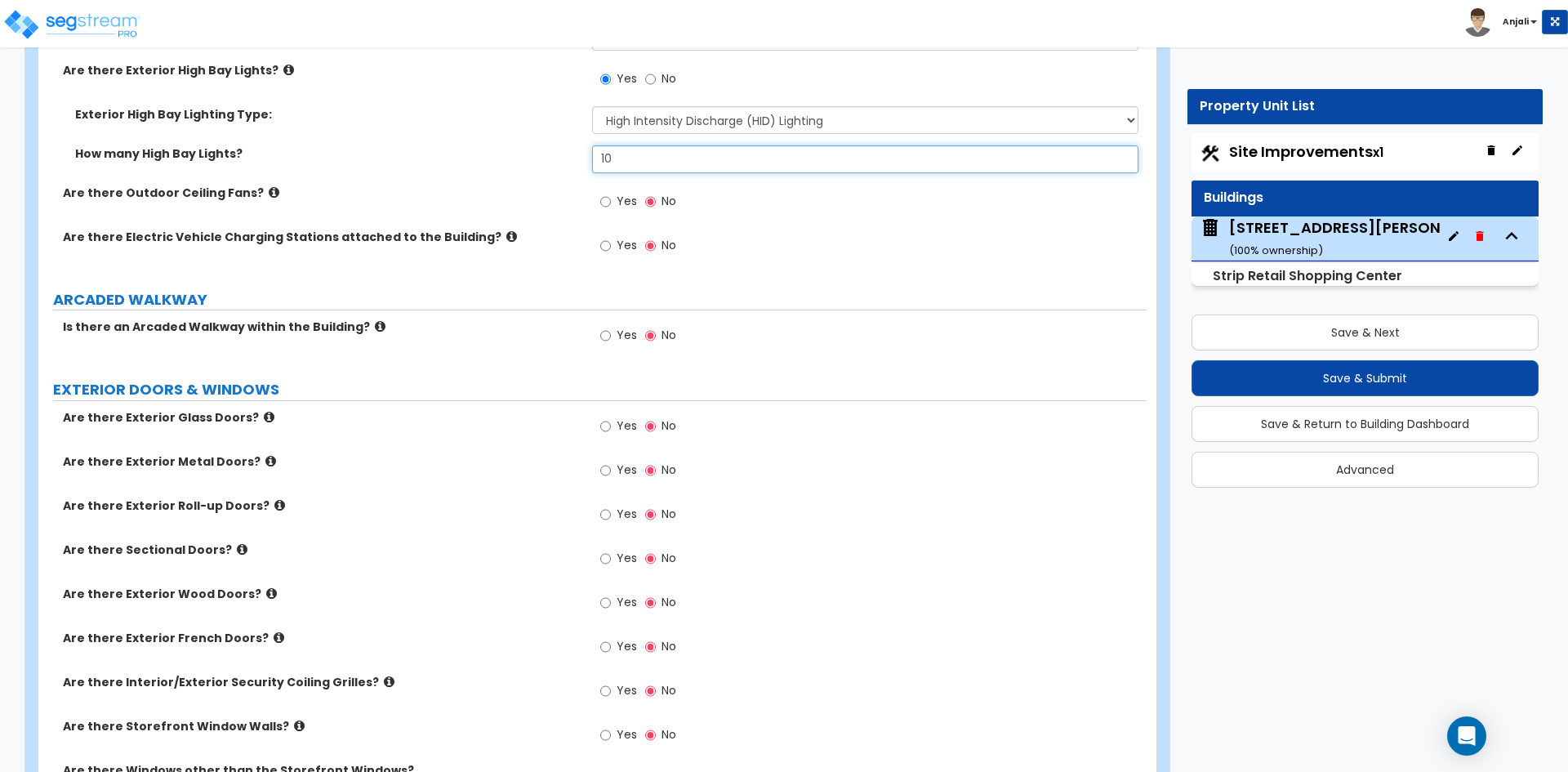
type input "10"
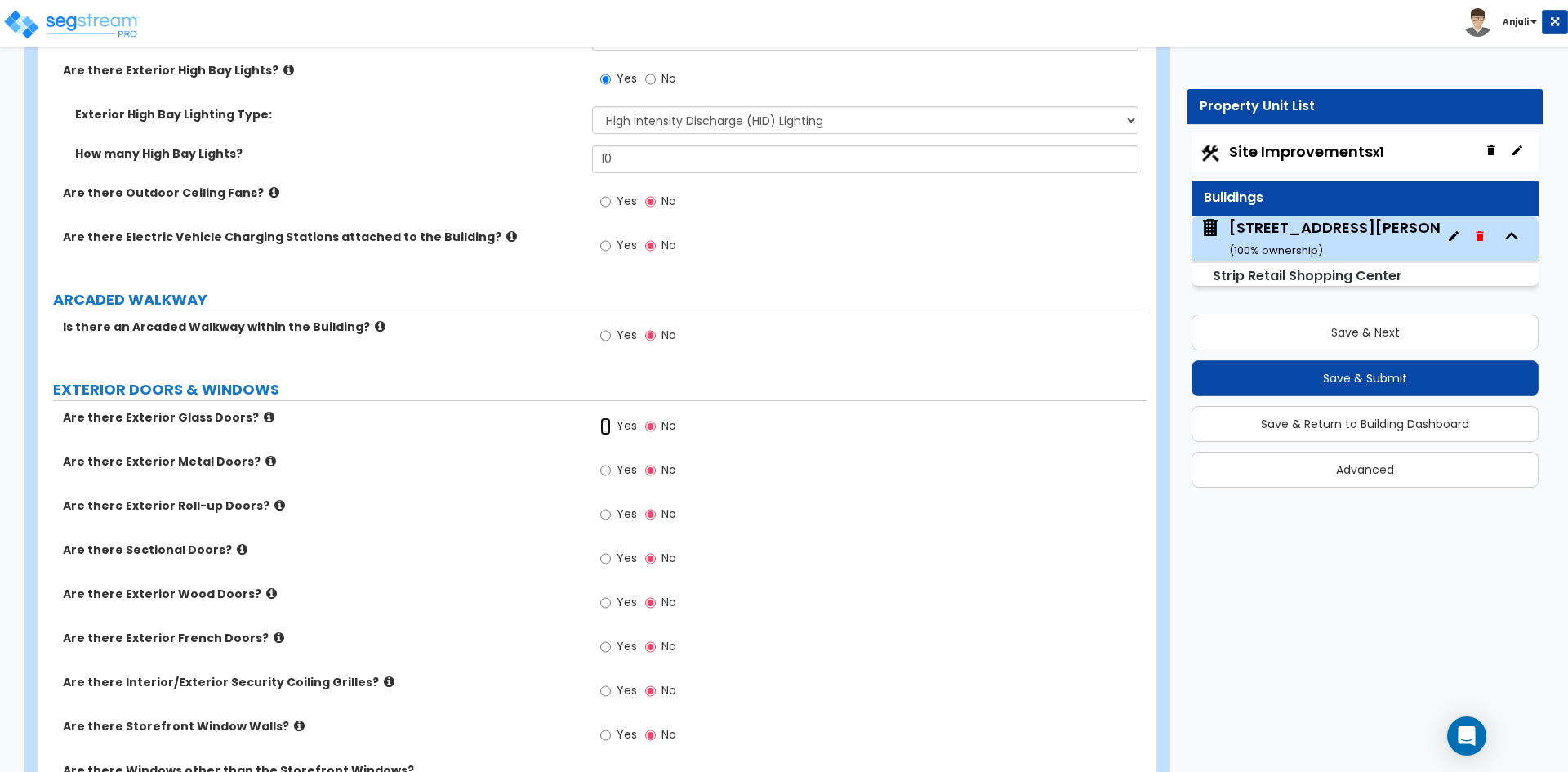
click at [601, 428] on input "Yes" at bounding box center [605, 426] width 10 height 18
radio input "true"
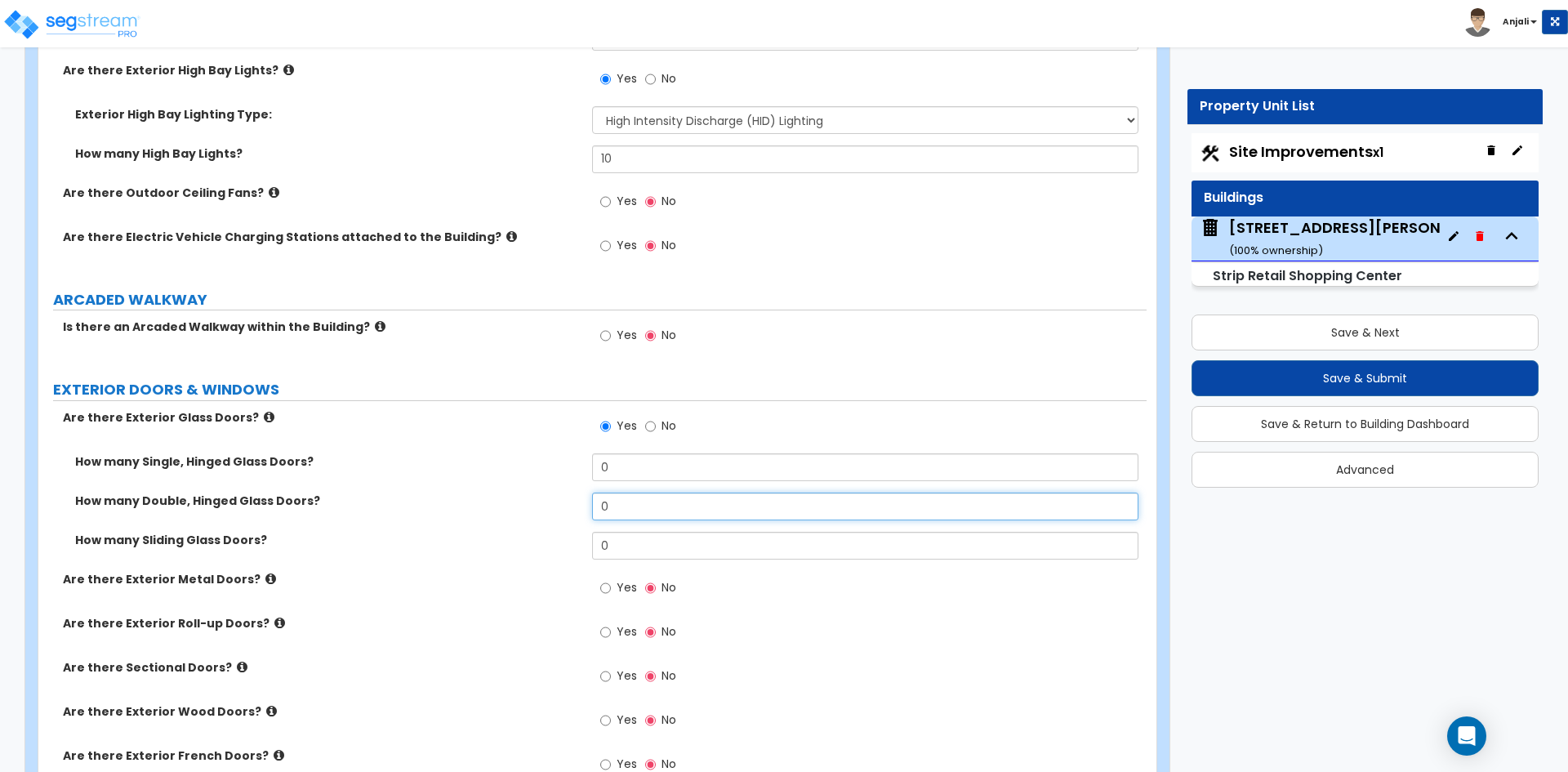
click at [677, 502] on input "0" at bounding box center [865, 506] width 545 height 28
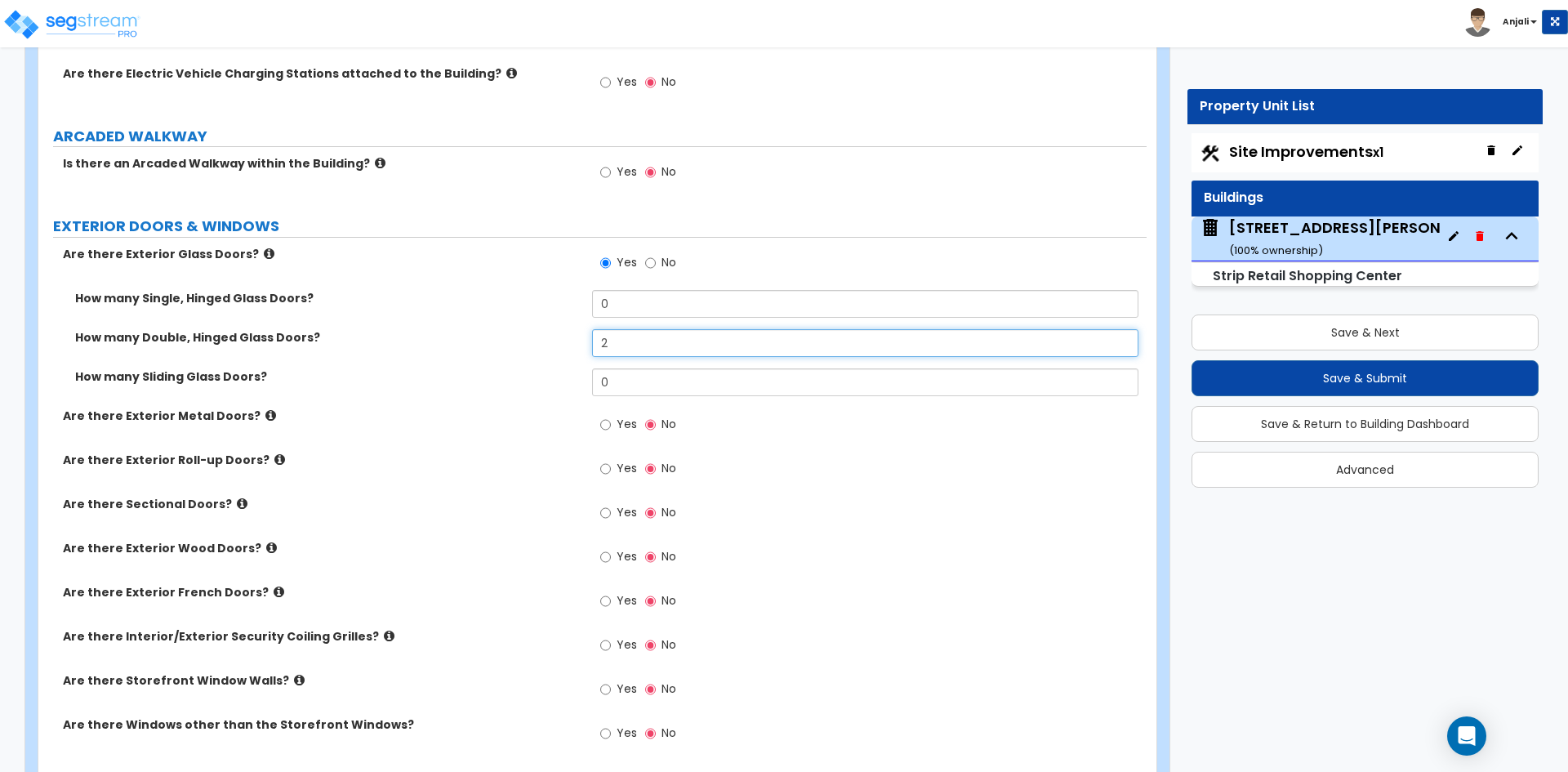
scroll to position [2125, 0]
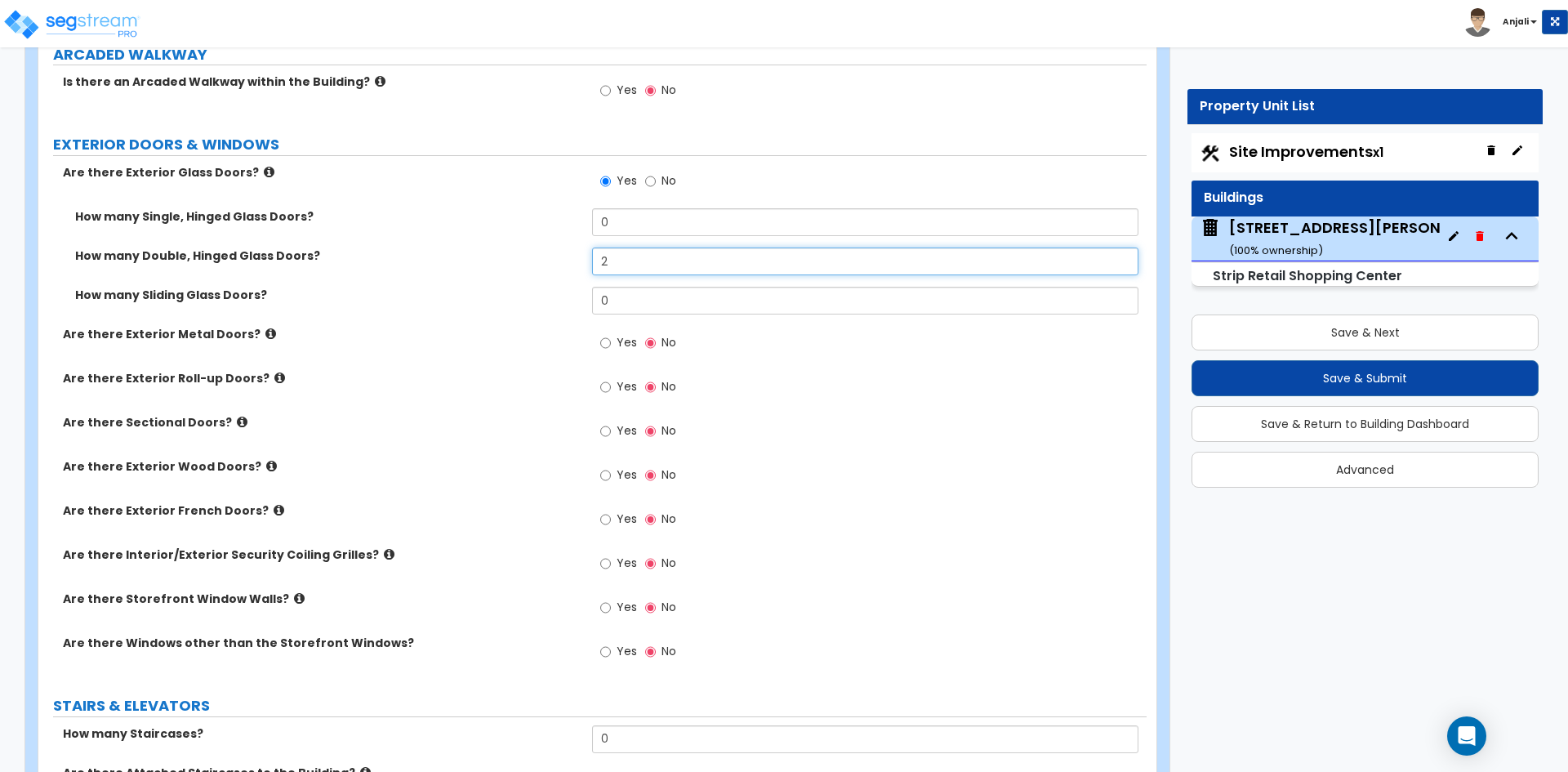
type input "2"
click at [603, 431] on input "Yes" at bounding box center [605, 431] width 10 height 18
radio input "true"
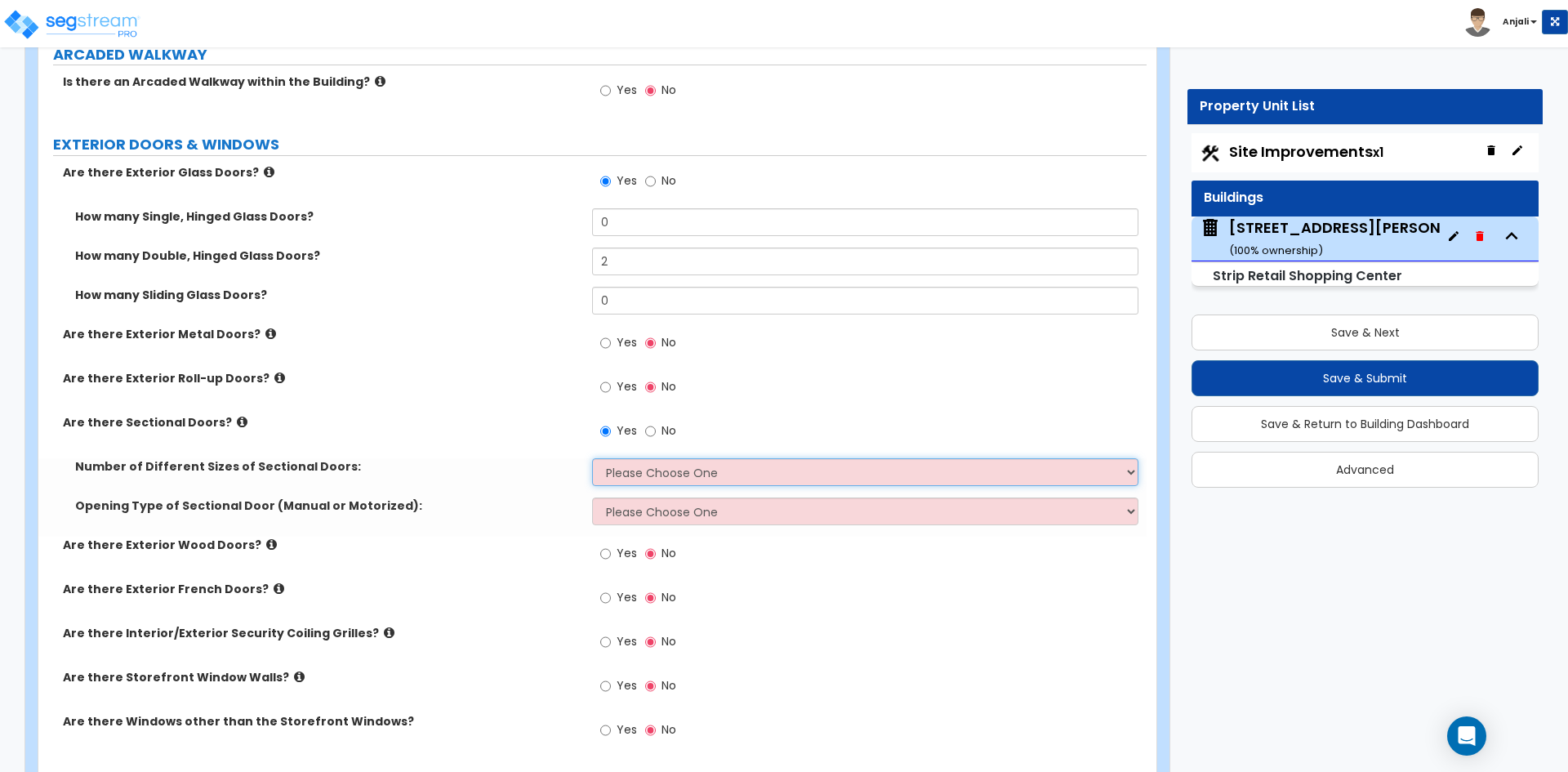
click at [681, 460] on select "Please Choose One 1 2 3" at bounding box center [865, 472] width 545 height 28
select select "1"
click at [592, 458] on select "Please Choose One 1 2 3" at bounding box center [865, 472] width 545 height 28
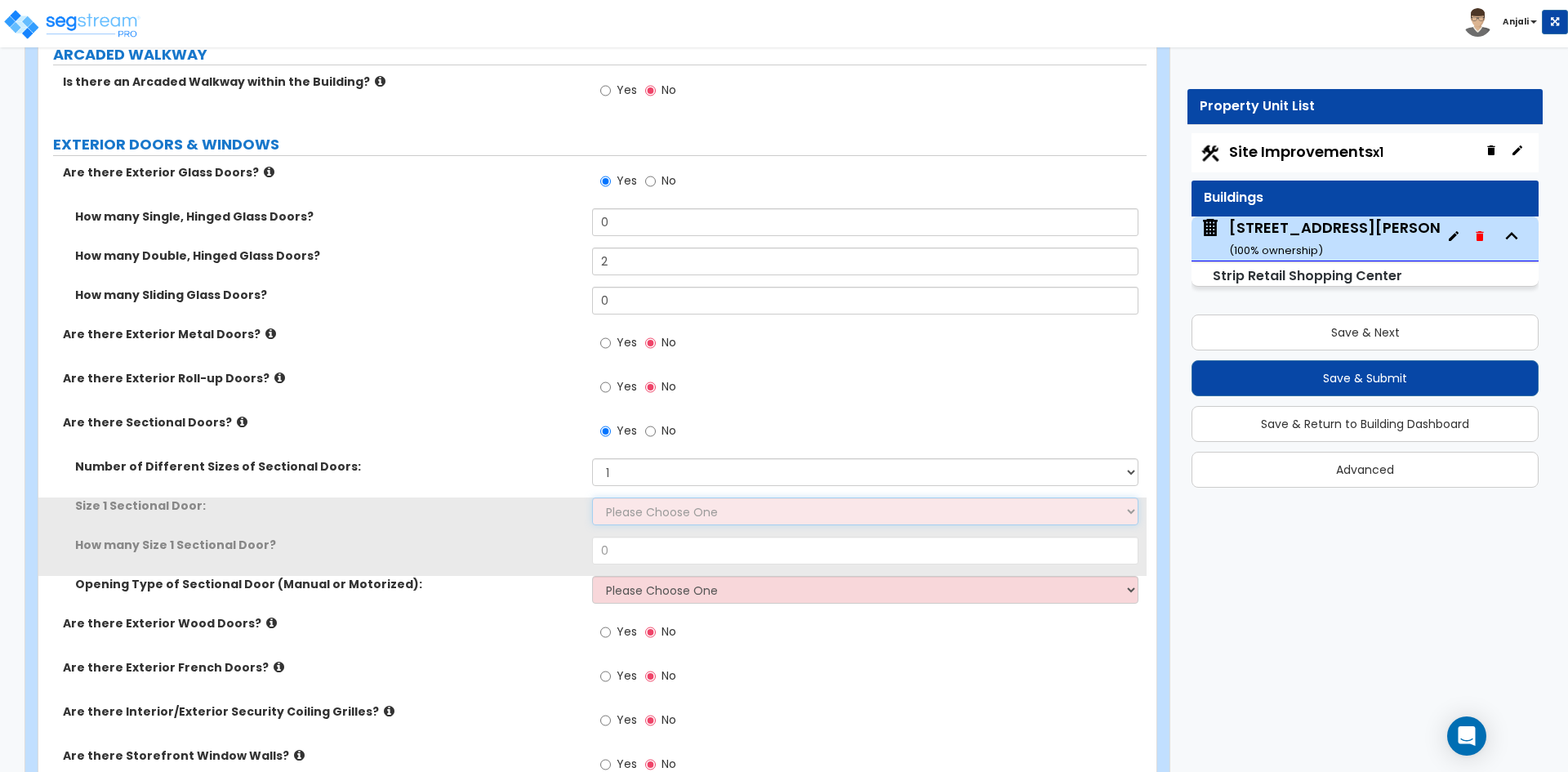
click at [665, 507] on select "Please Choose One 8' x 8' 10' x 10' 12' x 12' 20' x 14'" at bounding box center [865, 511] width 545 height 28
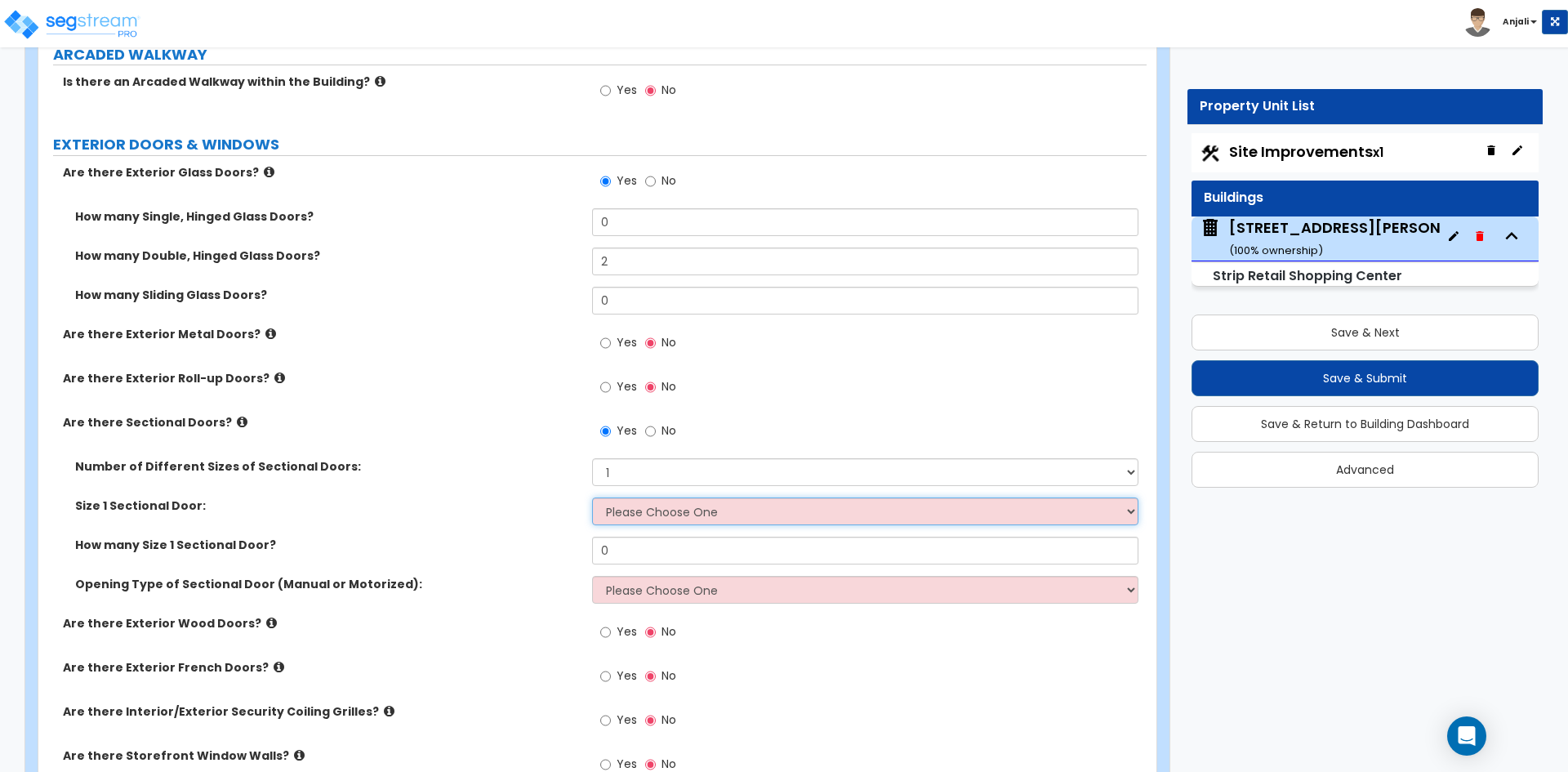
select select "2"
click at [592, 497] on select "Please Choose One 8' x 8' 10' x 10' 12' x 12' 20' x 14'" at bounding box center [865, 511] width 545 height 28
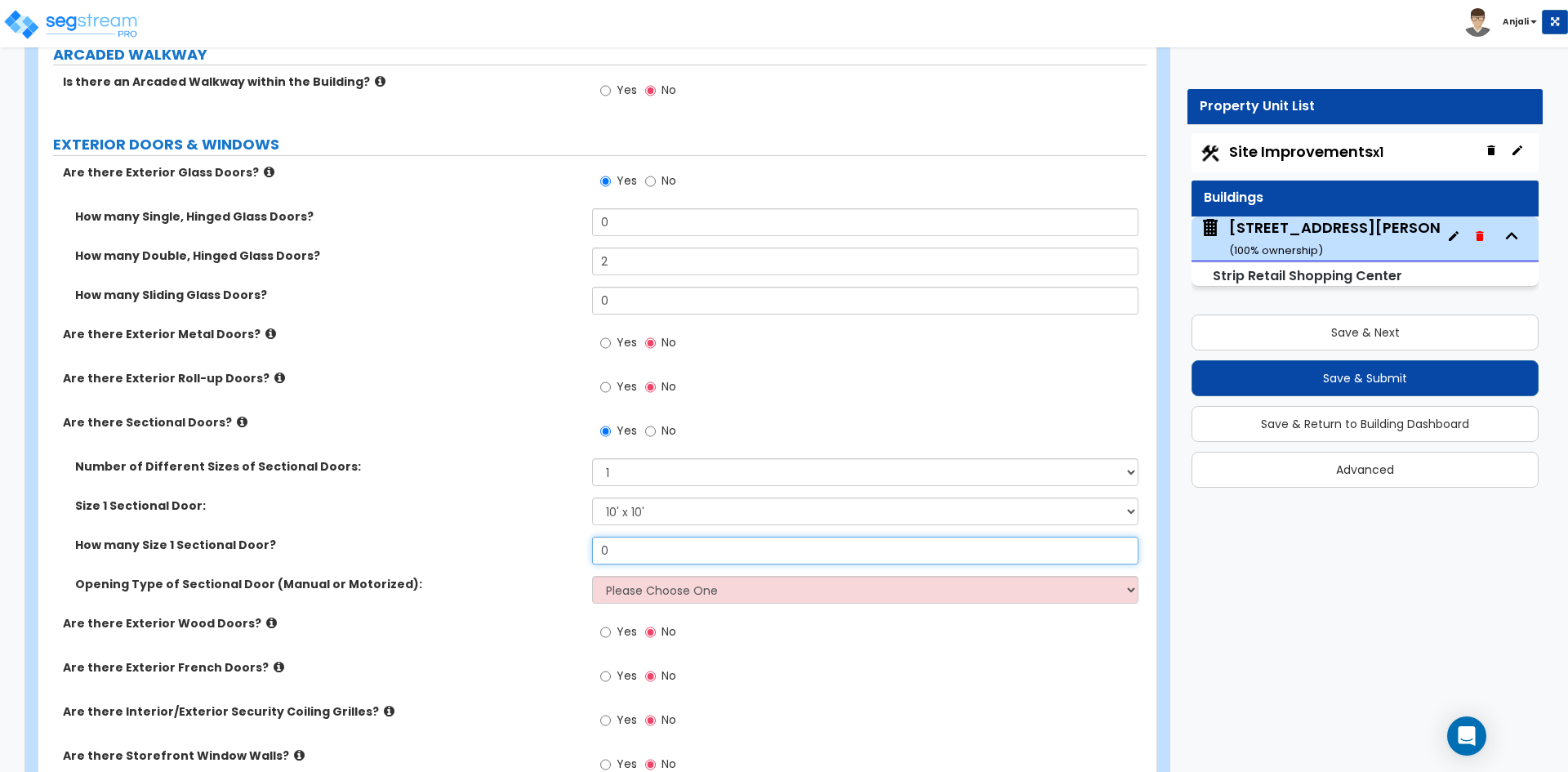
click at [642, 554] on input "0" at bounding box center [865, 550] width 545 height 28
type input "3"
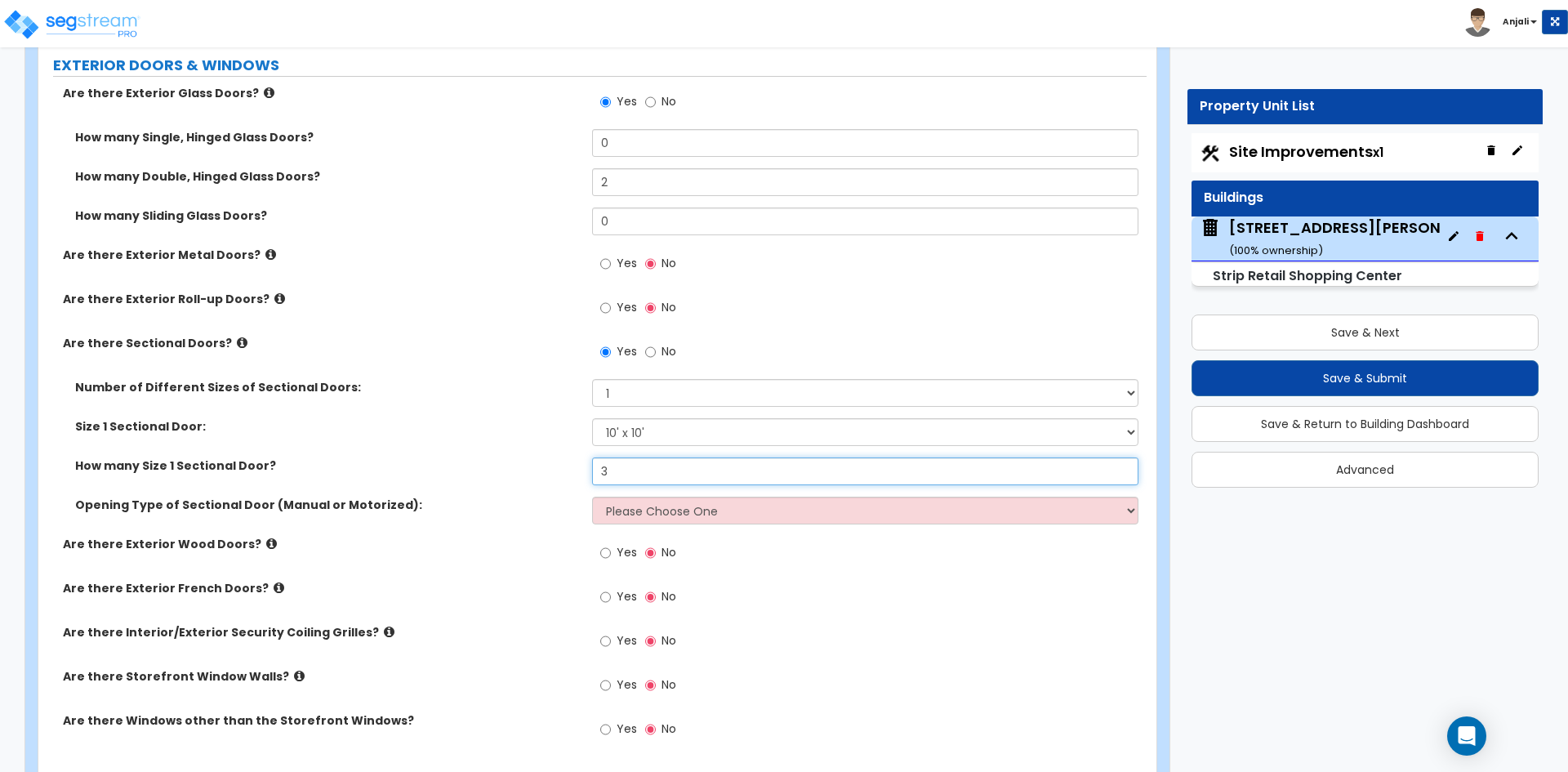
scroll to position [2206, 0]
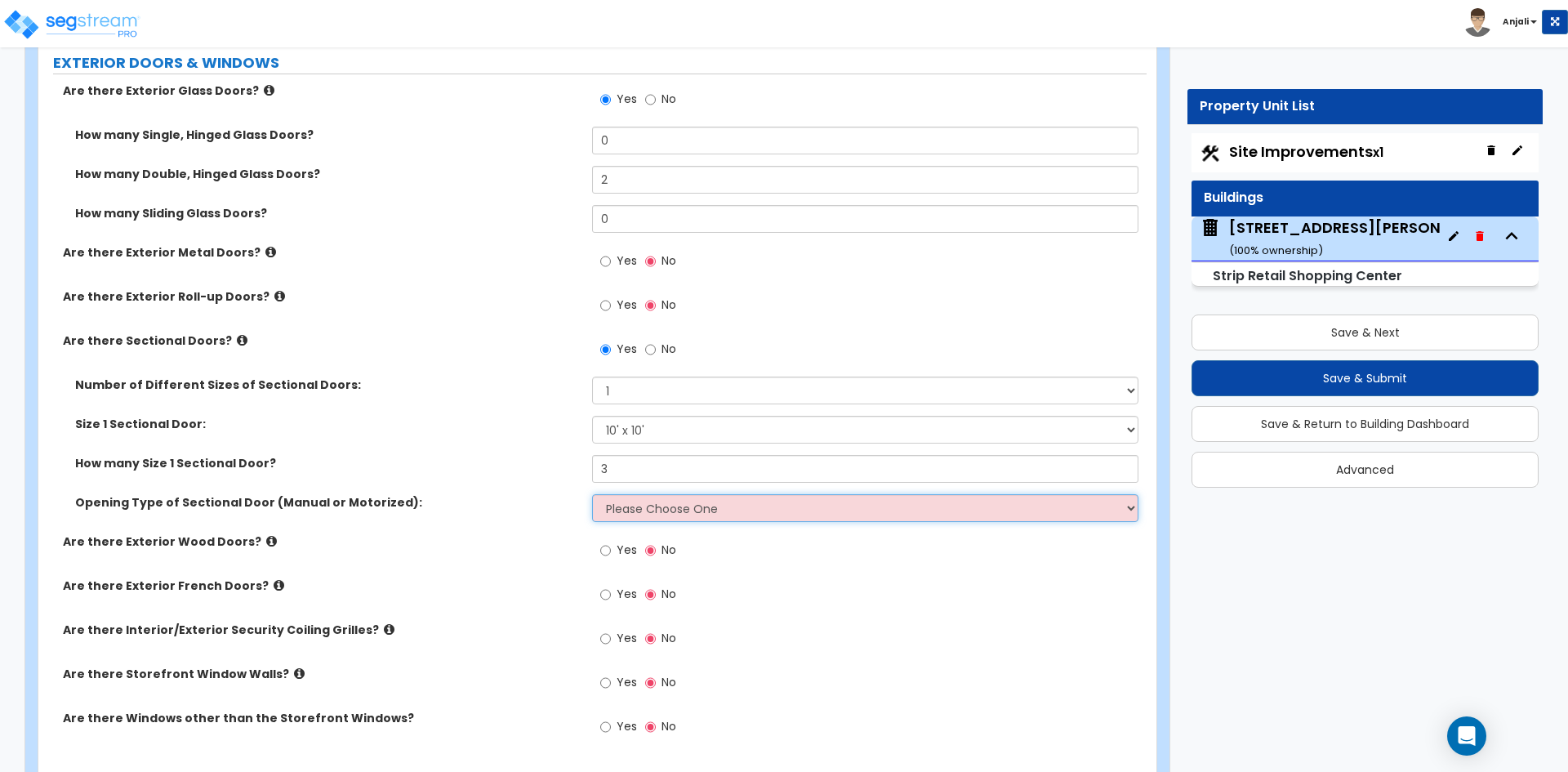
click at [669, 503] on select "Please Choose One All Manual All Motorized Some are Motorized" at bounding box center [865, 508] width 545 height 28
click at [592, 494] on select "Please Choose One All Manual All Motorized Some are Motorized" at bounding box center [865, 508] width 545 height 28
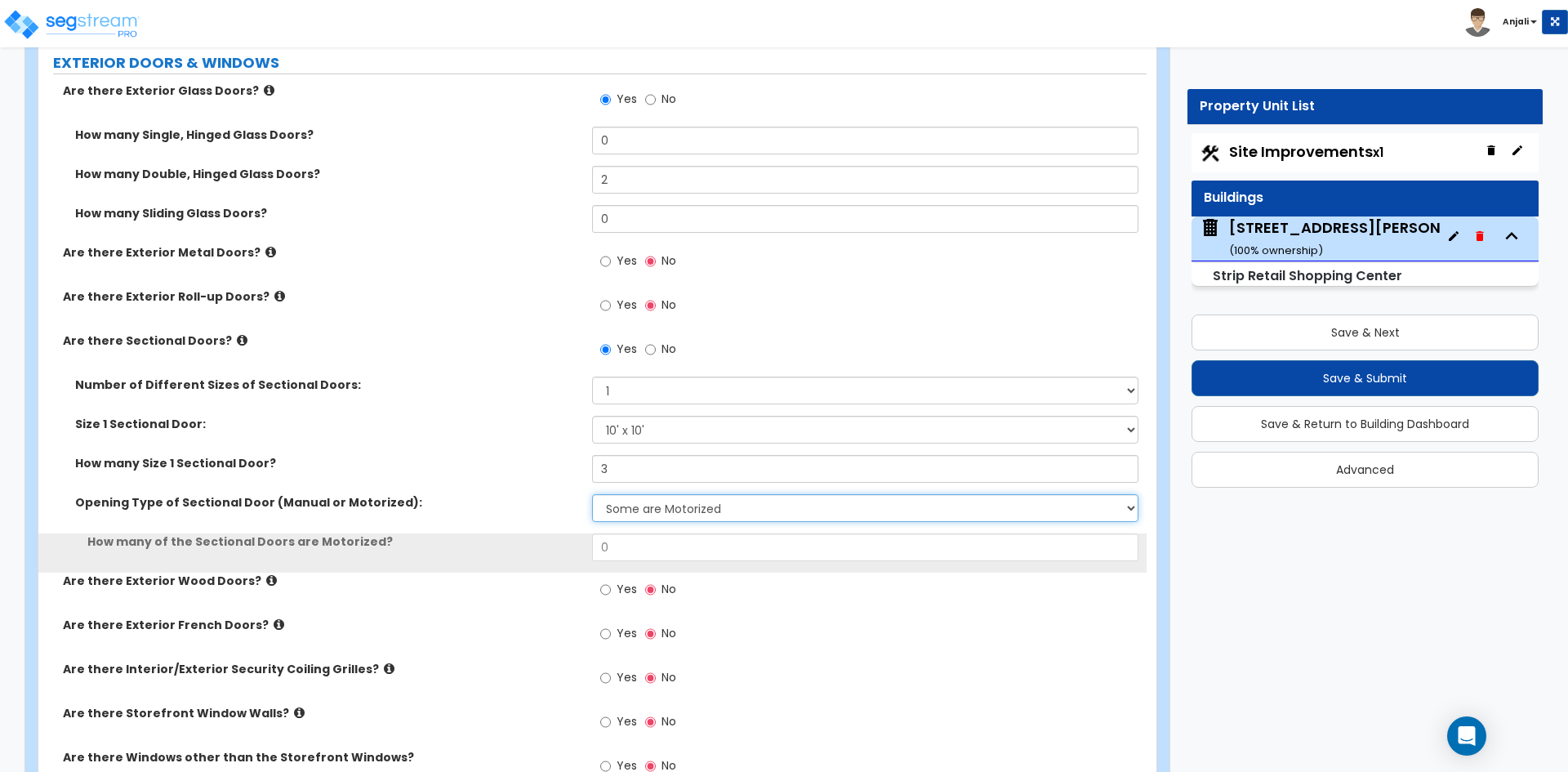
scroll to position [2287, 0]
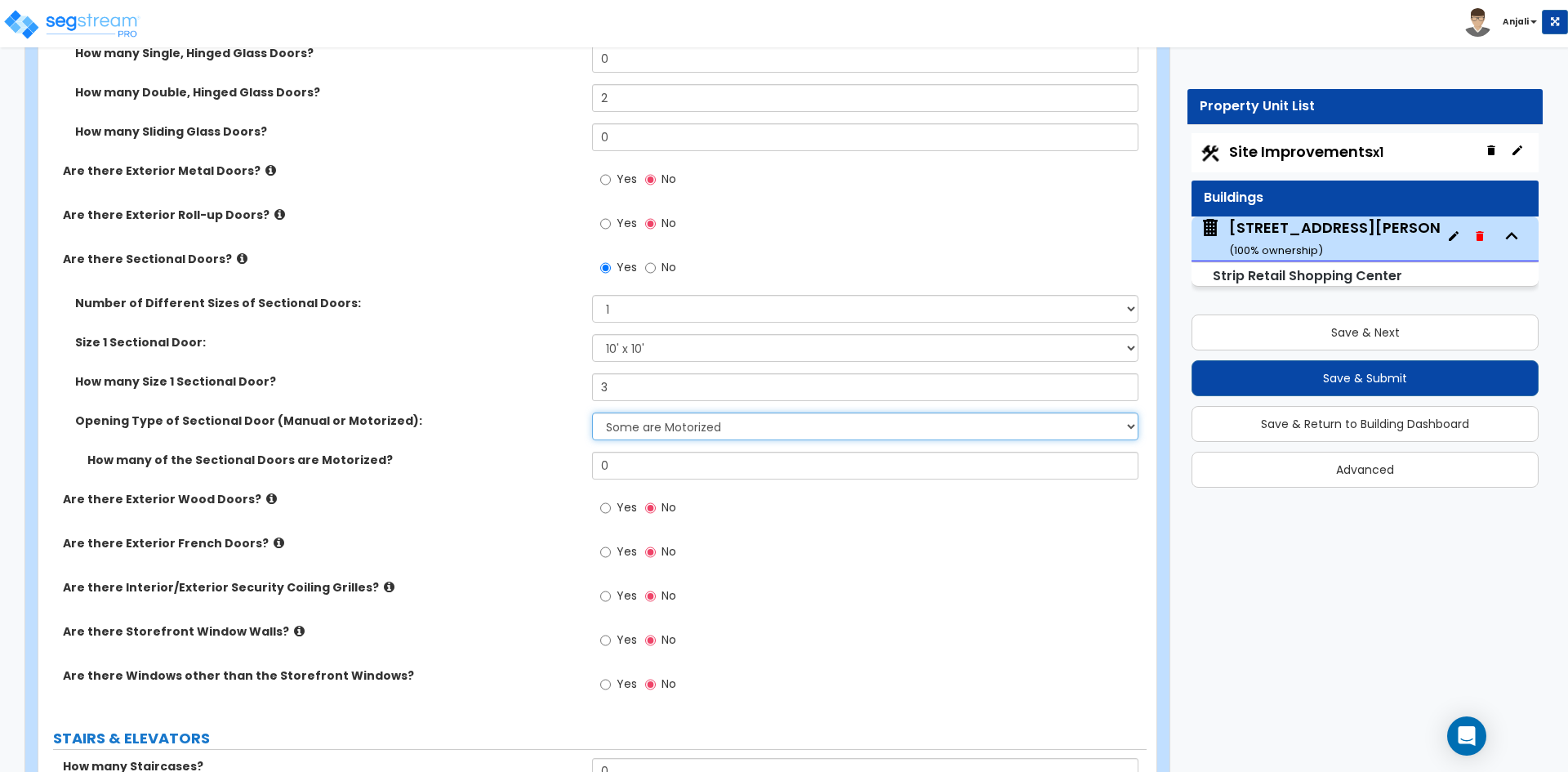
click at [692, 427] on select "Please Choose One All Manual All Motorized Some are Motorized" at bounding box center [865, 426] width 545 height 28
select select "2"
click at [592, 413] on select "Please Choose One All Manual All Motorized Some are Motorized" at bounding box center [865, 426] width 545 height 28
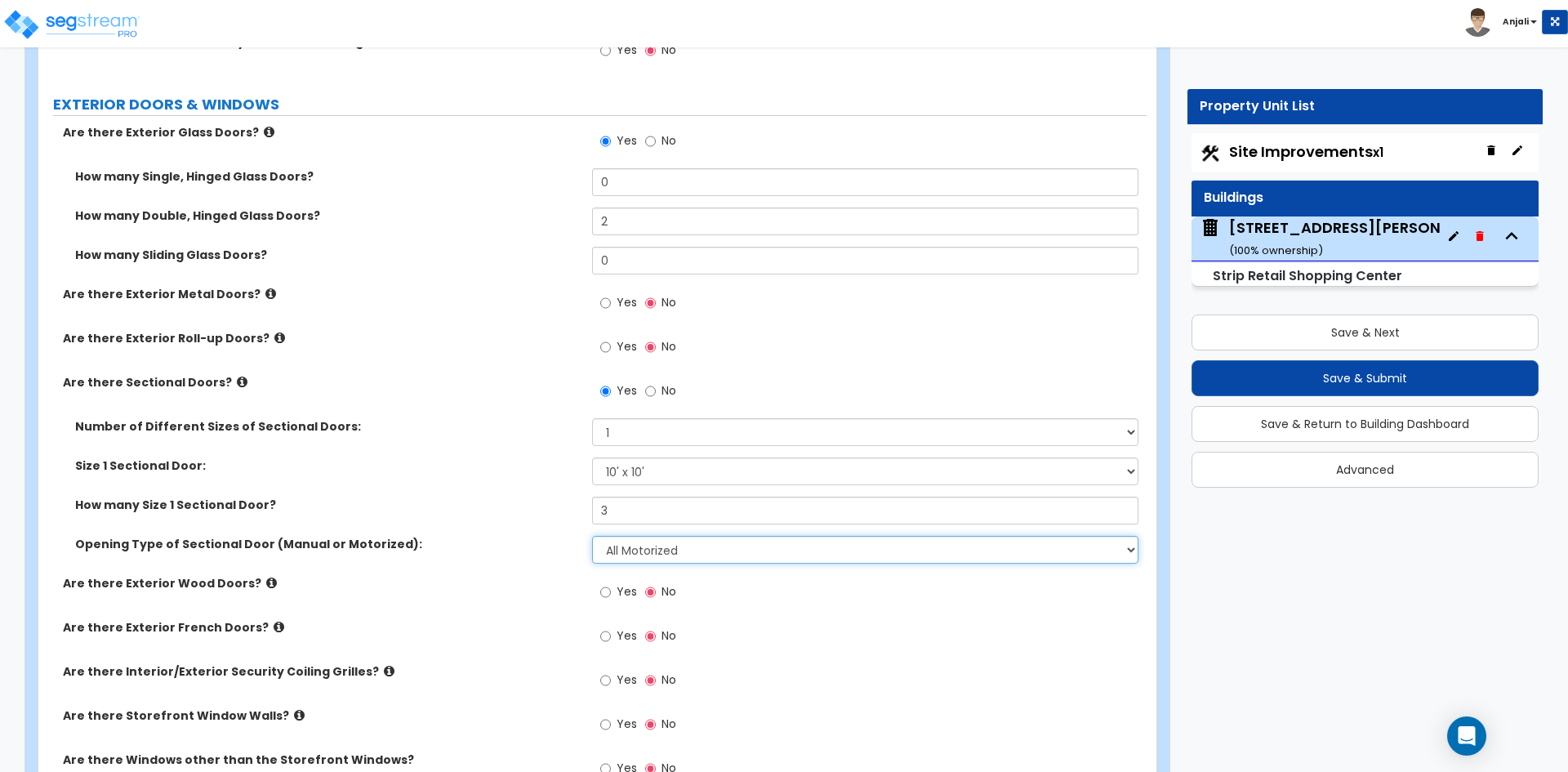
scroll to position [2125, 0]
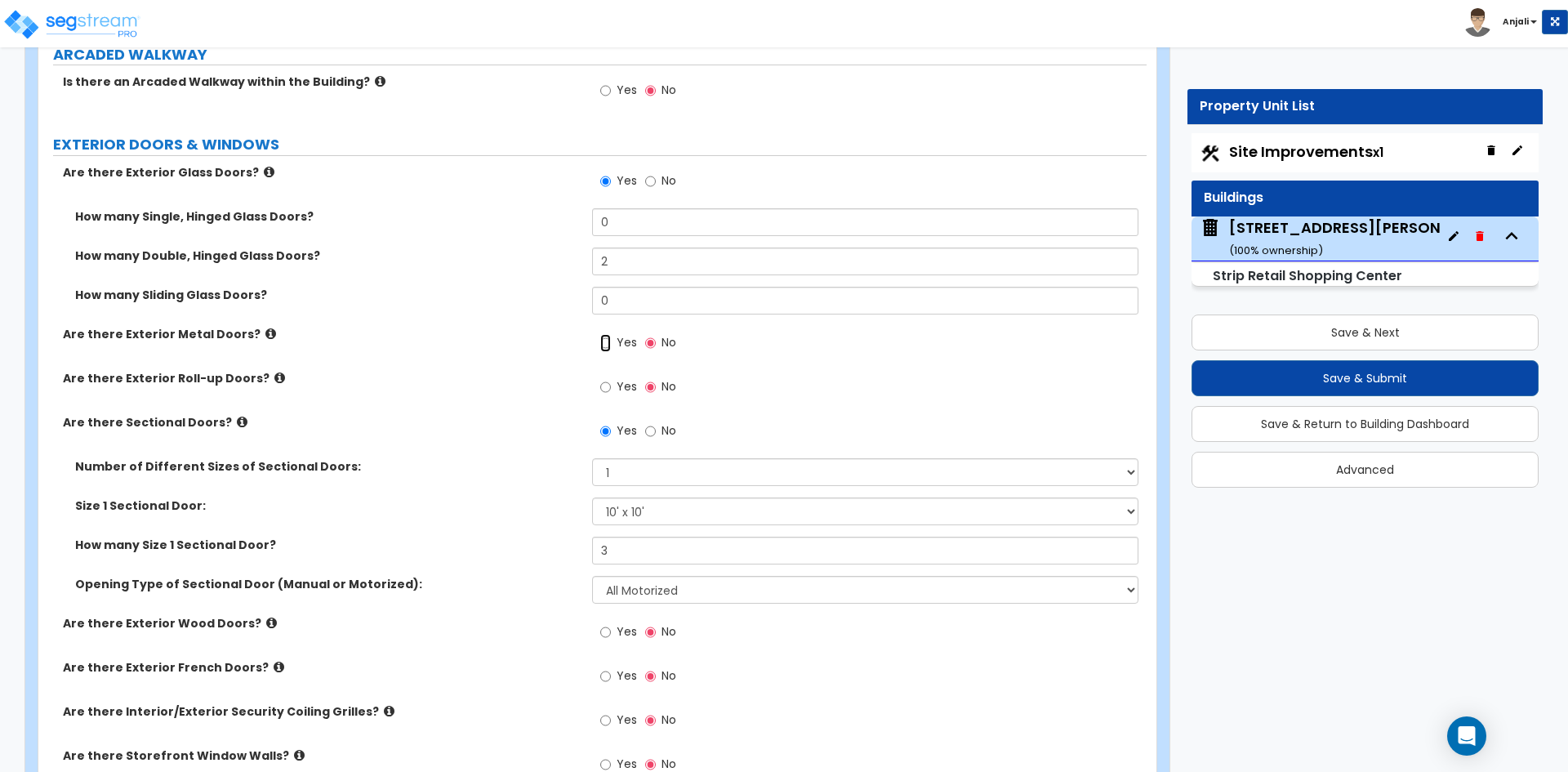
click at [607, 344] on input "Yes" at bounding box center [605, 343] width 10 height 18
radio input "true"
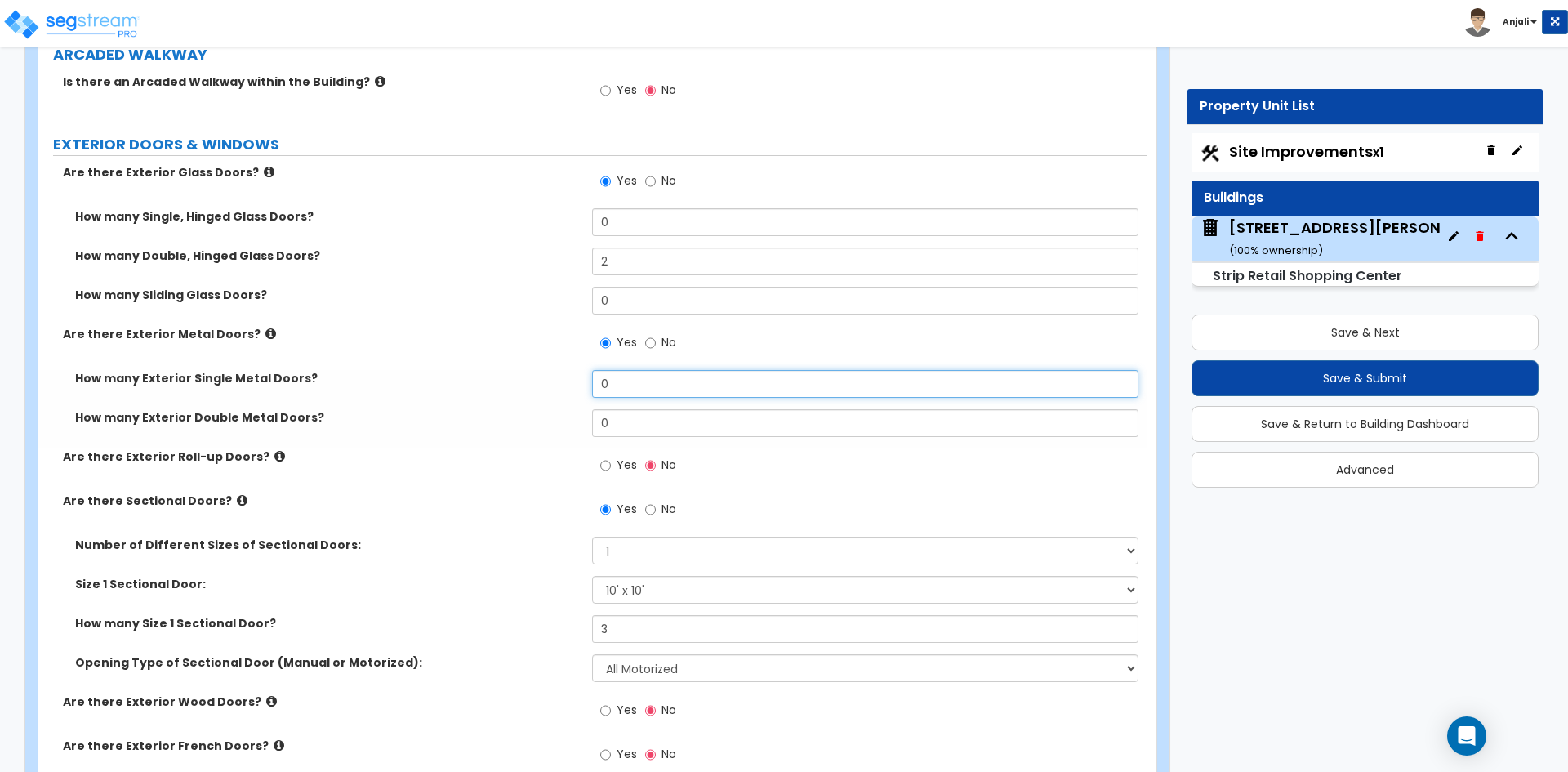
click at [660, 392] on input "0" at bounding box center [865, 383] width 545 height 28
type input "4"
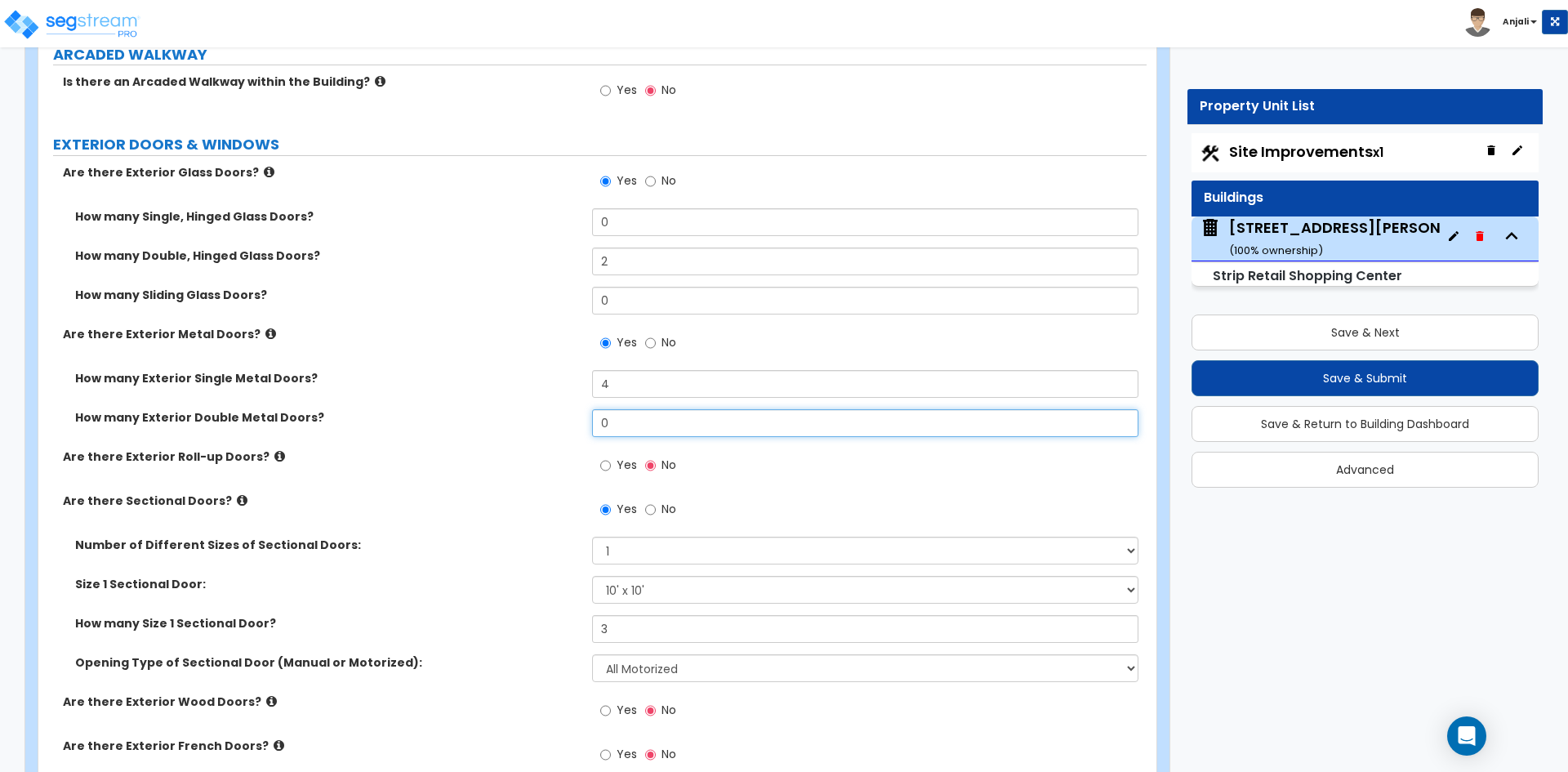
click at [637, 430] on input "0" at bounding box center [865, 423] width 545 height 28
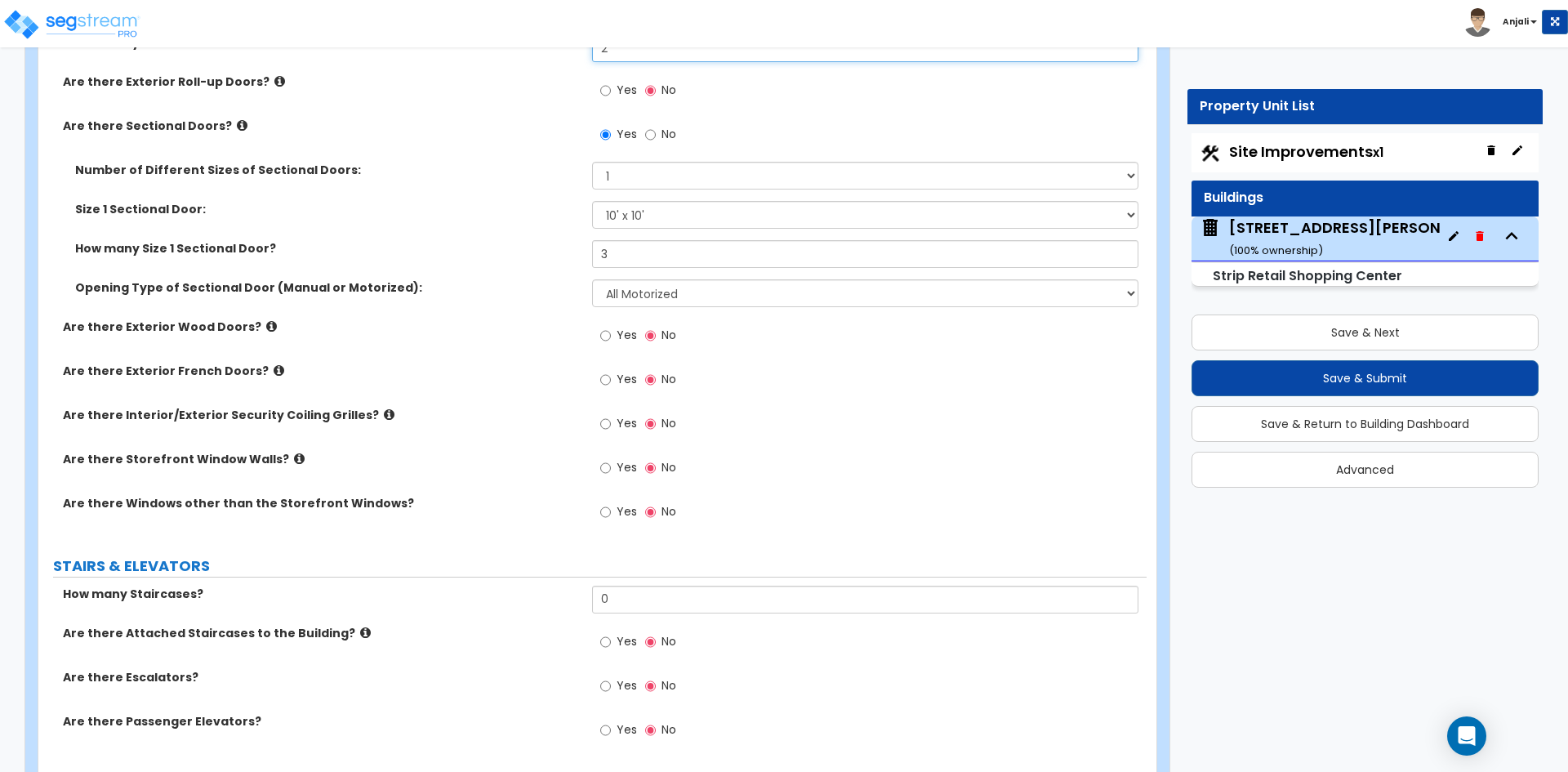
scroll to position [2533, 0]
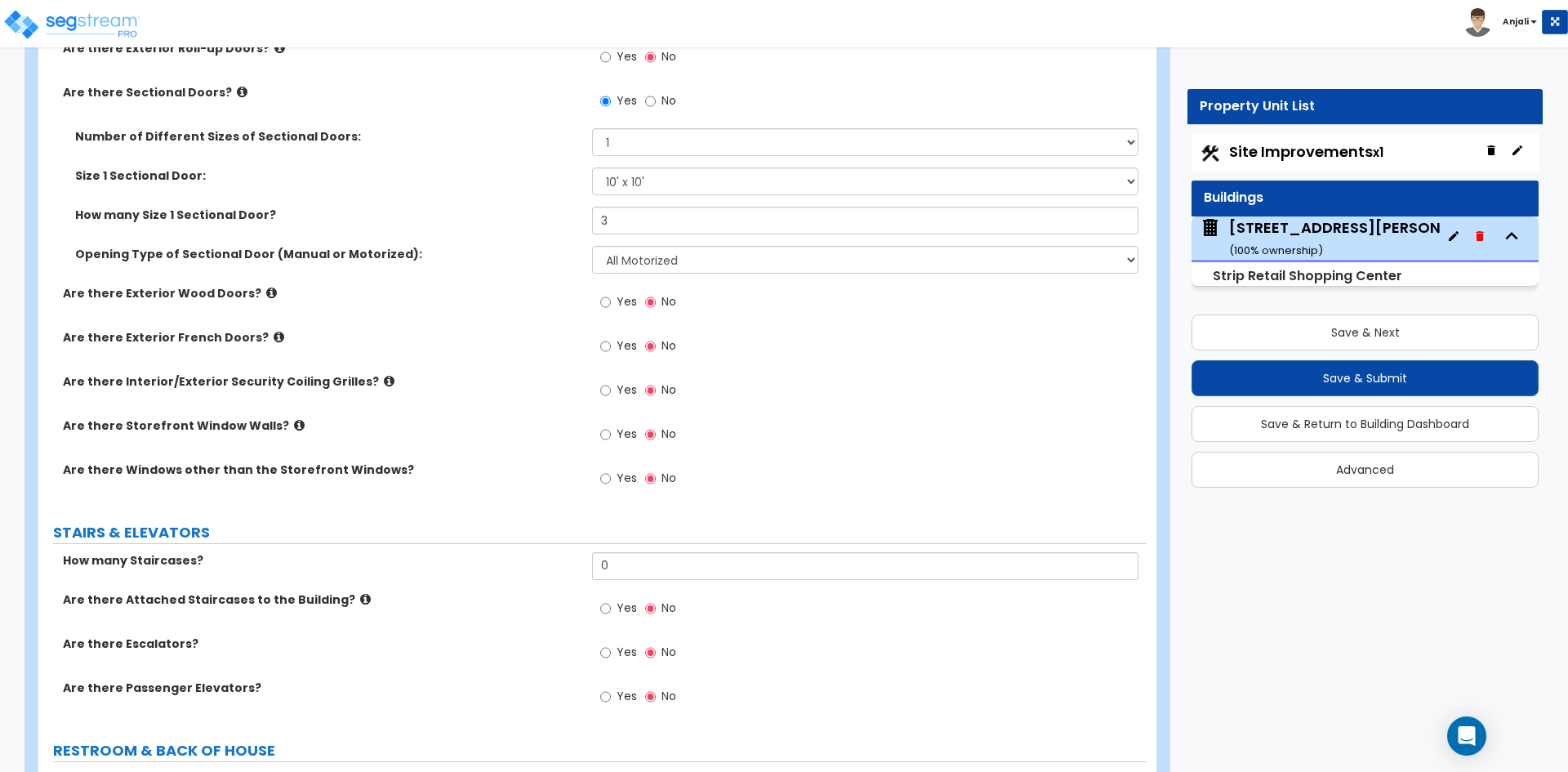
type input "2"
click at [605, 479] on input "Yes" at bounding box center [605, 478] width 10 height 18
radio input "true"
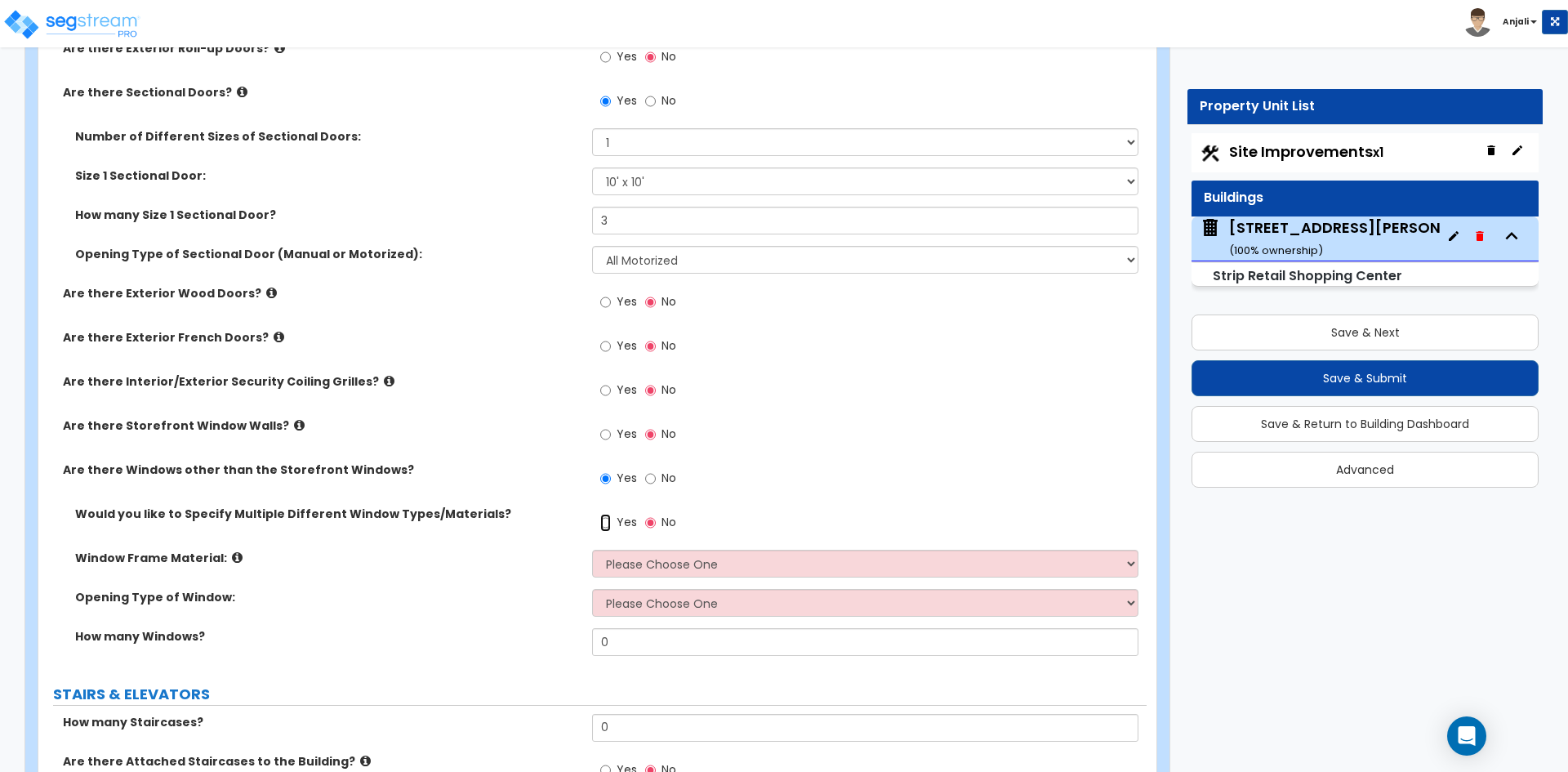
click at [606, 523] on input "Yes" at bounding box center [605, 523] width 10 height 18
radio input "true"
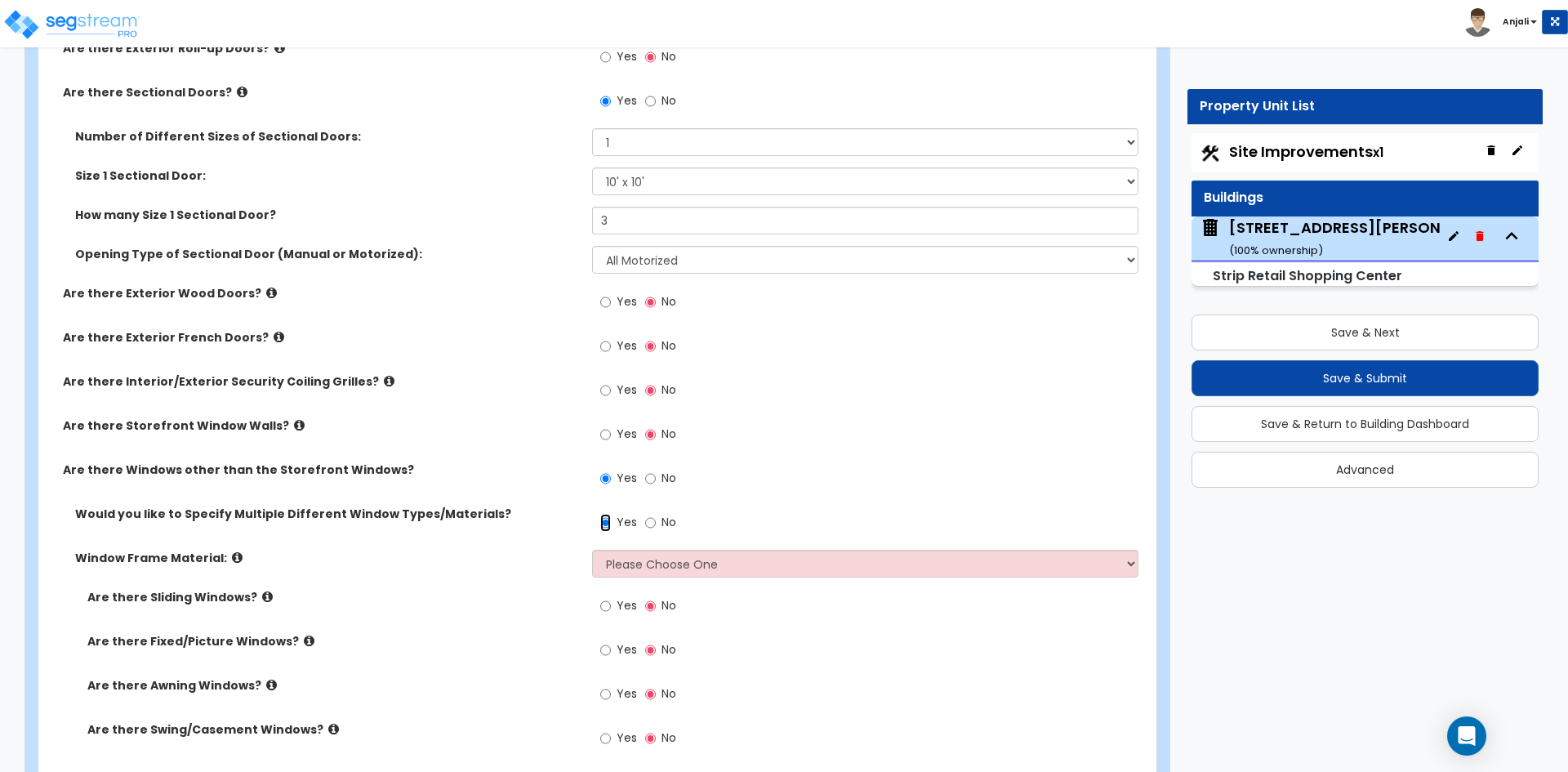
scroll to position [2615, 0]
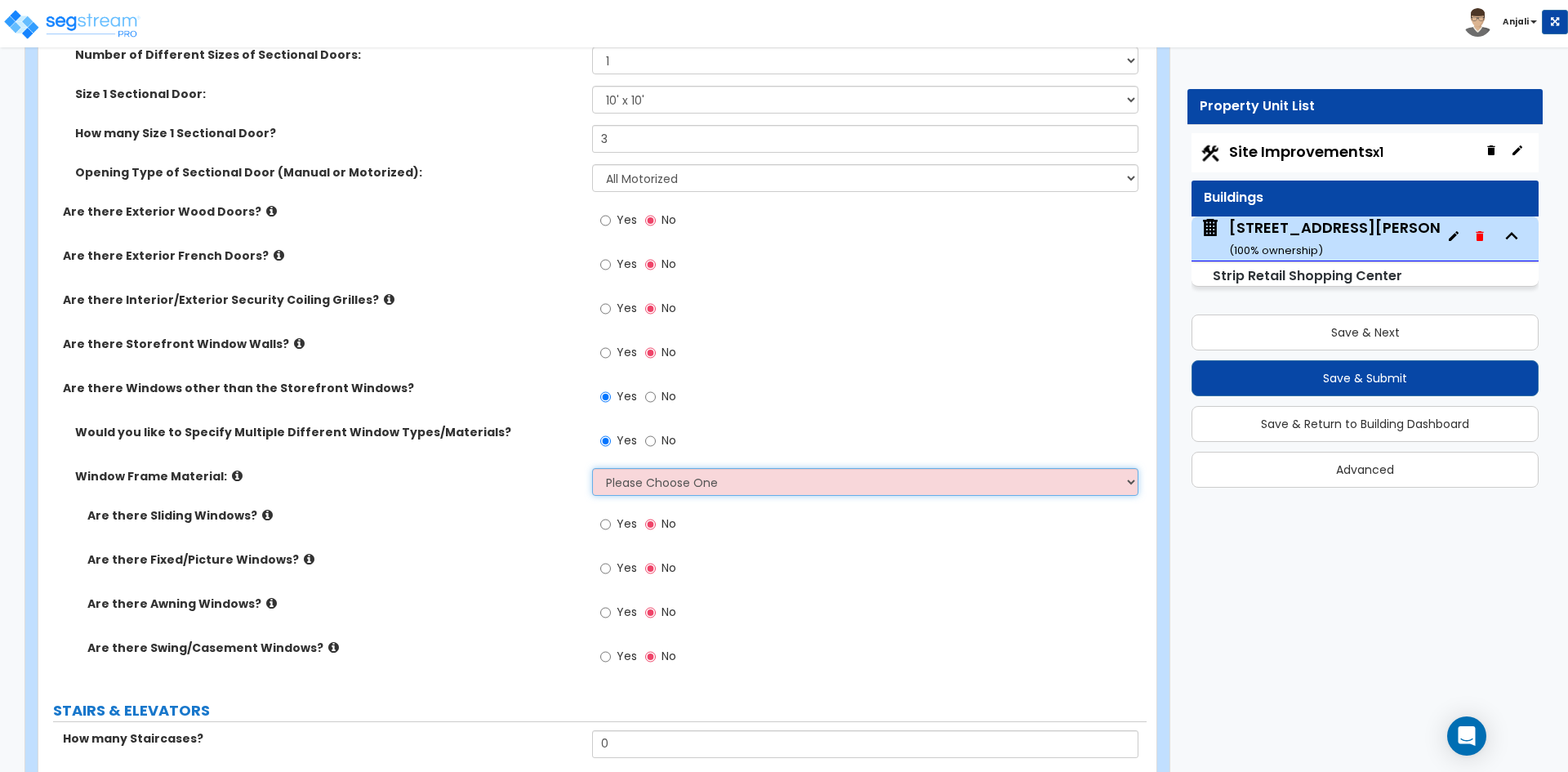
click at [676, 476] on select "Please Choose One Vinyl Aluminum Wood" at bounding box center [865, 481] width 545 height 28
select select "2"
click at [592, 468] on select "Please Choose One Vinyl Aluminum Wood" at bounding box center [865, 481] width 545 height 28
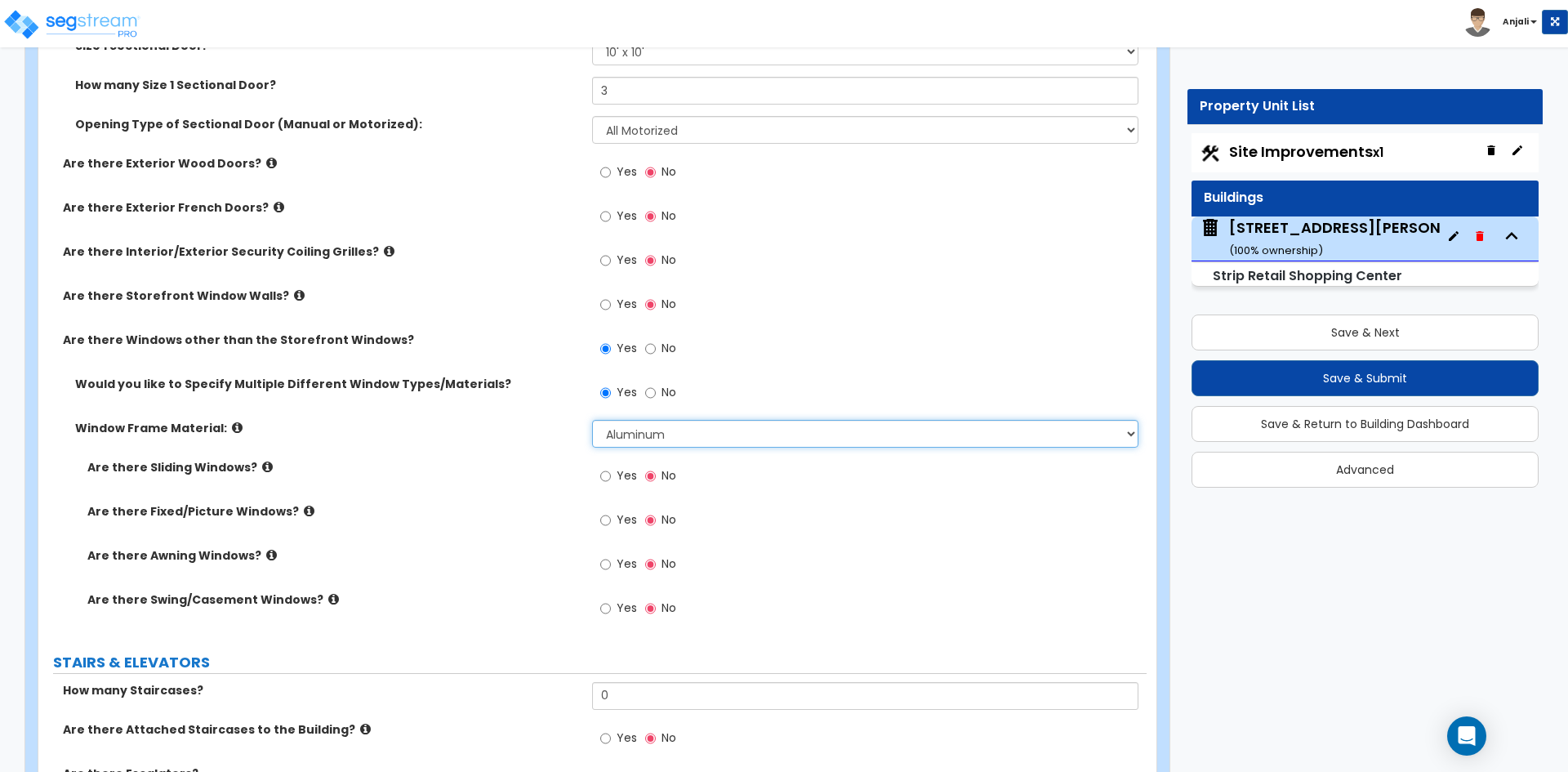
scroll to position [2696, 0]
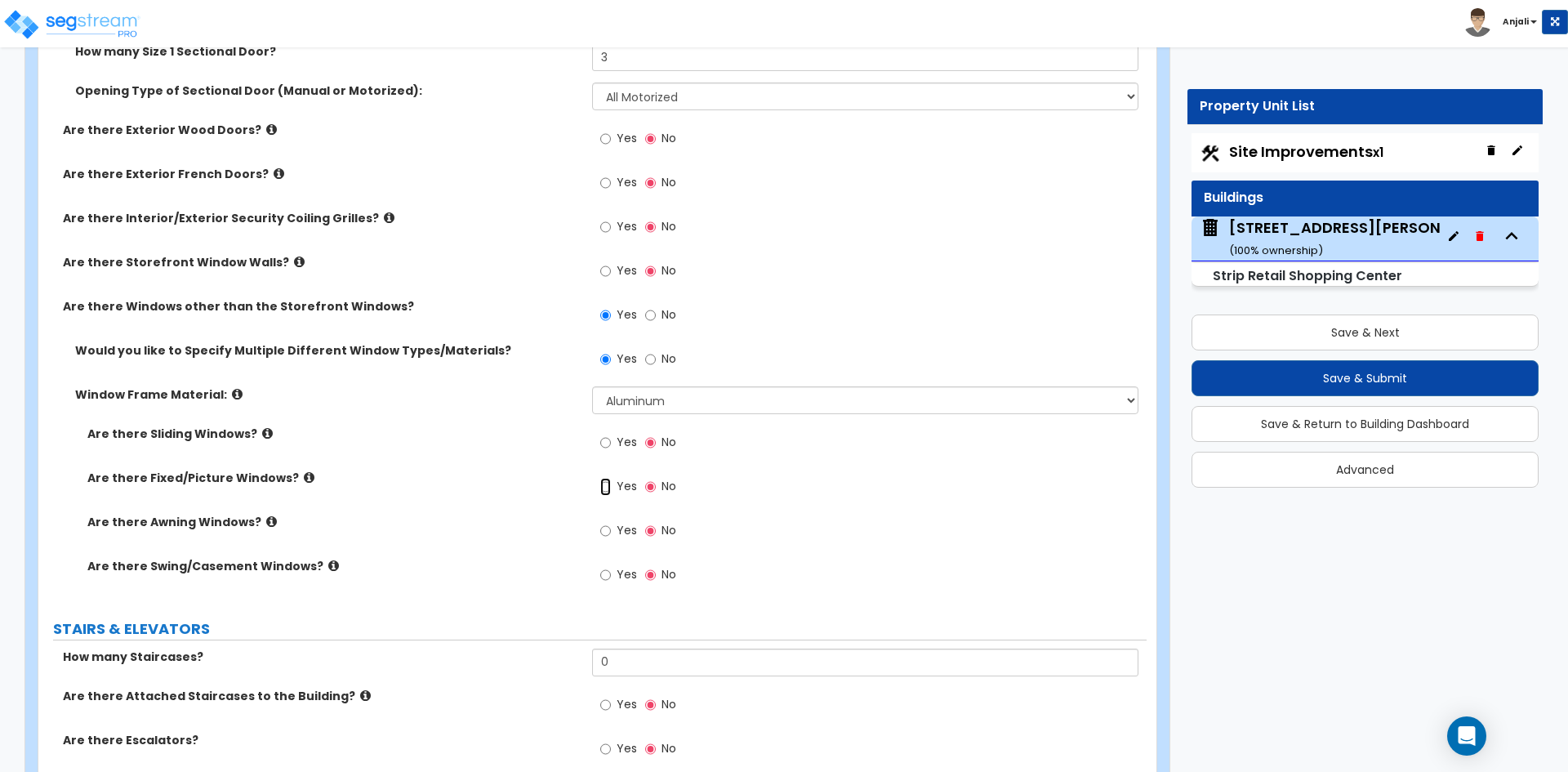
click at [603, 491] on input "Yes" at bounding box center [605, 487] width 10 height 18
radio input "true"
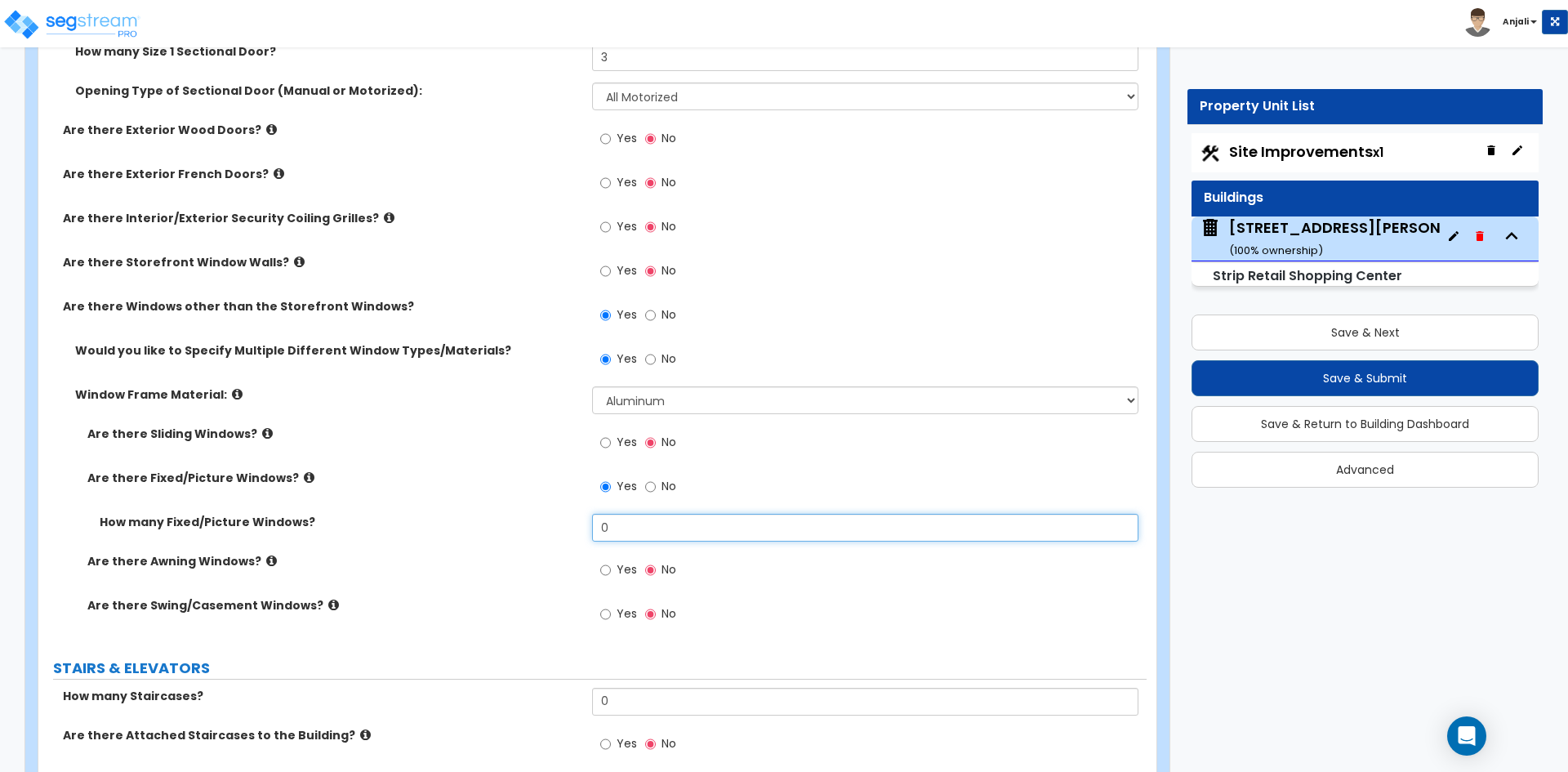
click at [643, 525] on input "0" at bounding box center [865, 528] width 545 height 28
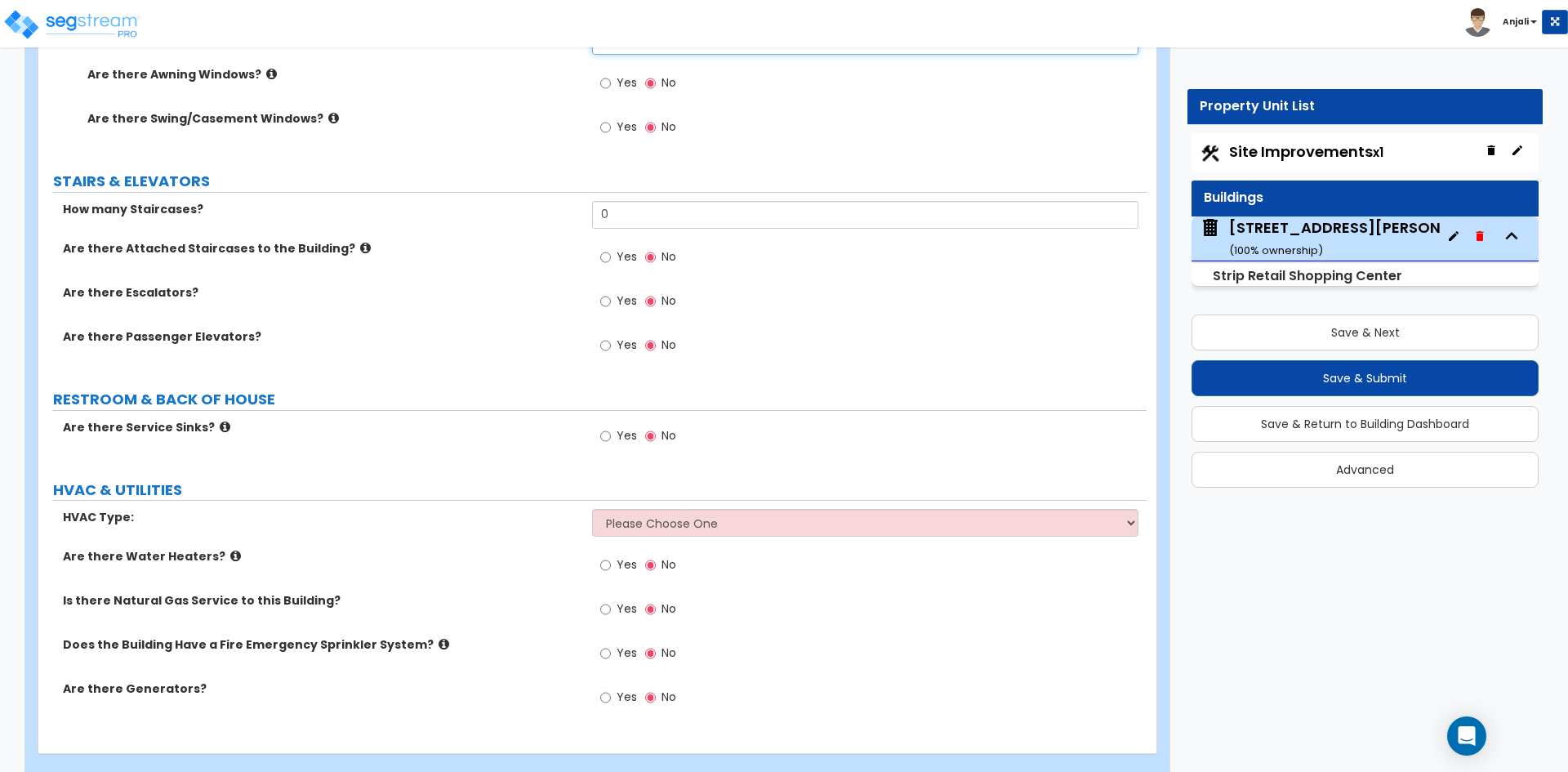
scroll to position [3187, 0]
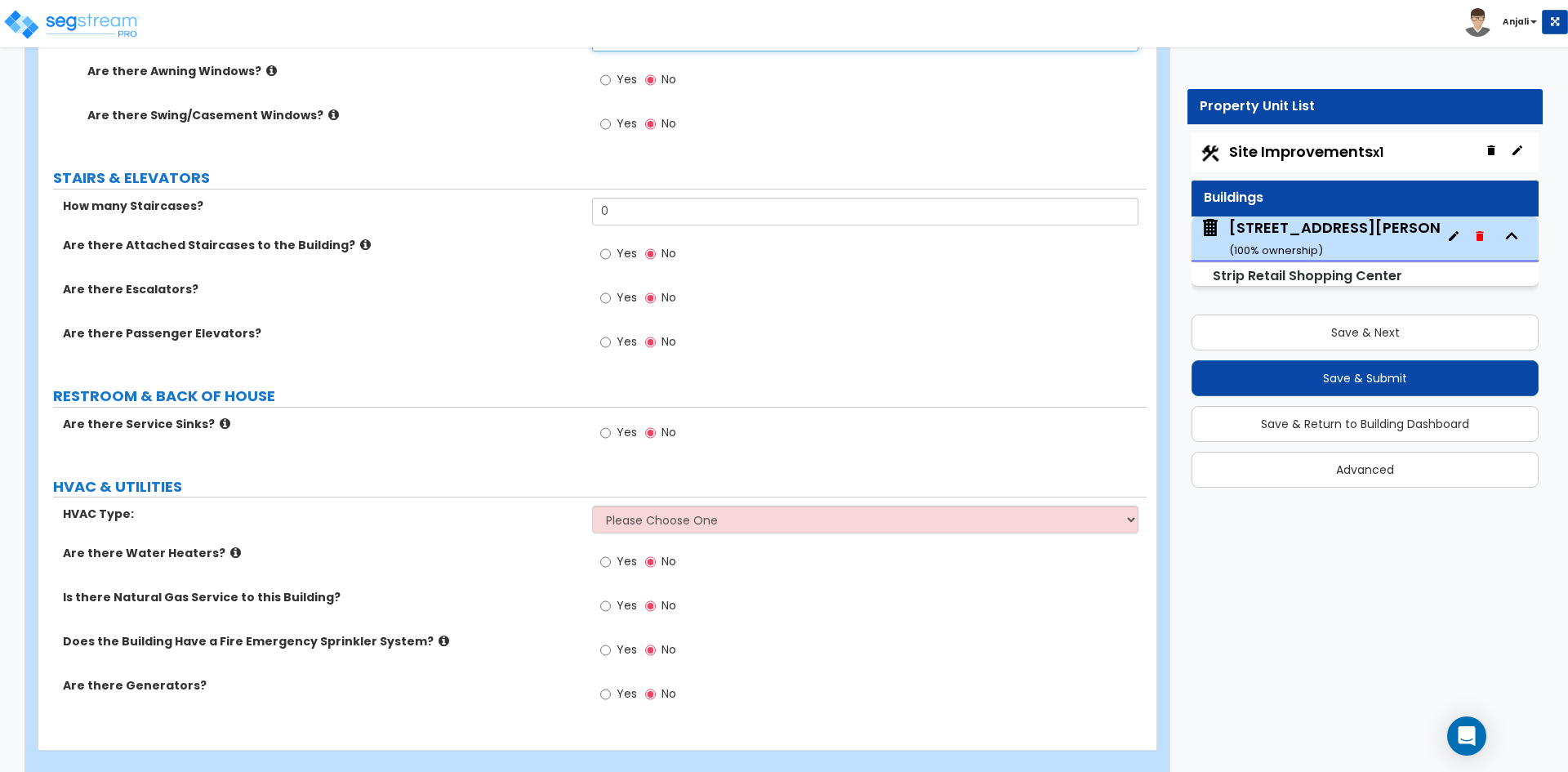
type input "30"
click at [607, 252] on input "Yes" at bounding box center [605, 254] width 10 height 18
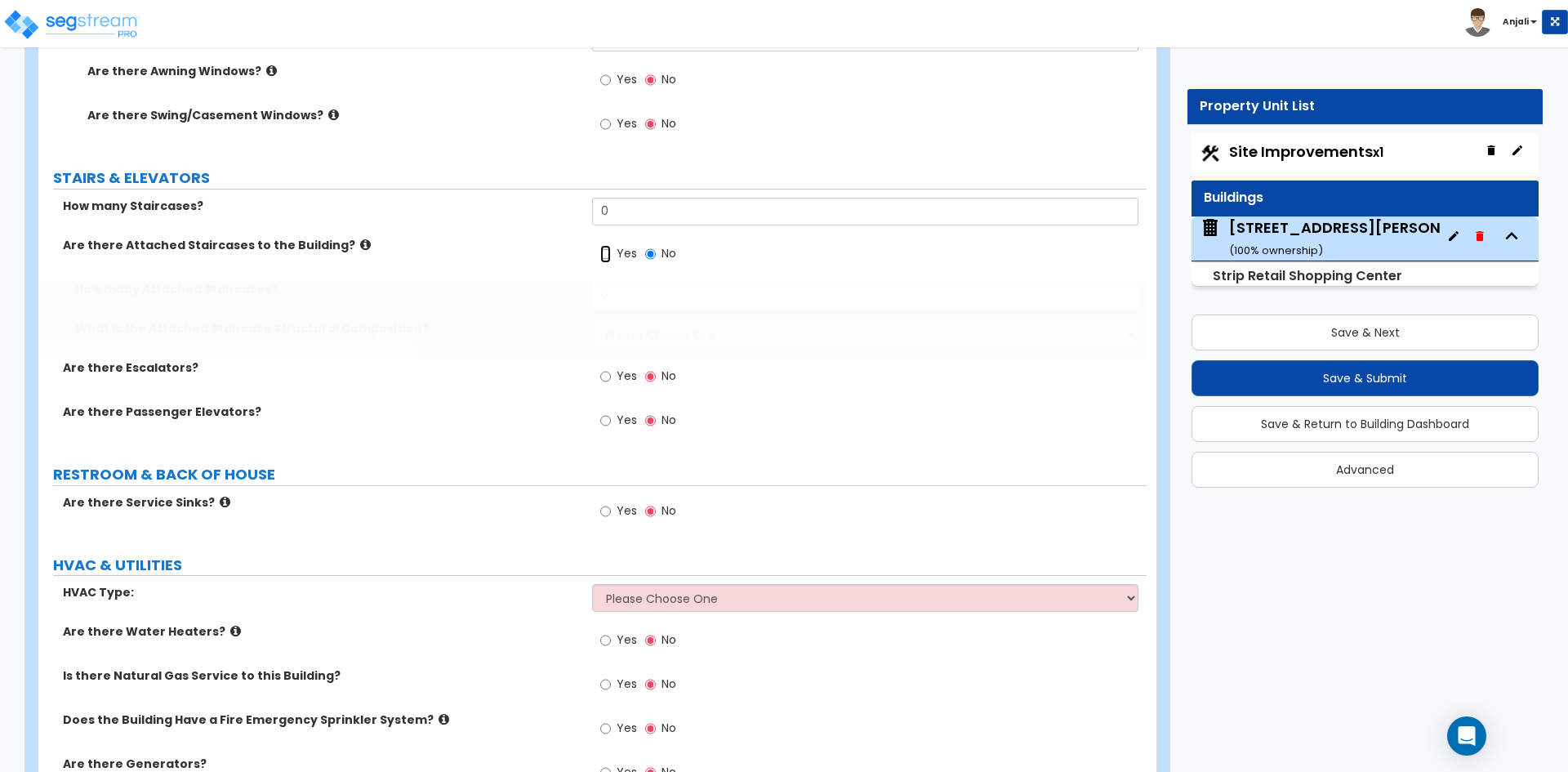
radio input "true"
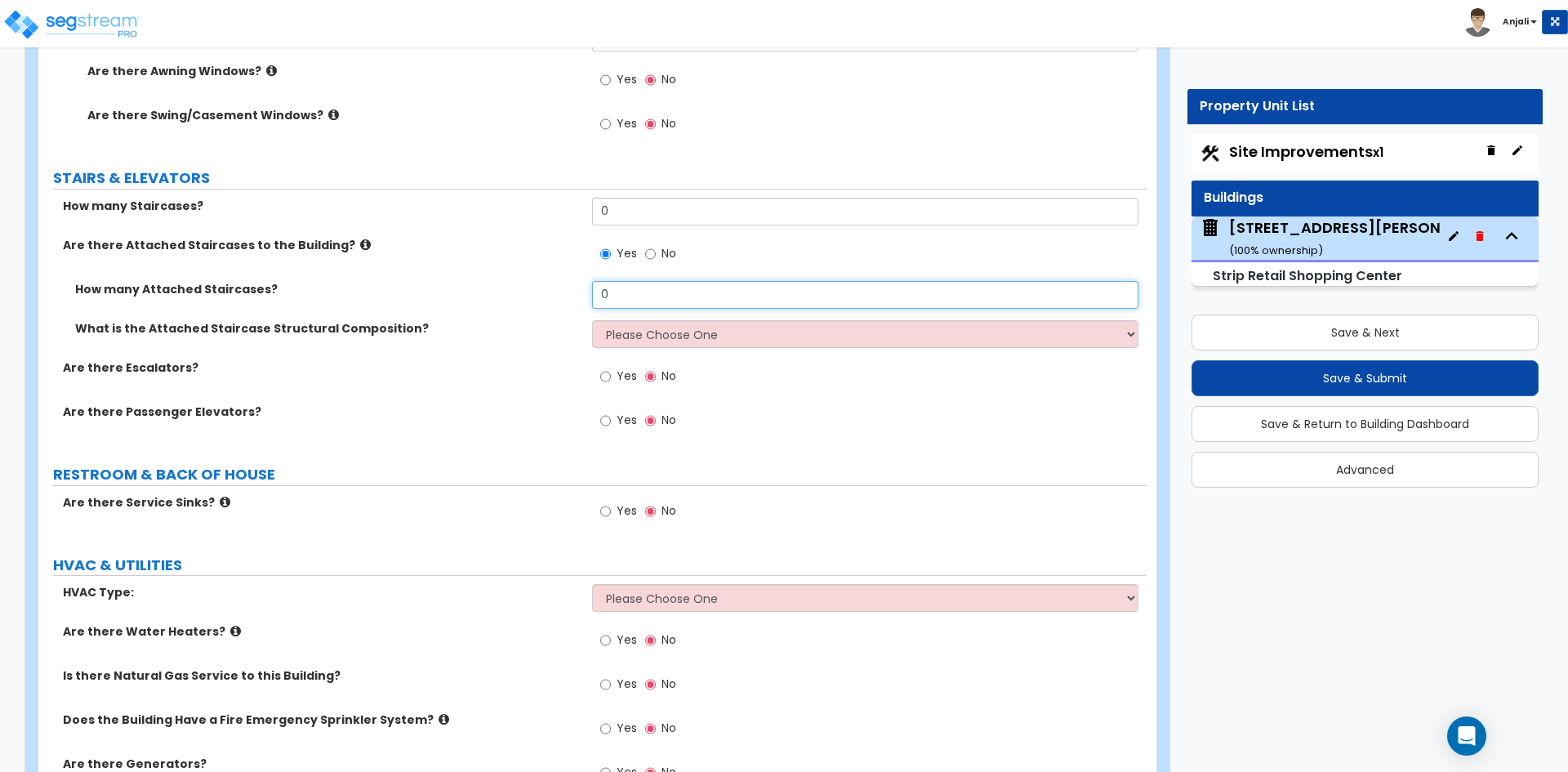
click at [654, 299] on input "0" at bounding box center [865, 295] width 545 height 28
type input "1"
click at [682, 335] on select "Please Choose One Reinforced Concrete Structural Steel Wood" at bounding box center [865, 334] width 545 height 28
select select "7"
click at [592, 320] on select "Please Choose One Reinforced Concrete Structural Steel Wood" at bounding box center [865, 334] width 545 height 28
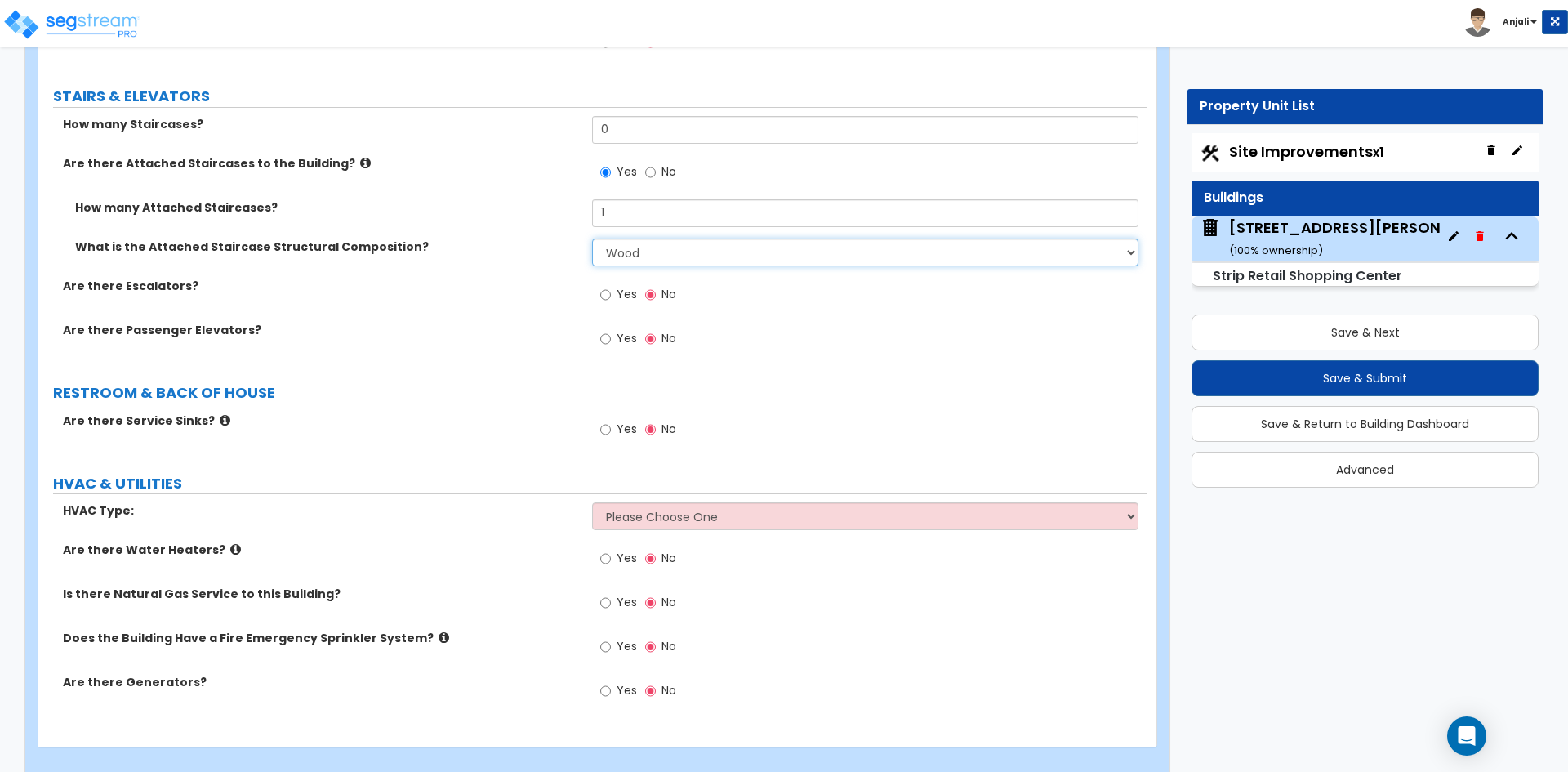
scroll to position [3290, 0]
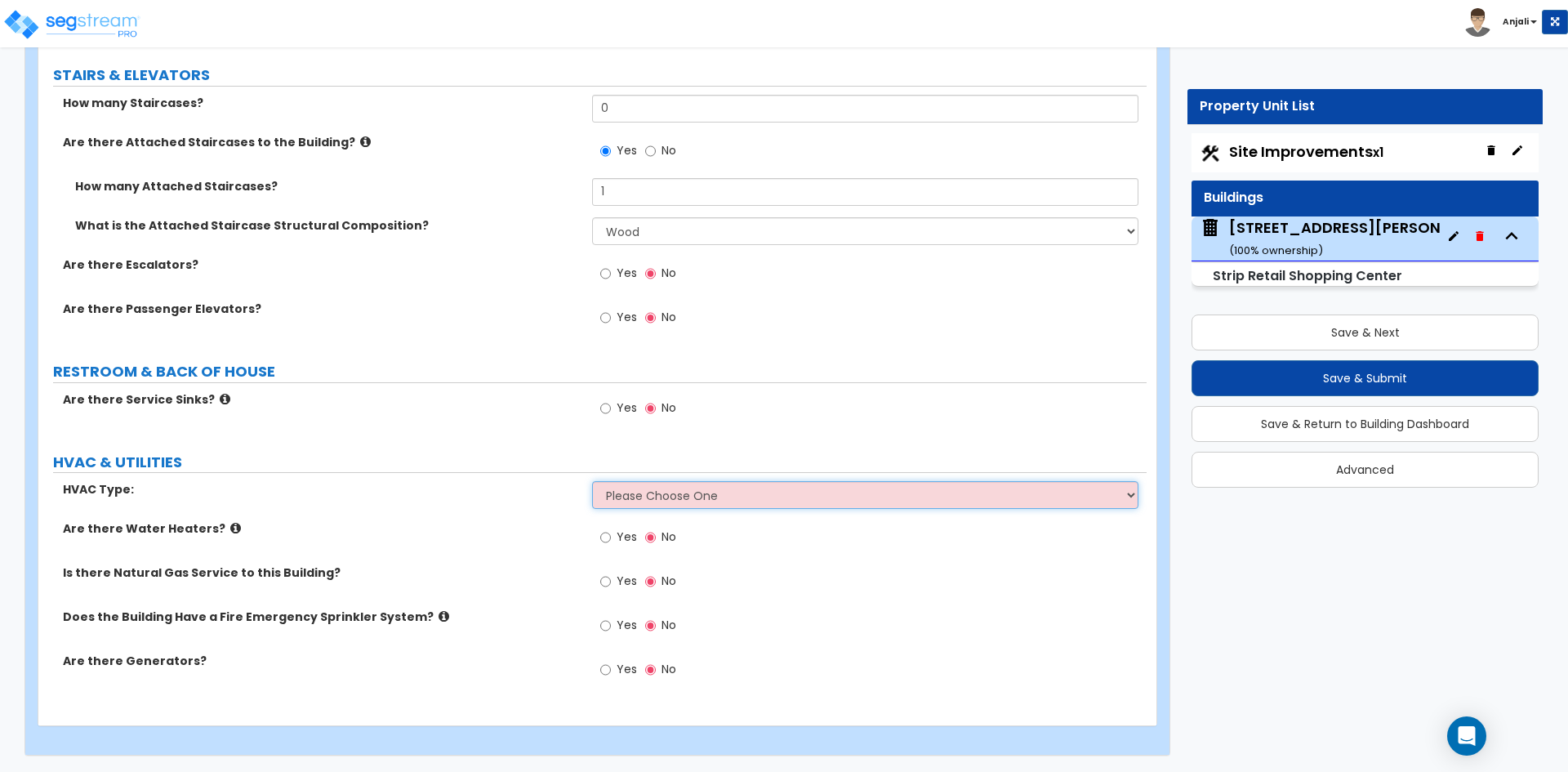
click at [612, 501] on select "Please Choose One Rooftop Unit Furnace-Condenser Forced Air Split Heating/Cooli…" at bounding box center [865, 494] width 545 height 28
select select "2"
click at [592, 481] on select "Please Choose One Rooftop Unit Furnace-Condenser Forced Air Split Heating/Cooli…" at bounding box center [865, 494] width 545 height 28
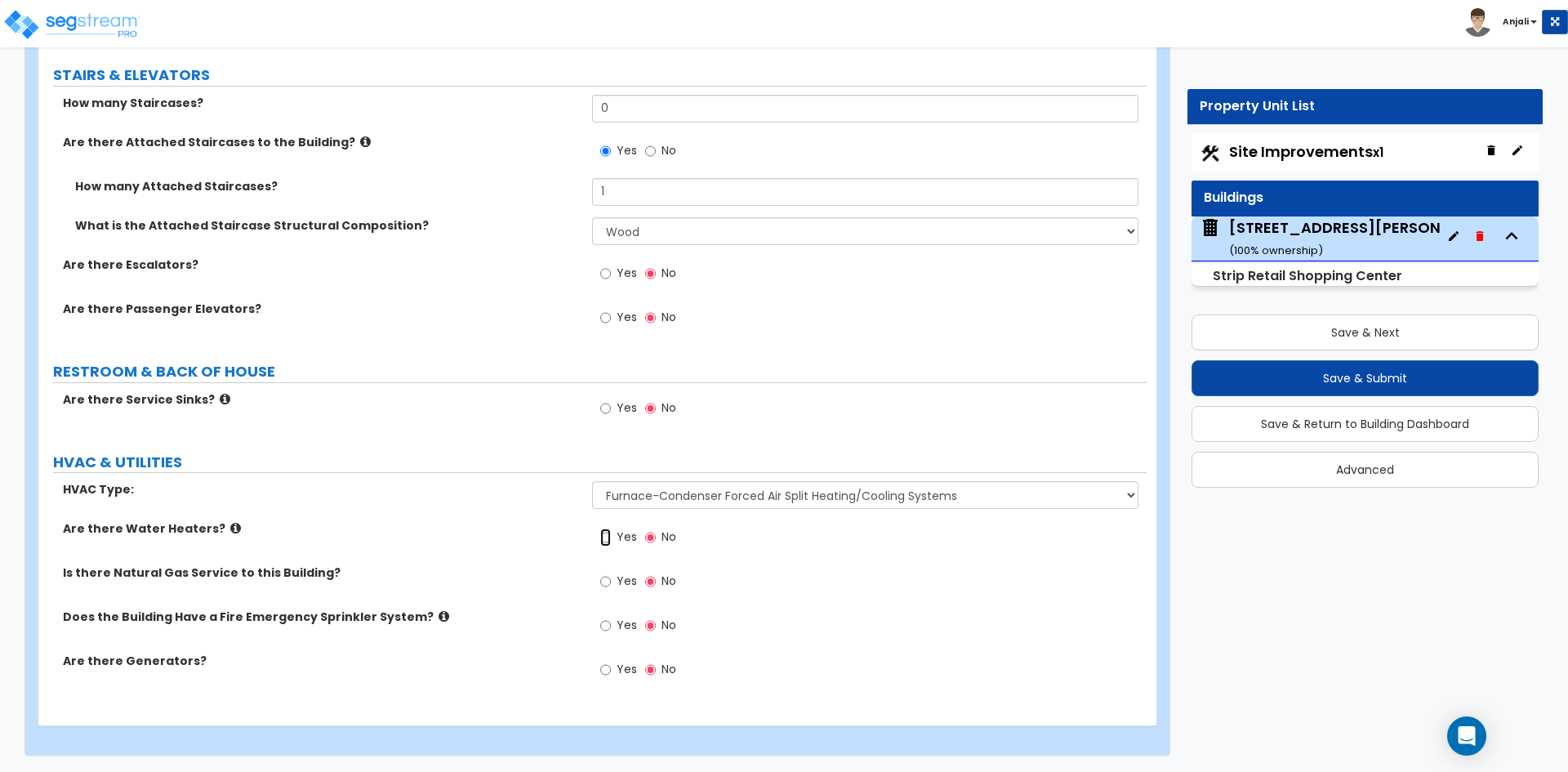
click at [604, 543] on input "Yes" at bounding box center [605, 537] width 10 height 18
radio input "true"
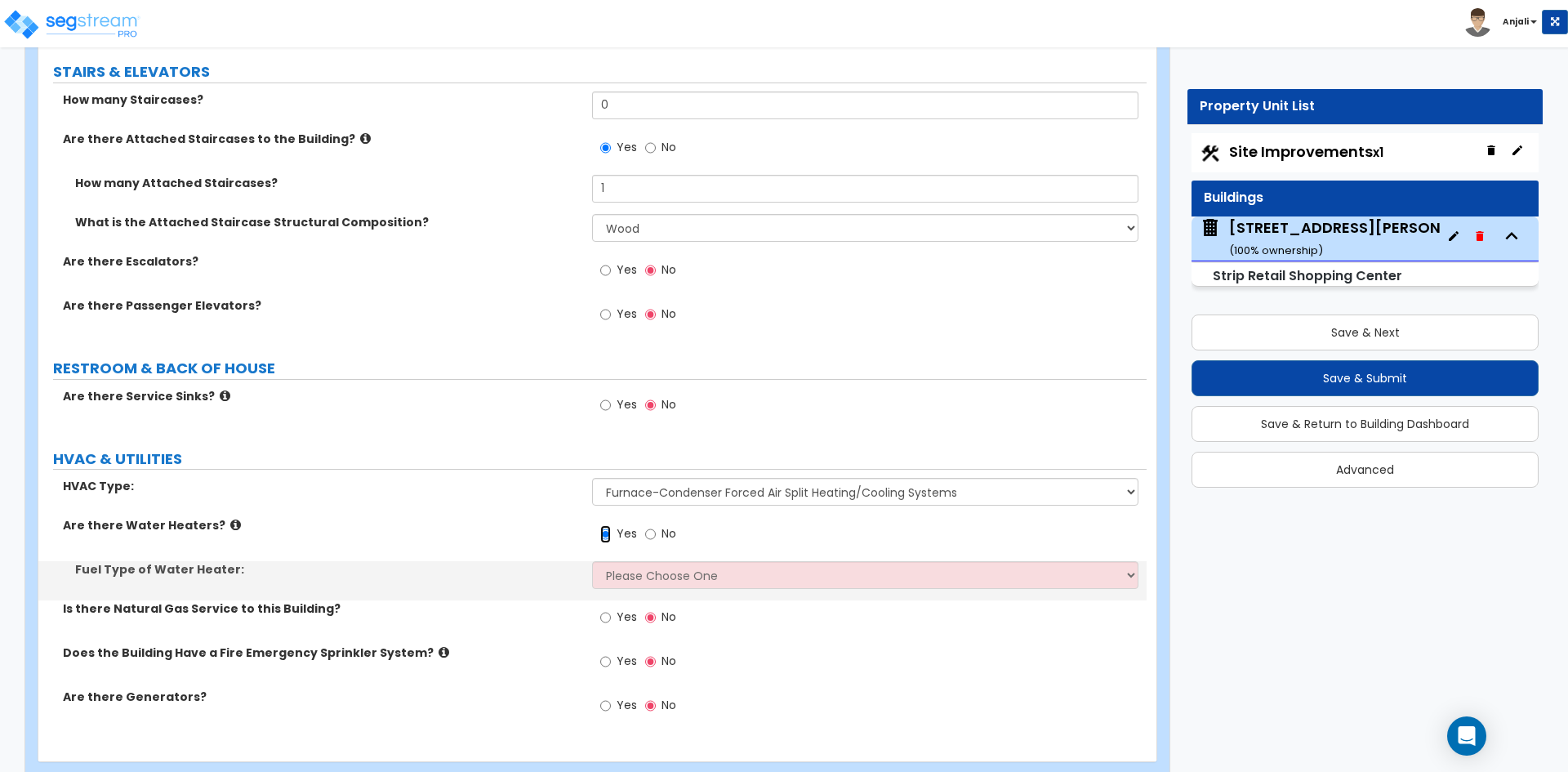
scroll to position [3329, 0]
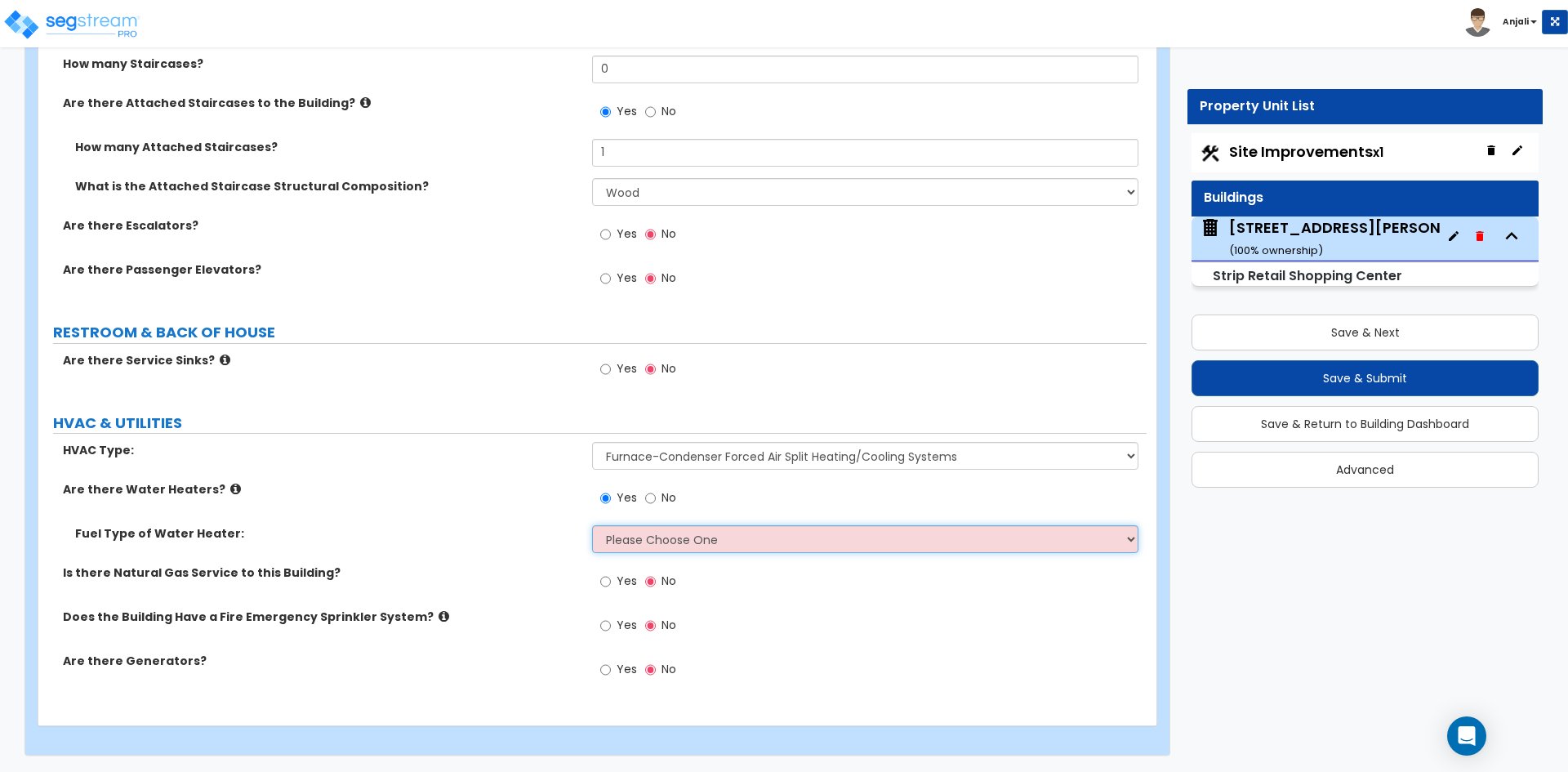
click at [700, 531] on select "Please Choose One Gas Electric" at bounding box center [865, 539] width 545 height 28
select select "1"
click at [592, 526] on select "Please Choose One Gas Electric" at bounding box center [865, 539] width 545 height 28
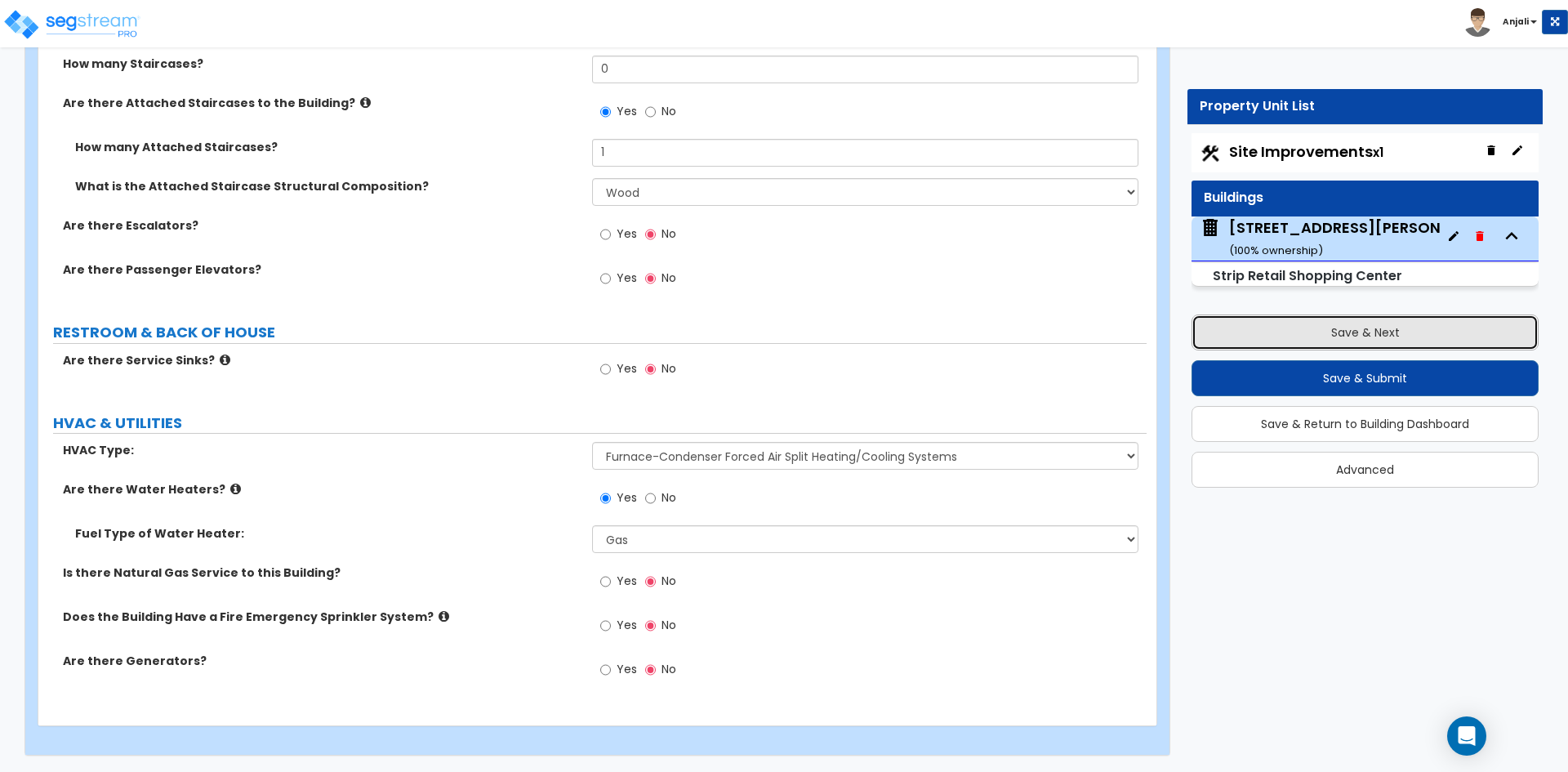
click at [1356, 322] on button "Save & Next" at bounding box center [1365, 333] width 347 height 36
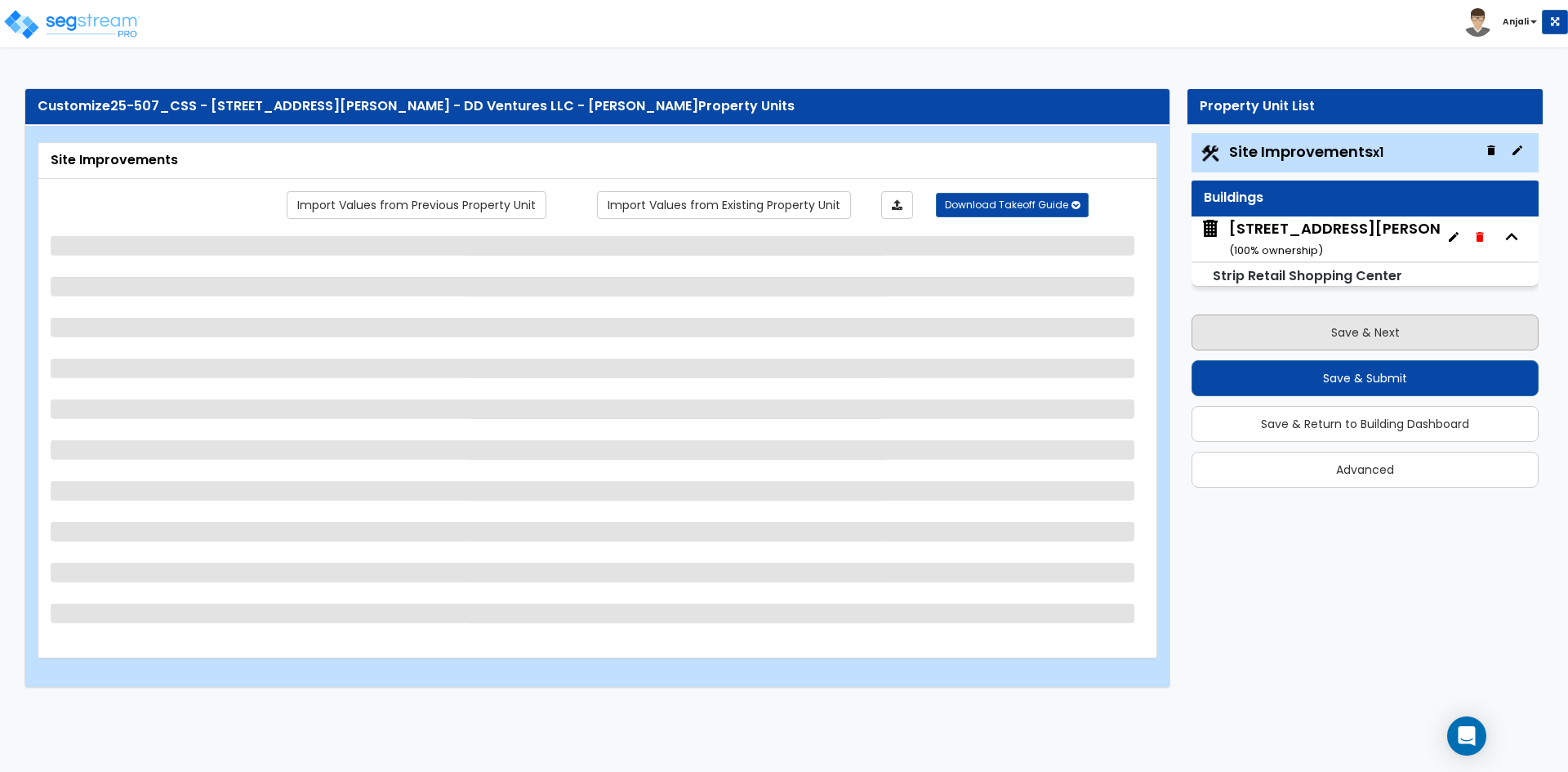
select select "2"
select select "1"
select select "2"
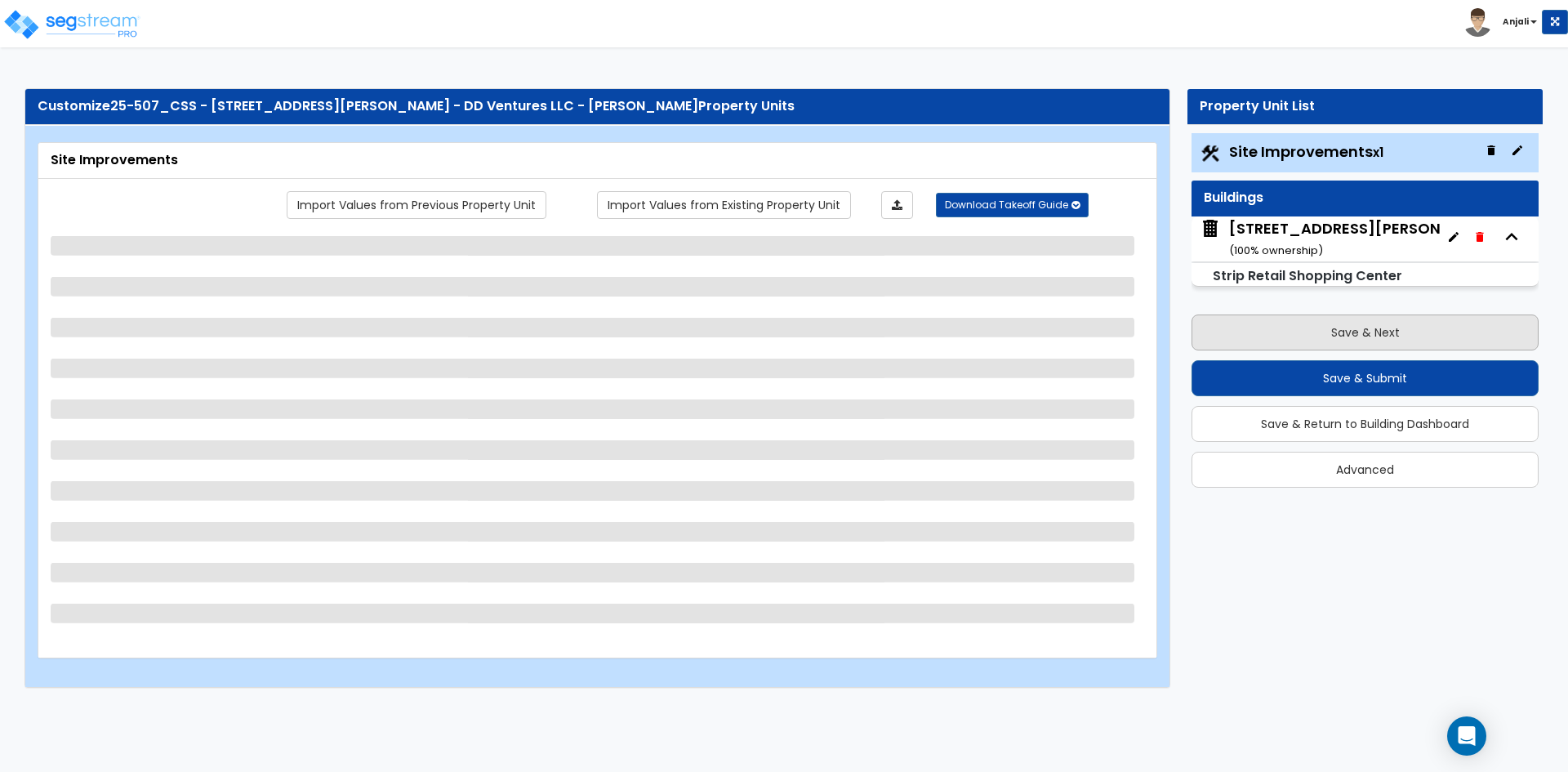
select select "1"
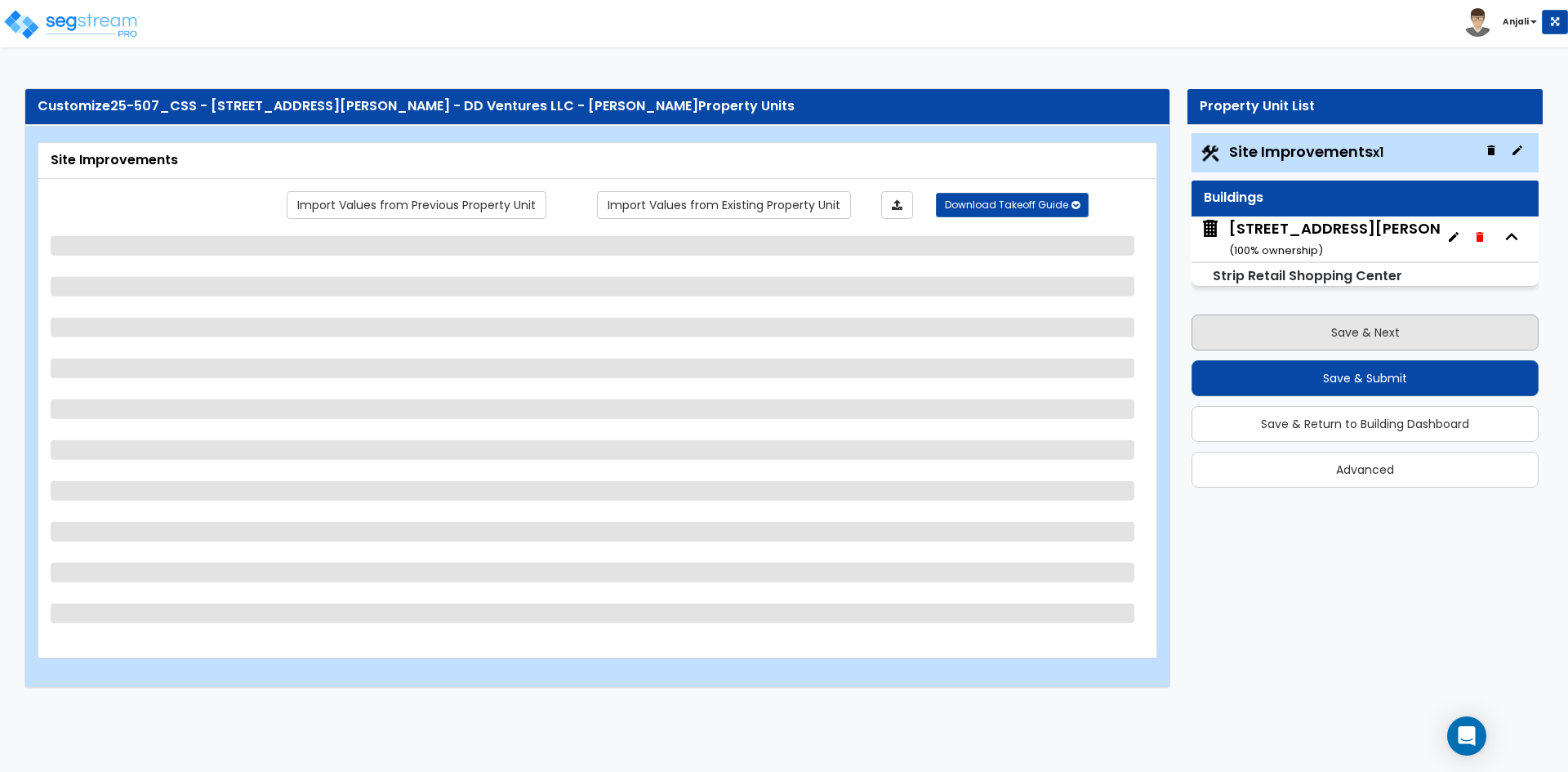
select select "2"
select select "4"
select select "1"
select select "3"
select select "1"
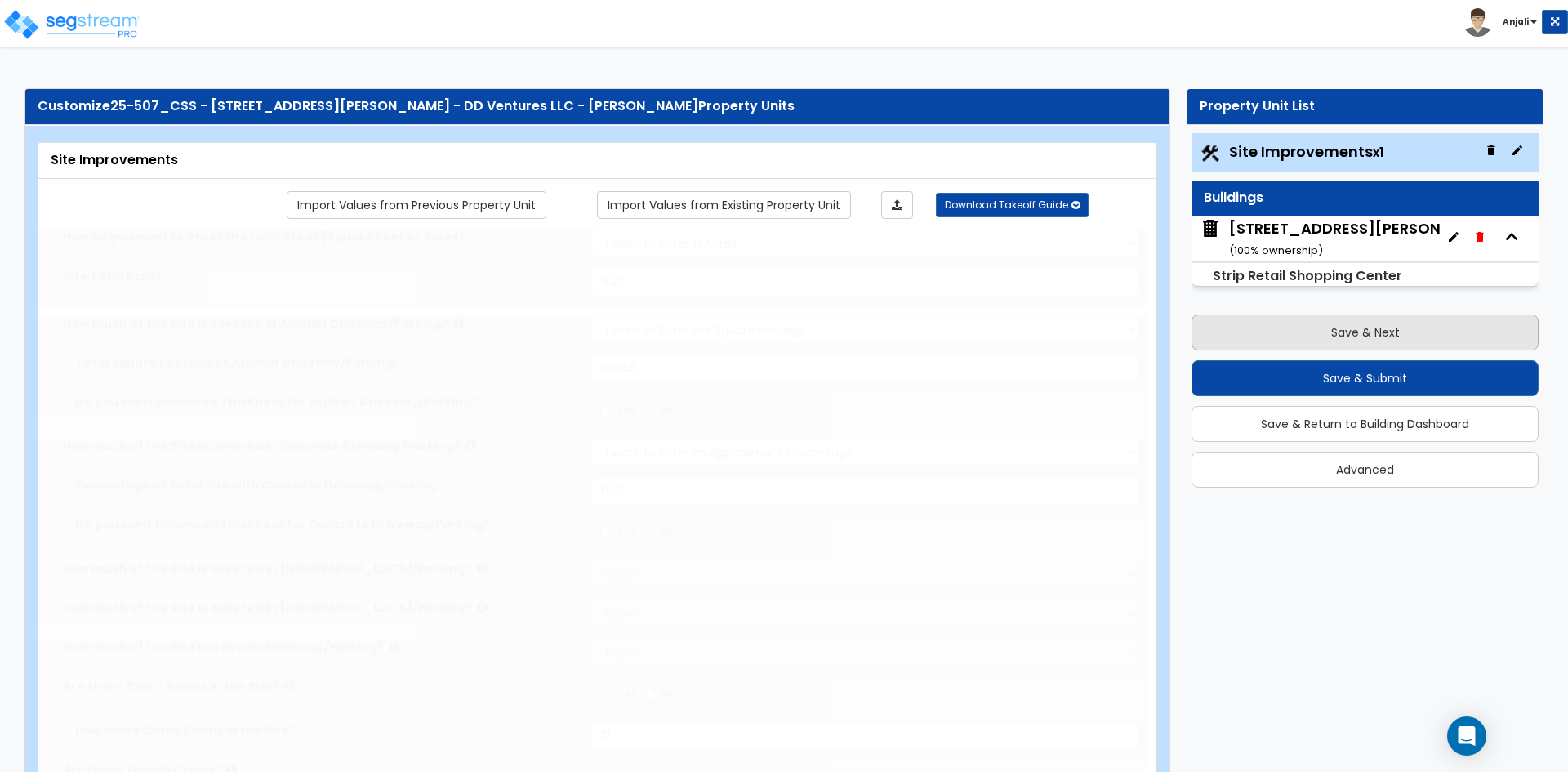
radio input "true"
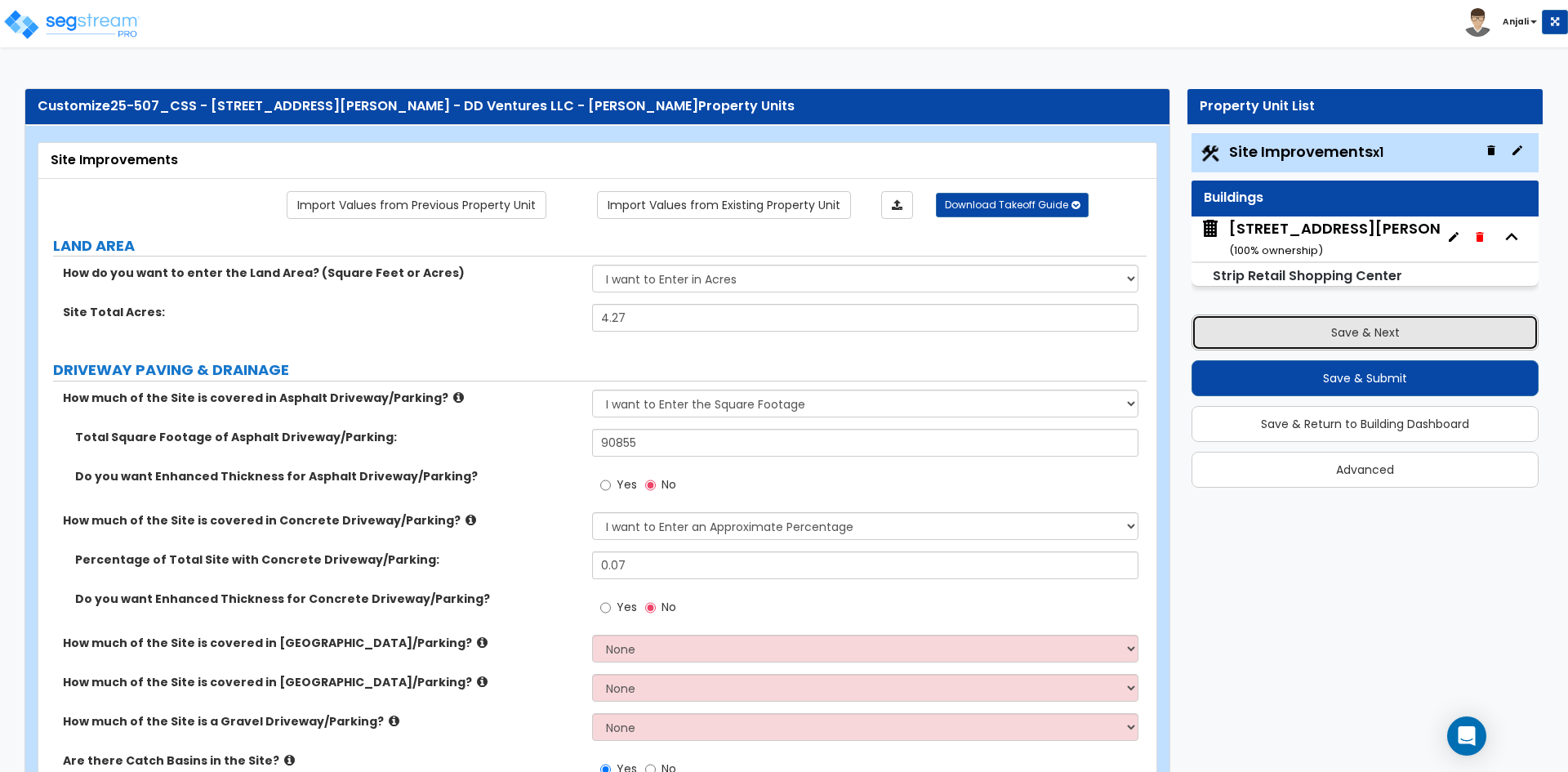
click at [1356, 322] on button "Save & Next" at bounding box center [1365, 333] width 347 height 36
select select "2"
select select "6"
select select "1"
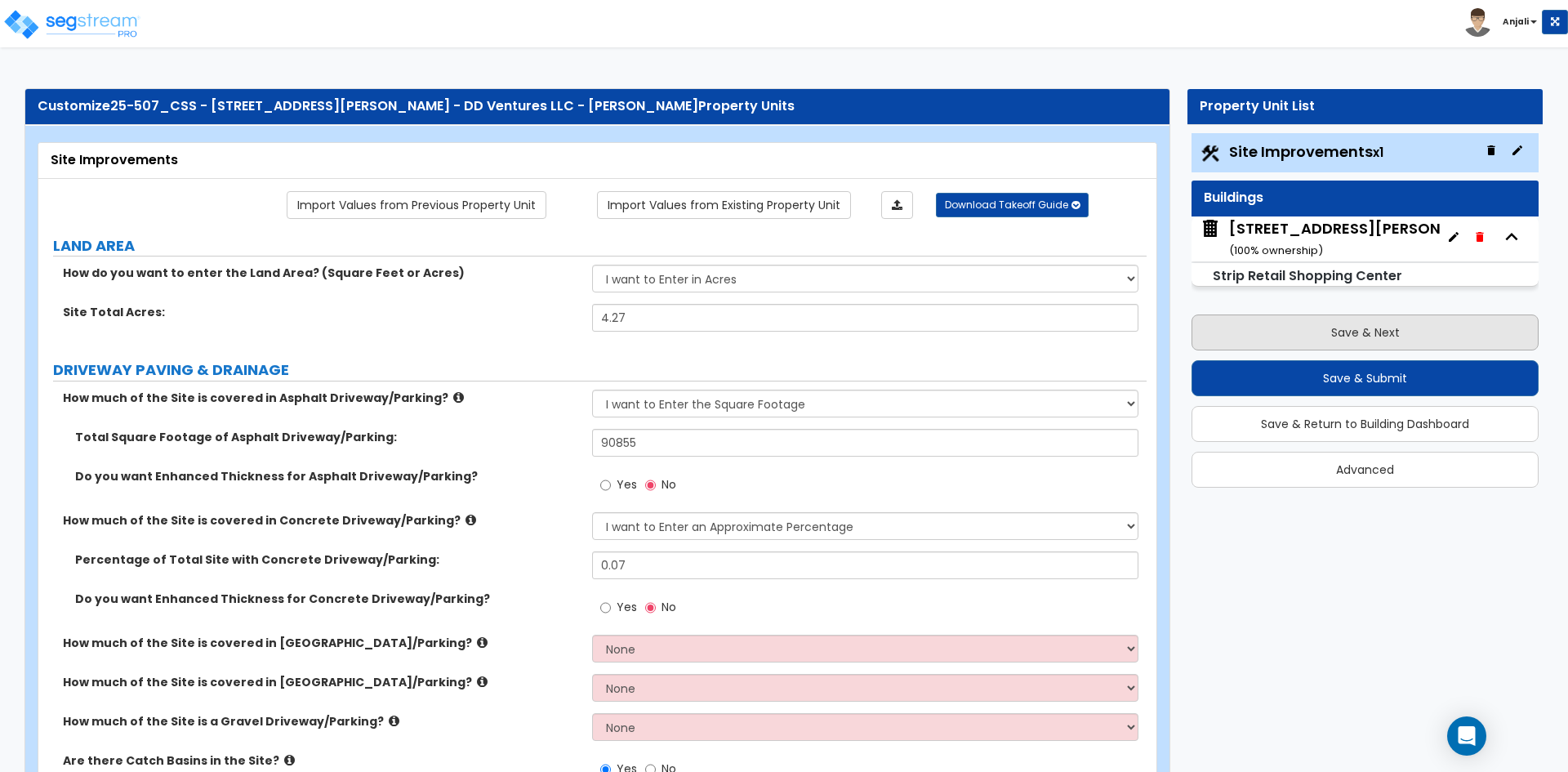
select select "3"
select select "2"
select select "4"
select select "1"
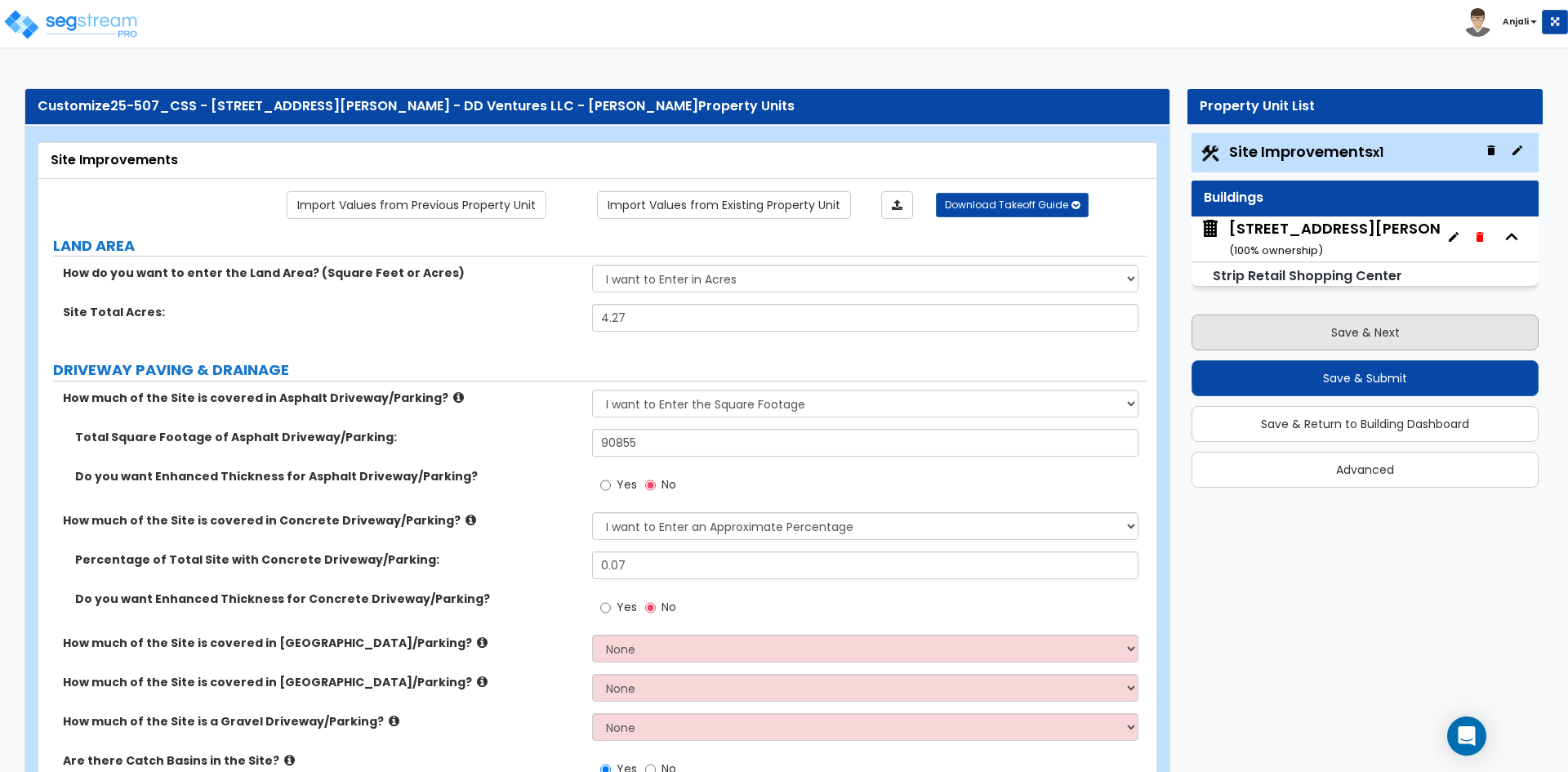
select select "1"
select select "2"
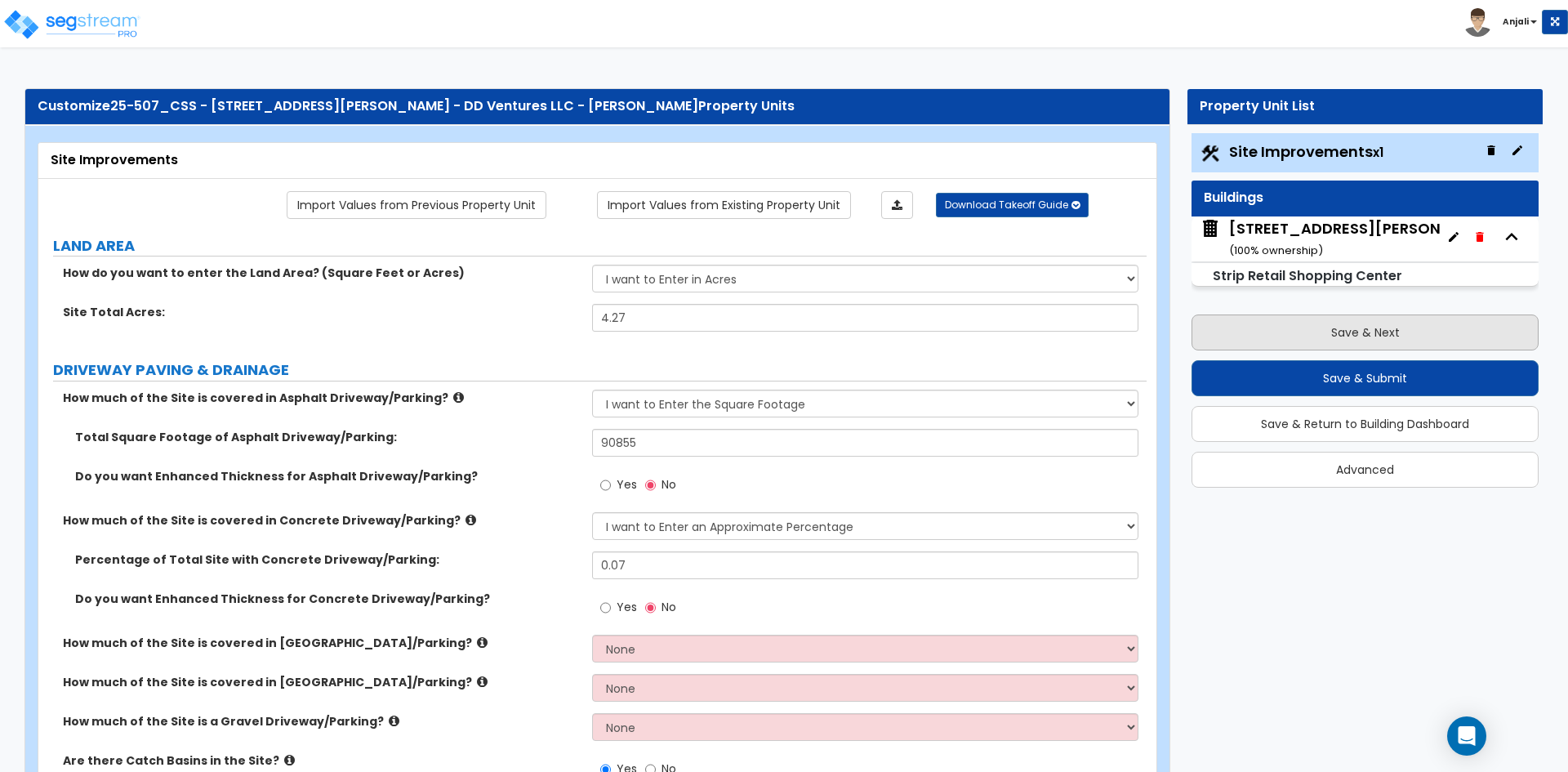
select select "7"
select select "2"
select select "1"
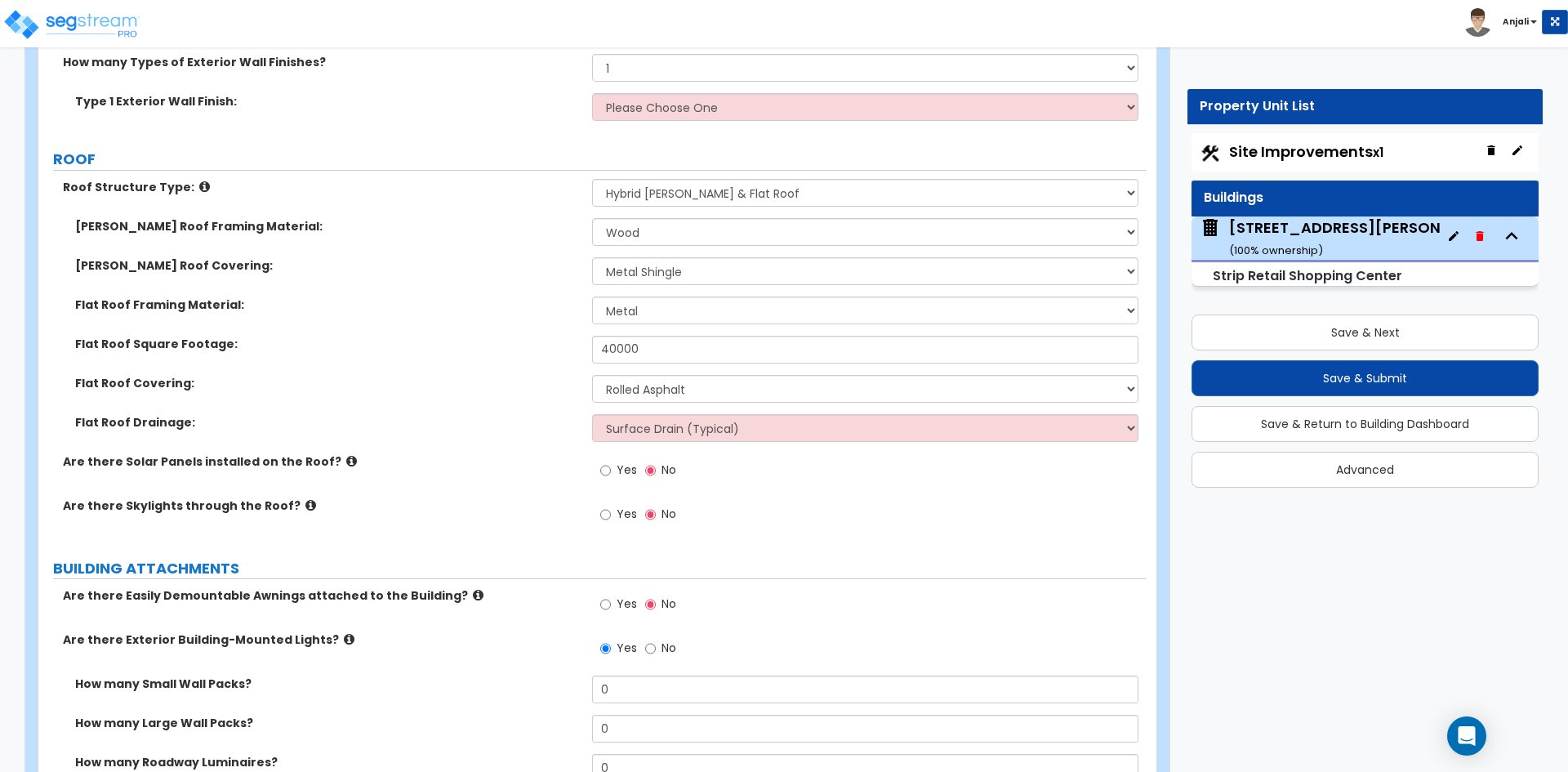
scroll to position [654, 0]
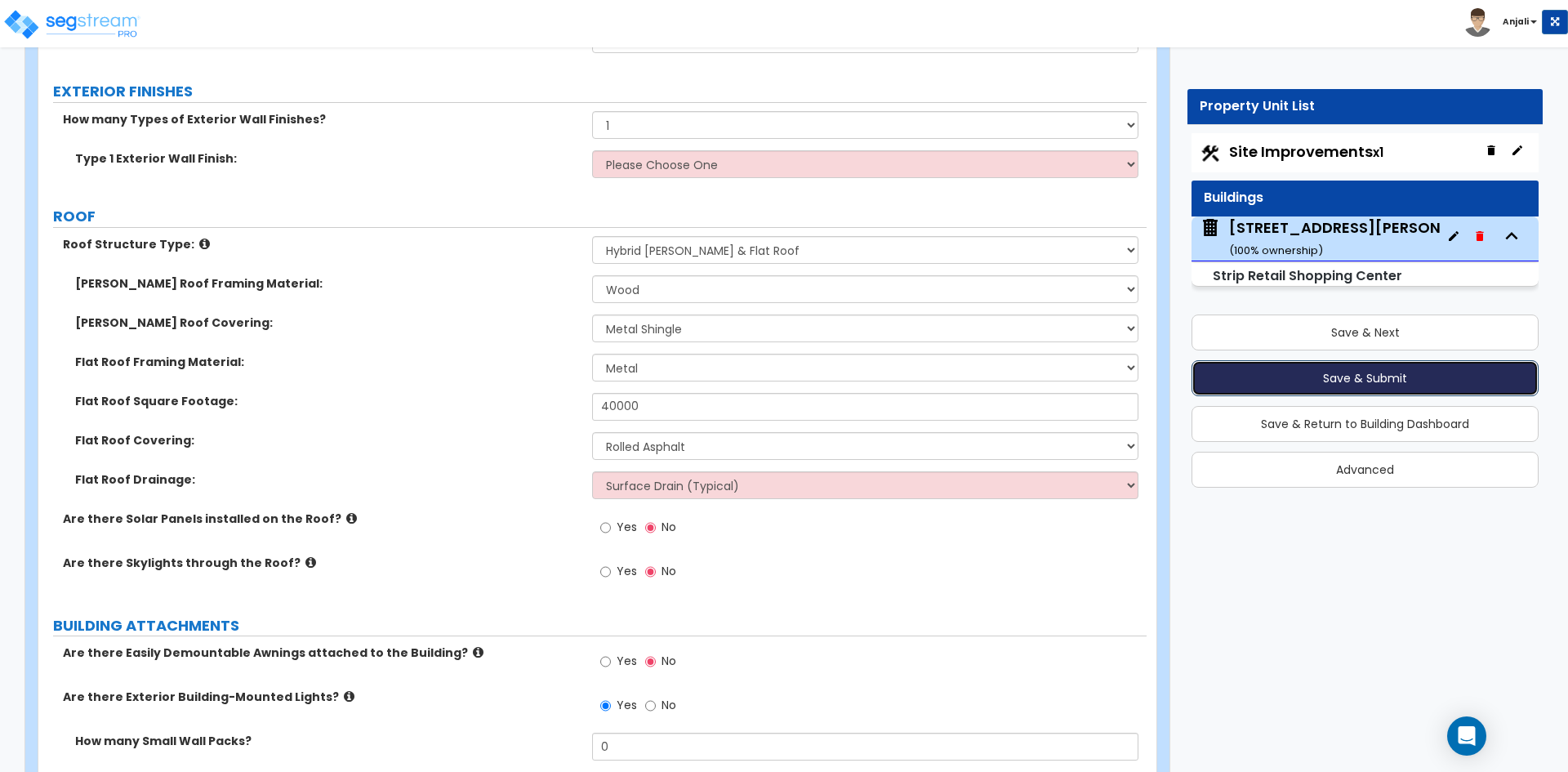
click at [1395, 375] on button "Save & Submit" at bounding box center [1365, 378] width 347 height 36
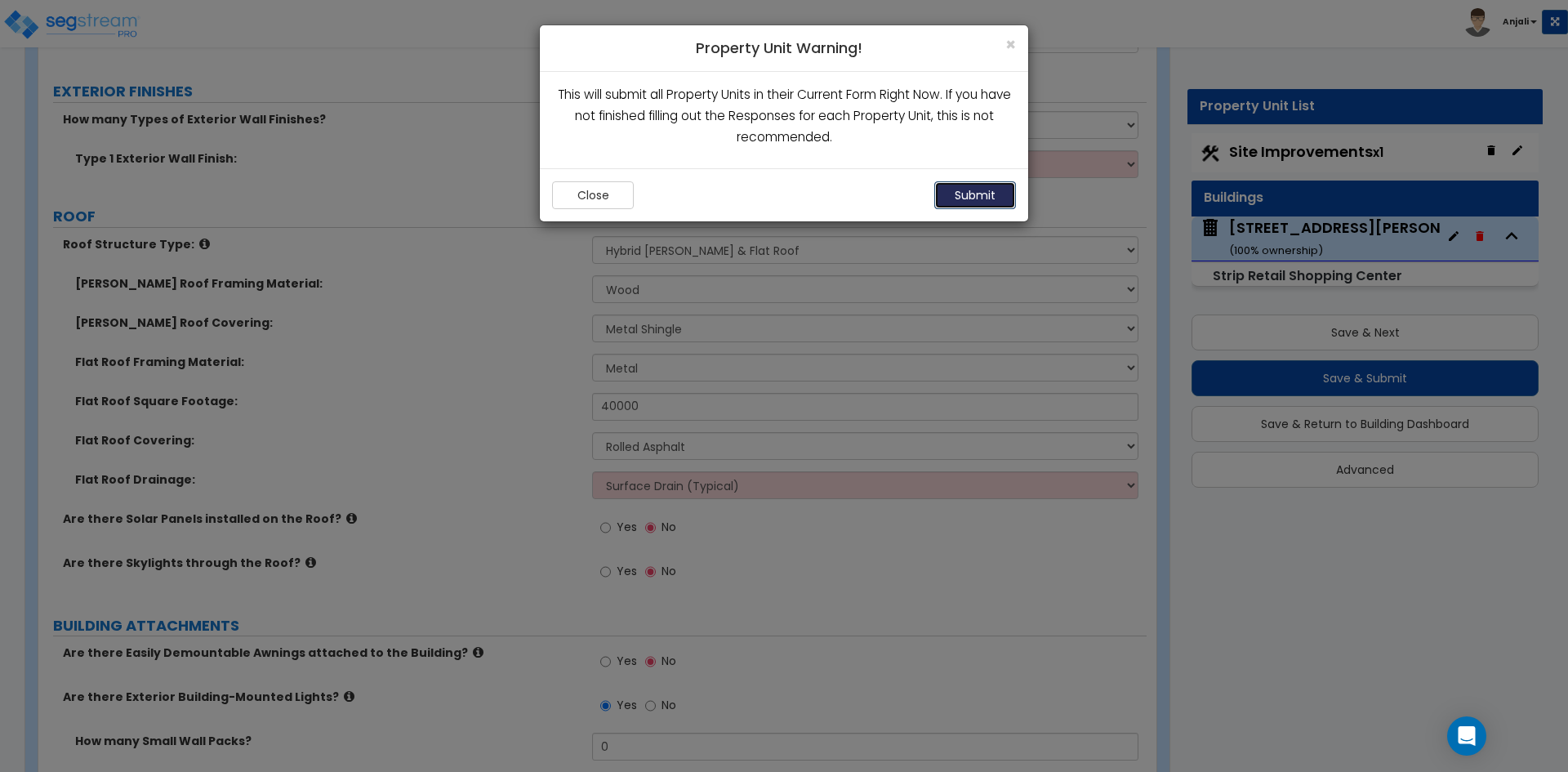
click at [985, 185] on button "Submit" at bounding box center [975, 195] width 82 height 28
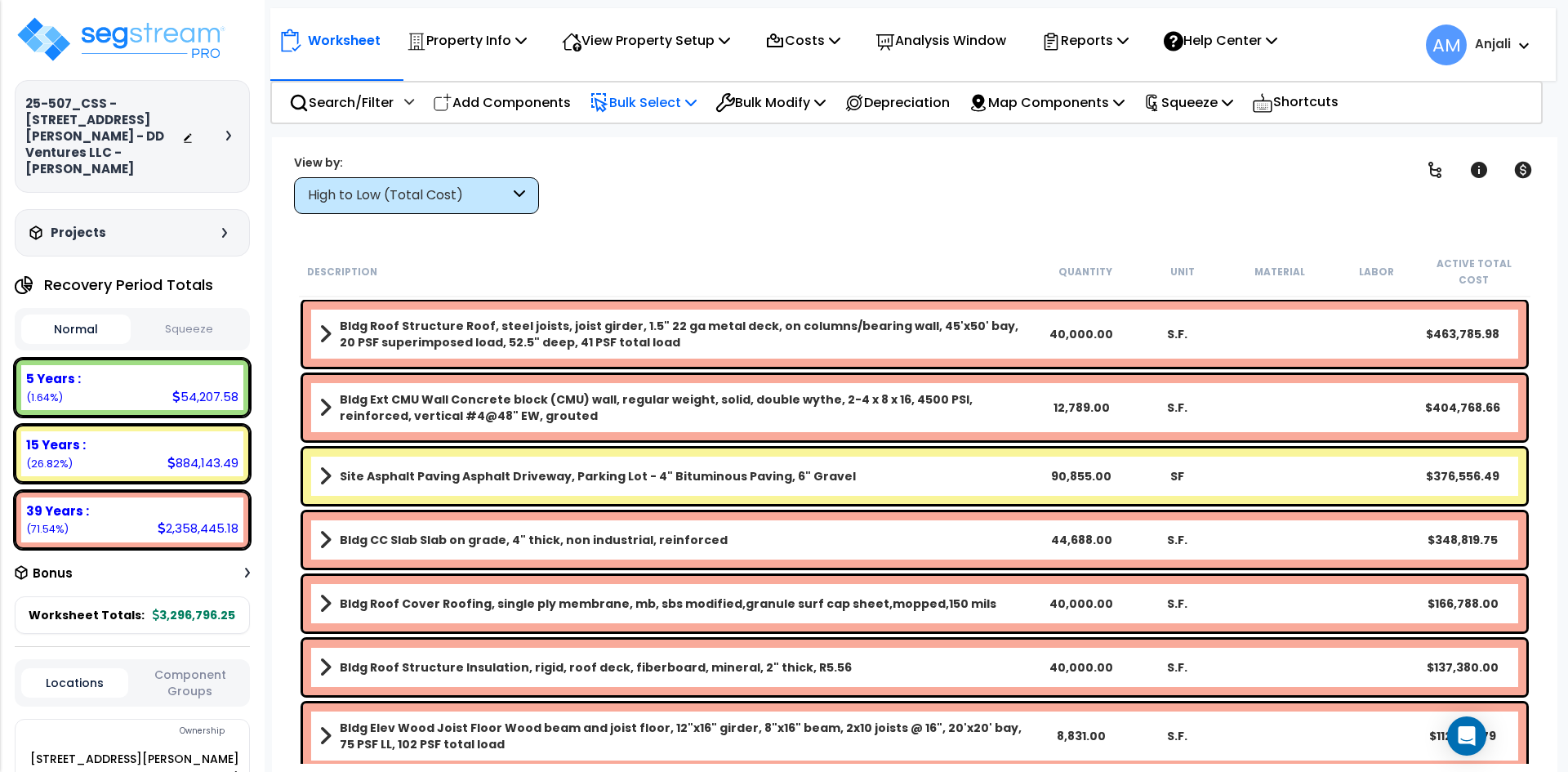
click at [646, 106] on p "Bulk Select" at bounding box center [643, 102] width 107 height 22
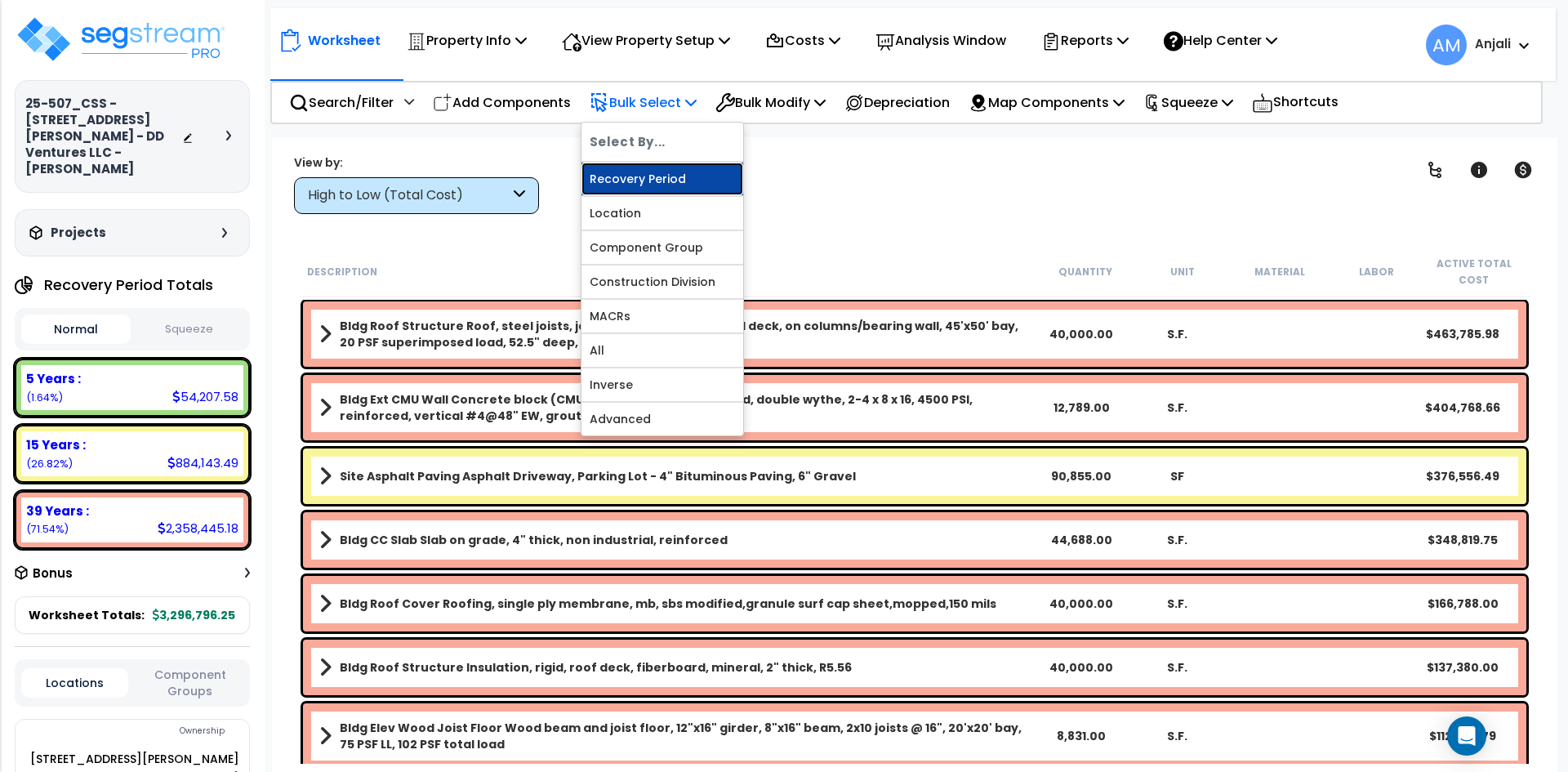
click at [617, 171] on link "Recovery Period" at bounding box center [662, 179] width 162 height 32
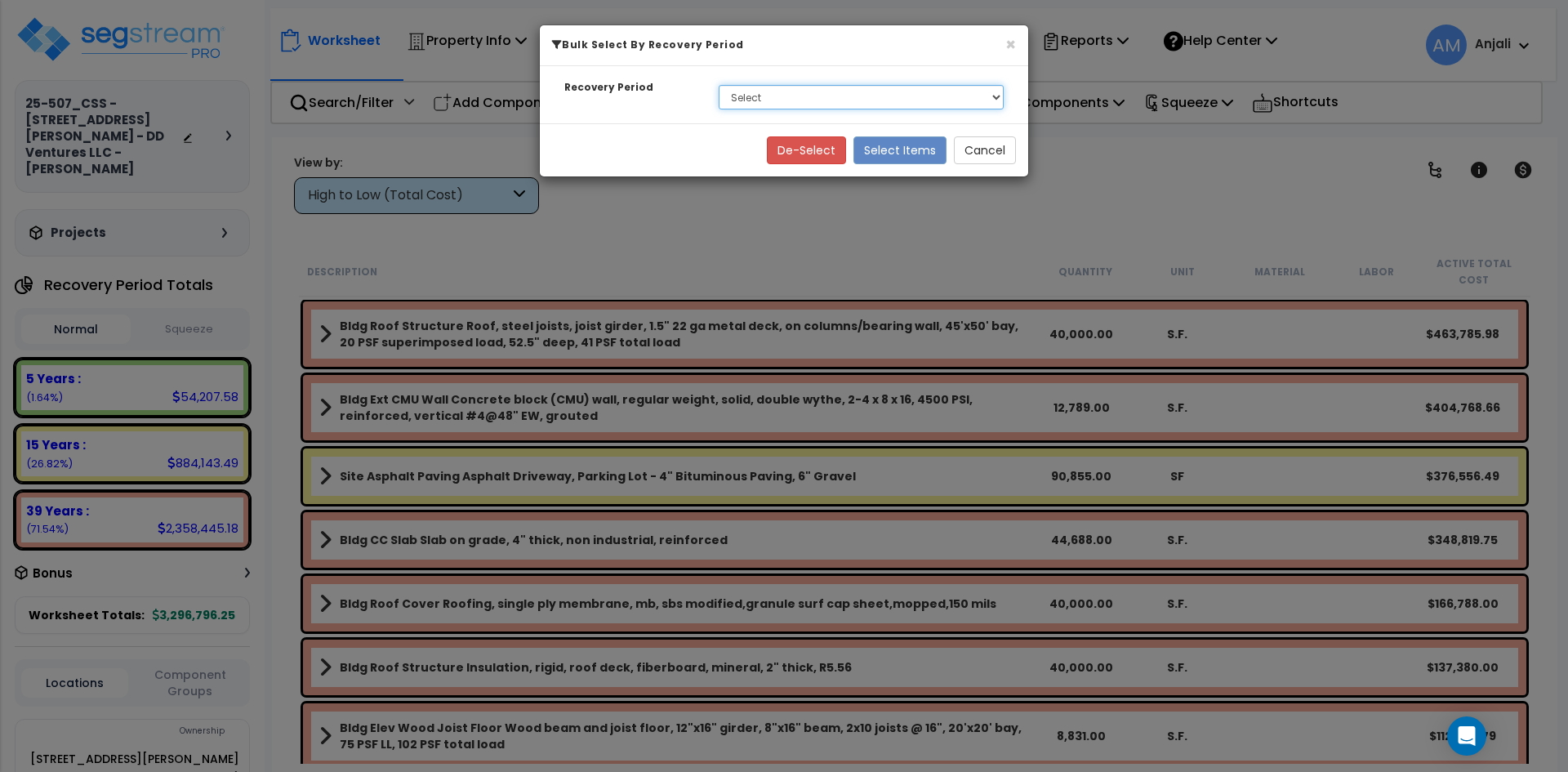
click at [799, 103] on select "Select 5 Years 15 Years 39 Years" at bounding box center [861, 97] width 285 height 25
select select "5Y"
click at [718, 85] on select "Select 5 Years 15 Years 39 Years" at bounding box center [861, 97] width 285 height 25
click at [898, 152] on button "Select Items" at bounding box center [900, 150] width 93 height 28
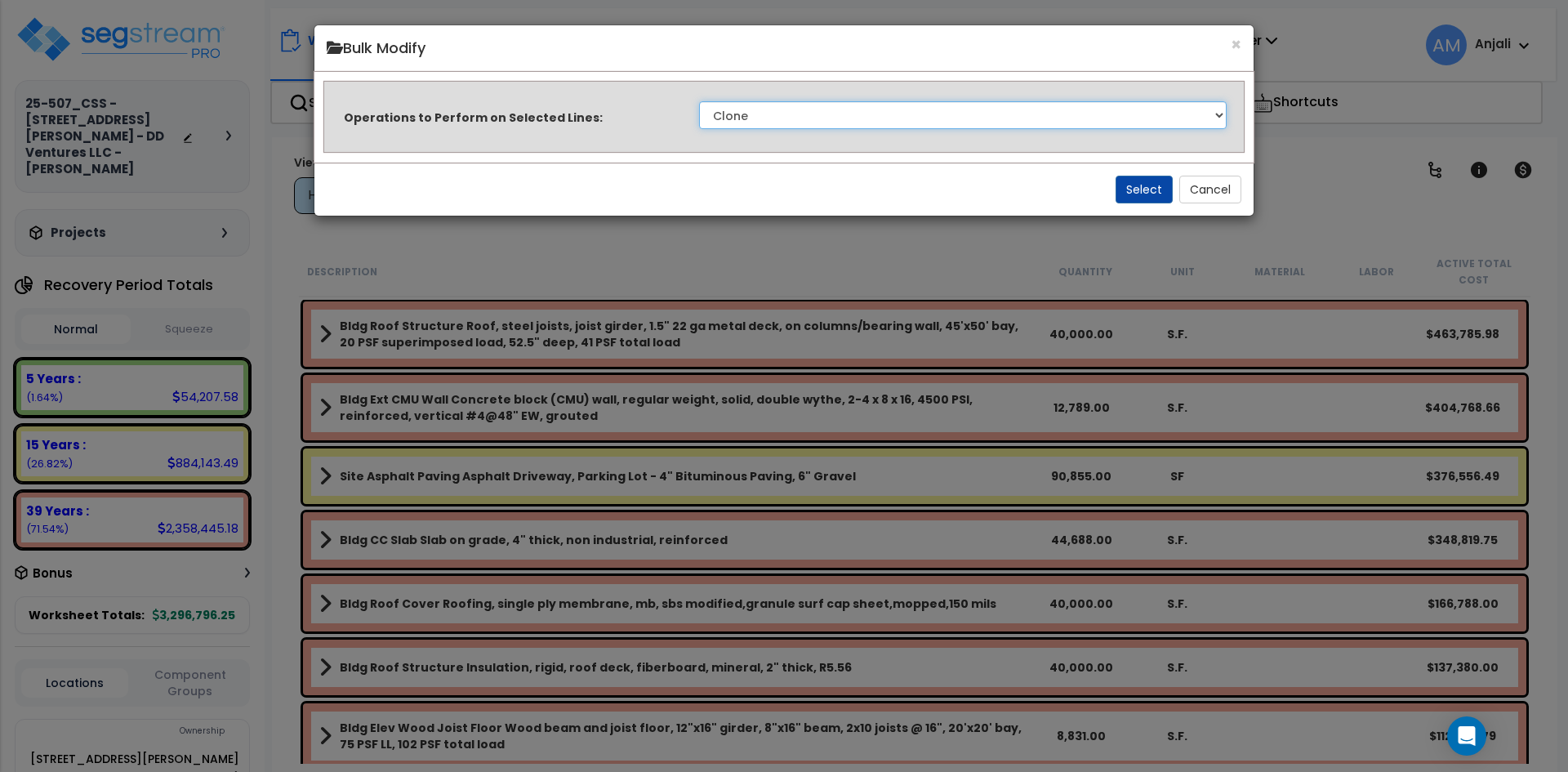
click at [881, 128] on select "Clone Delete Delete Zero Quantities Modify Component Group Modify Cost Sources …" at bounding box center [963, 115] width 527 height 28
select select "modifyTotalCostFactor"
click at [699, 102] on select "Clone Delete Delete Zero Quantities Modify Component Group Modify Cost Sources …" at bounding box center [963, 115] width 527 height 28
click at [1136, 189] on button "Select" at bounding box center [1144, 189] width 57 height 28
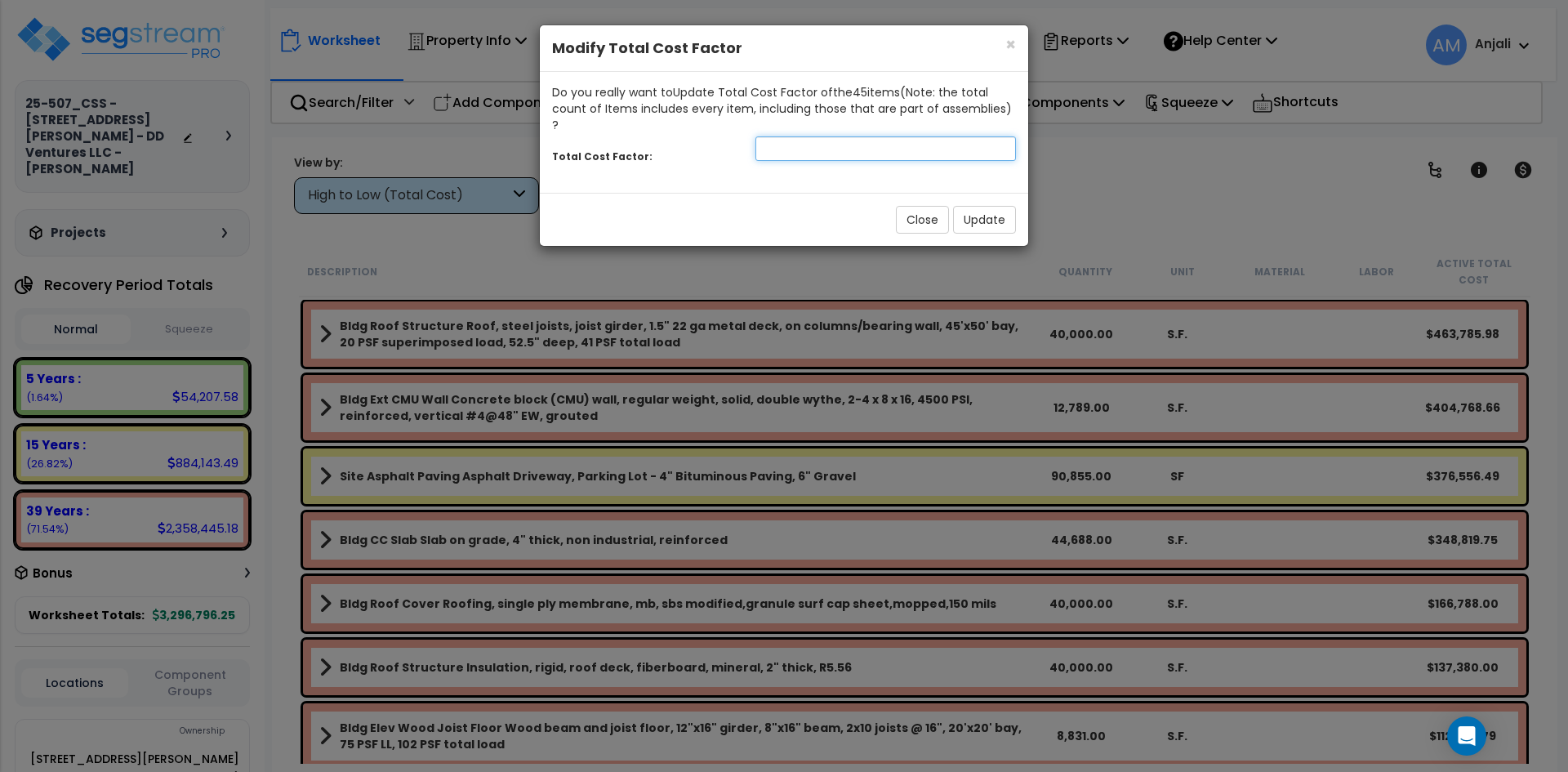
click at [870, 137] on input "number" at bounding box center [886, 149] width 260 height 25
type input "1.5"
click at [1005, 206] on button "Update" at bounding box center [985, 220] width 63 height 28
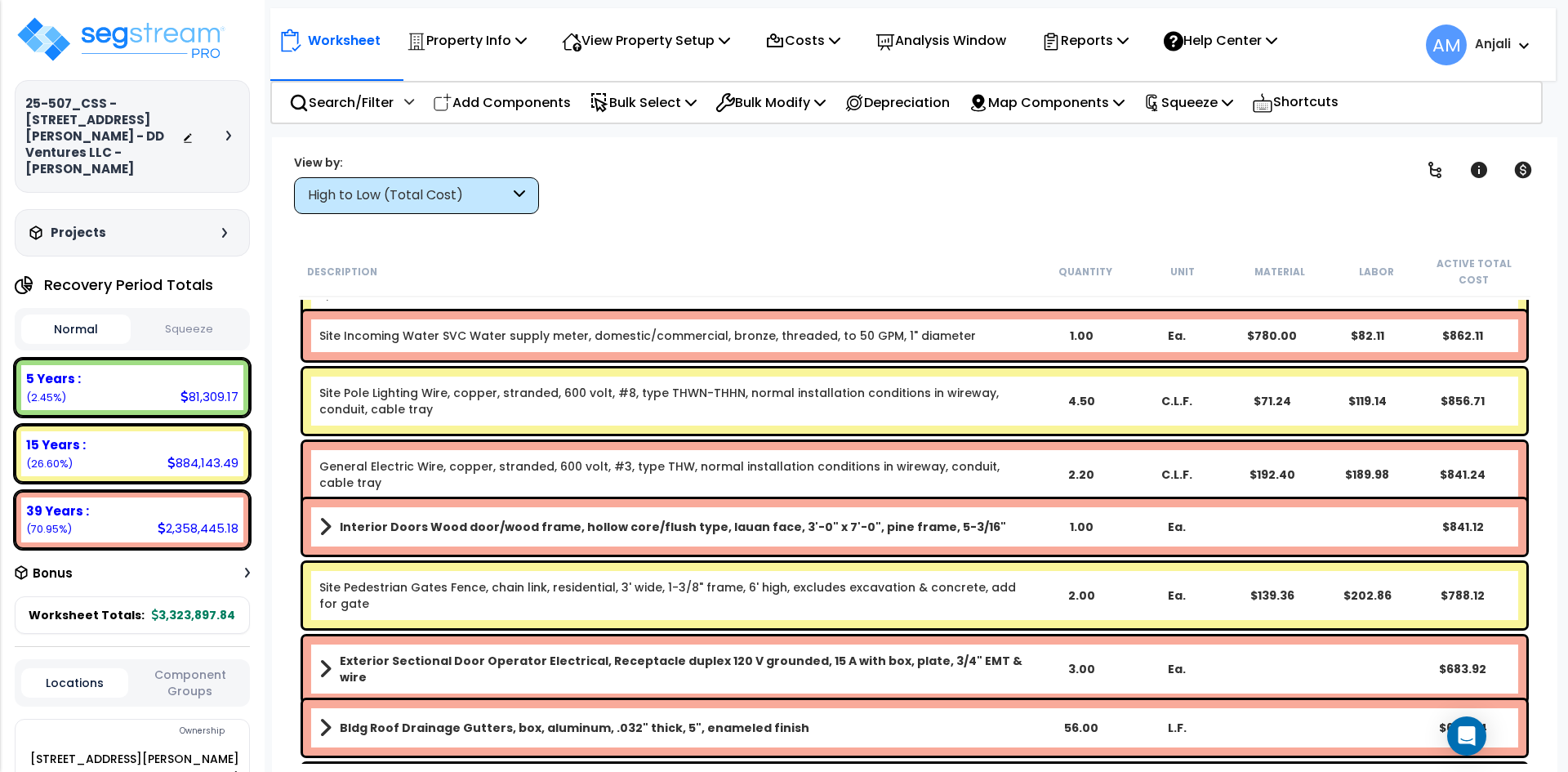
scroll to position [5240, 0]
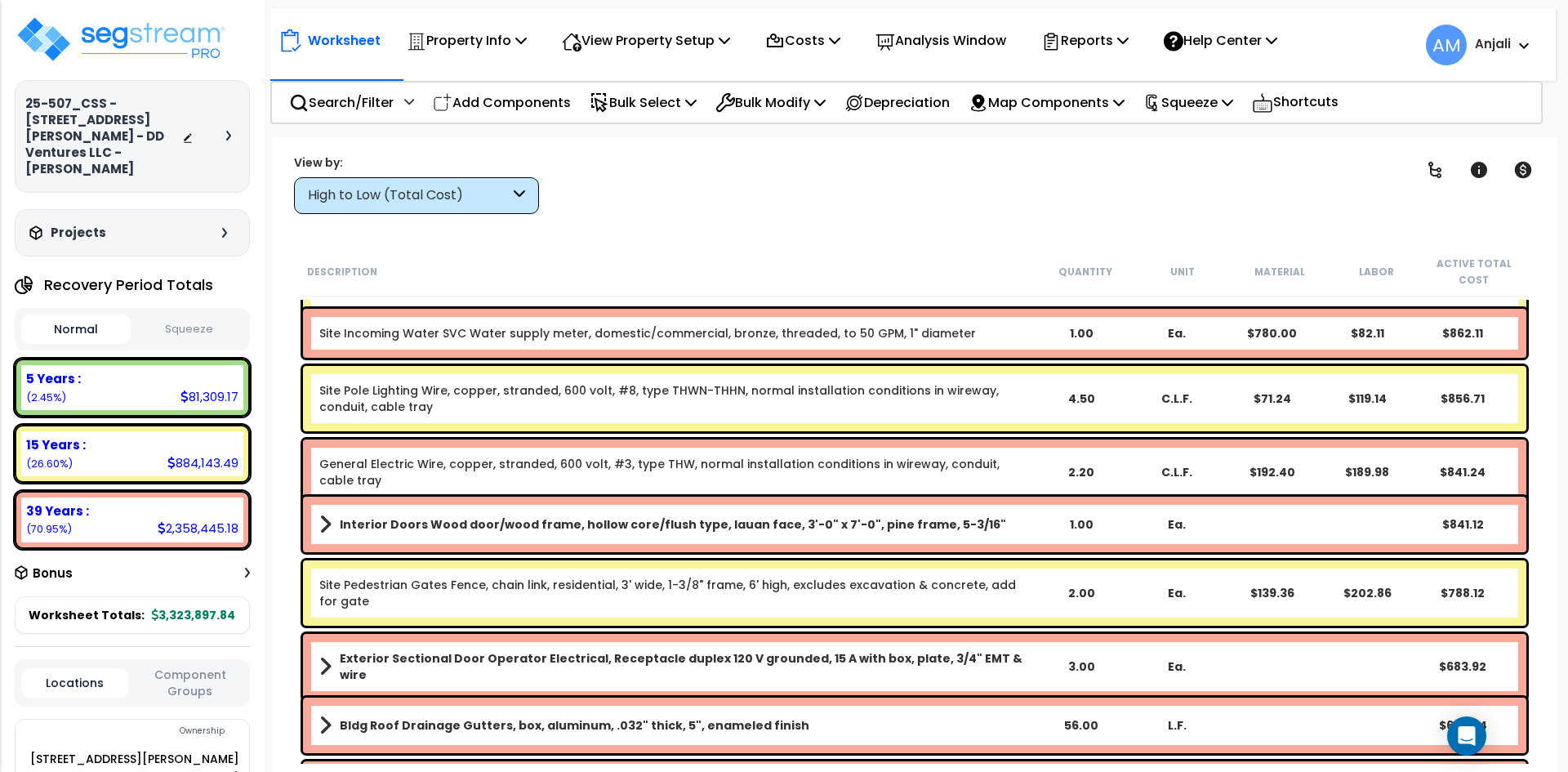
click at [1084, 522] on div "1.00" at bounding box center [1081, 524] width 96 height 16
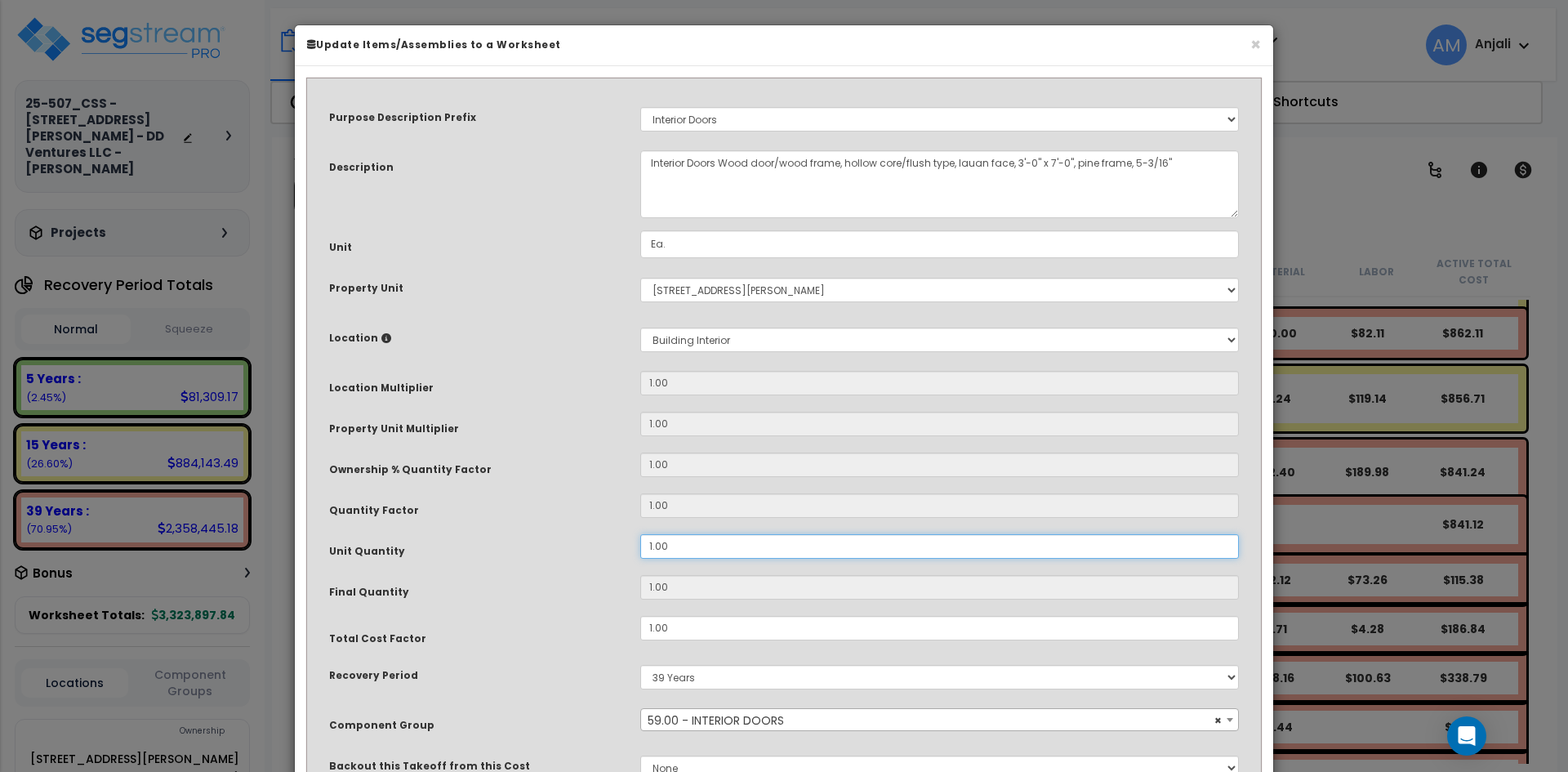
click at [650, 544] on input "1.00" at bounding box center [940, 547] width 599 height 25
click at [654, 544] on input "1.00" at bounding box center [940, 547] width 599 height 25
type input ".00"
type input "0"
type input ".600"
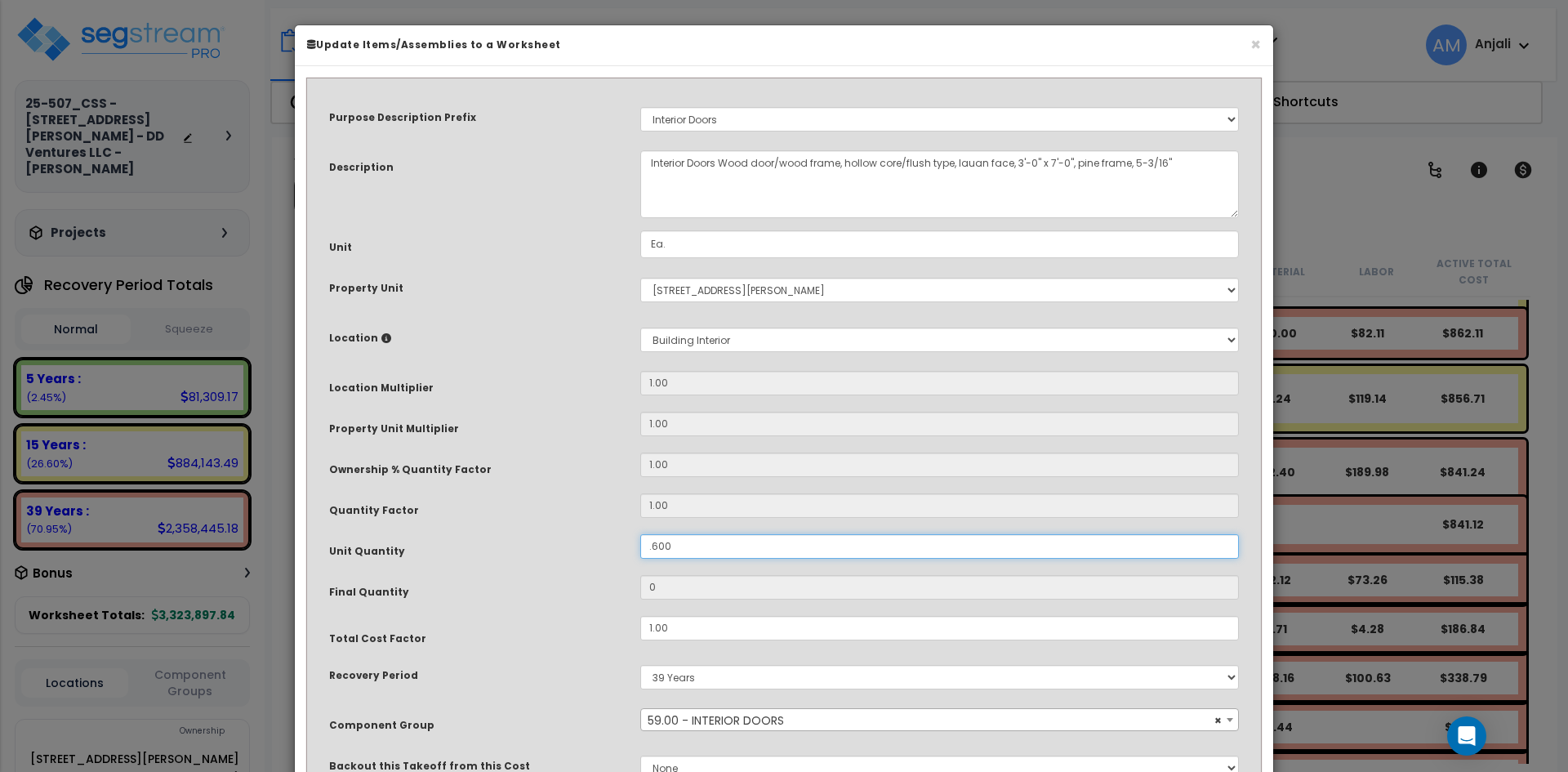
type input "0.6"
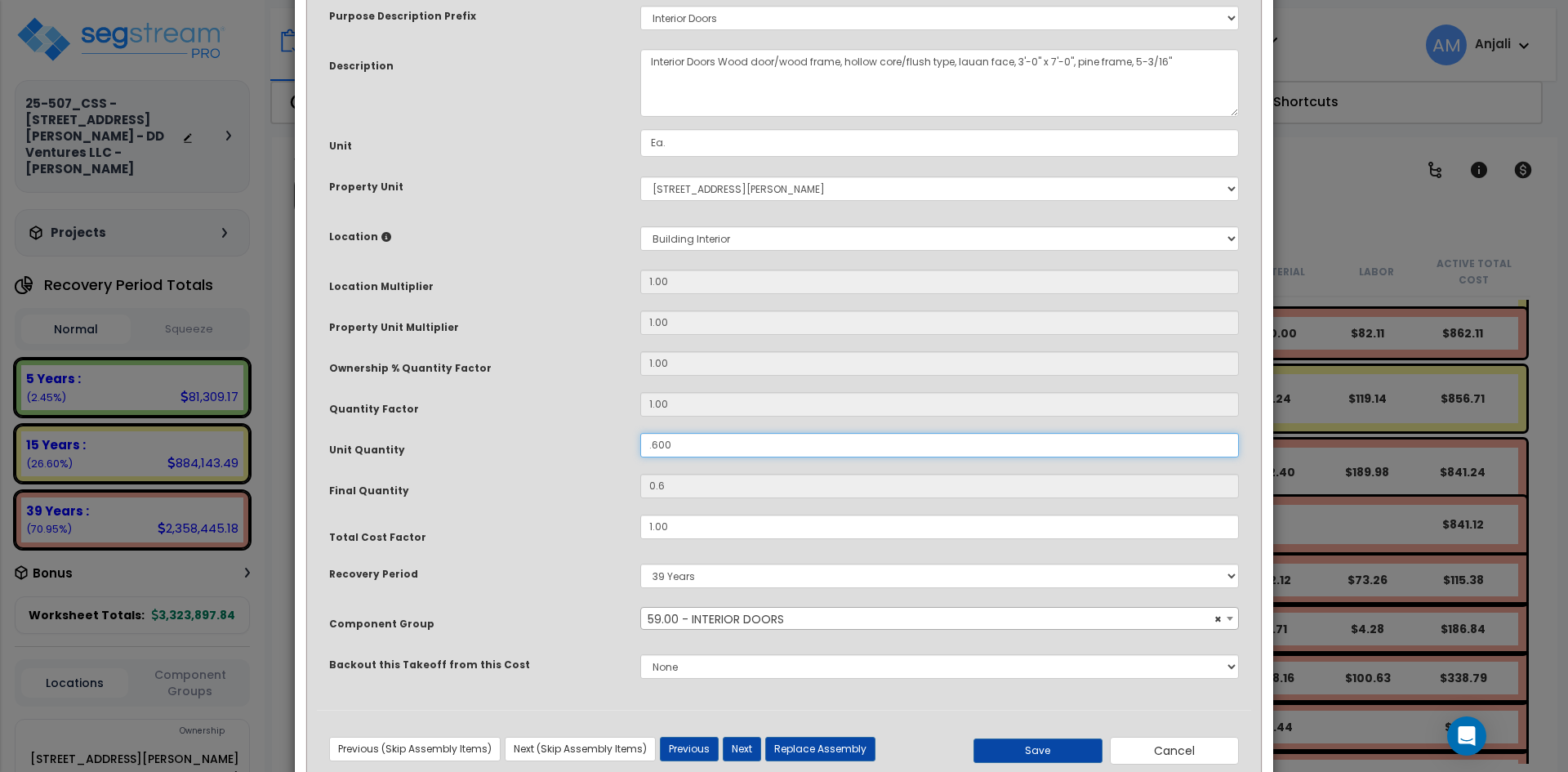
scroll to position [145, 0]
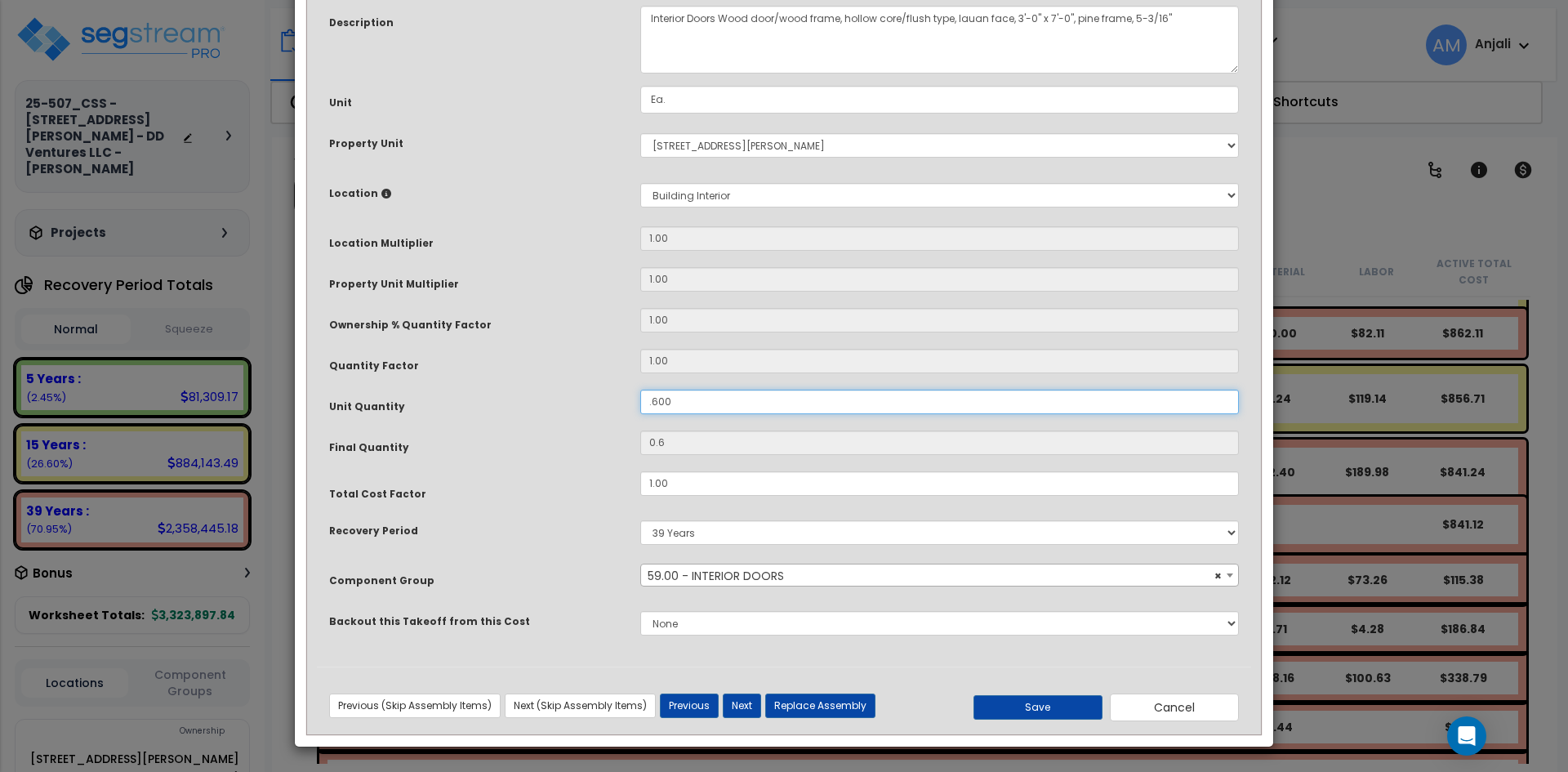
type input ".00"
type input "0"
type input "600"
type input "6.00"
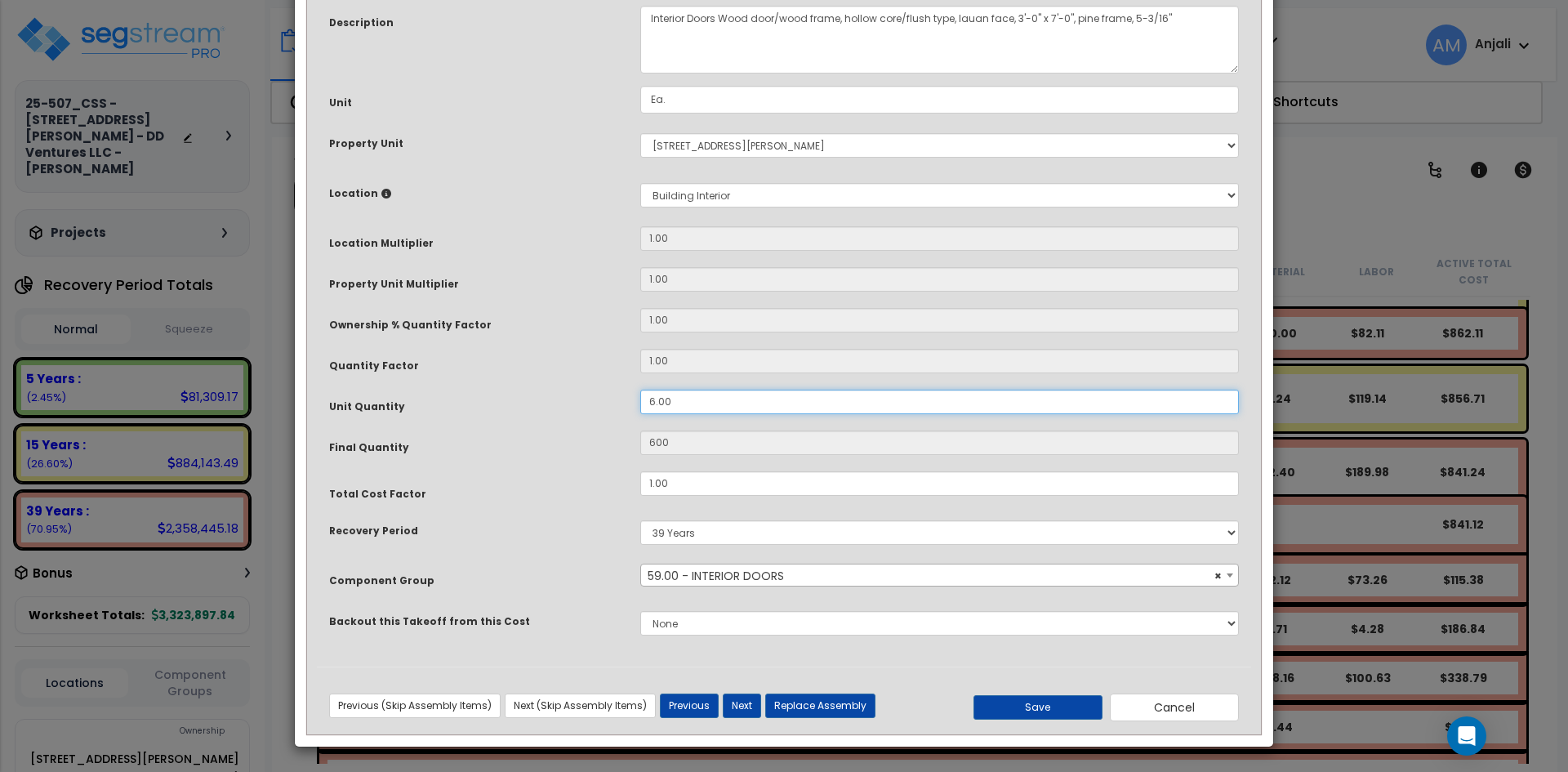
type input "6"
type input "6.00"
click at [1059, 705] on button "Save" at bounding box center [1038, 707] width 129 height 25
type input "6.00"
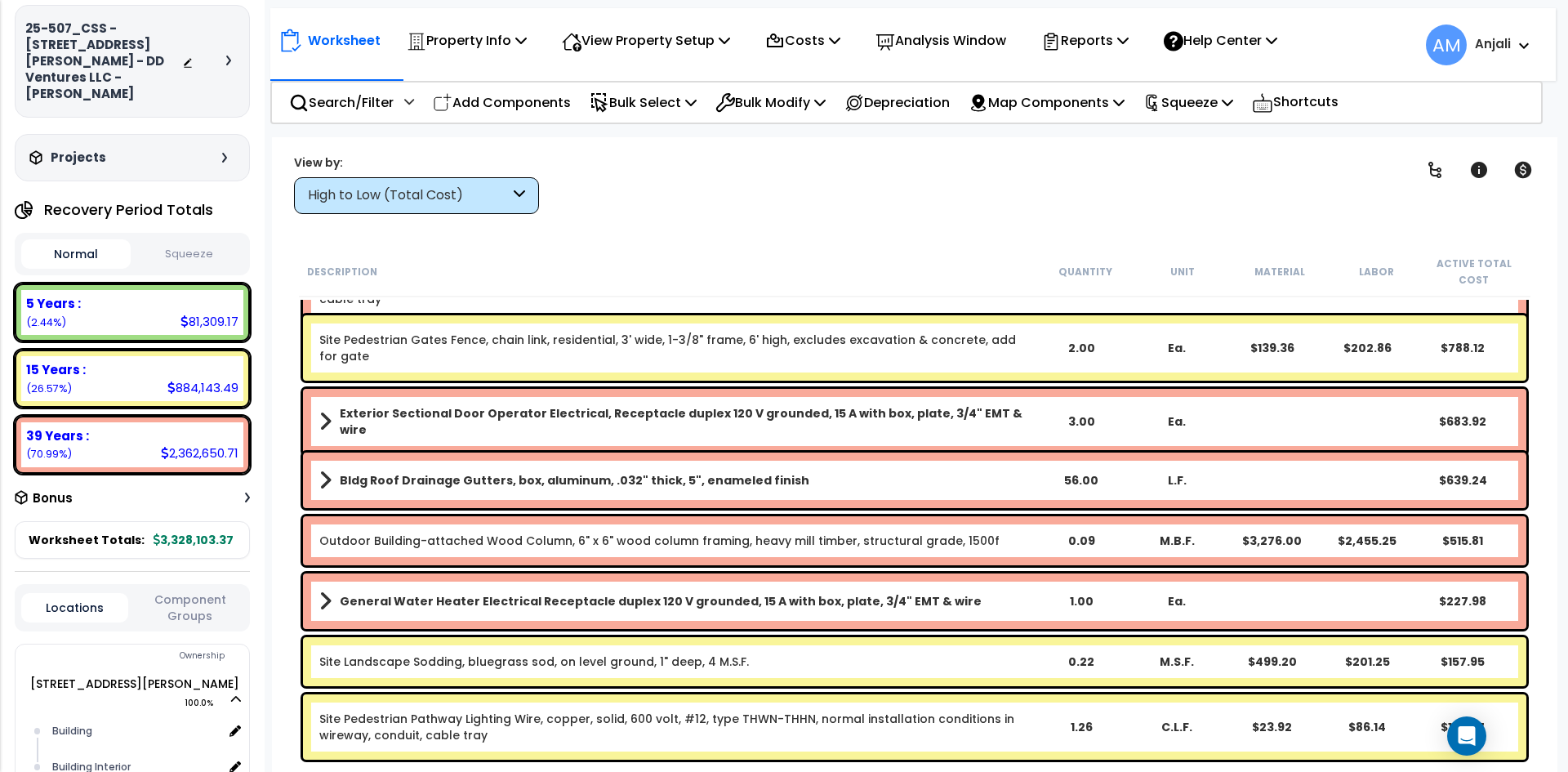
scroll to position [245, 0]
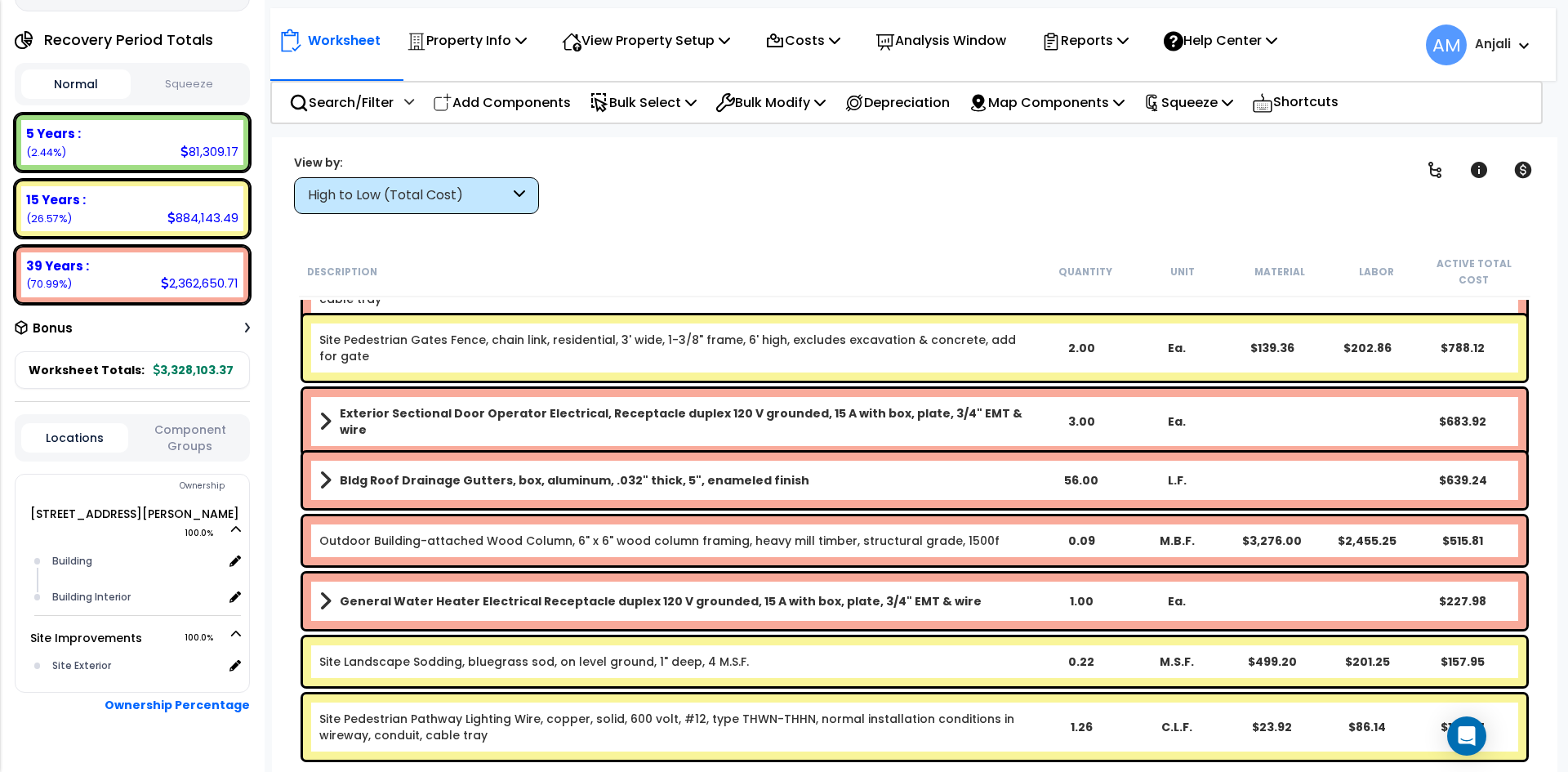
click at [166, 421] on button "Component Groups" at bounding box center [190, 438] width 107 height 34
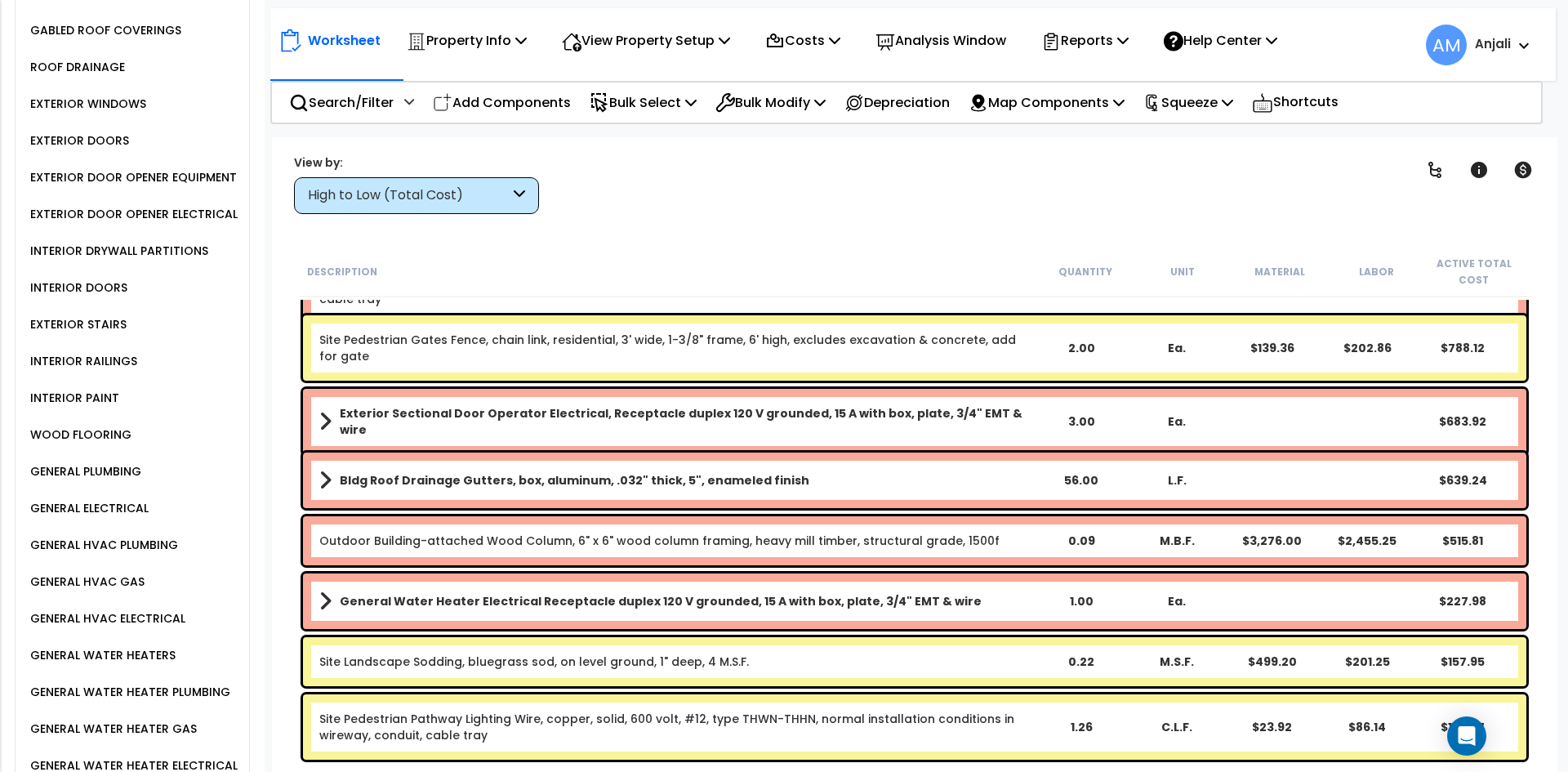
scroll to position [1062, 0]
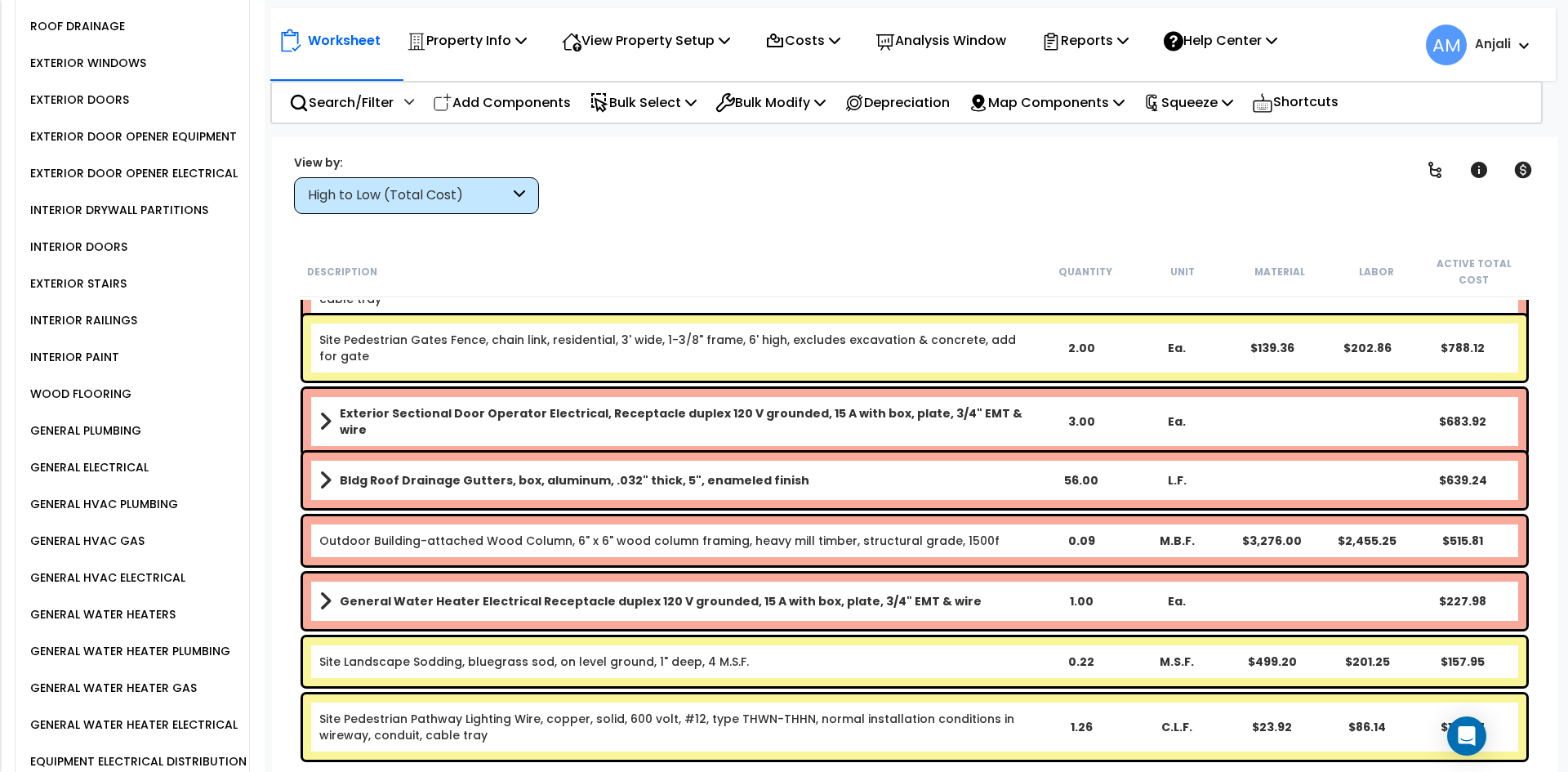
click at [127, 457] on div "GENERAL ELECTRICAL" at bounding box center [87, 467] width 123 height 20
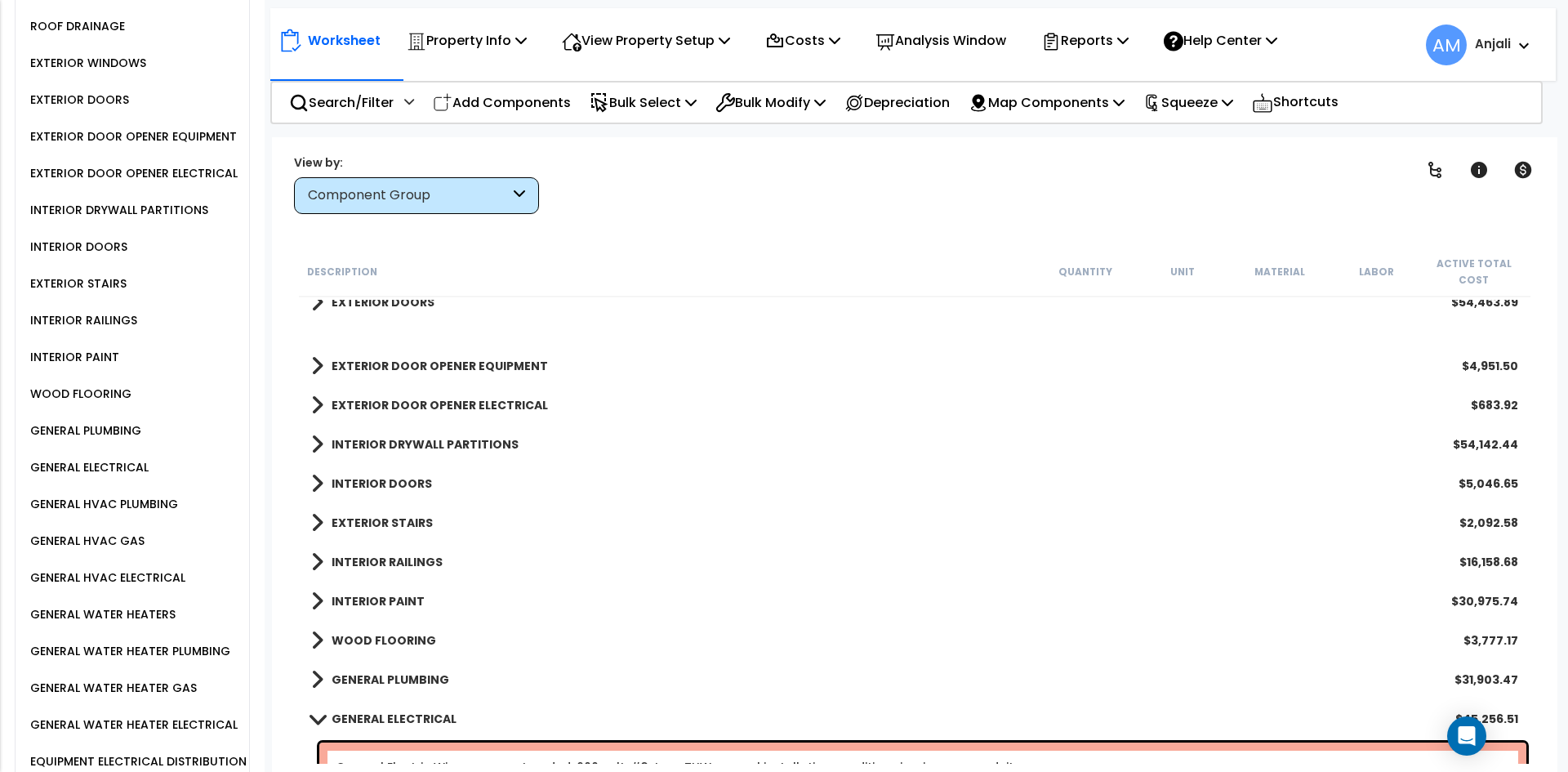
scroll to position [717, 0]
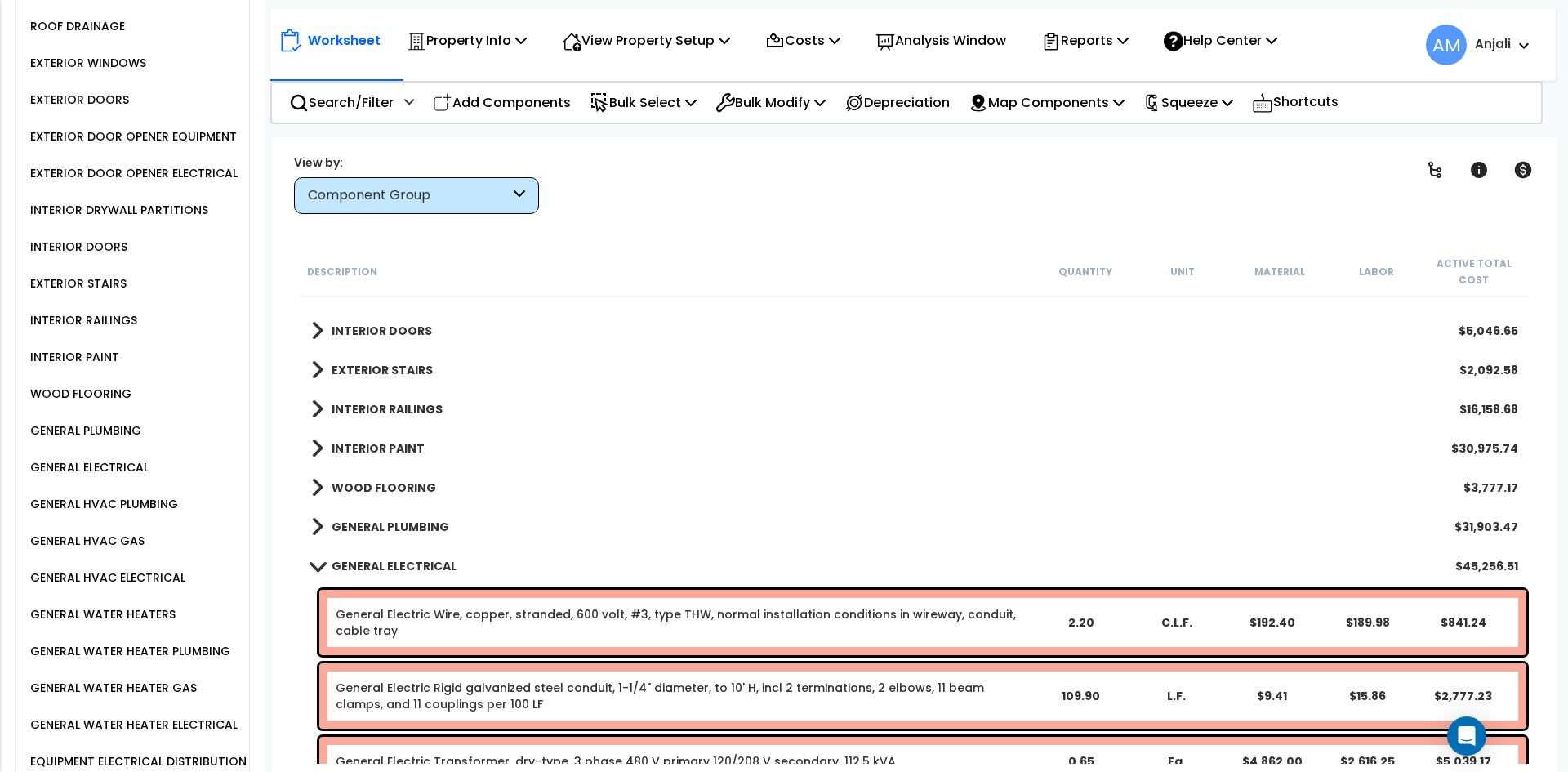
click at [411, 492] on b "WOOD FLOORING" at bounding box center [384, 487] width 105 height 16
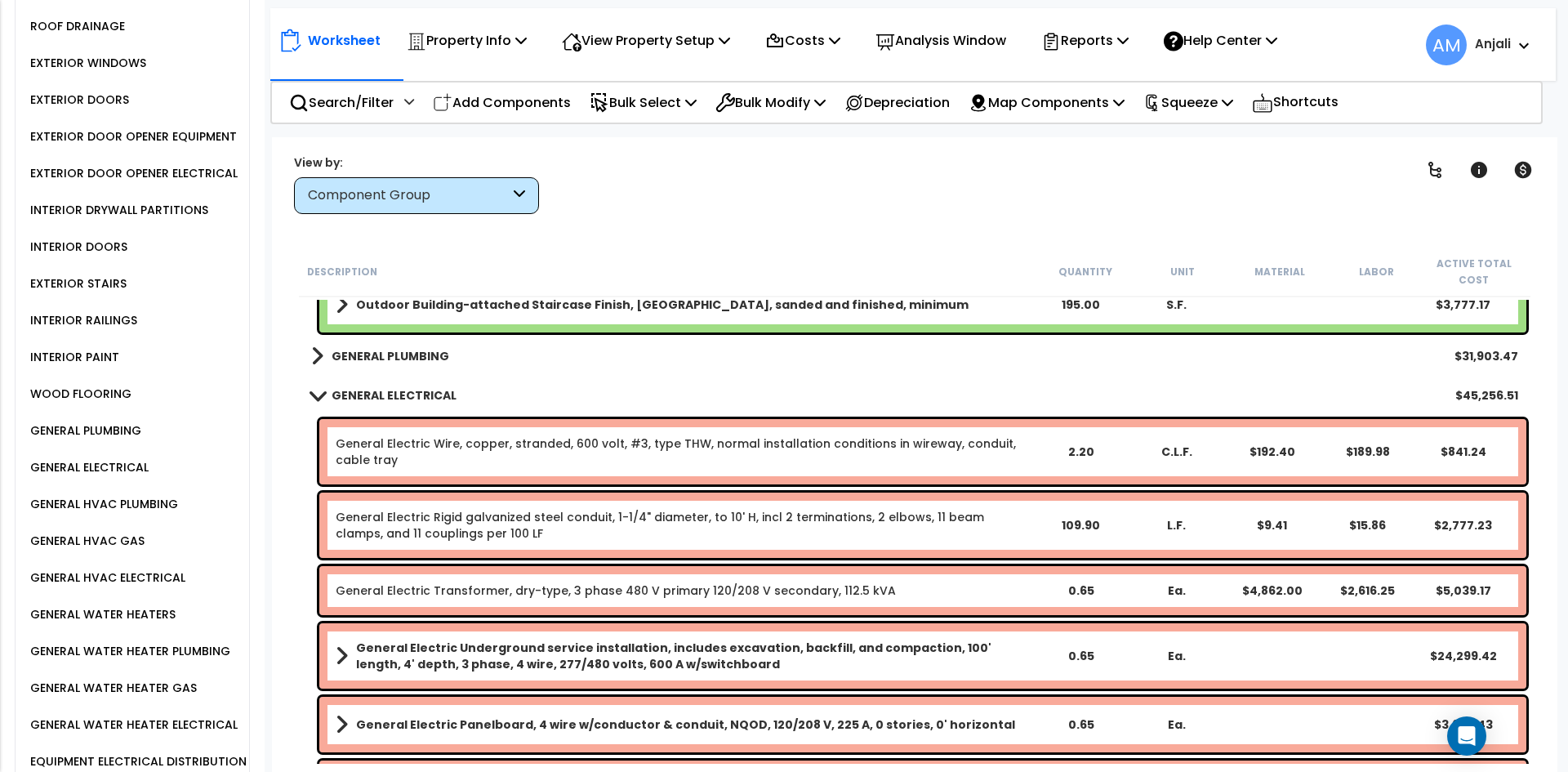
scroll to position [817, 0]
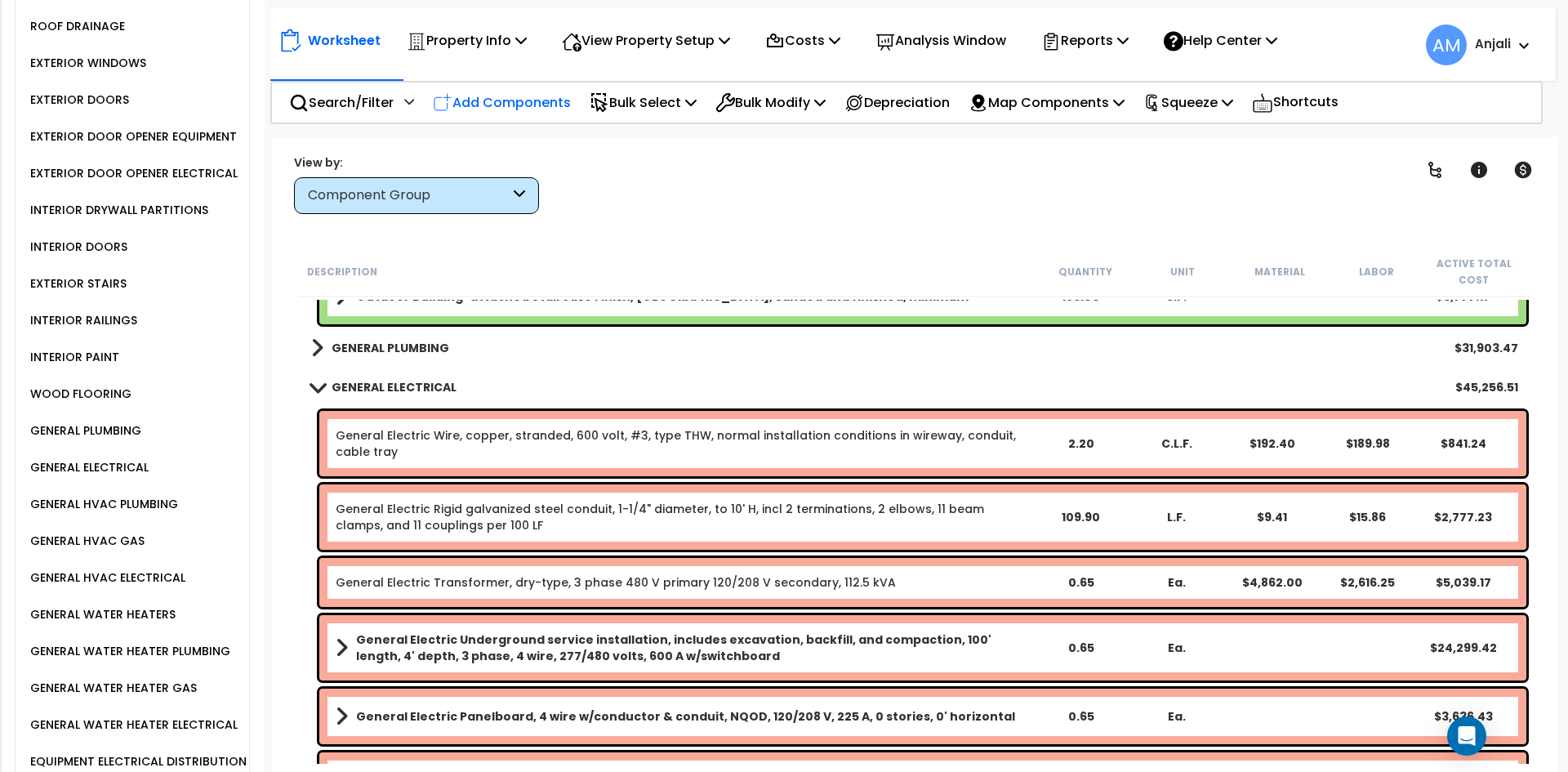
click at [504, 109] on p "Add Components" at bounding box center [502, 102] width 138 height 22
select select
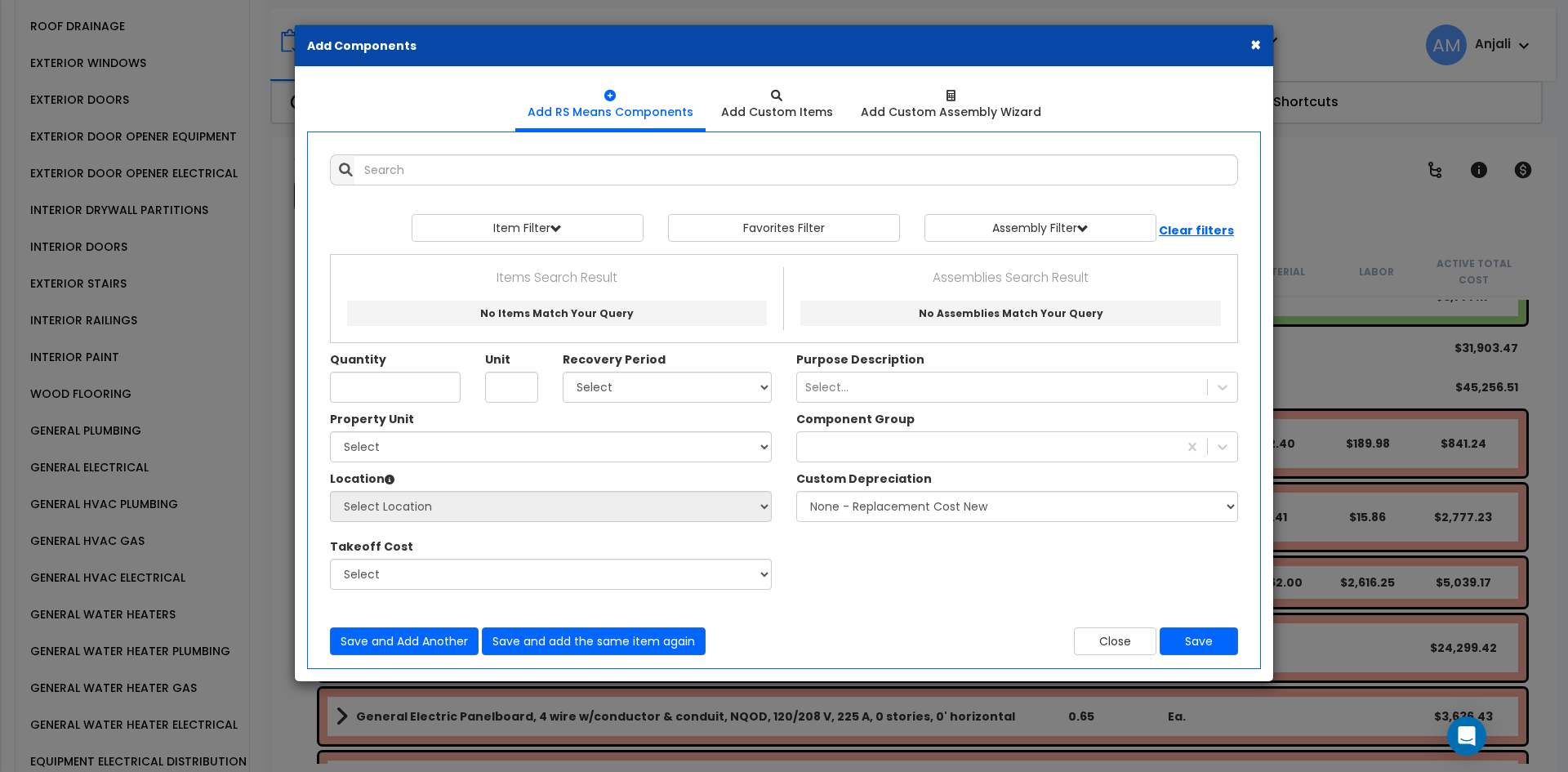
click at [493, 95] on ul "Add RS Means Components Add Custom Items Add Custom Assembly Wizard" at bounding box center [784, 105] width 954 height 51
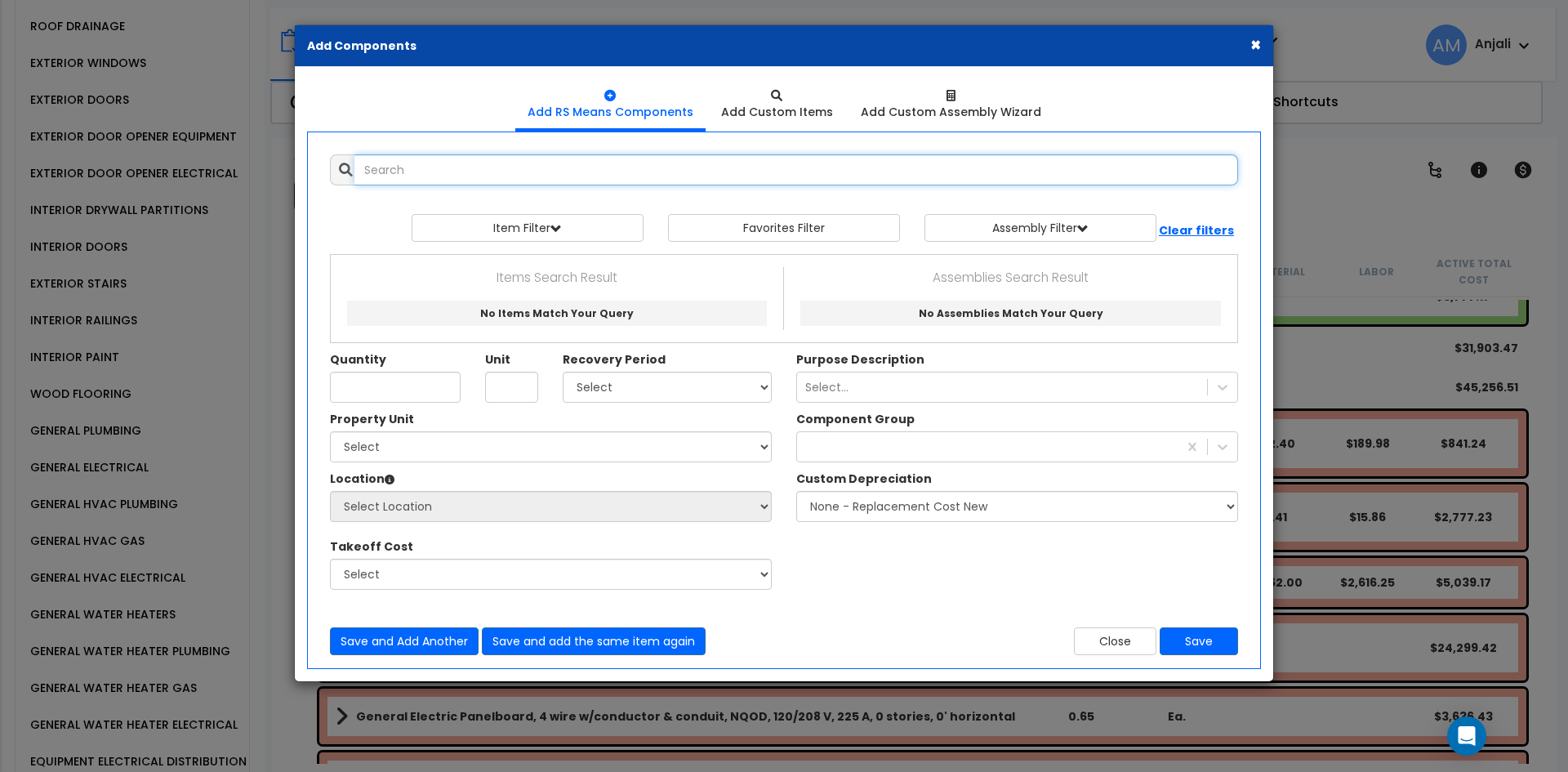
click at [541, 171] on input "text" at bounding box center [796, 169] width 884 height 31
type input "h"
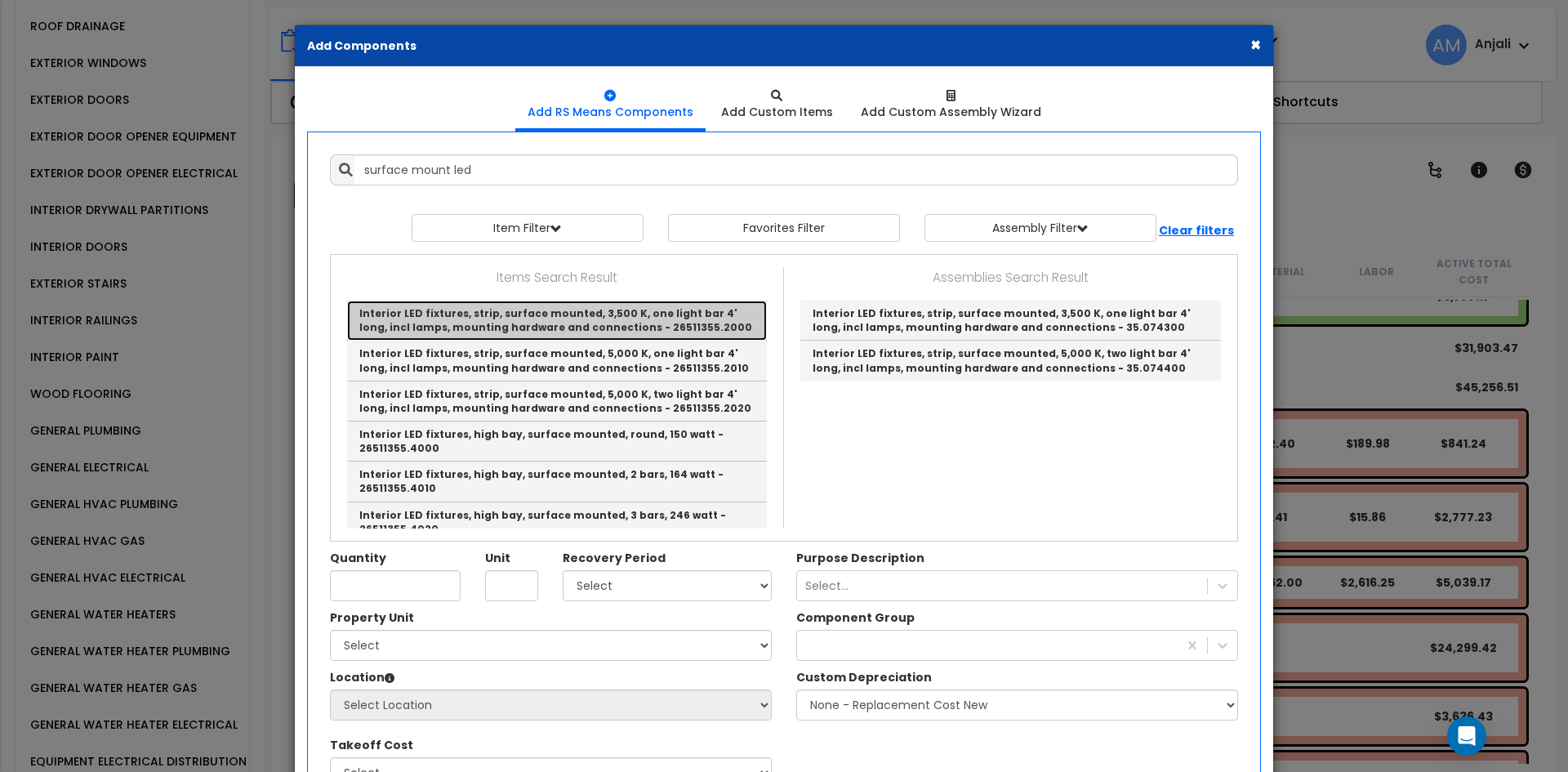
click at [683, 318] on link "Interior LED fixtures, strip, surface mounted, 3,500 K, one light bar 4' long, …" at bounding box center [557, 320] width 420 height 40
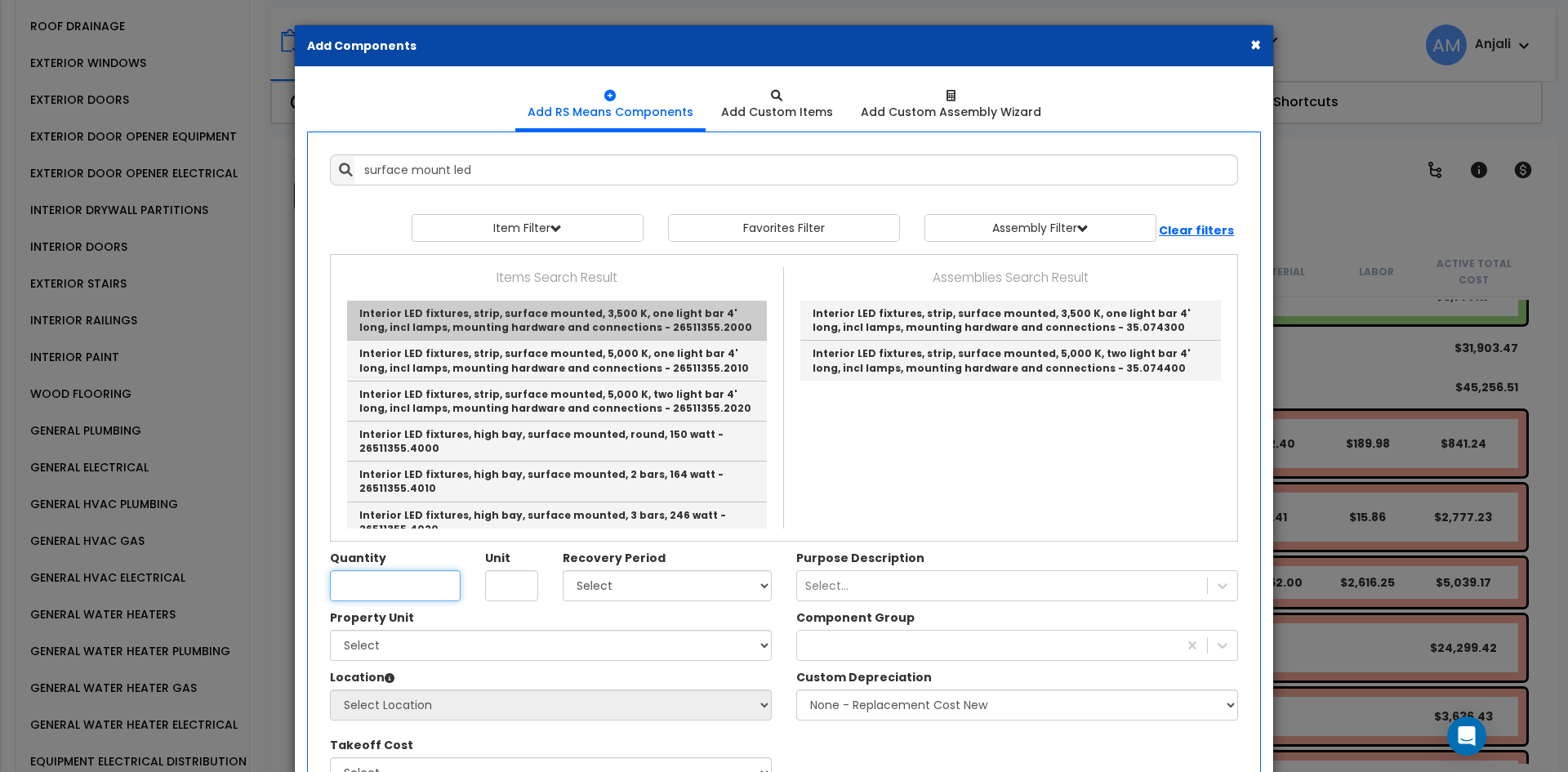
type input "Interior LED fixtures, strip, surface mounted, 3,500 K, one light bar 4' long, …"
type input "Ea."
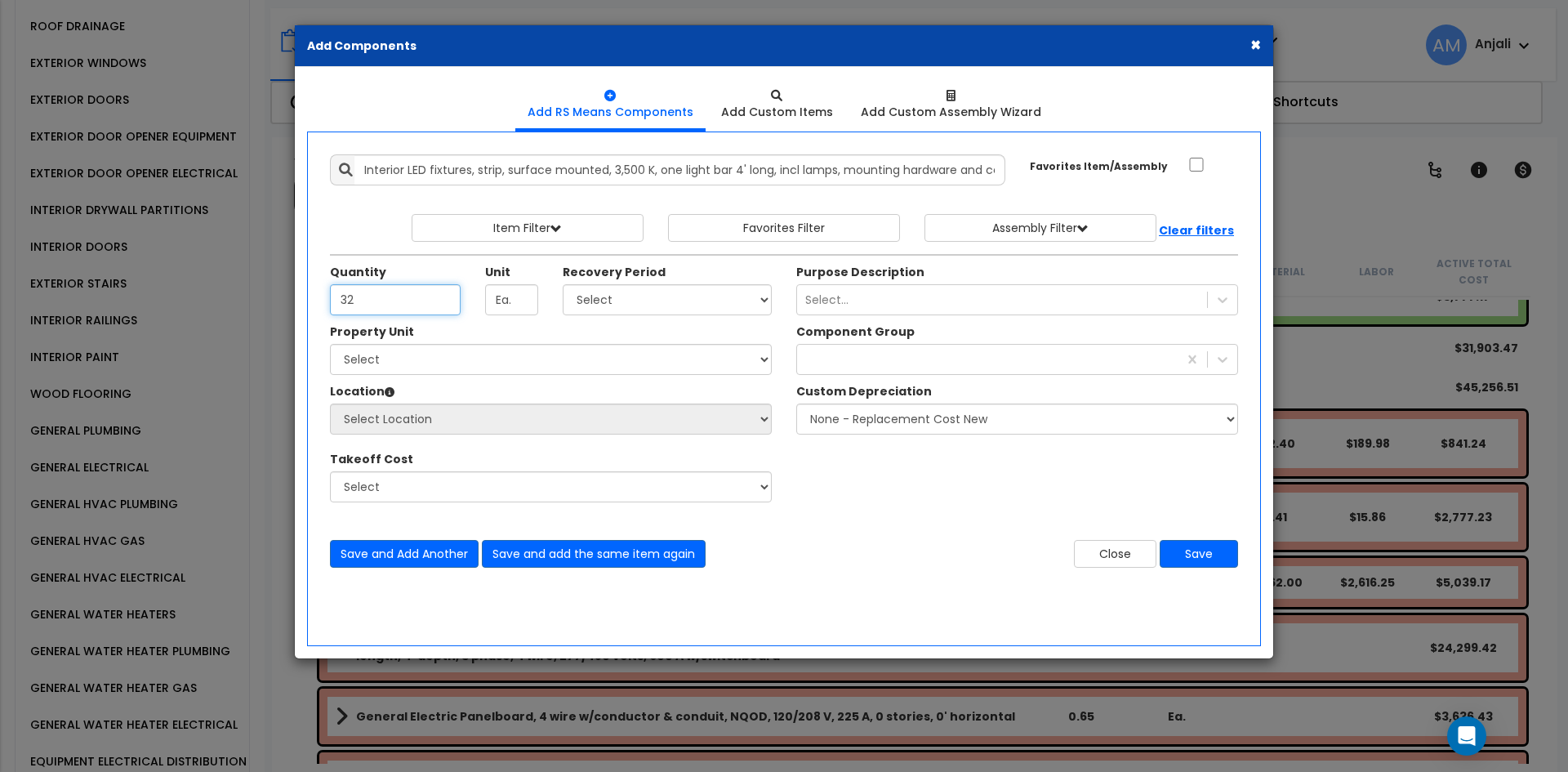
type input "32"
click at [611, 314] on select "Select 5 Years 7 Years 15 Years 39 Years 27.5 Year" at bounding box center [667, 299] width 209 height 31
select select "15Y"
click at [563, 284] on select "Select 5 Years 7 Years 15 Years 39 Years 27.5 Year" at bounding box center [667, 299] width 209 height 31
click at [497, 358] on select "Select [STREET_ADDRESS][PERSON_NAME] Site Improvements" at bounding box center [550, 359] width 442 height 31
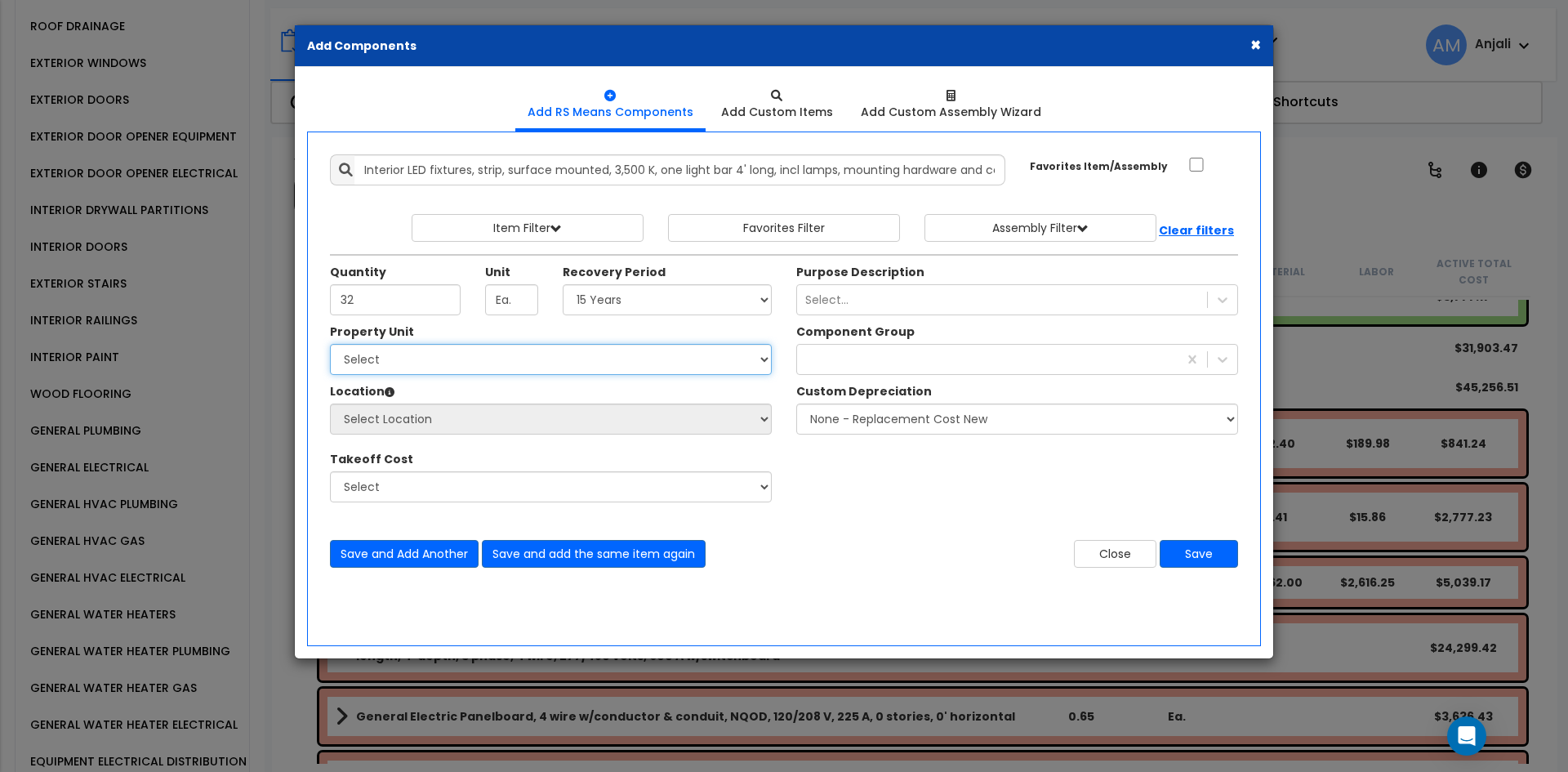
select select "162392"
click at [330, 344] on select "Select [STREET_ADDRESS][PERSON_NAME] Site Improvements" at bounding box center [550, 359] width 442 height 31
click at [478, 415] on select "Select Building Building Interior Add Additional Location" at bounding box center [550, 419] width 442 height 31
select select "461"
click at [330, 404] on select "Select Building Building Interior Add Additional Location" at bounding box center [550, 419] width 442 height 31
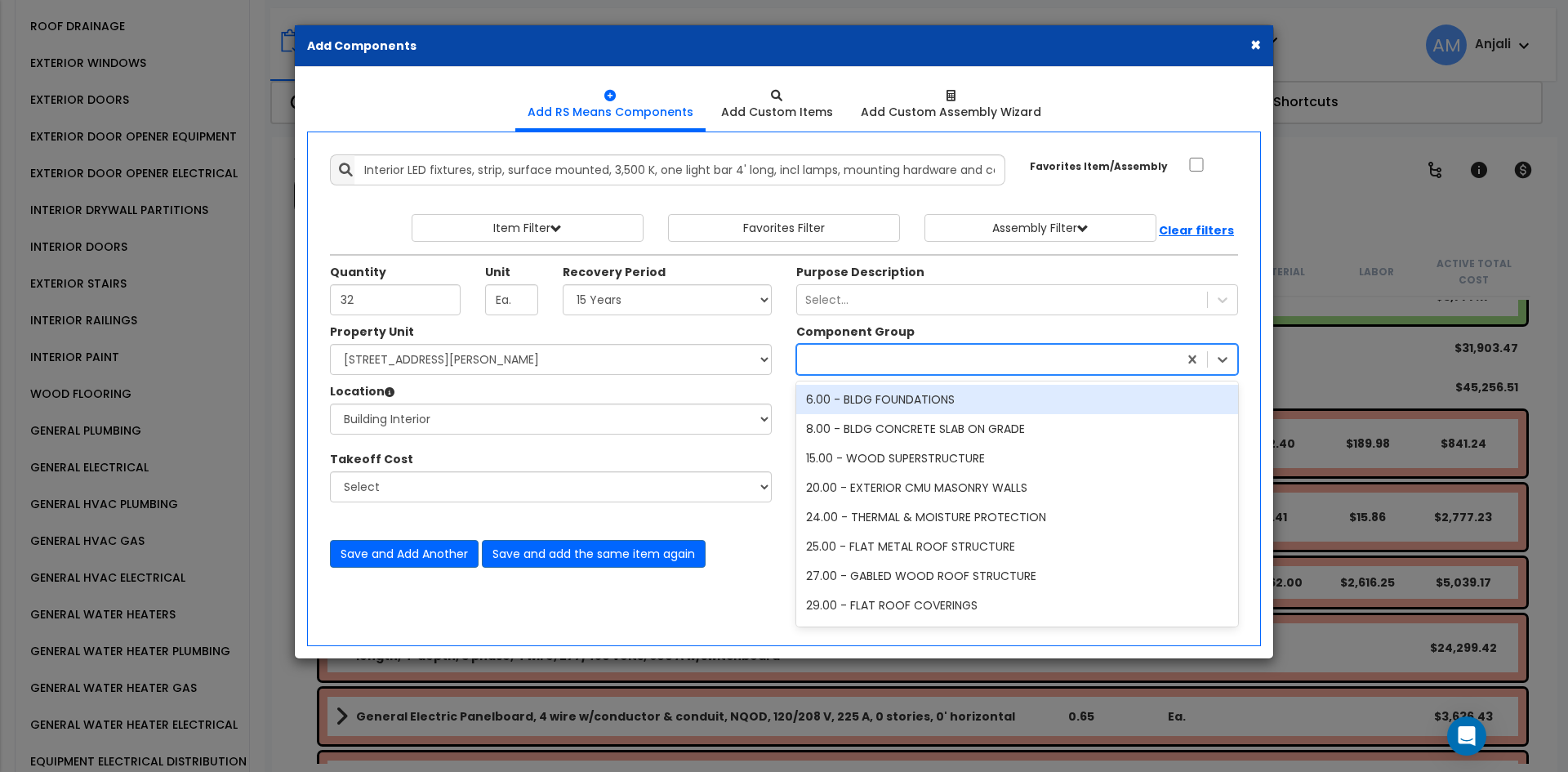
click at [843, 368] on div at bounding box center [987, 359] width 380 height 27
type input "ele"
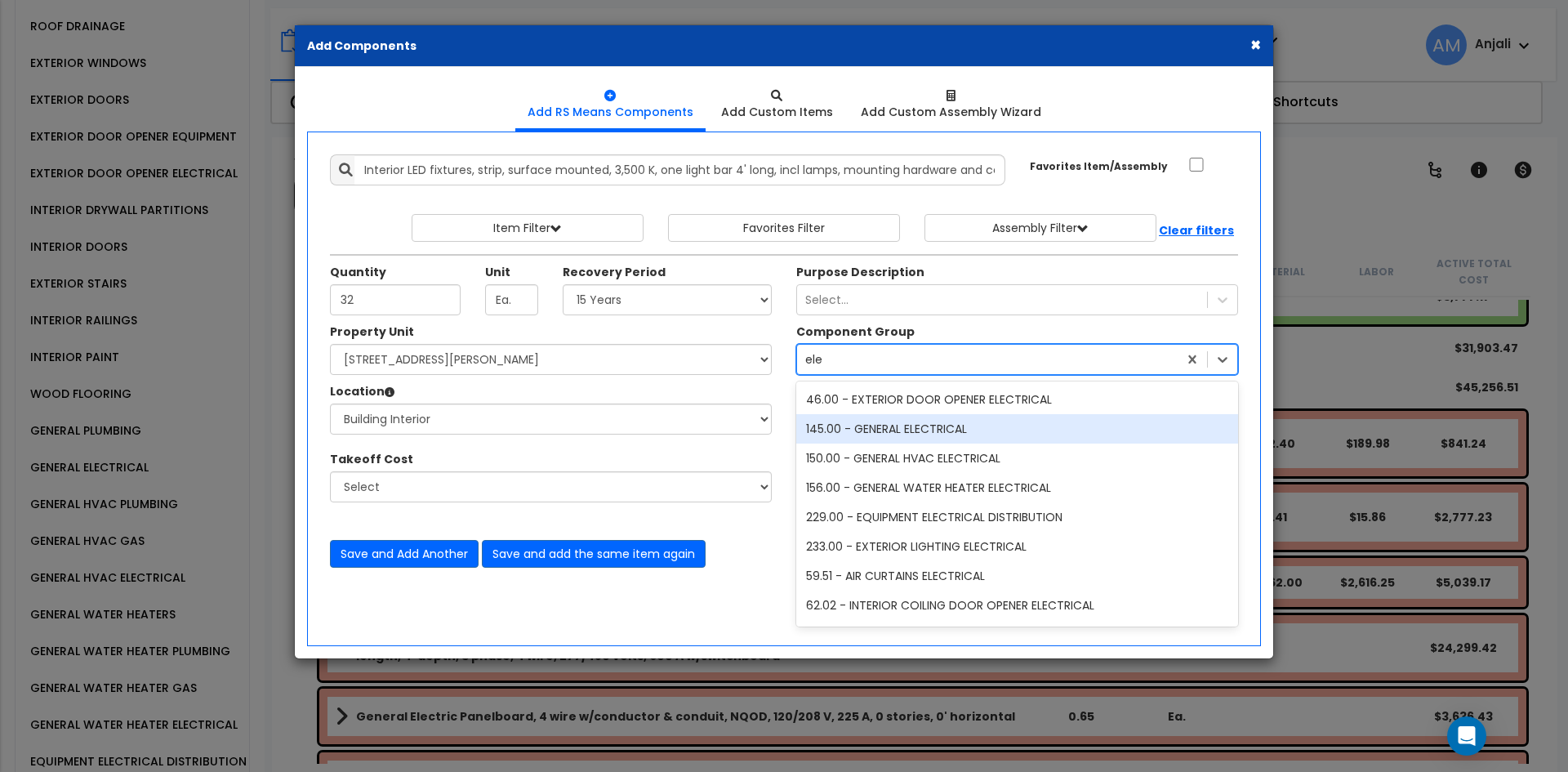
click at [927, 421] on div "145.00 - GENERAL ELECTRICAL" at bounding box center [1017, 429] width 442 height 29
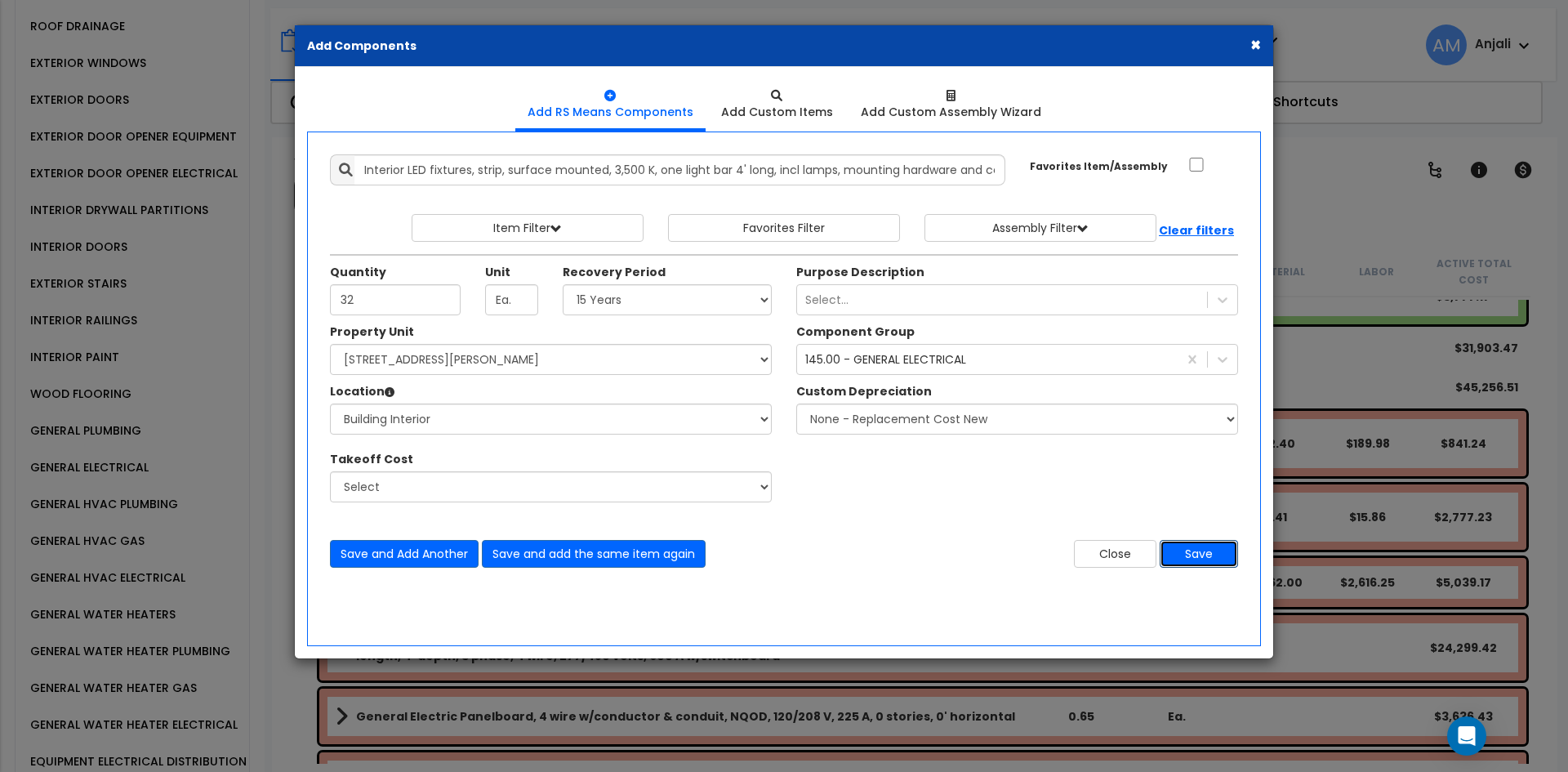
click at [1193, 552] on button "Save" at bounding box center [1198, 553] width 79 height 28
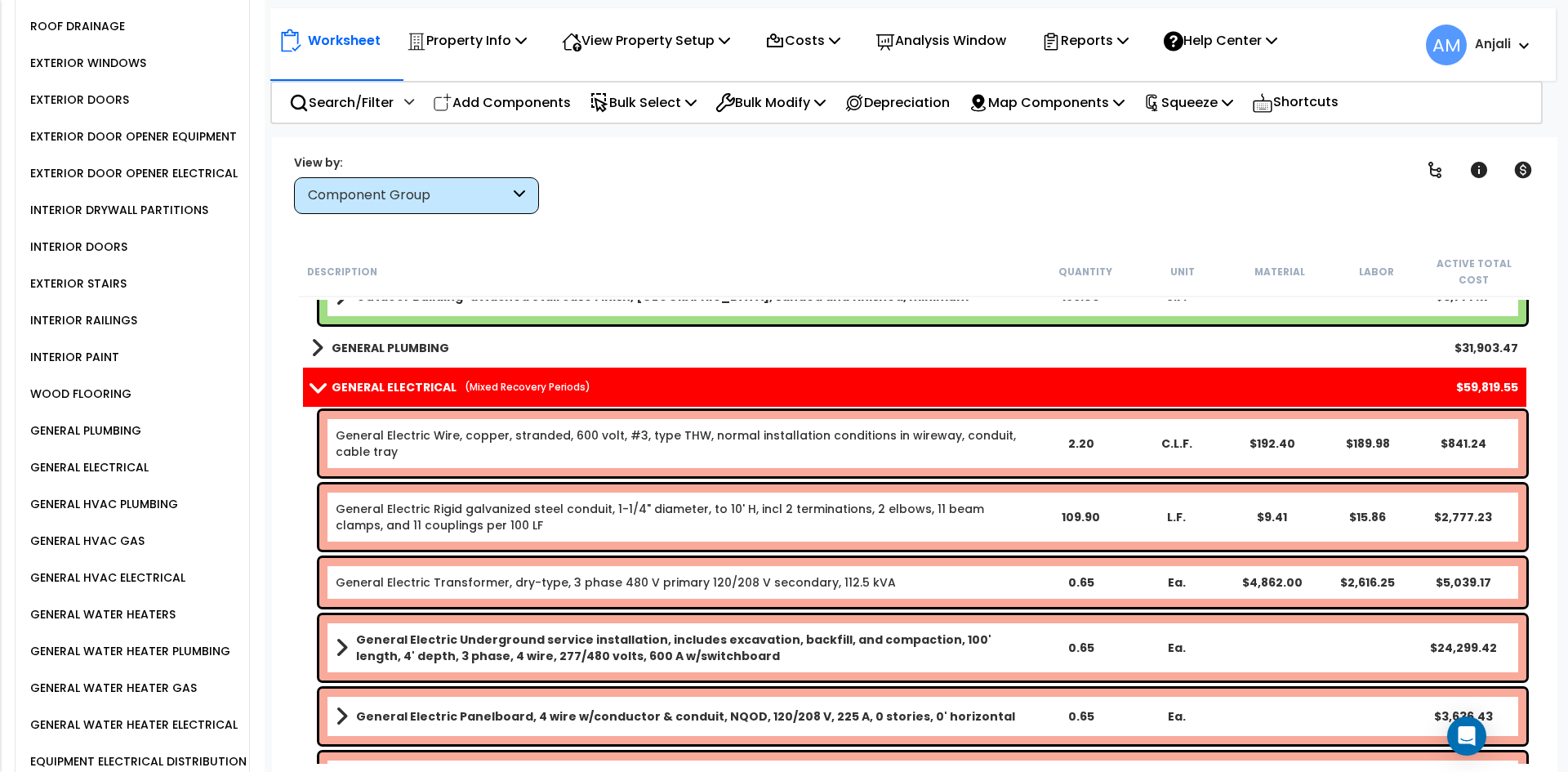
click at [504, 107] on p "Add Components" at bounding box center [502, 102] width 138 height 22
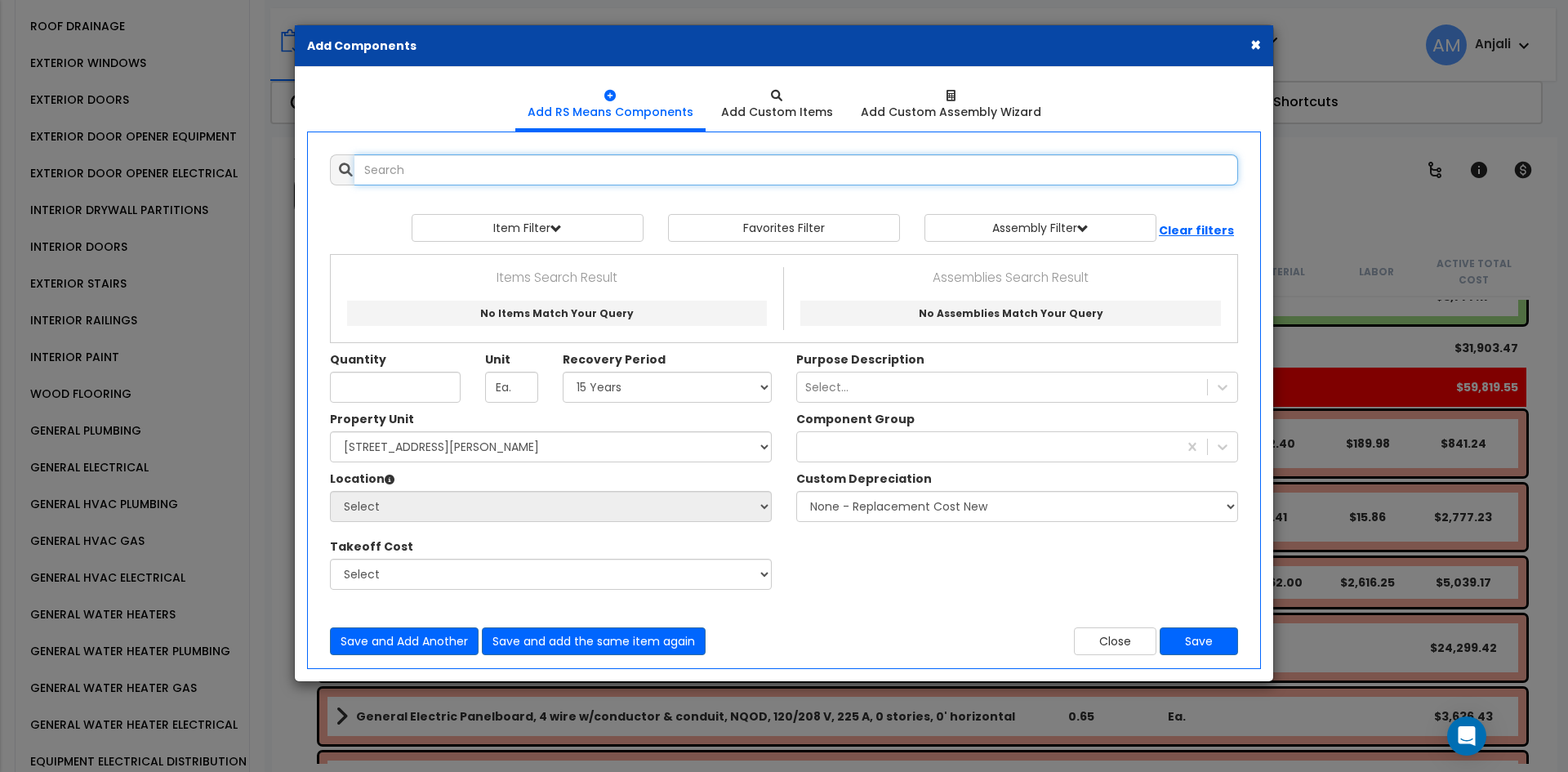
select select
click at [502, 159] on input "text" at bounding box center [796, 169] width 884 height 31
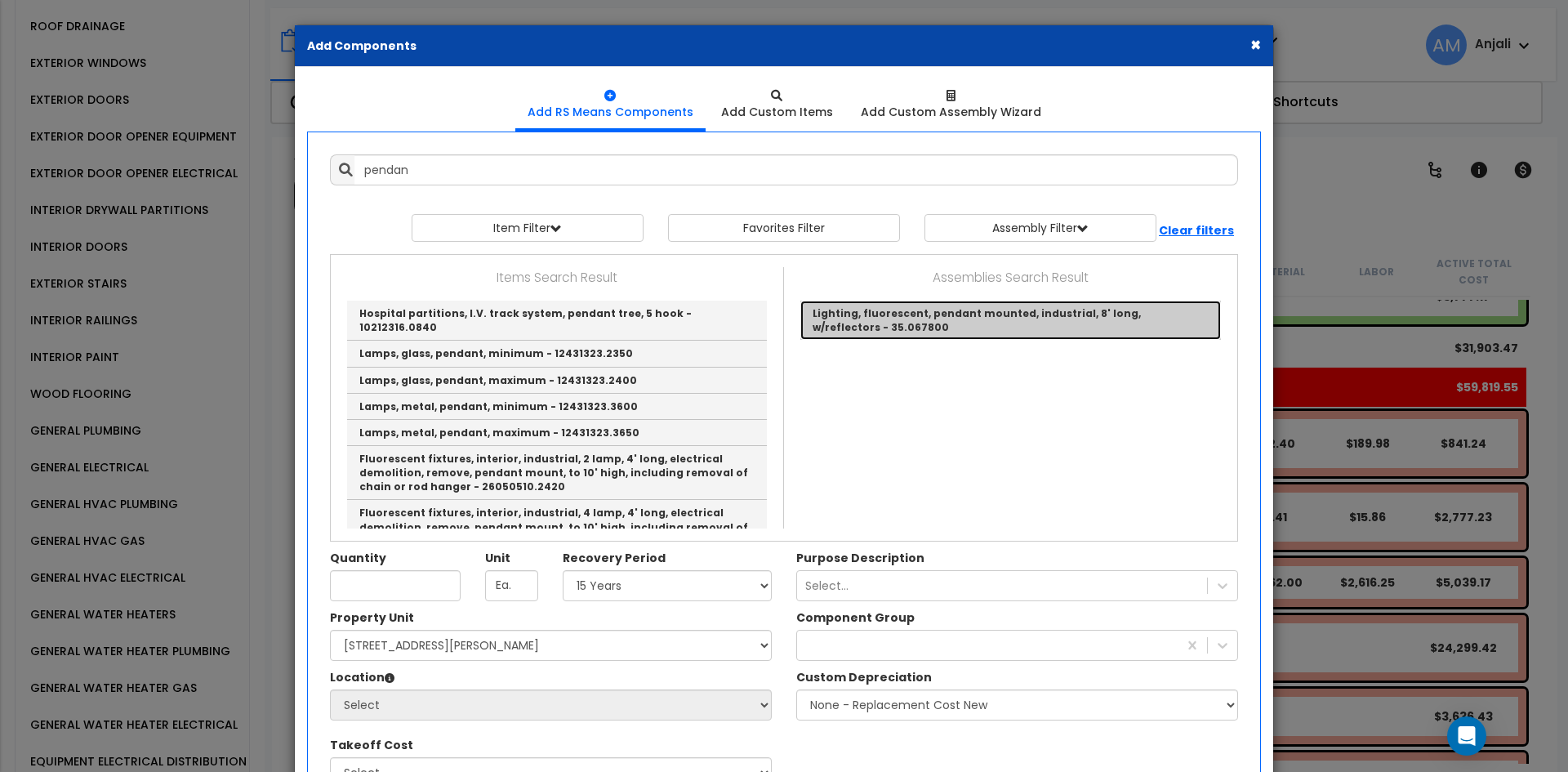
click at [927, 325] on link "Lighting, fluorescent, pendant mounted, industrial, 8' long, w/reflectors - 35.…" at bounding box center [1010, 319] width 421 height 39
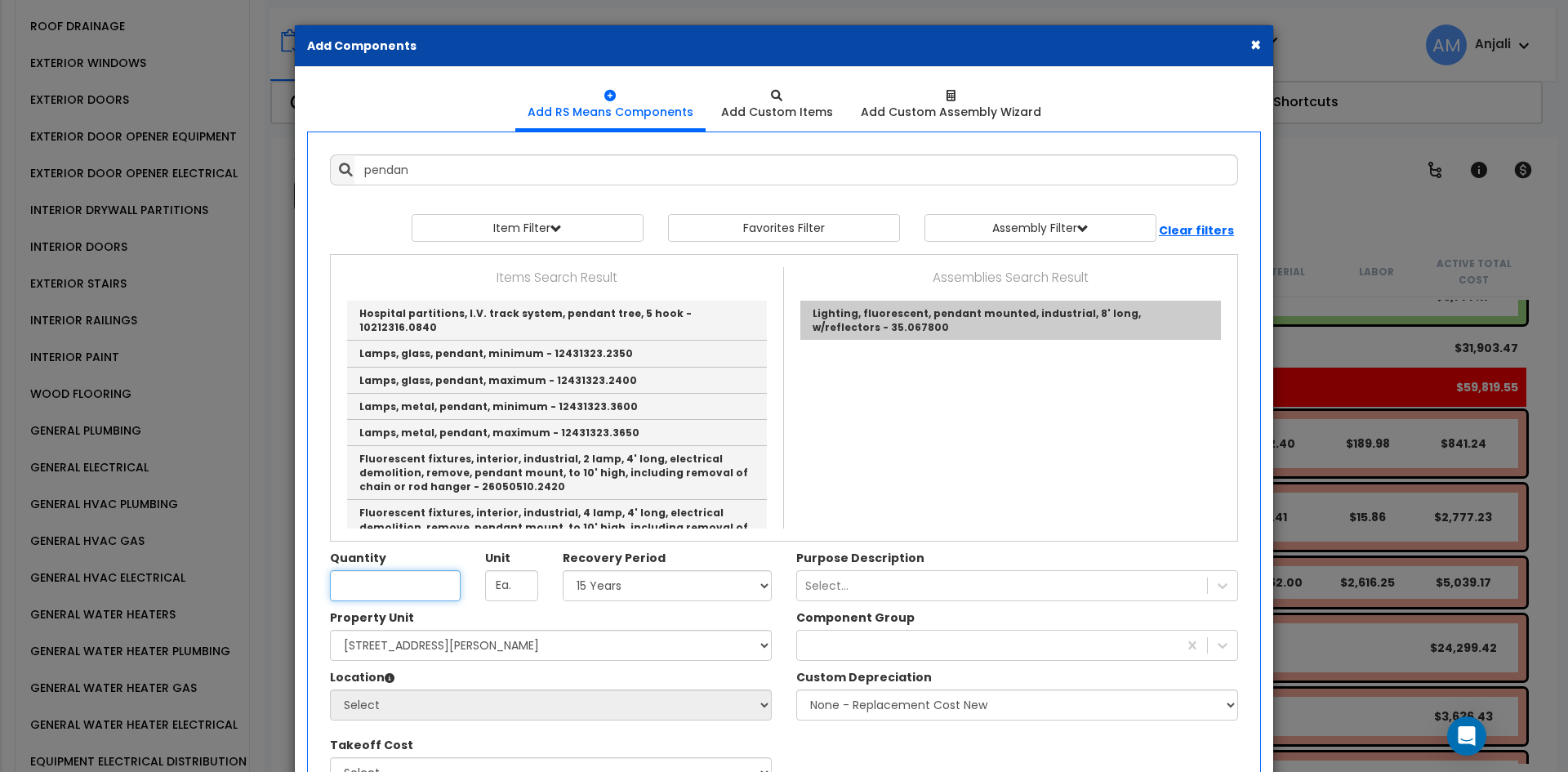
type input "Lighting, fluorescent, pendant mounted, industrial, 8' long, w/reflectors - 35.…"
type input "Ea."
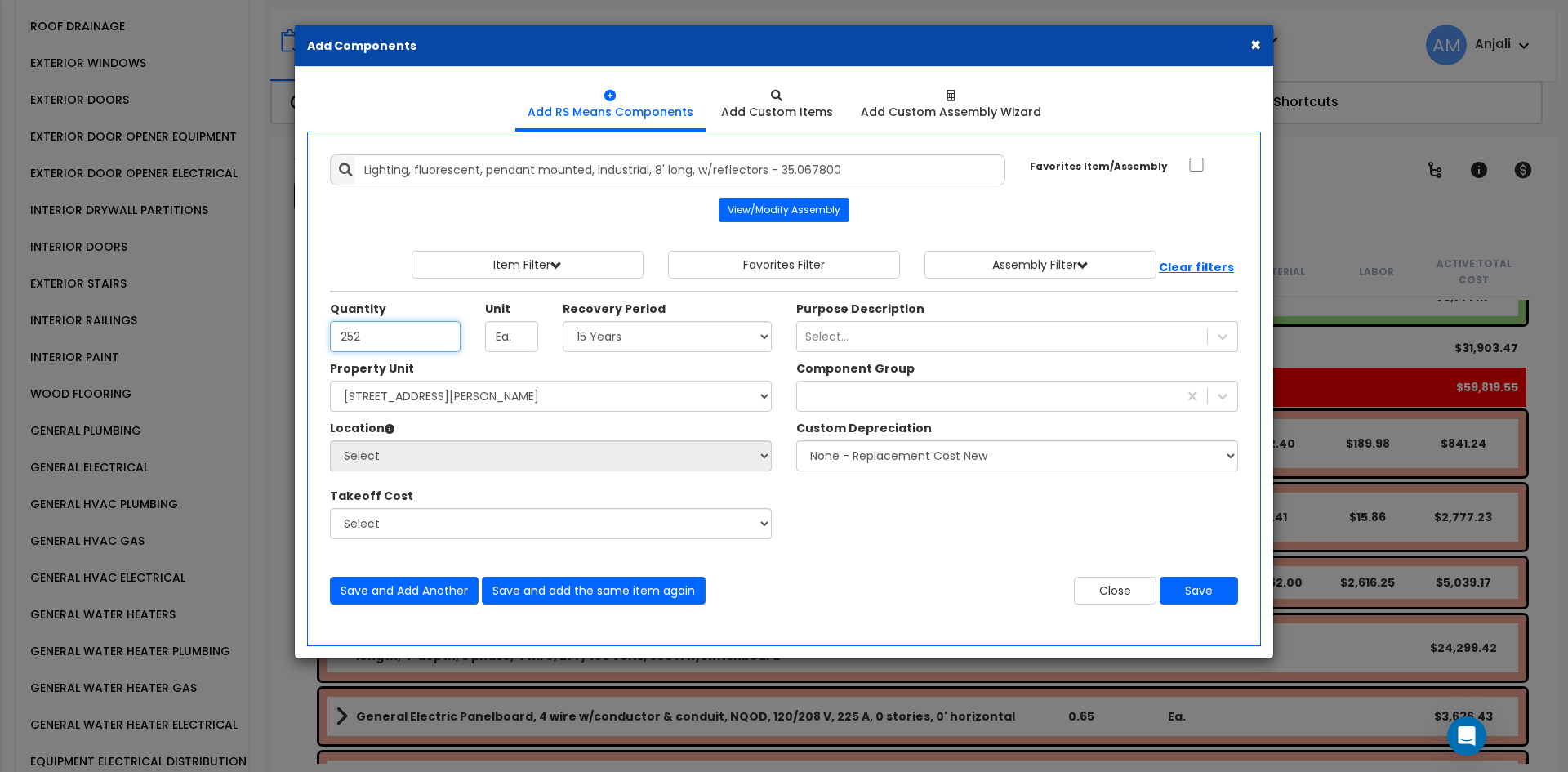
type input "252"
click at [632, 335] on select "Select 5 Years 7 Years 15 Years 39 Years 27.5 Year" at bounding box center [667, 337] width 209 height 31
select select "5Y"
click at [563, 321] on select "Select 5 Years 7 Years 15 Years 39 Years 27.5 Year" at bounding box center [667, 337] width 209 height 31
click at [852, 335] on div "Select..." at bounding box center [1002, 337] width 410 height 27
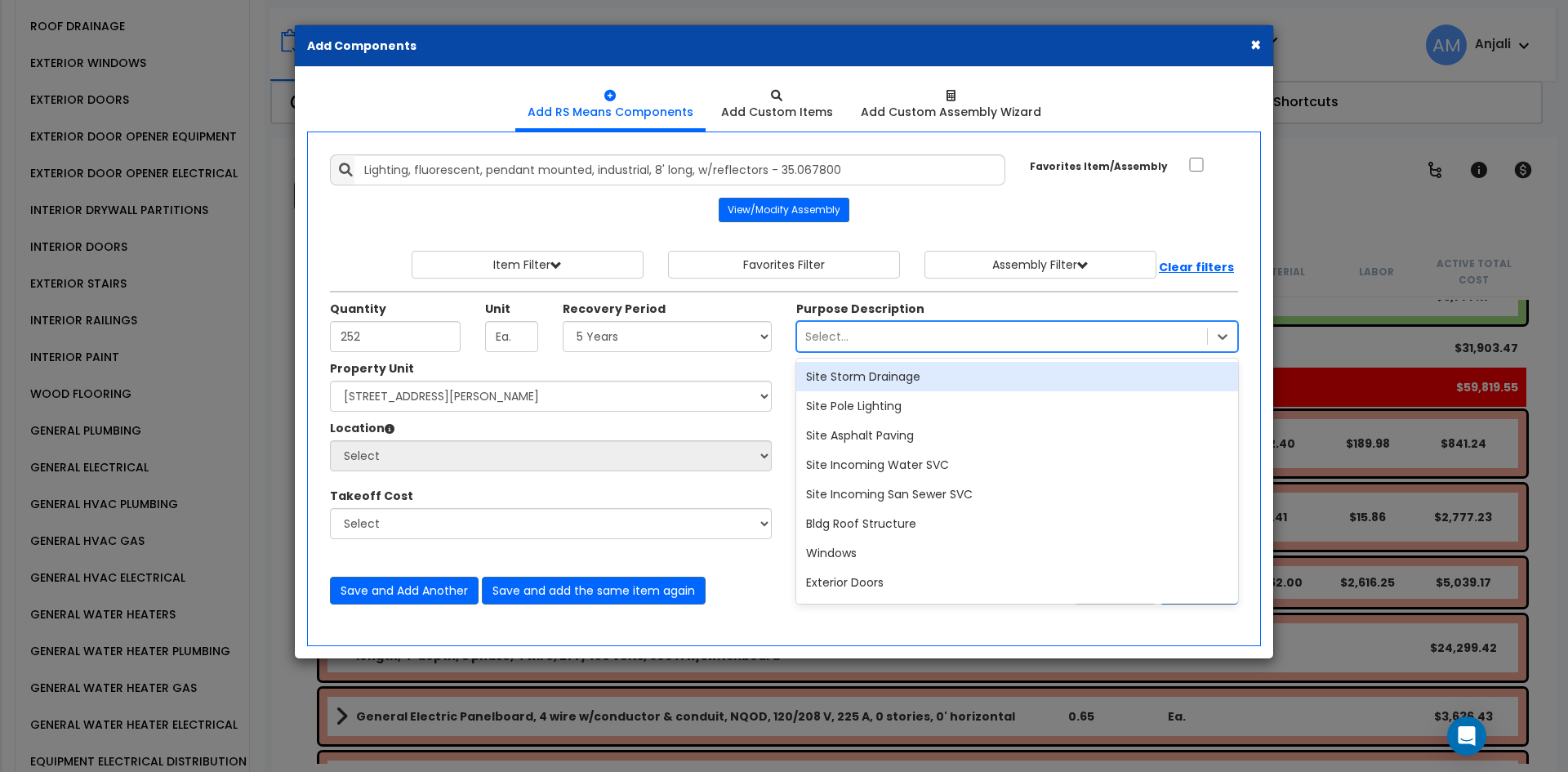
click at [897, 350] on div "Select..." at bounding box center [1017, 337] width 442 height 31
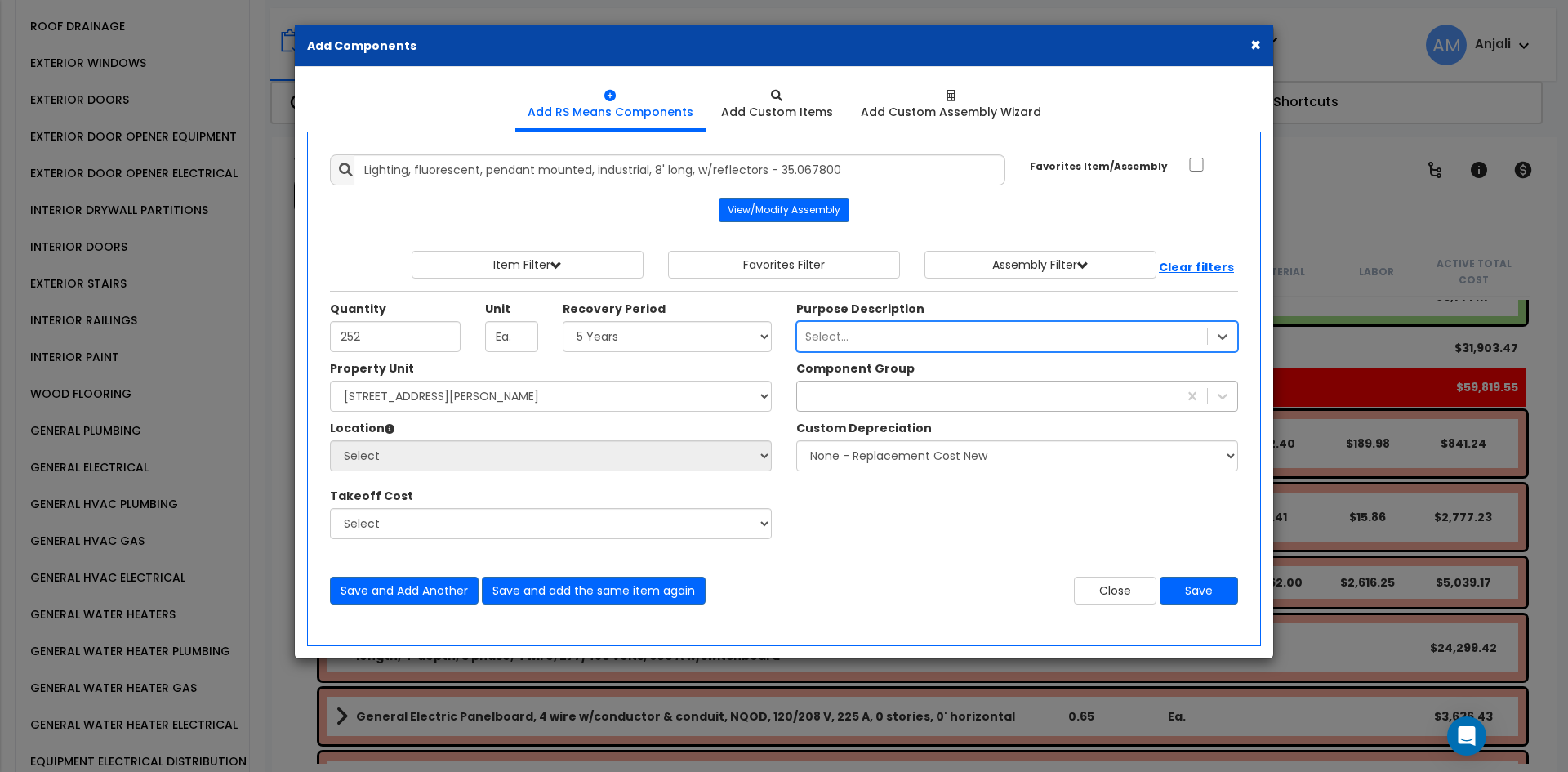
click at [911, 382] on div at bounding box center [1017, 396] width 442 height 31
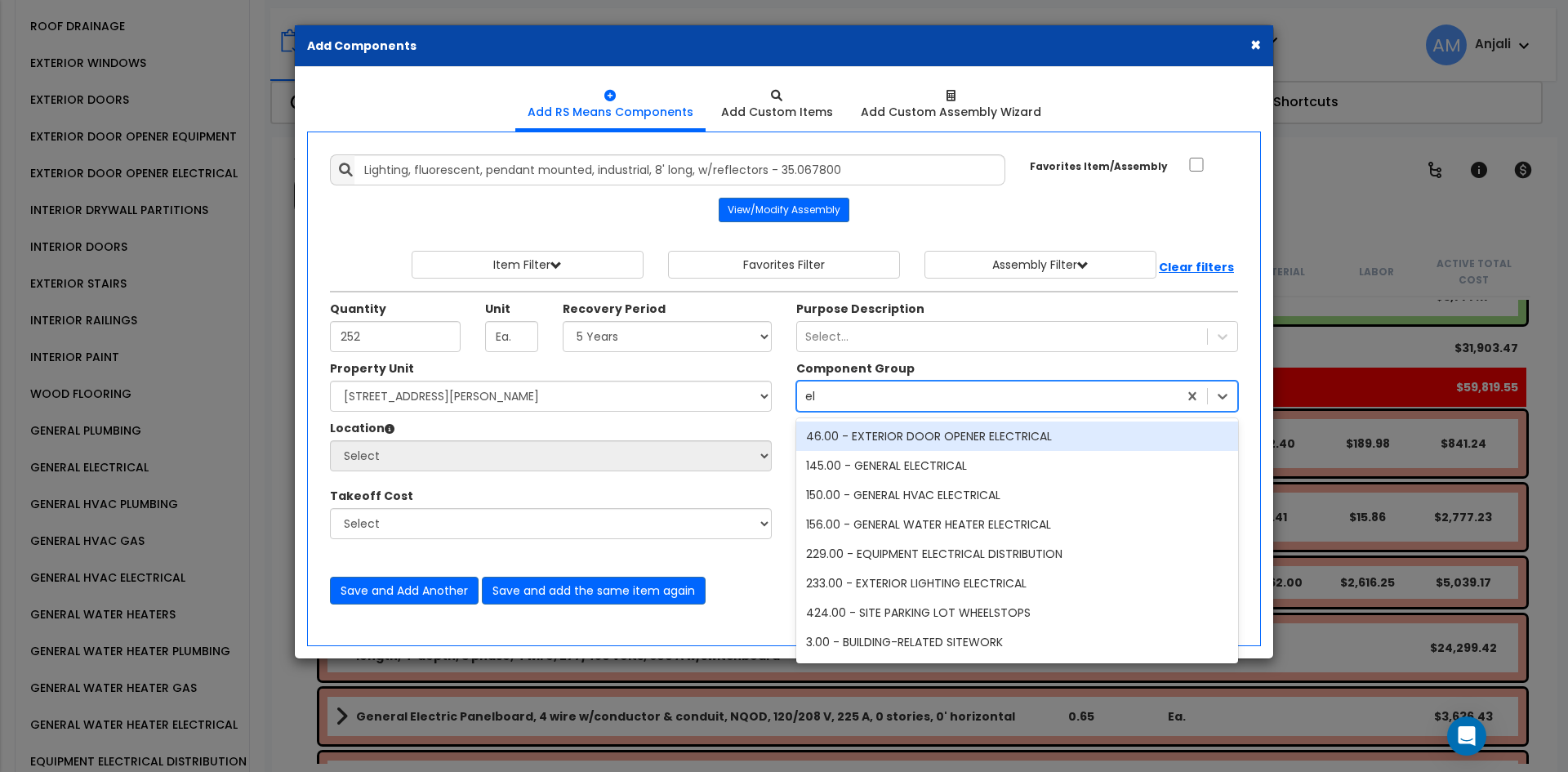
type input "ele"
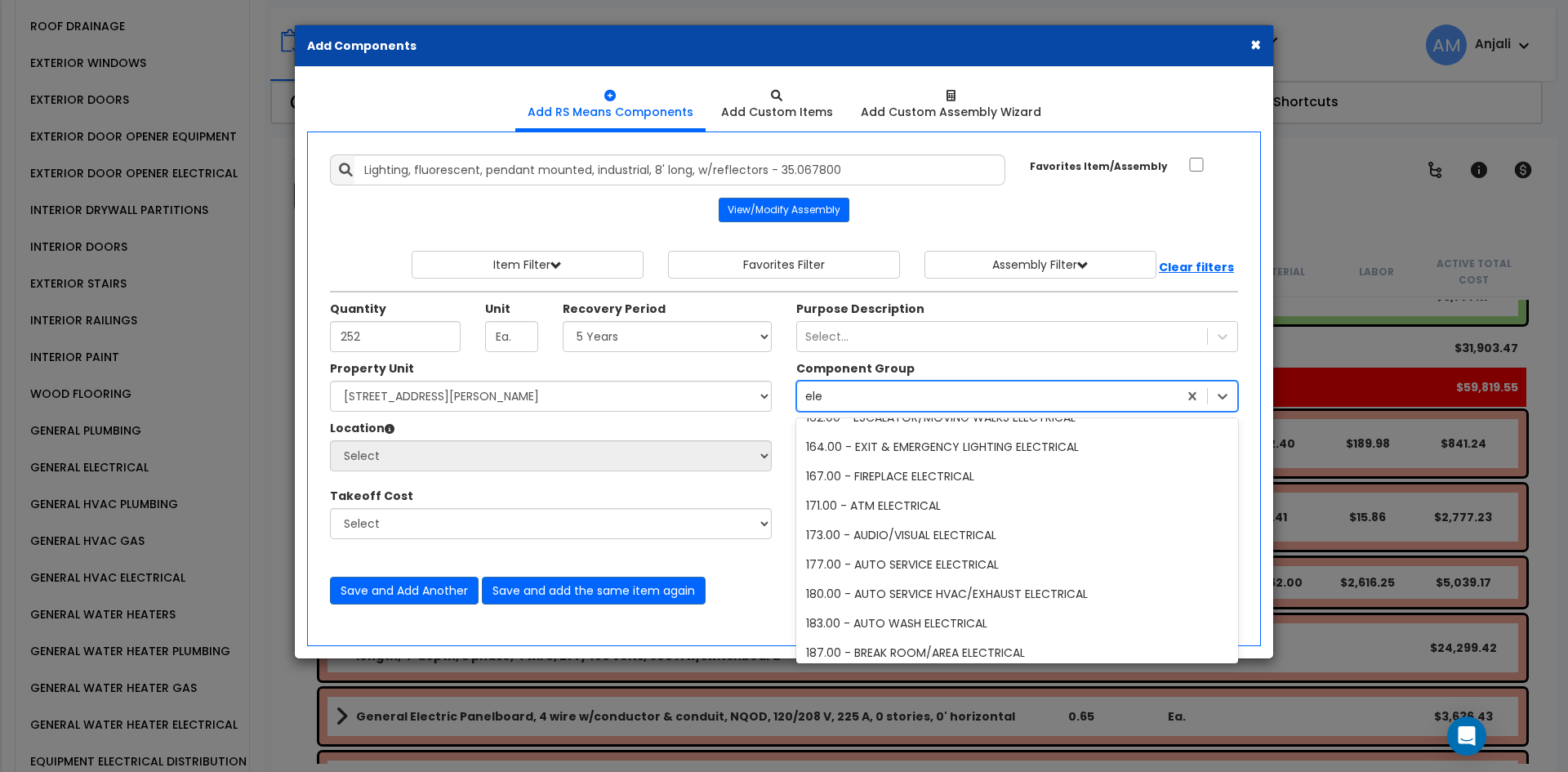
scroll to position [491, 0]
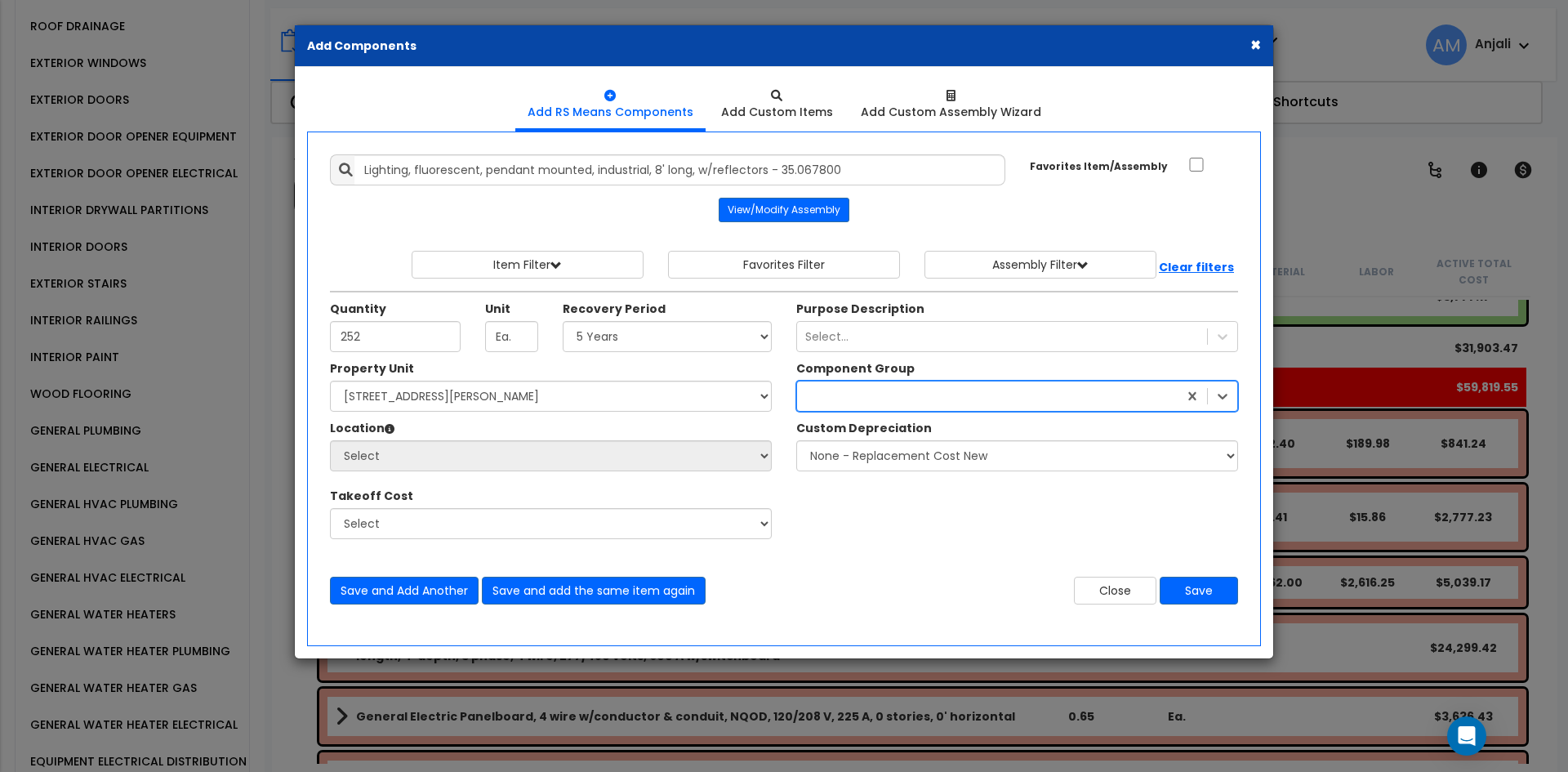
drag, startPoint x: 787, startPoint y: 386, endPoint x: 774, endPoint y: 386, distance: 13.0
click at [774, 386] on div "Property Unit Select [STREET_ADDRESS][PERSON_NAME] Site Improvements Select Bui…" at bounding box center [783, 458] width 932 height 196
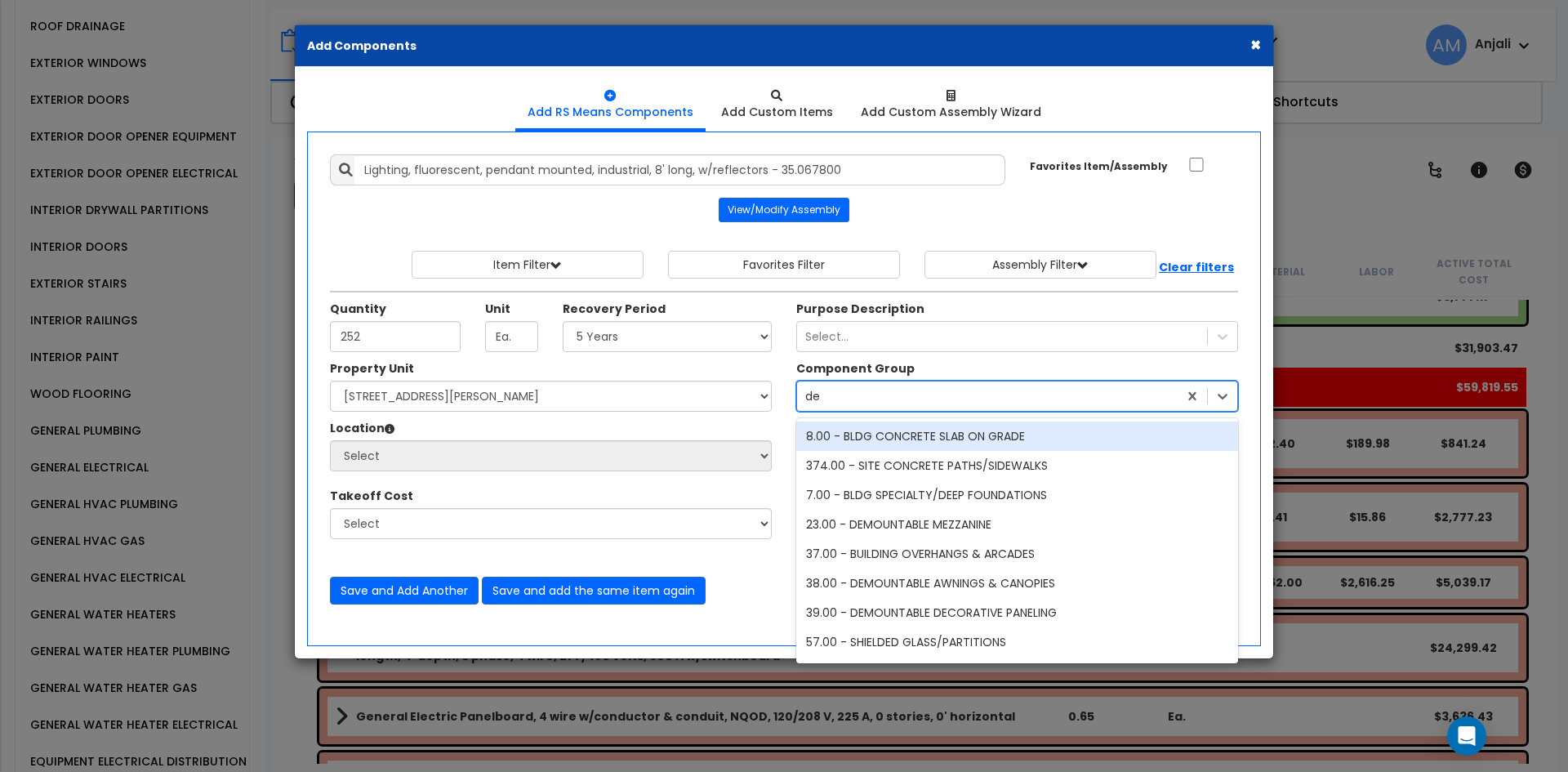
type input "dec"
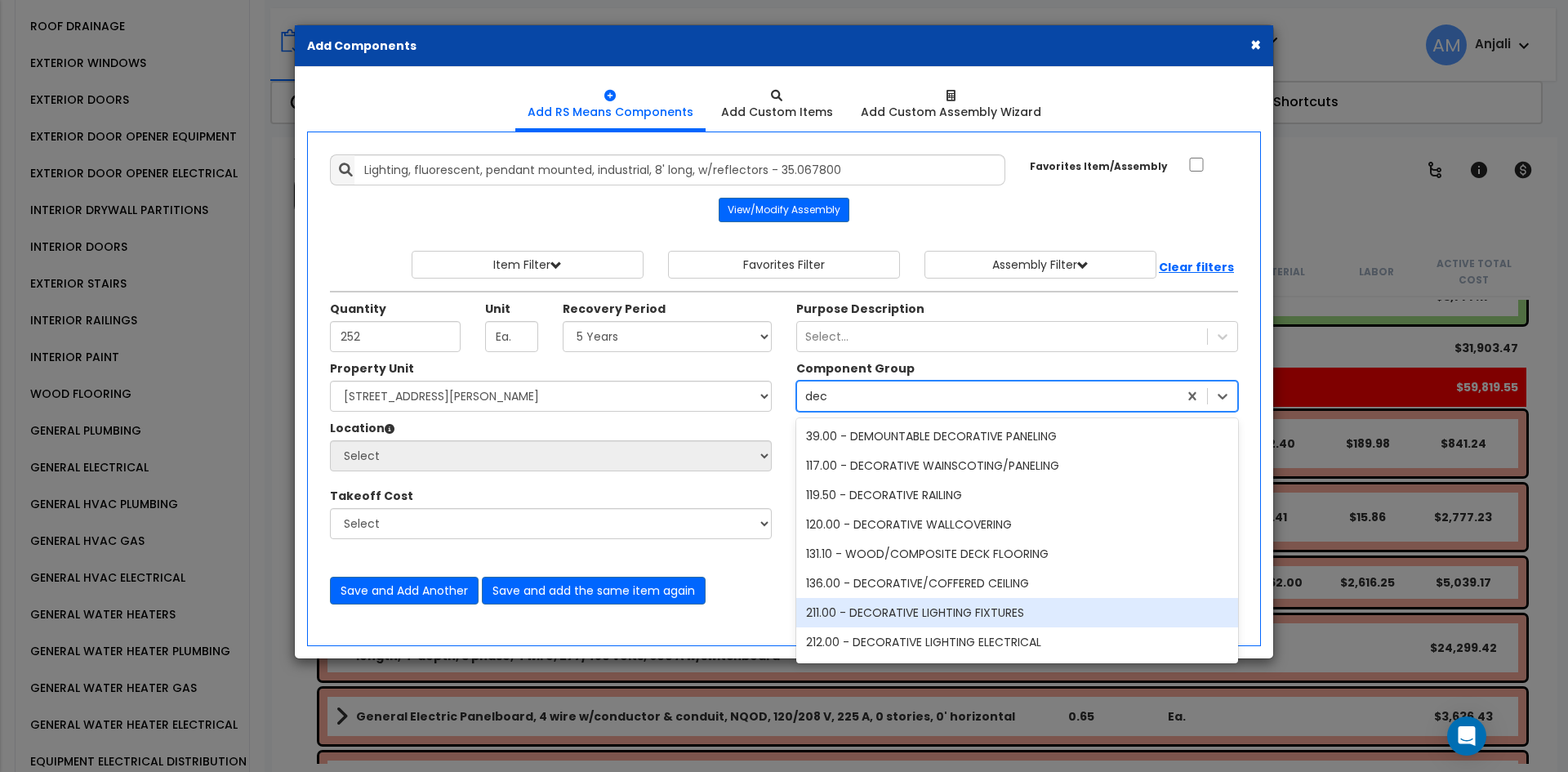
click at [947, 619] on div "211.00 - DECORATIVE LIGHTING FIXTURES" at bounding box center [1017, 612] width 442 height 29
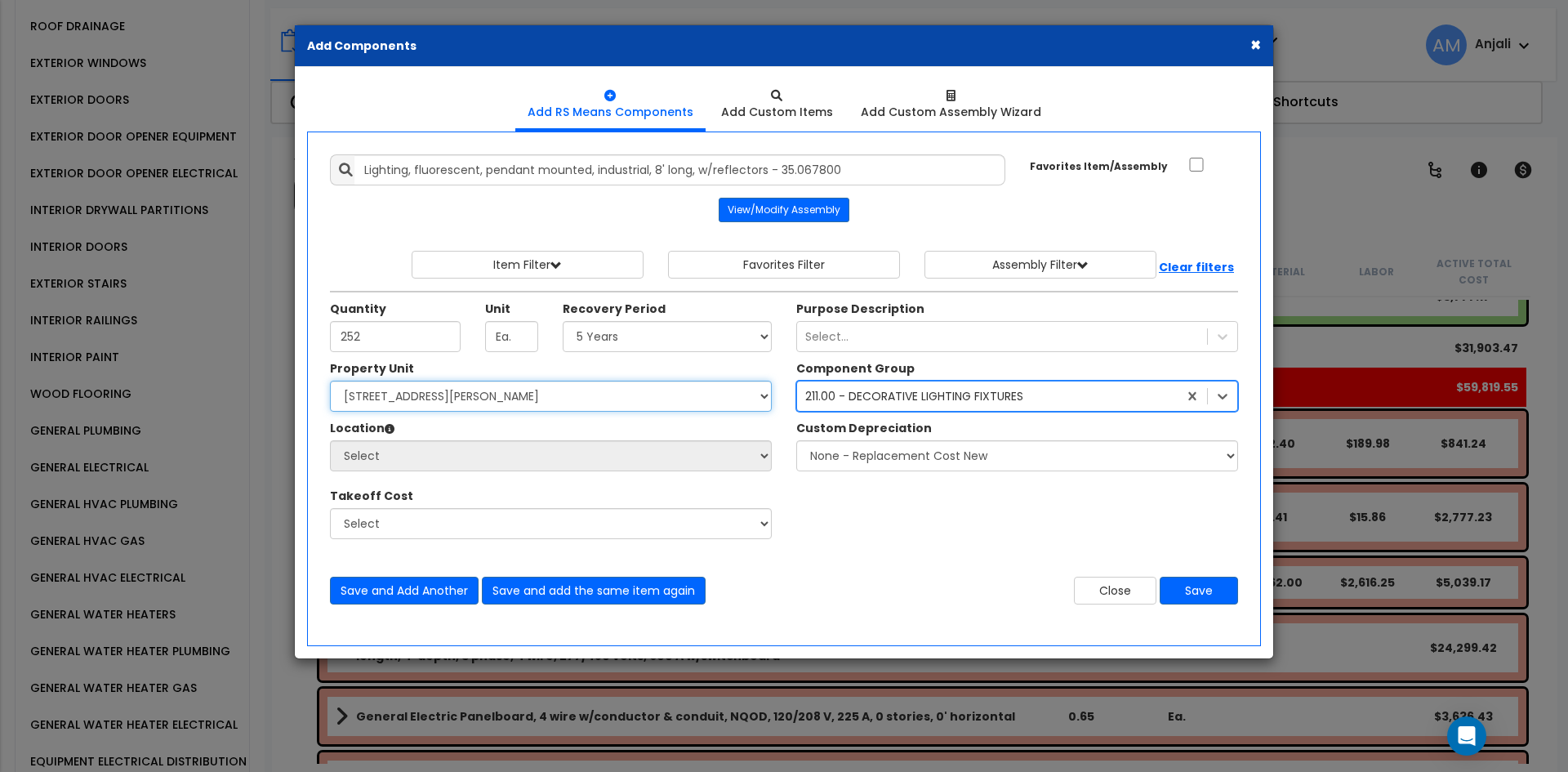
click at [432, 394] on select "Select [STREET_ADDRESS][PERSON_NAME] Site Improvements" at bounding box center [550, 396] width 442 height 31
select select "162392"
click at [330, 380] on select "Select [STREET_ADDRESS][PERSON_NAME] Site Improvements" at bounding box center [550, 396] width 442 height 31
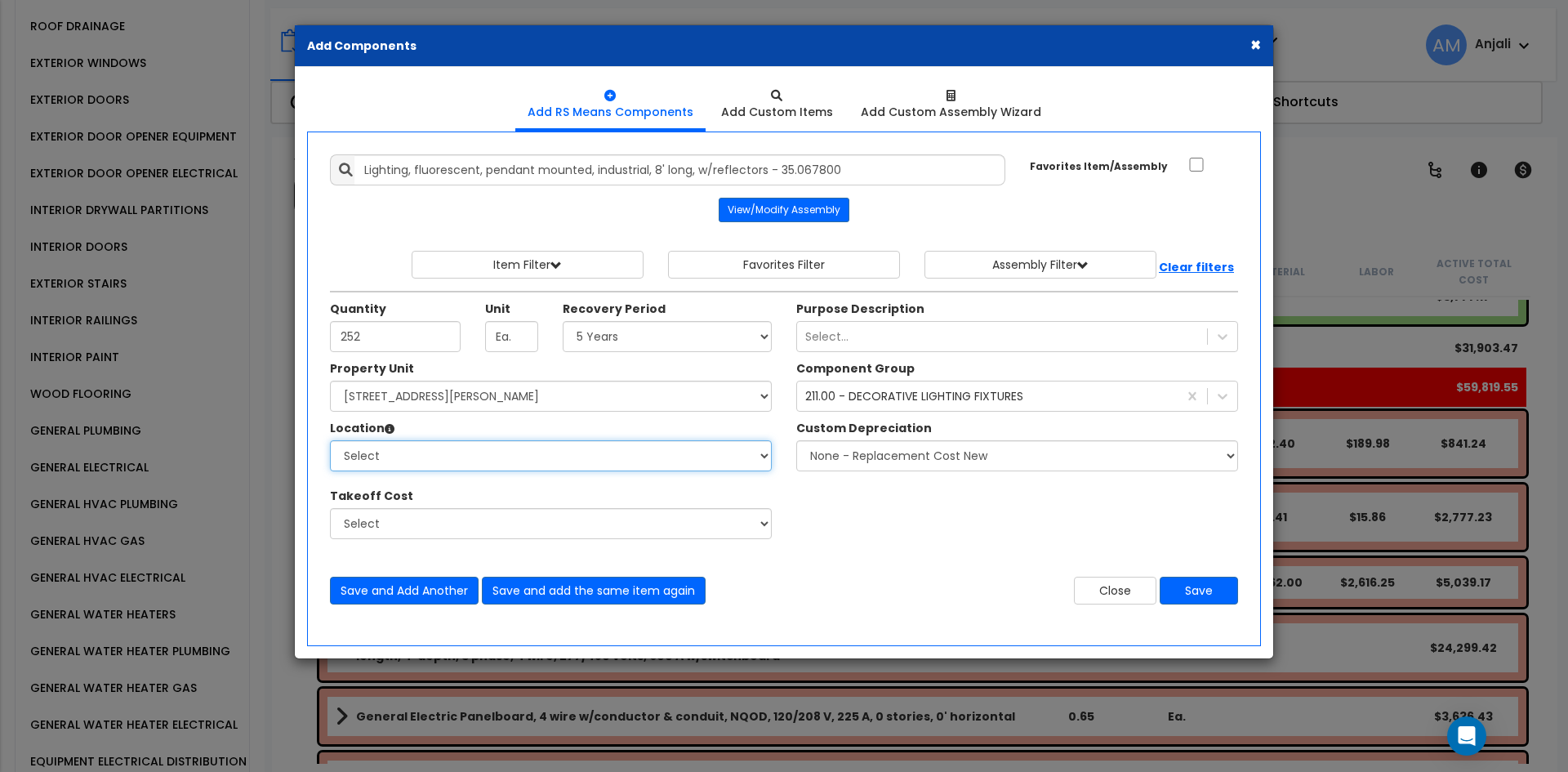
click at [455, 454] on select "Select Building Building Interior Add Additional Location" at bounding box center [550, 455] width 442 height 31
select select "461"
click at [330, 440] on select "Select Building Building Interior Add Additional Location" at bounding box center [550, 455] width 442 height 31
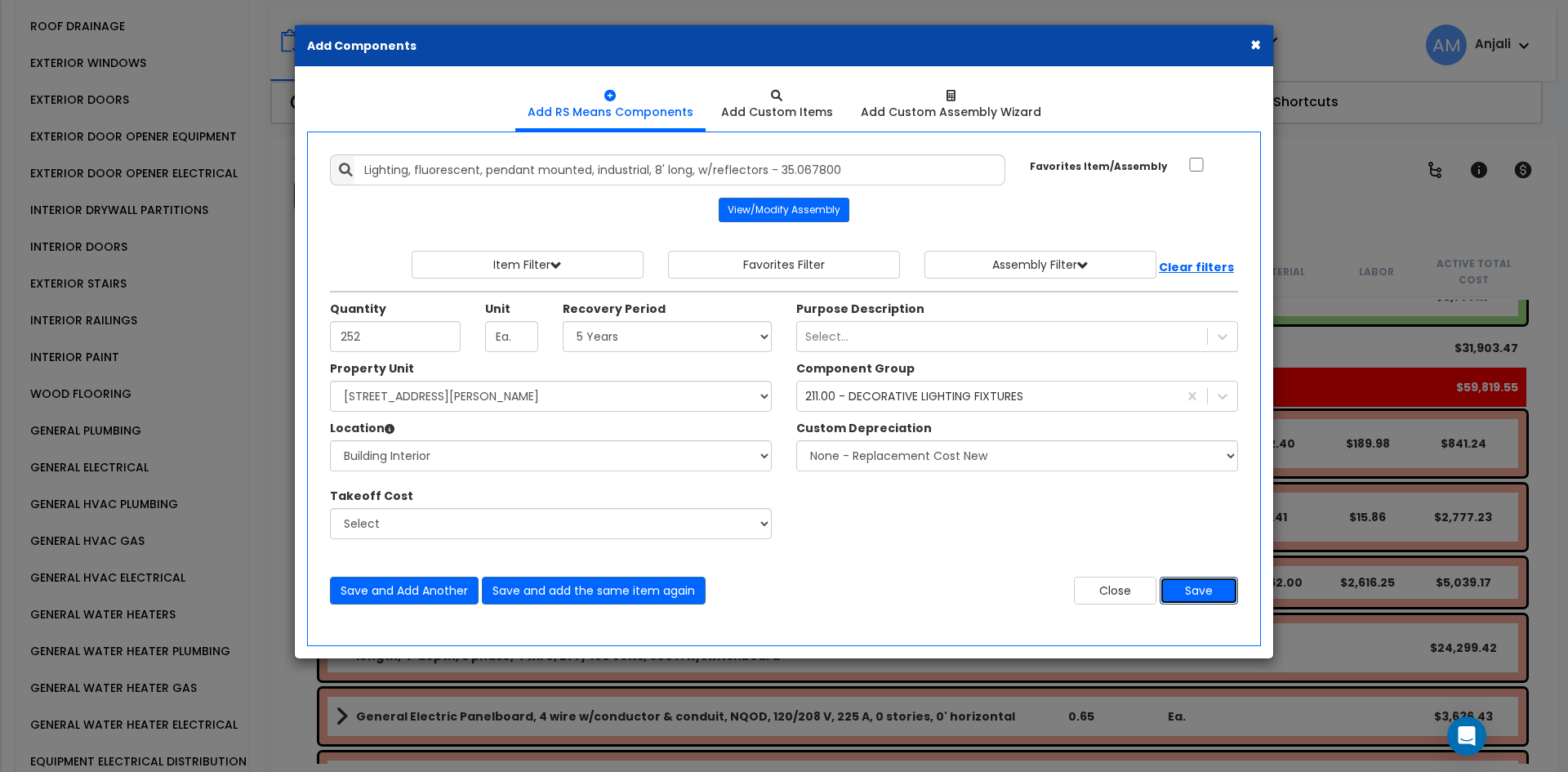
click at [1195, 594] on button "Save" at bounding box center [1198, 590] width 79 height 28
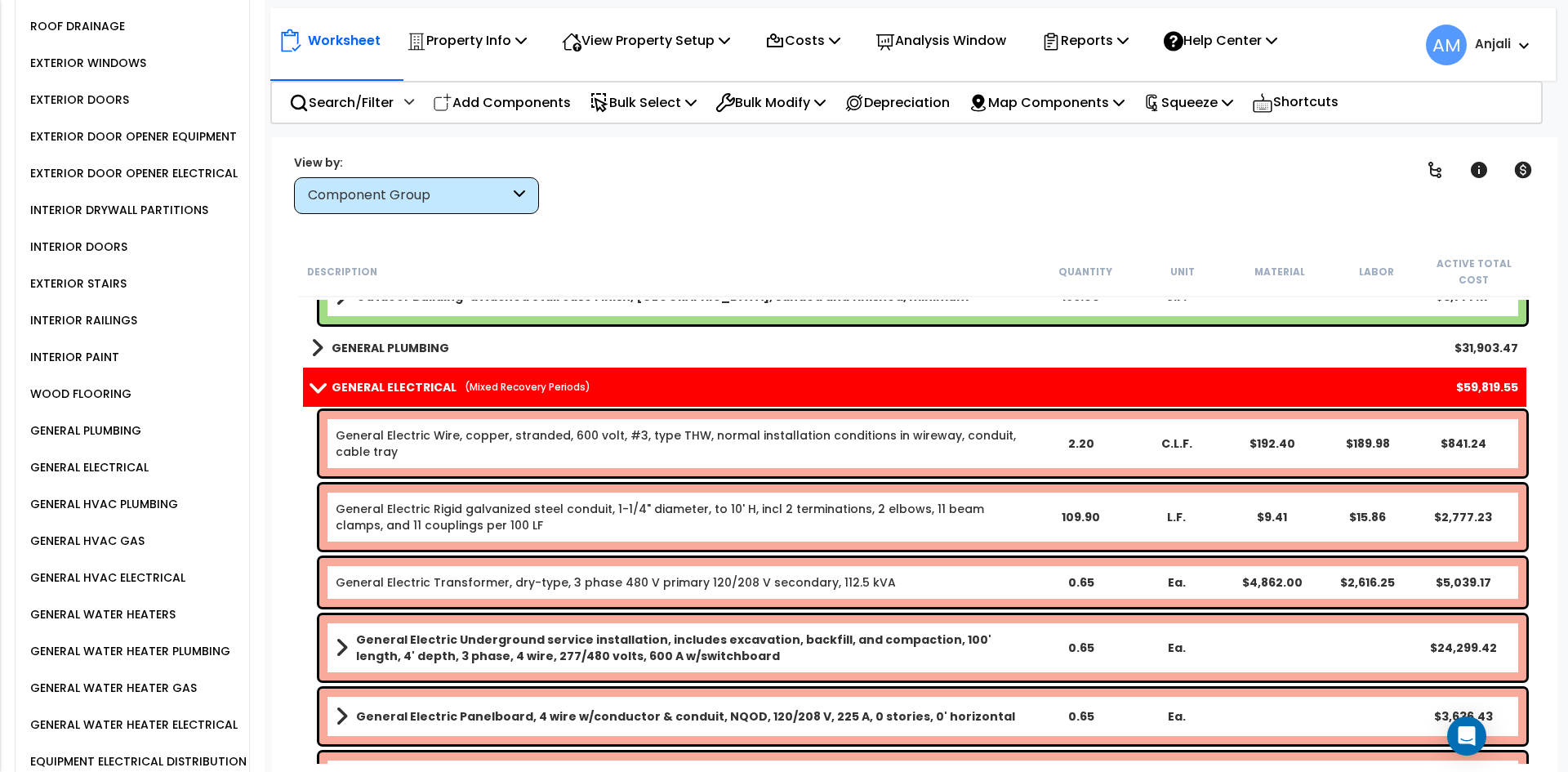
click at [532, 382] on small "(Mixed Recovery Periods)" at bounding box center [527, 387] width 125 height 14
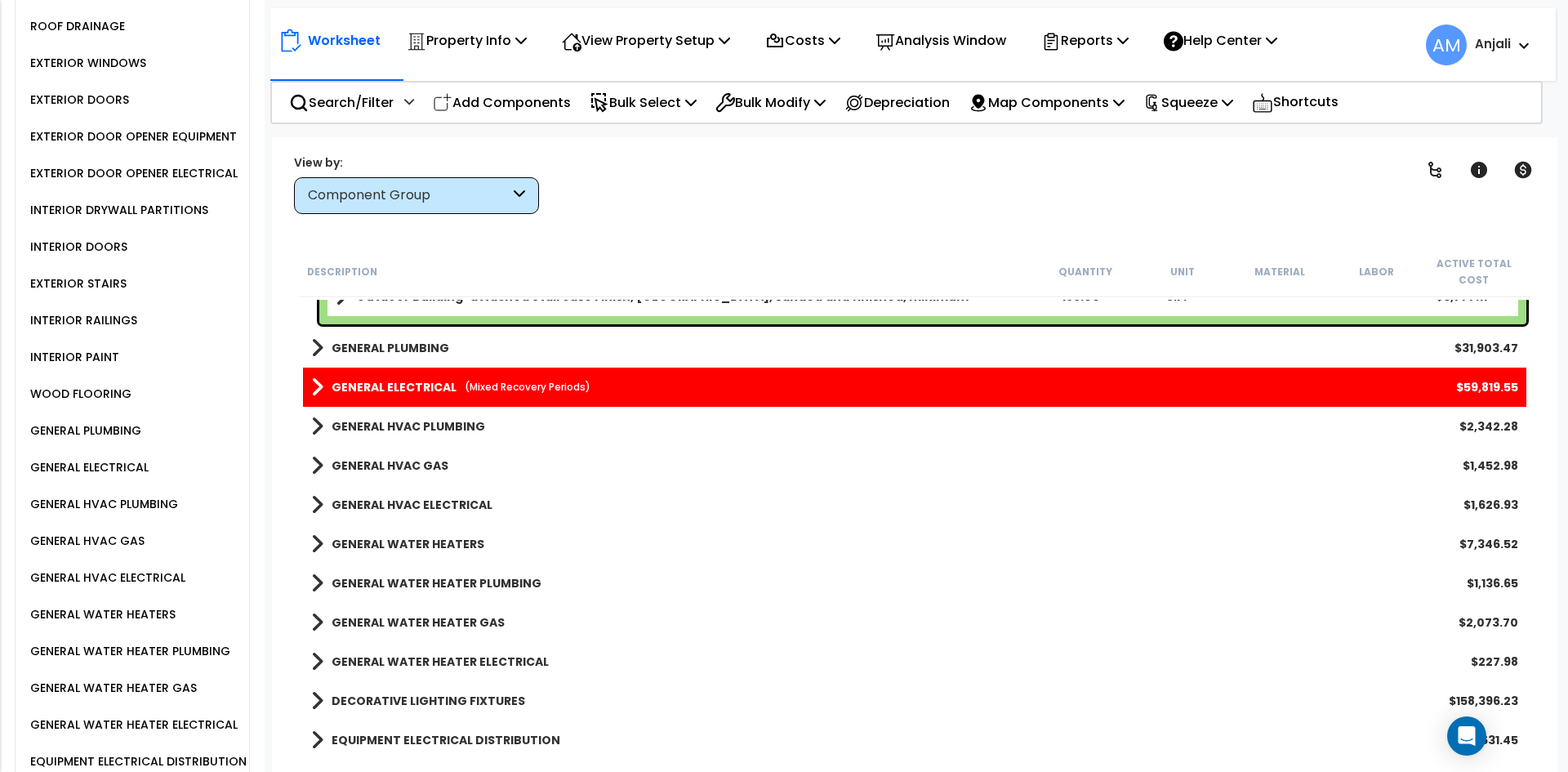
click at [339, 375] on div "GENERAL ELECTRICAL (Mixed Recovery Periods) $59,819.55" at bounding box center [914, 387] width 1223 height 39
click at [400, 394] on b "GENERAL ELECTRICAL" at bounding box center [393, 387] width 124 height 16
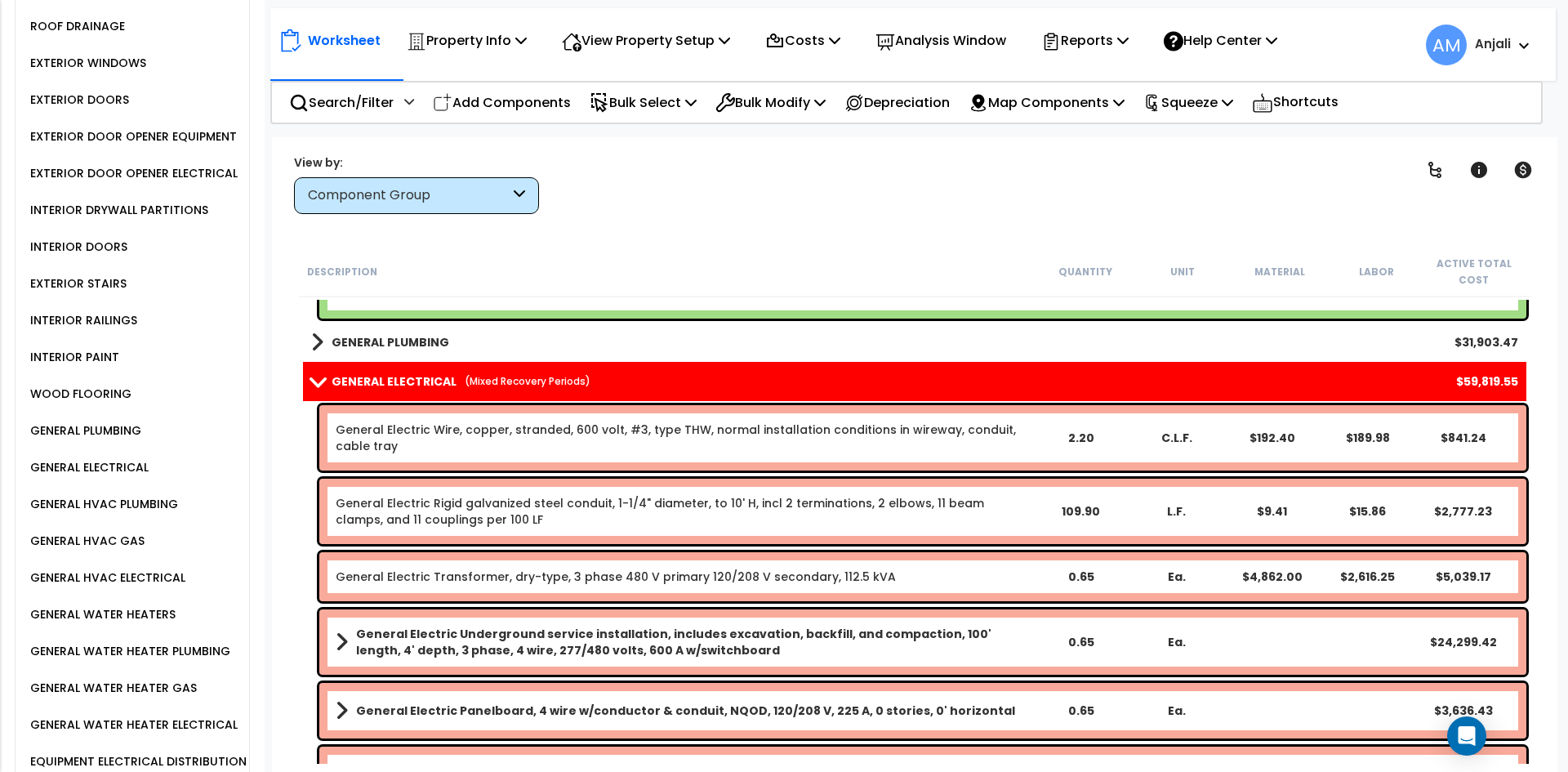
scroll to position [735, 0]
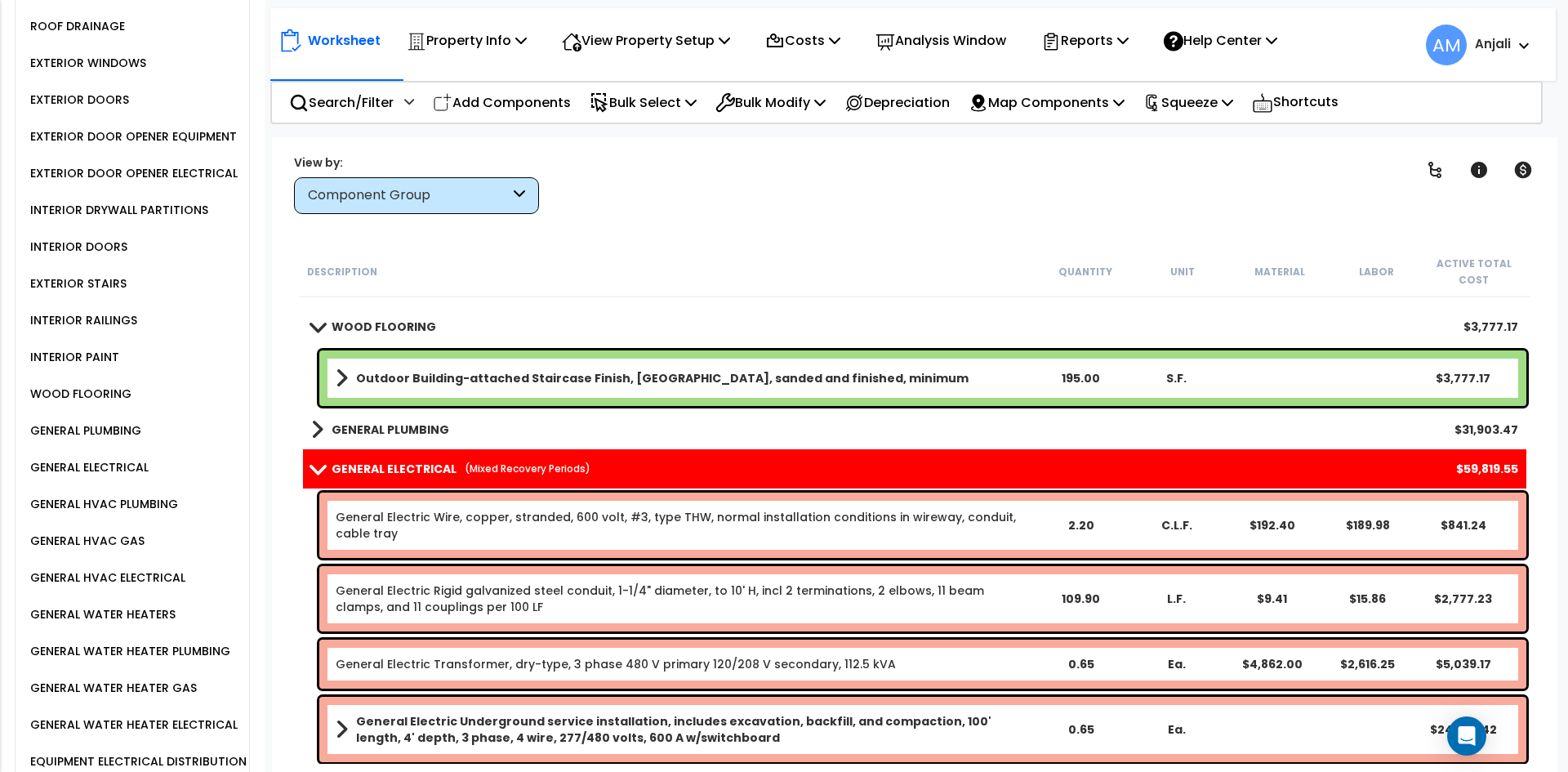
click at [548, 458] on link "GENERAL ELECTRICAL (Mixed Recovery Periods)" at bounding box center [450, 469] width 279 height 23
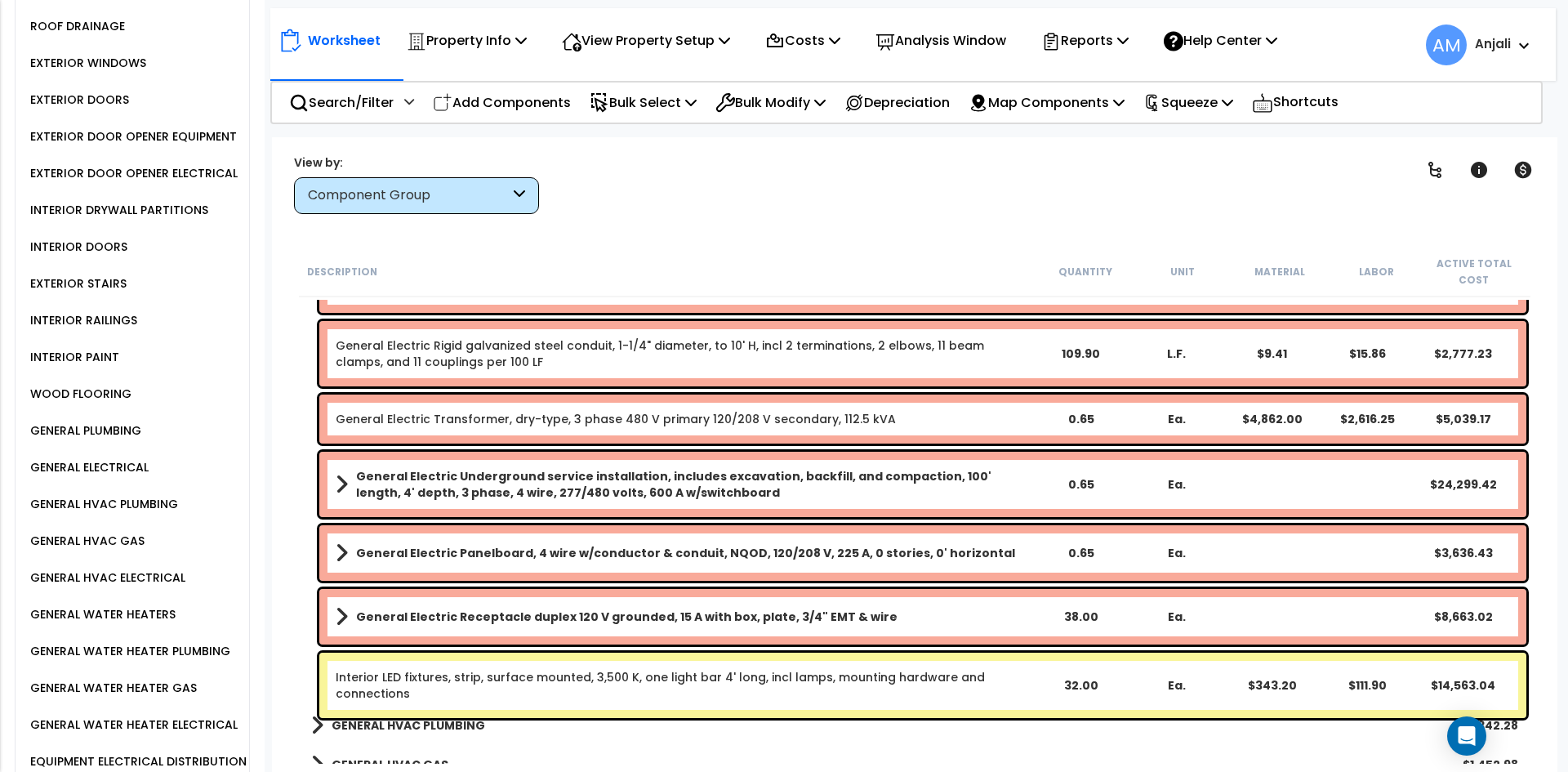
scroll to position [1062, 0]
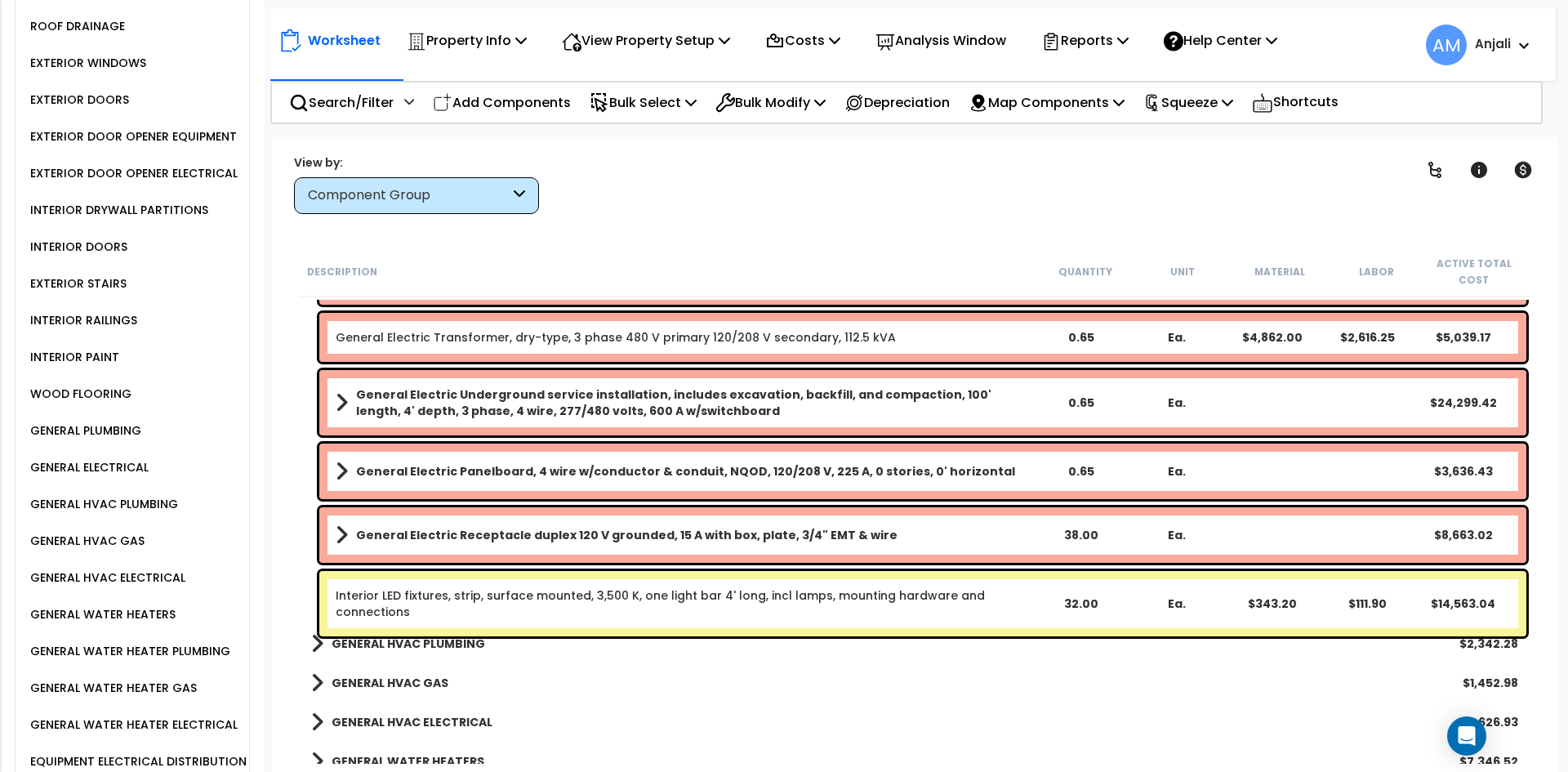
click at [537, 592] on link "Interior LED fixtures, strip, surface mounted, 3,500 K, one light bar 4' long, …" at bounding box center [660, 604] width 649 height 32
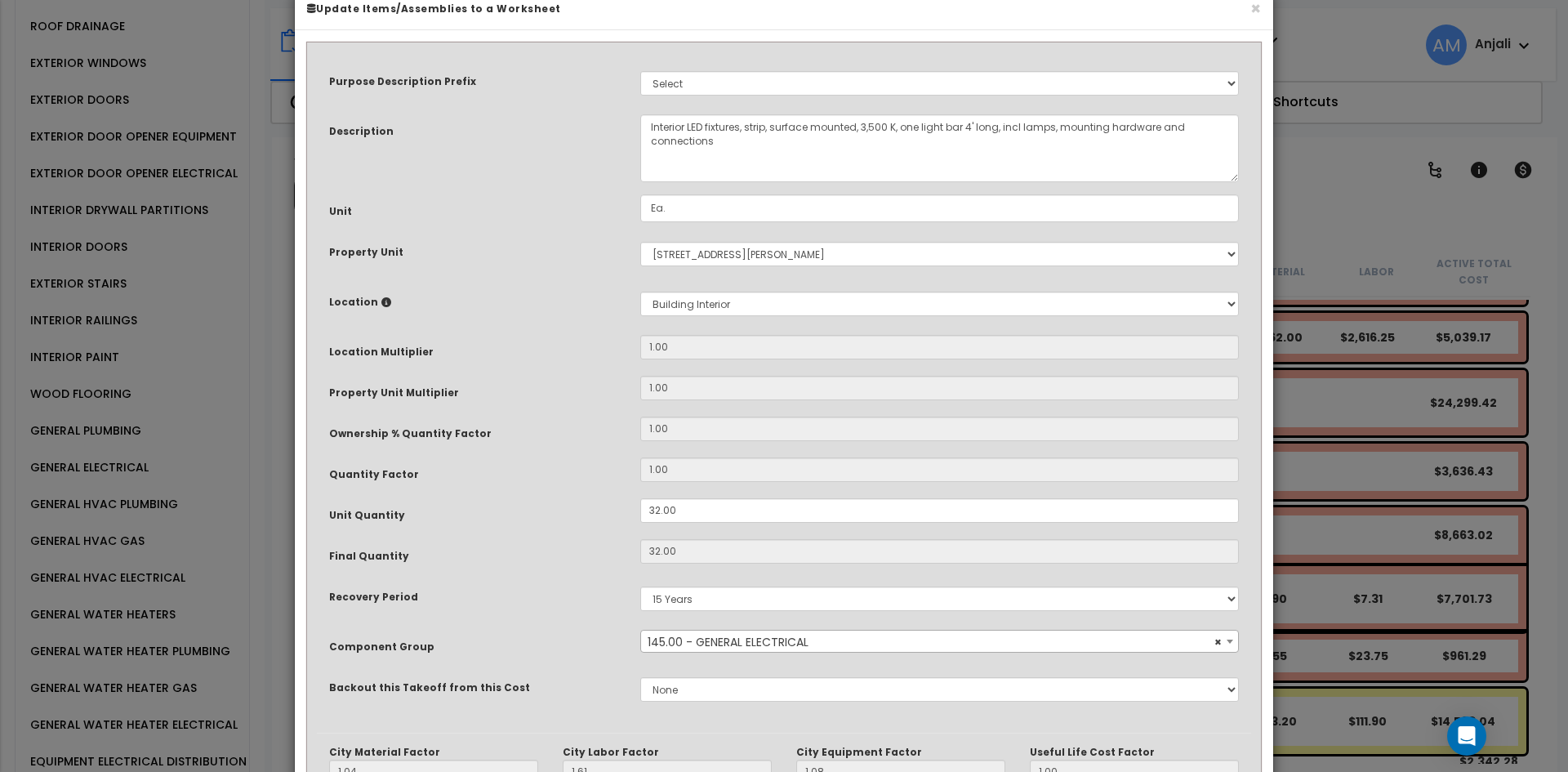
scroll to position [34, 0]
click at [716, 602] on select "5 Years 7 Years 15 Years 39 Years 27.5 Year" at bounding box center [940, 601] width 599 height 25
select select "39Y"
click at [641, 589] on select "5 Years 7 Years 15 Years 39 Years 27.5 Year" at bounding box center [940, 601] width 599 height 25
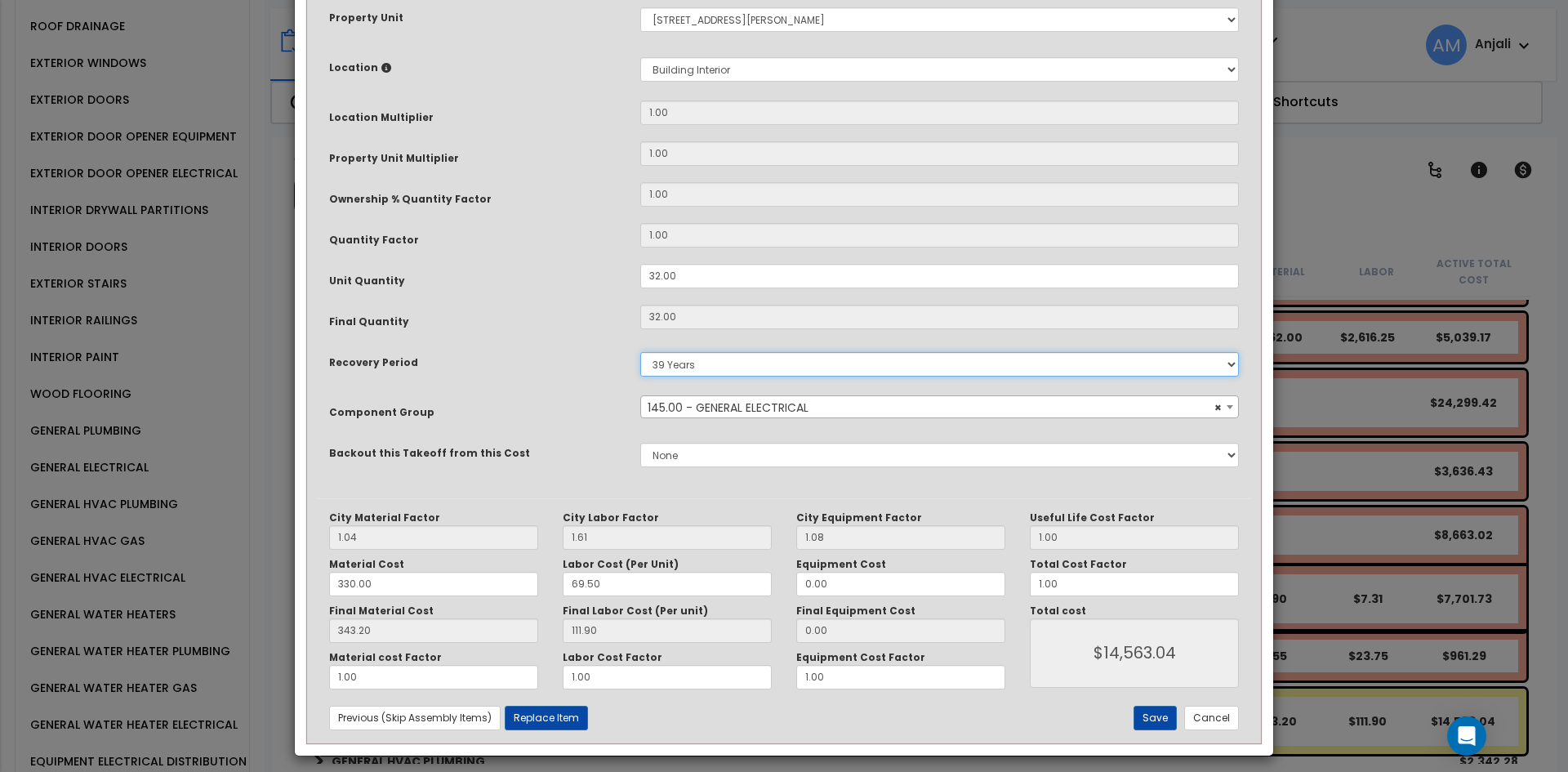
scroll to position [280, 0]
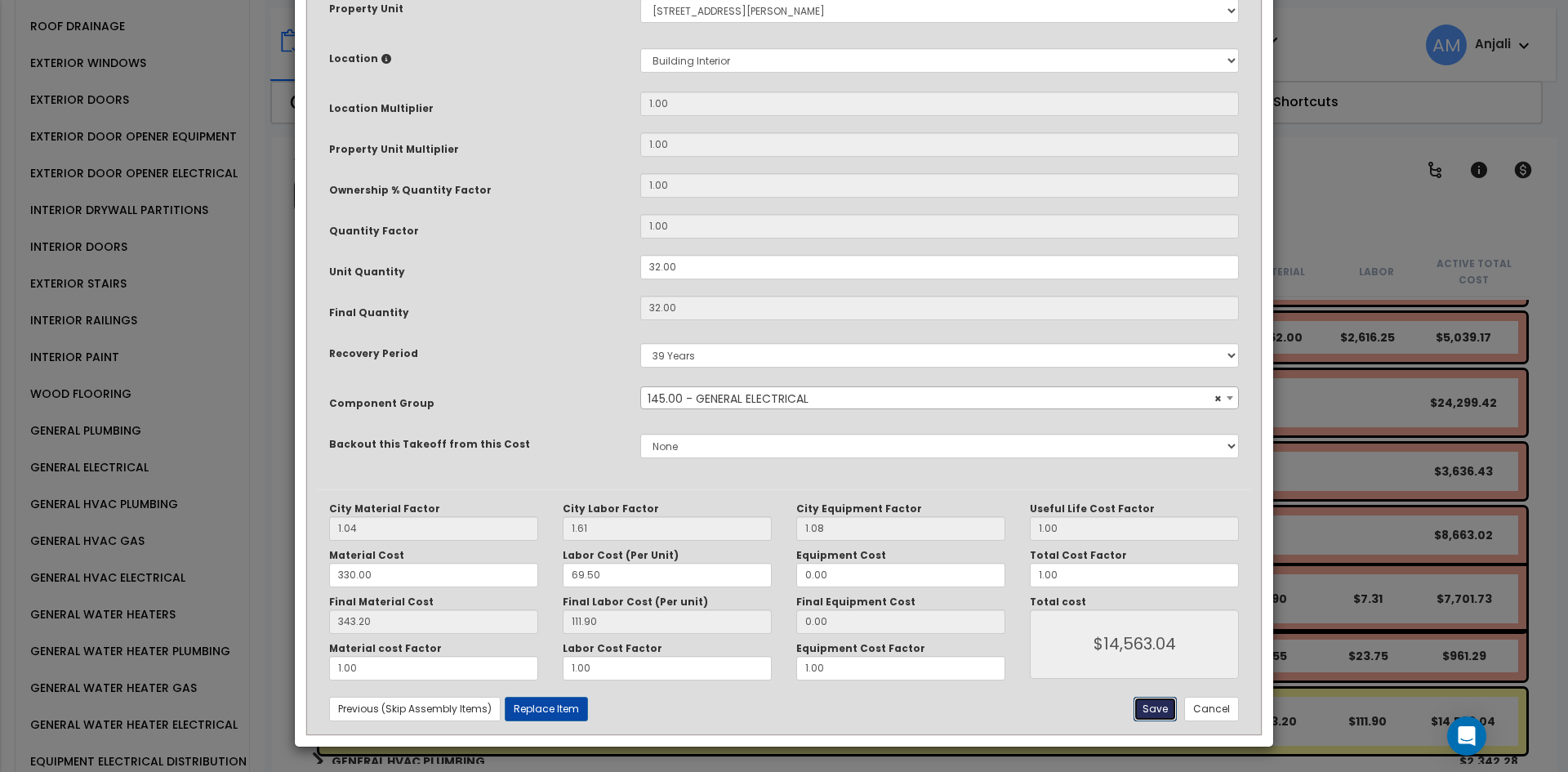
click at [1157, 715] on button "Save" at bounding box center [1156, 709] width 44 height 25
type input "14563.04"
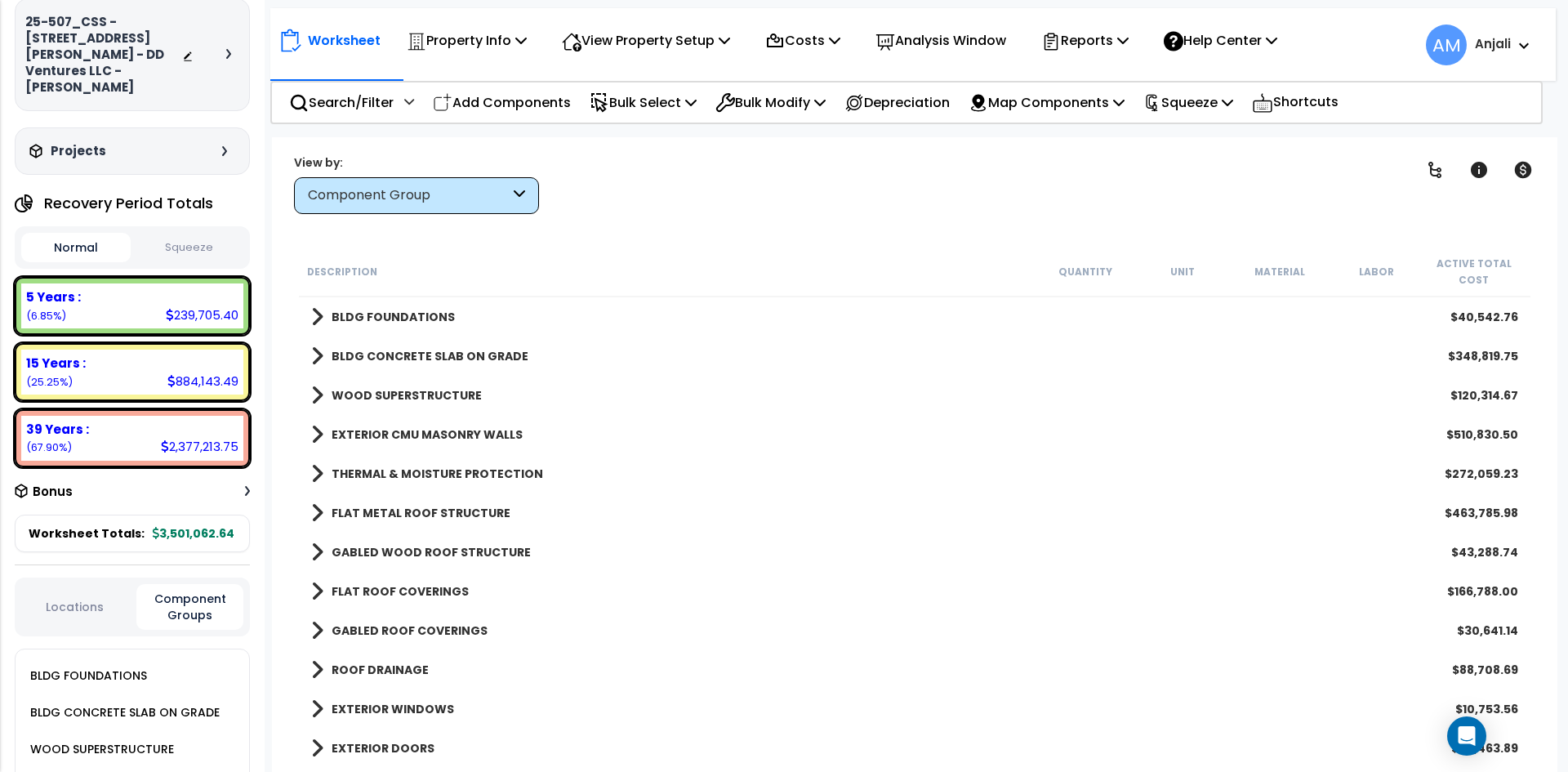
scroll to position [0, 0]
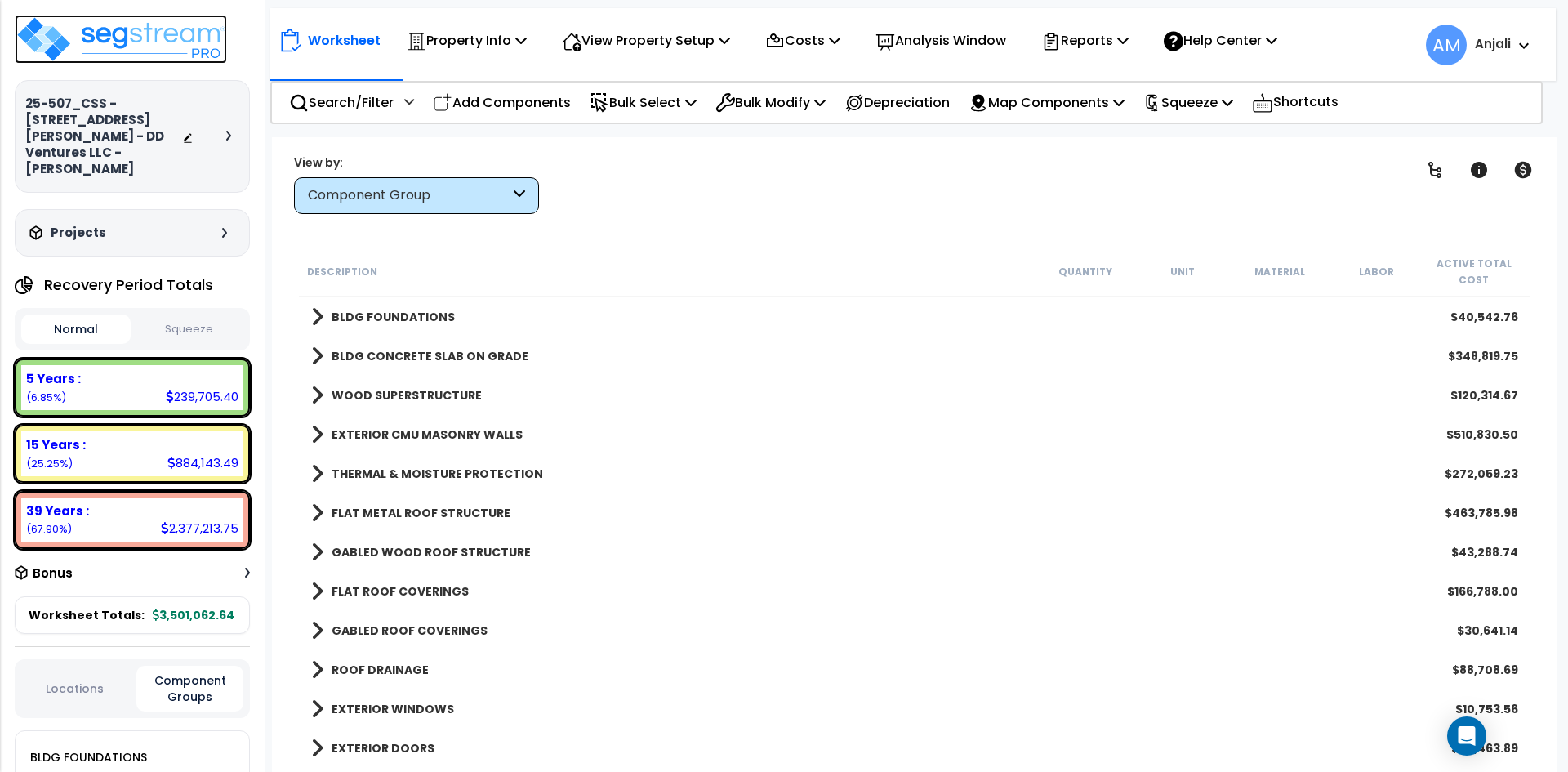
click at [85, 37] on img at bounding box center [120, 39] width 212 height 49
